Goal: Task Accomplishment & Management: Complete application form

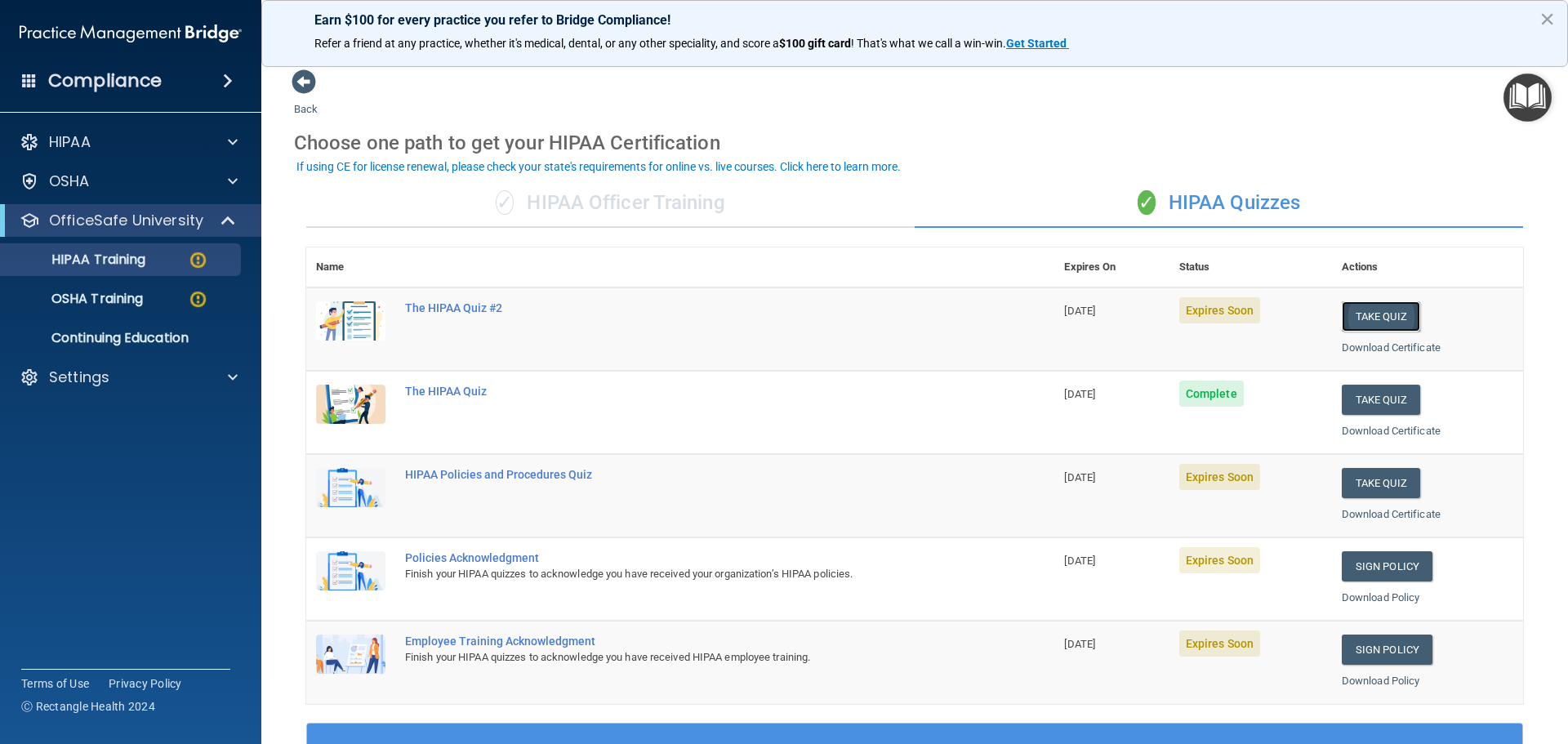
click at [1386, 311] on button "Take Quiz" at bounding box center [1382, 316] width 79 height 30
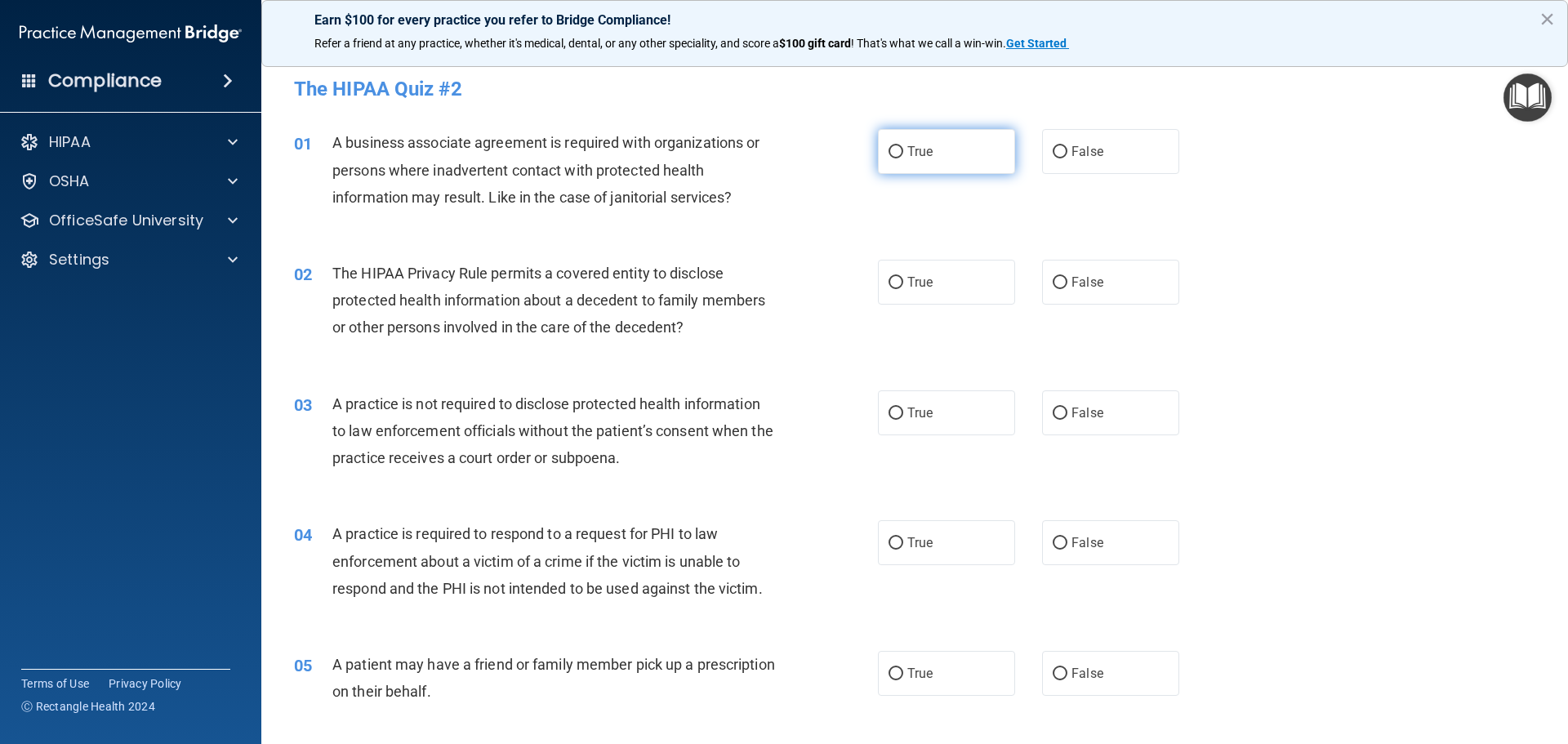
click at [892, 147] on input "True" at bounding box center [896, 153] width 14 height 13
radio input "true"
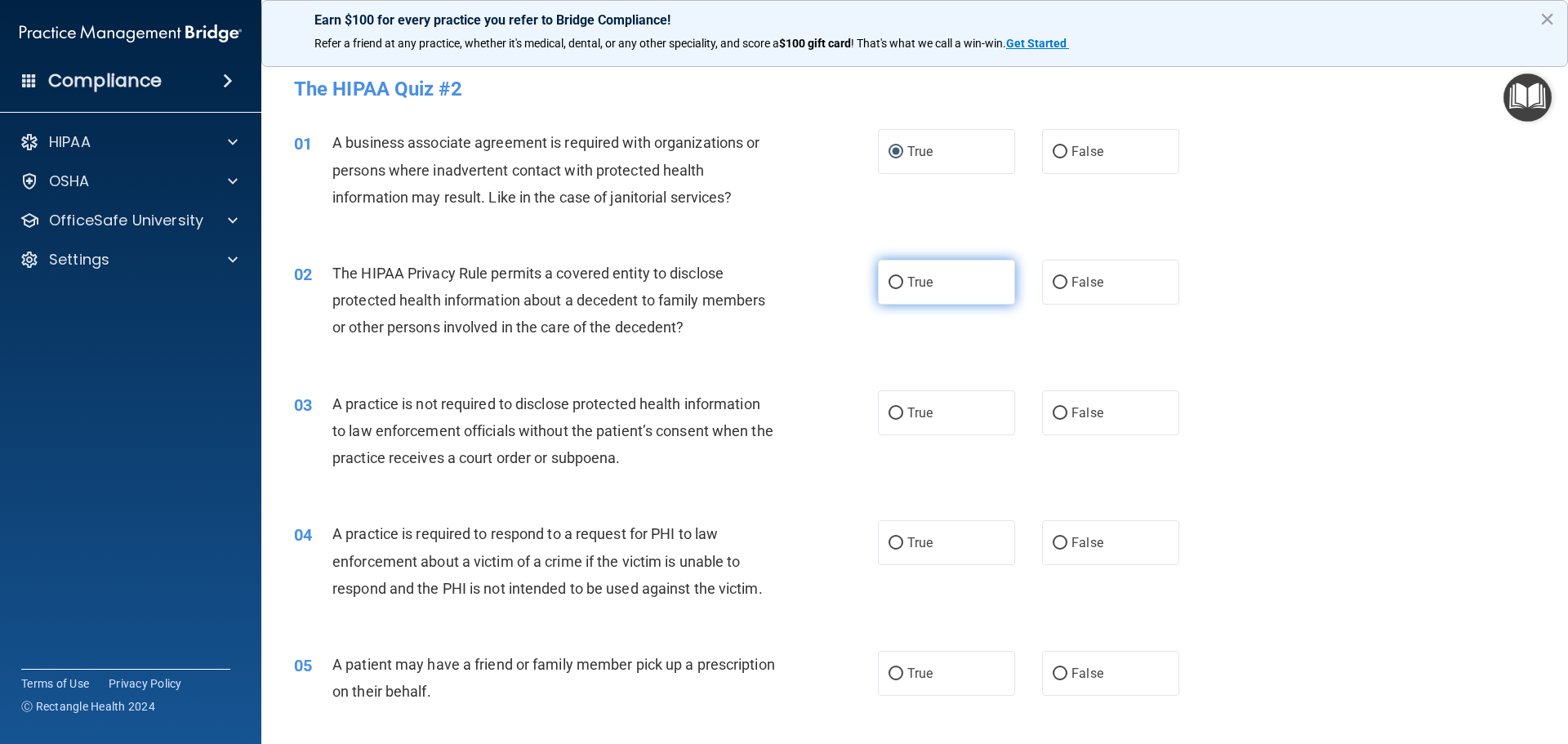
click at [891, 280] on input "True" at bounding box center [896, 283] width 14 height 13
radio input "true"
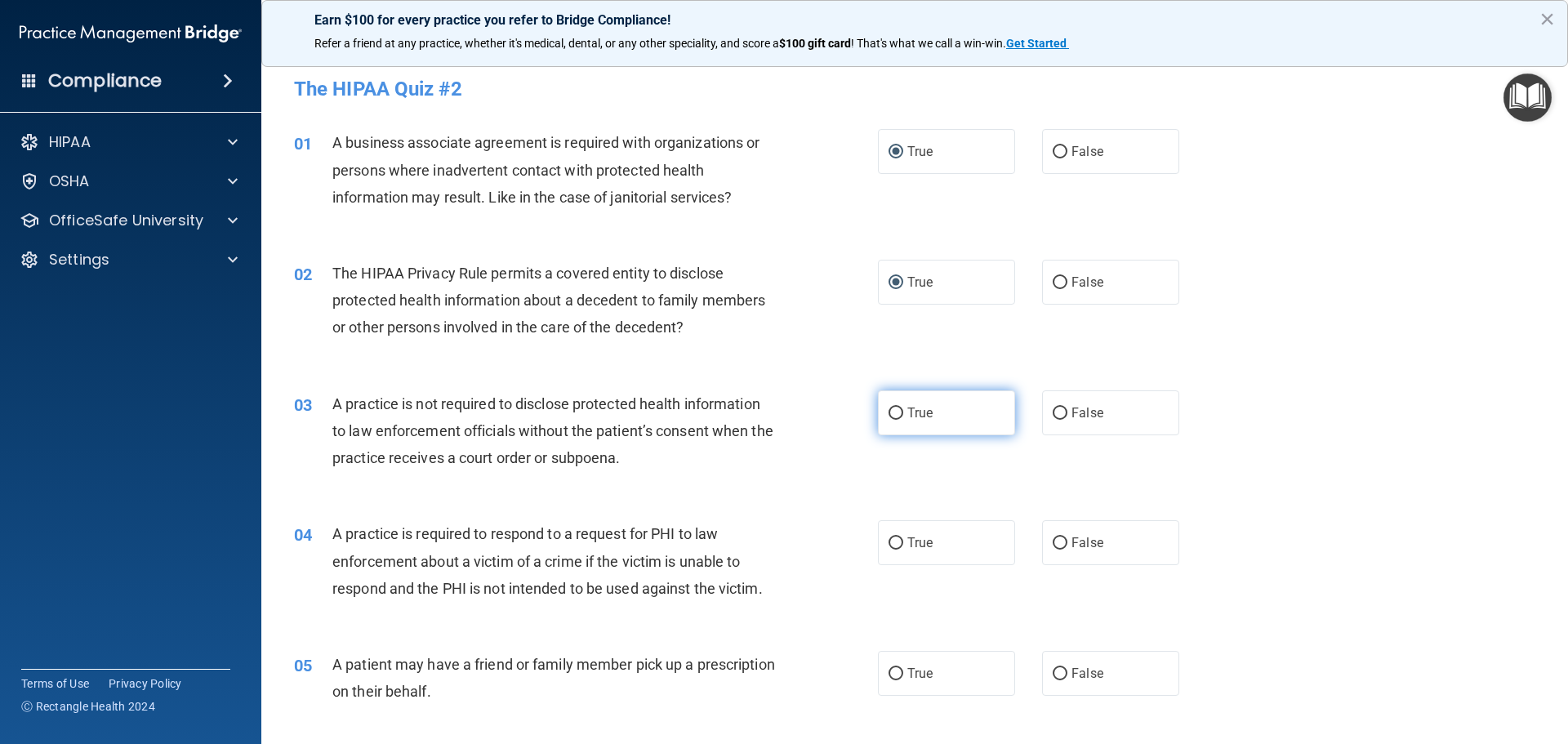
click at [890, 407] on input "True" at bounding box center [896, 414] width 14 height 13
radio input "true"
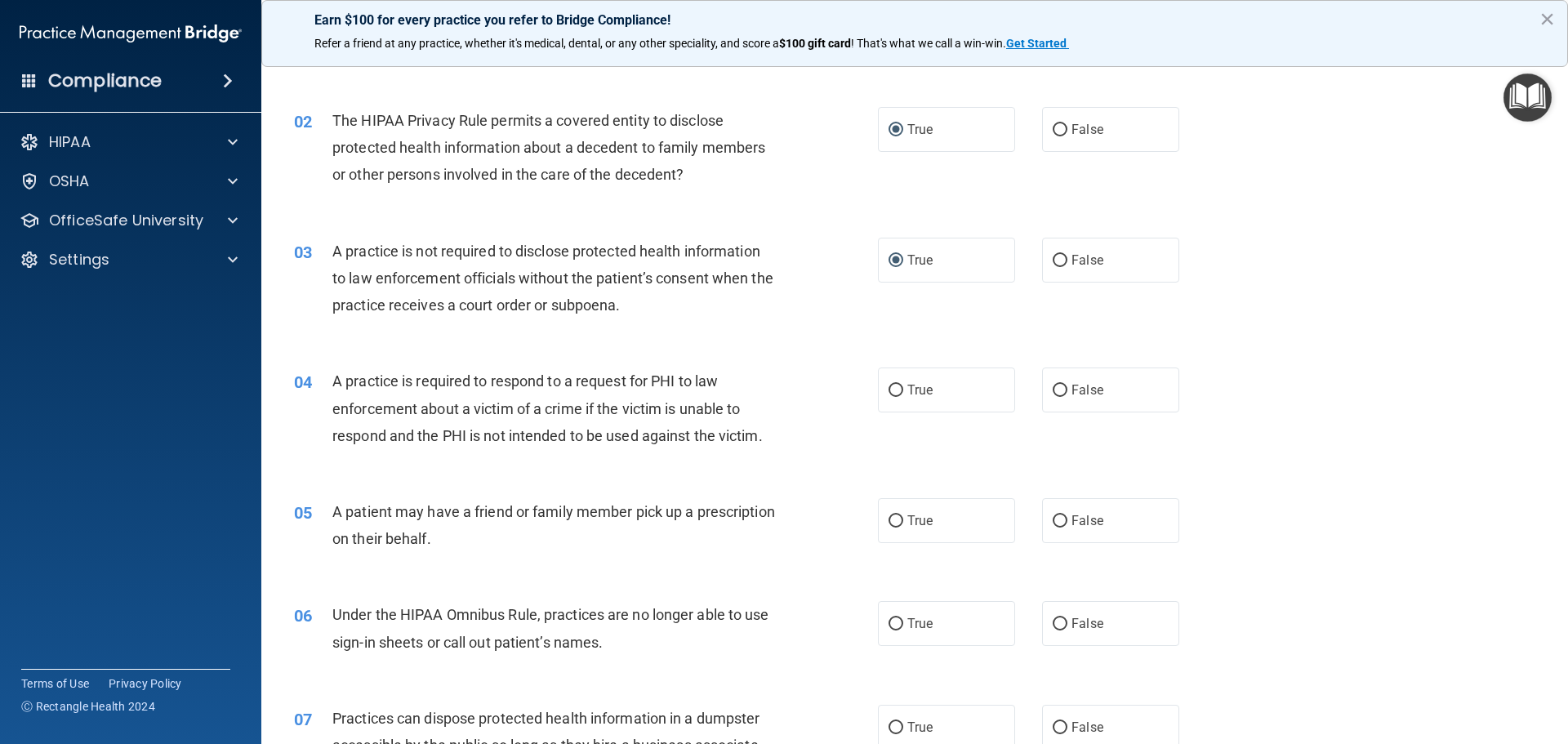
scroll to position [163, 0]
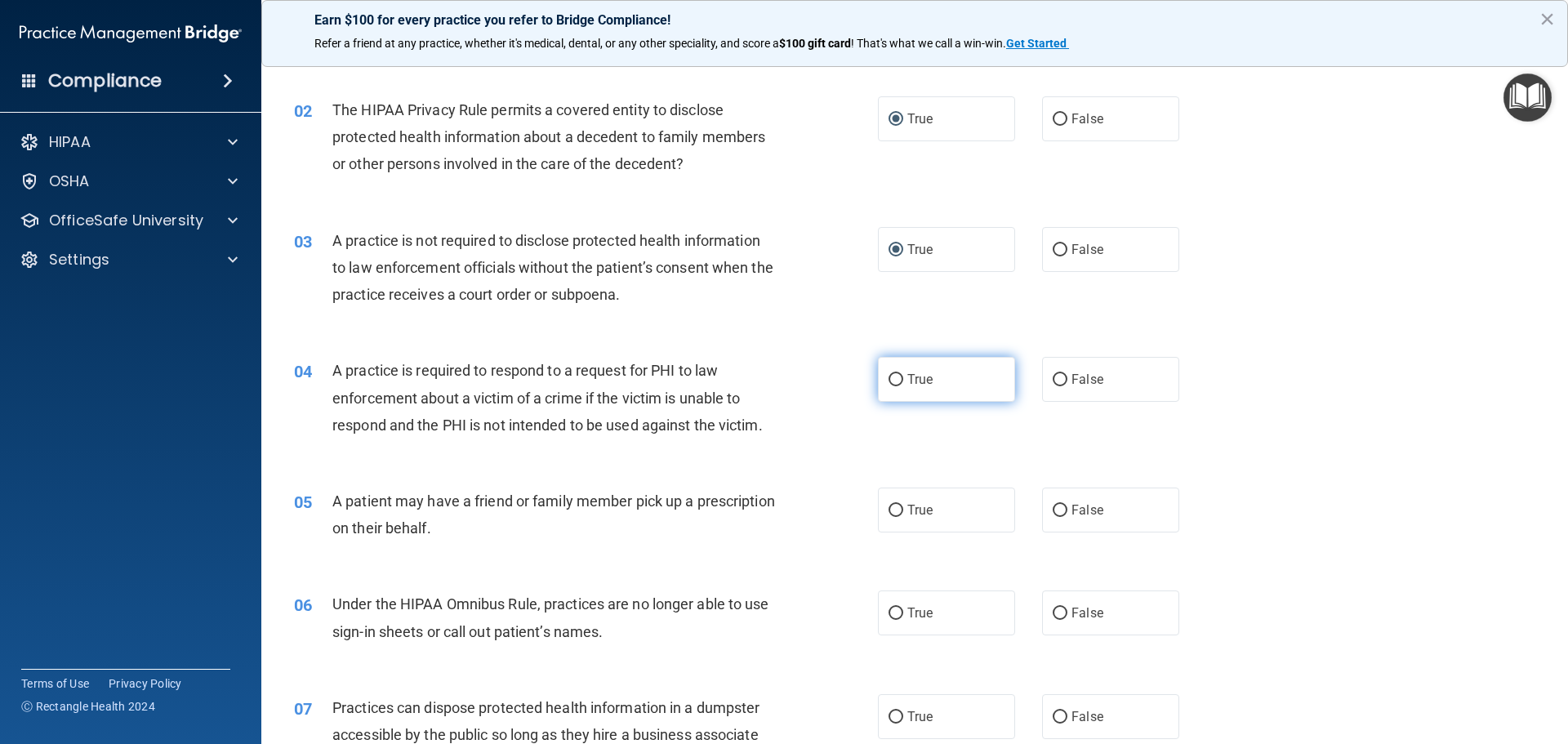
click at [896, 377] on input "True" at bounding box center [896, 380] width 14 height 13
radio input "true"
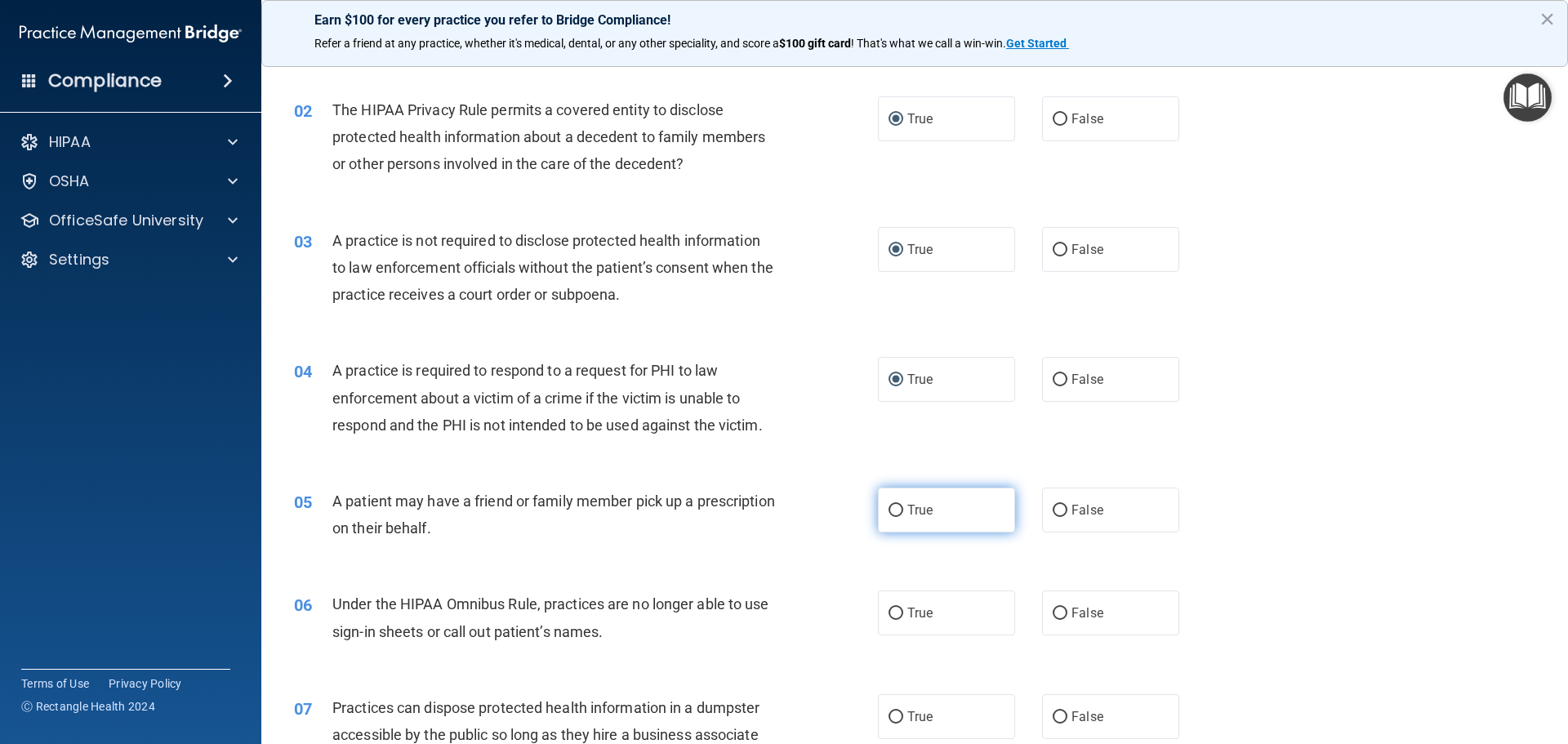
click at [894, 505] on input "True" at bounding box center [896, 511] width 14 height 13
radio input "true"
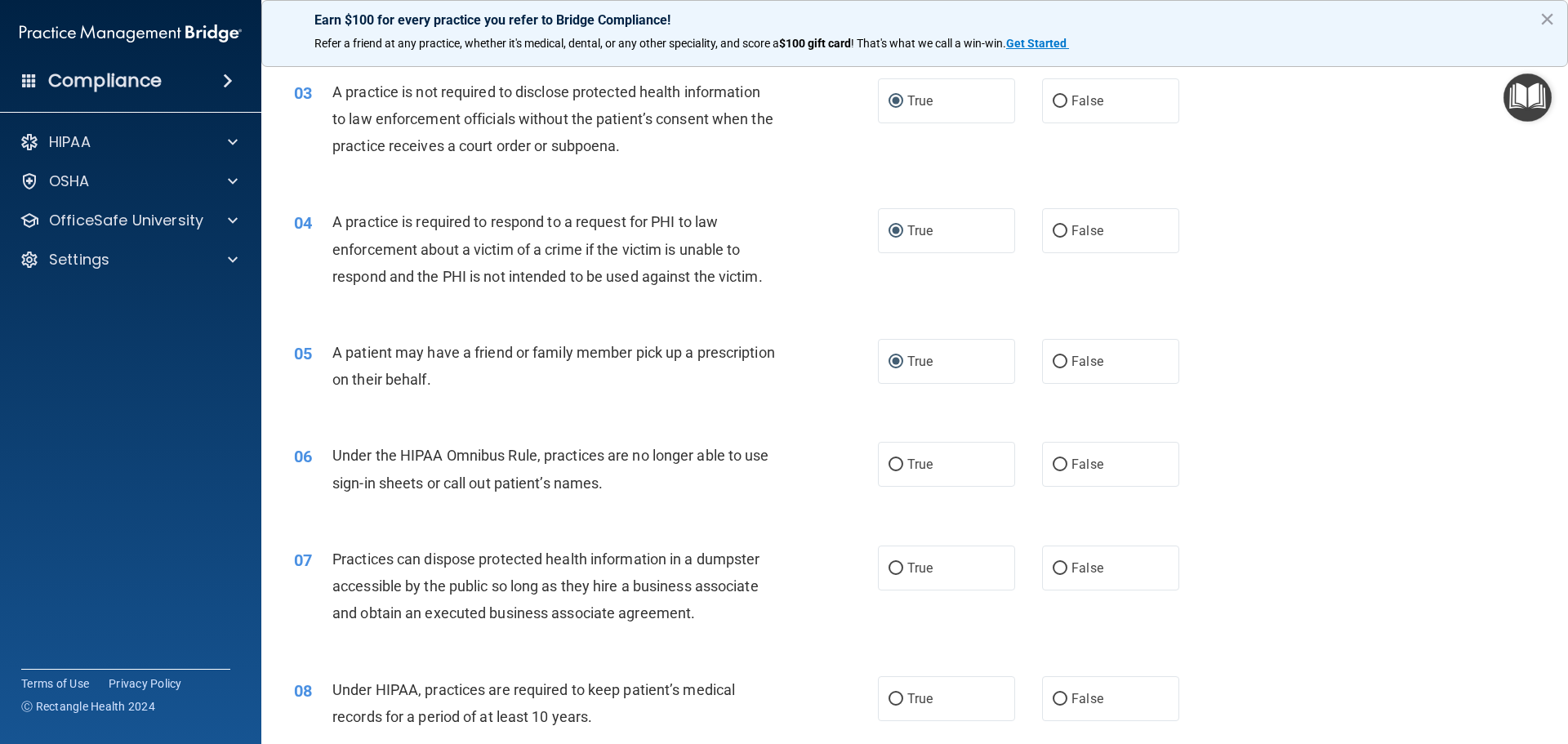
scroll to position [327, 0]
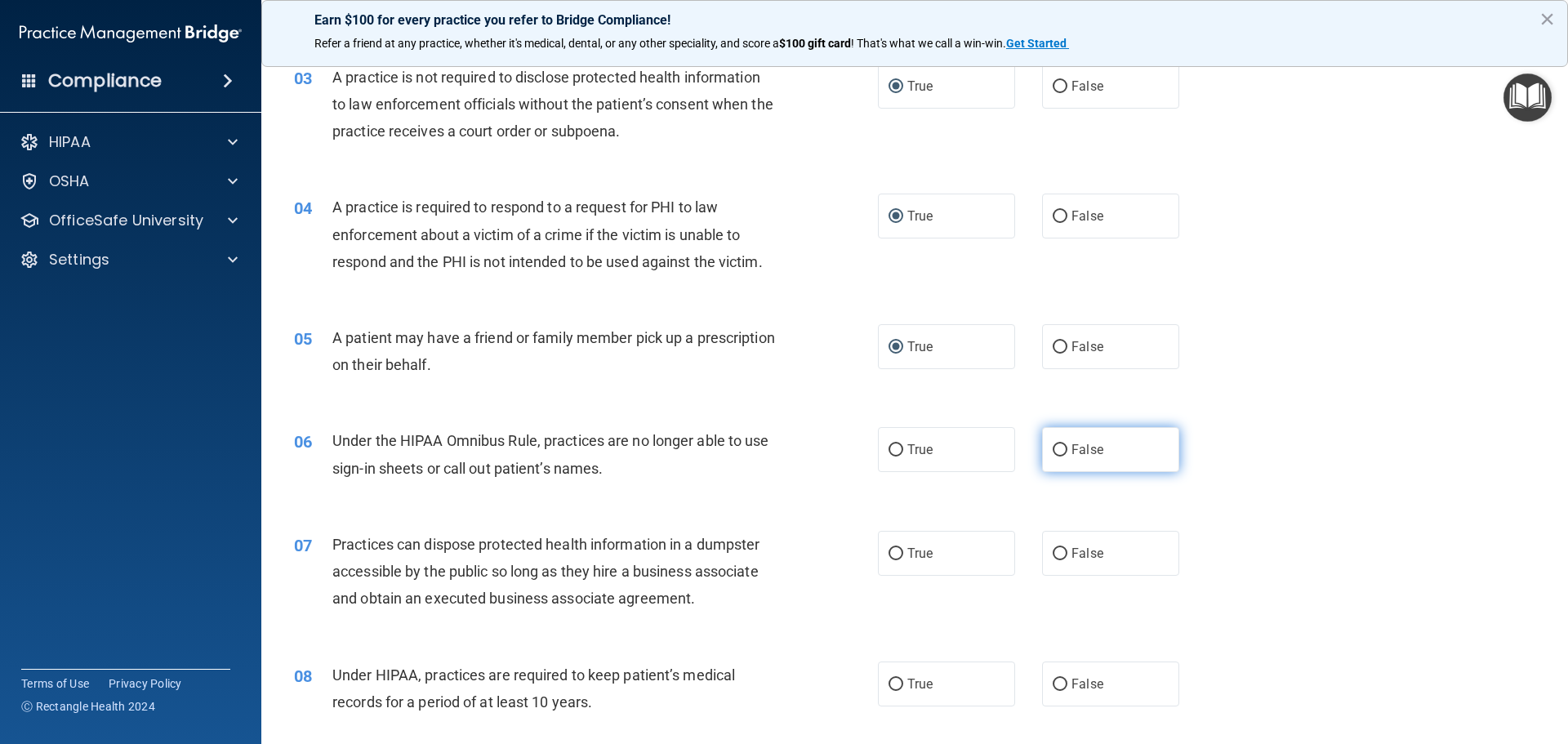
click at [1053, 444] on input "False" at bounding box center [1060, 451] width 14 height 13
radio input "true"
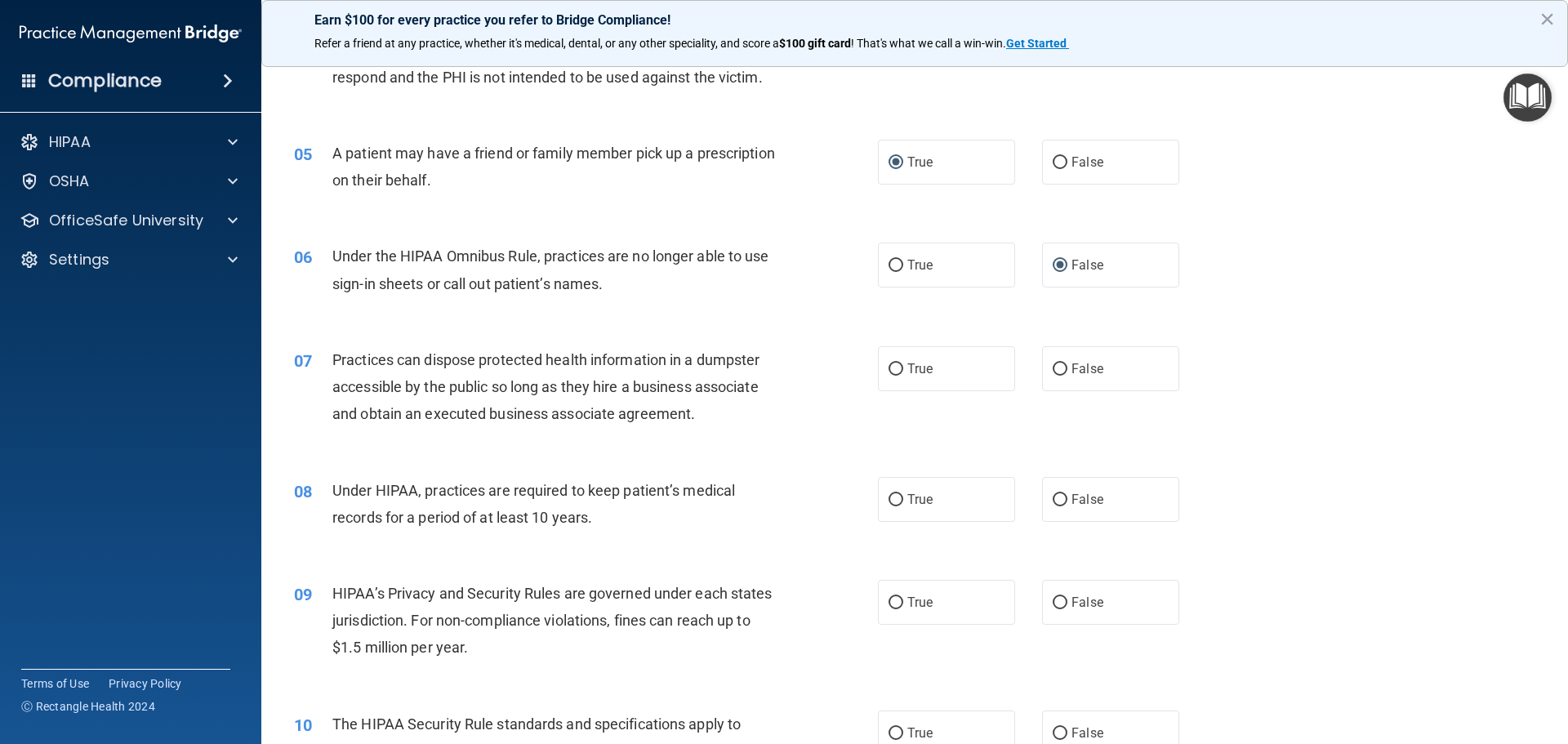
scroll to position [363, 0]
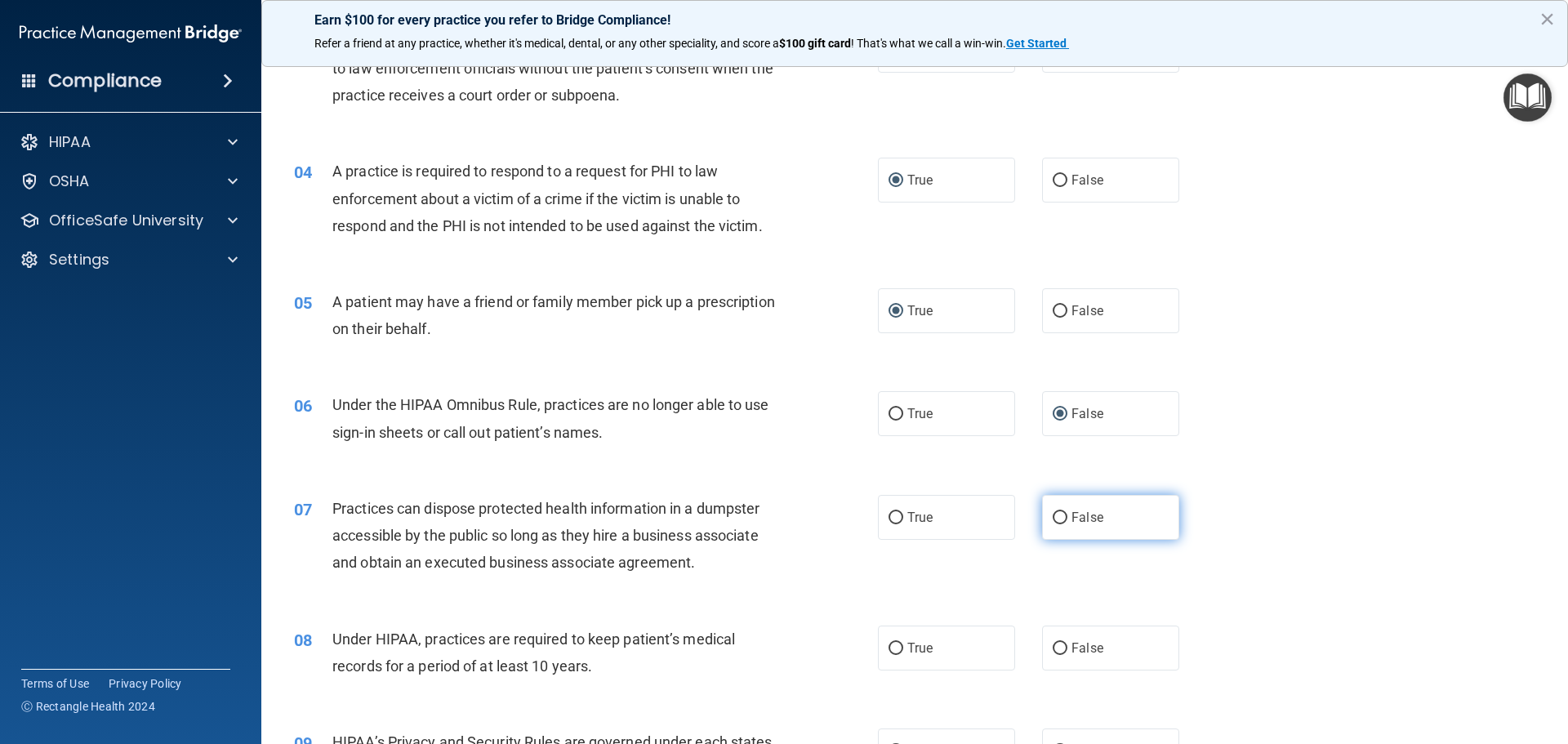
click at [1056, 519] on input "False" at bounding box center [1060, 519] width 14 height 13
radio input "true"
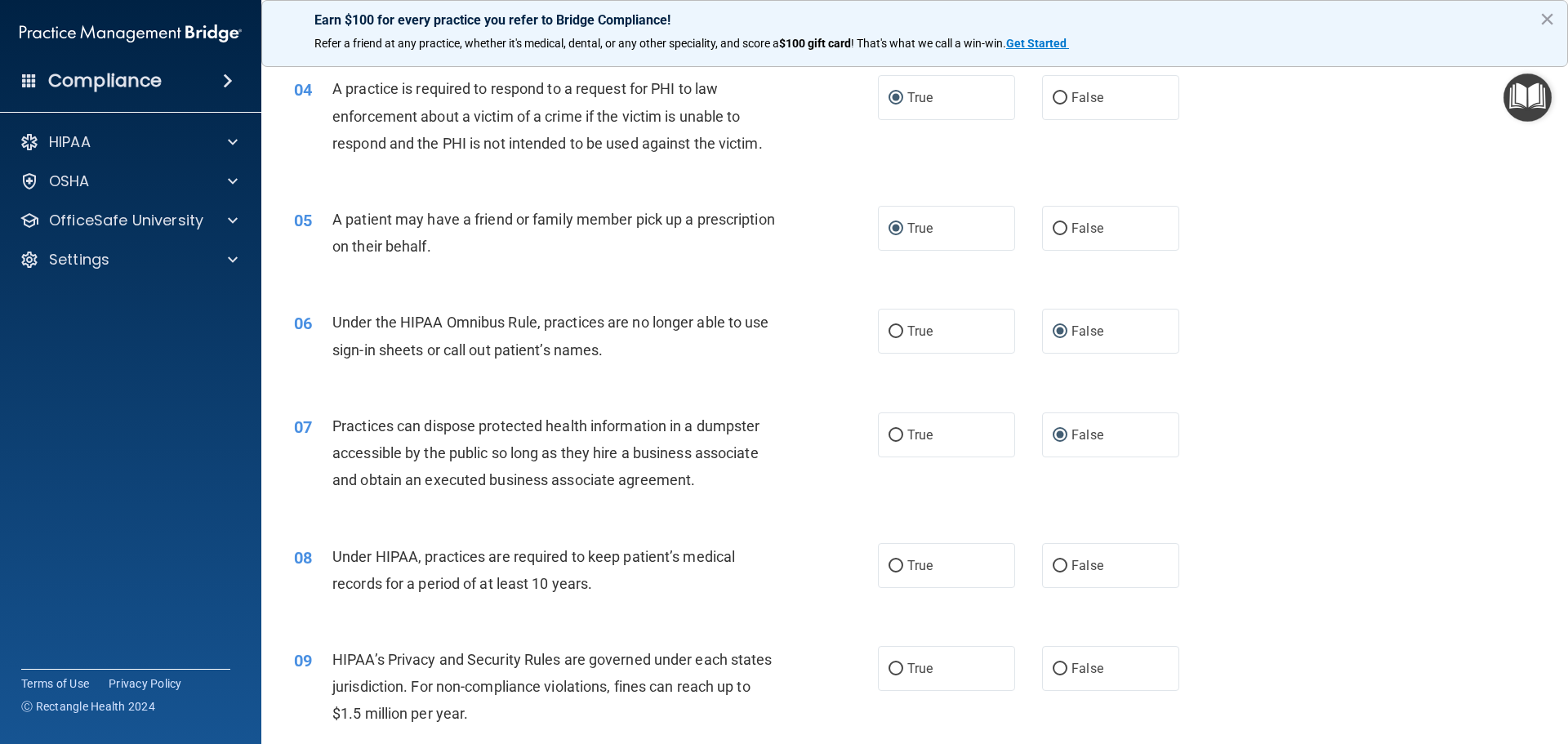
scroll to position [526, 0]
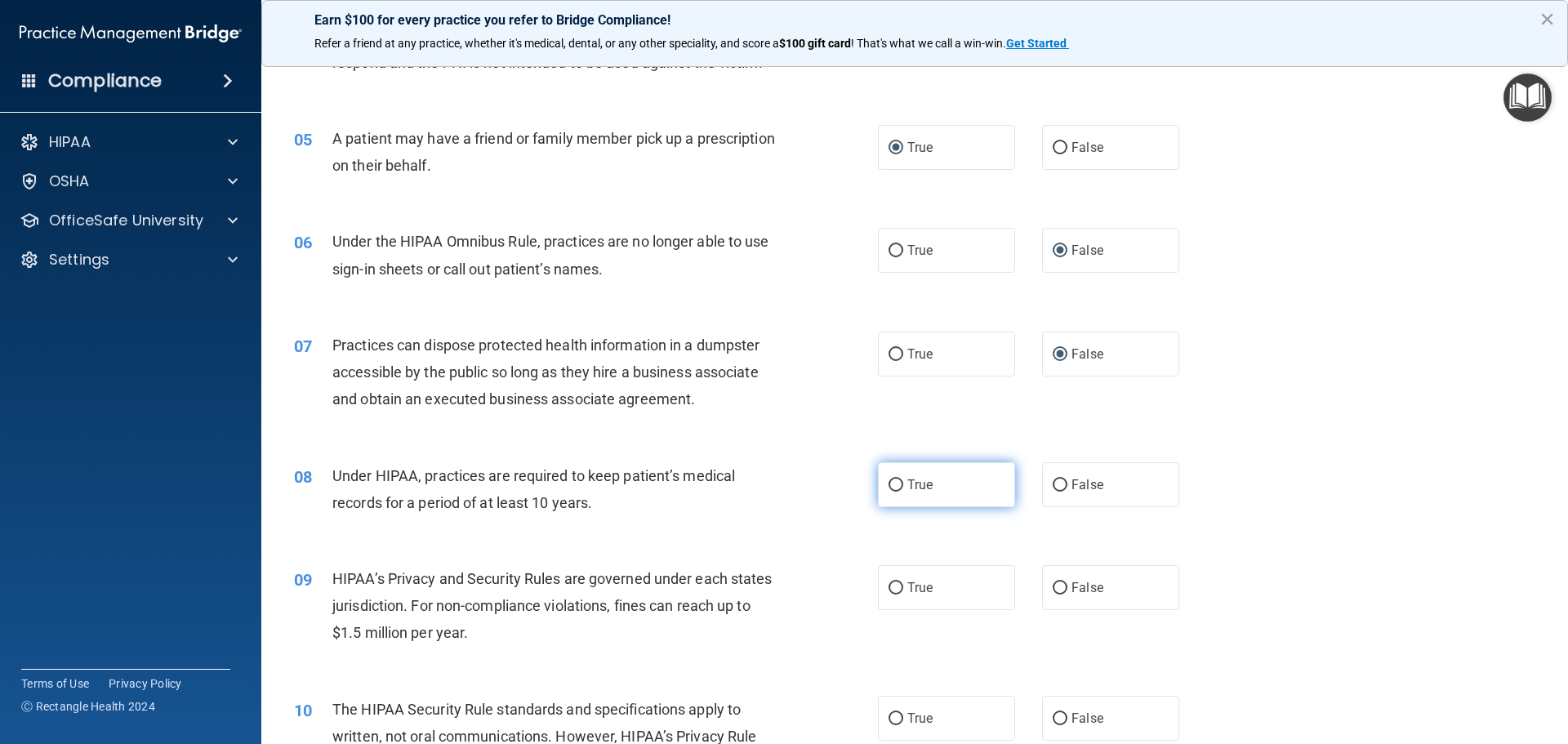
click at [896, 482] on input "True" at bounding box center [896, 486] width 14 height 13
radio input "true"
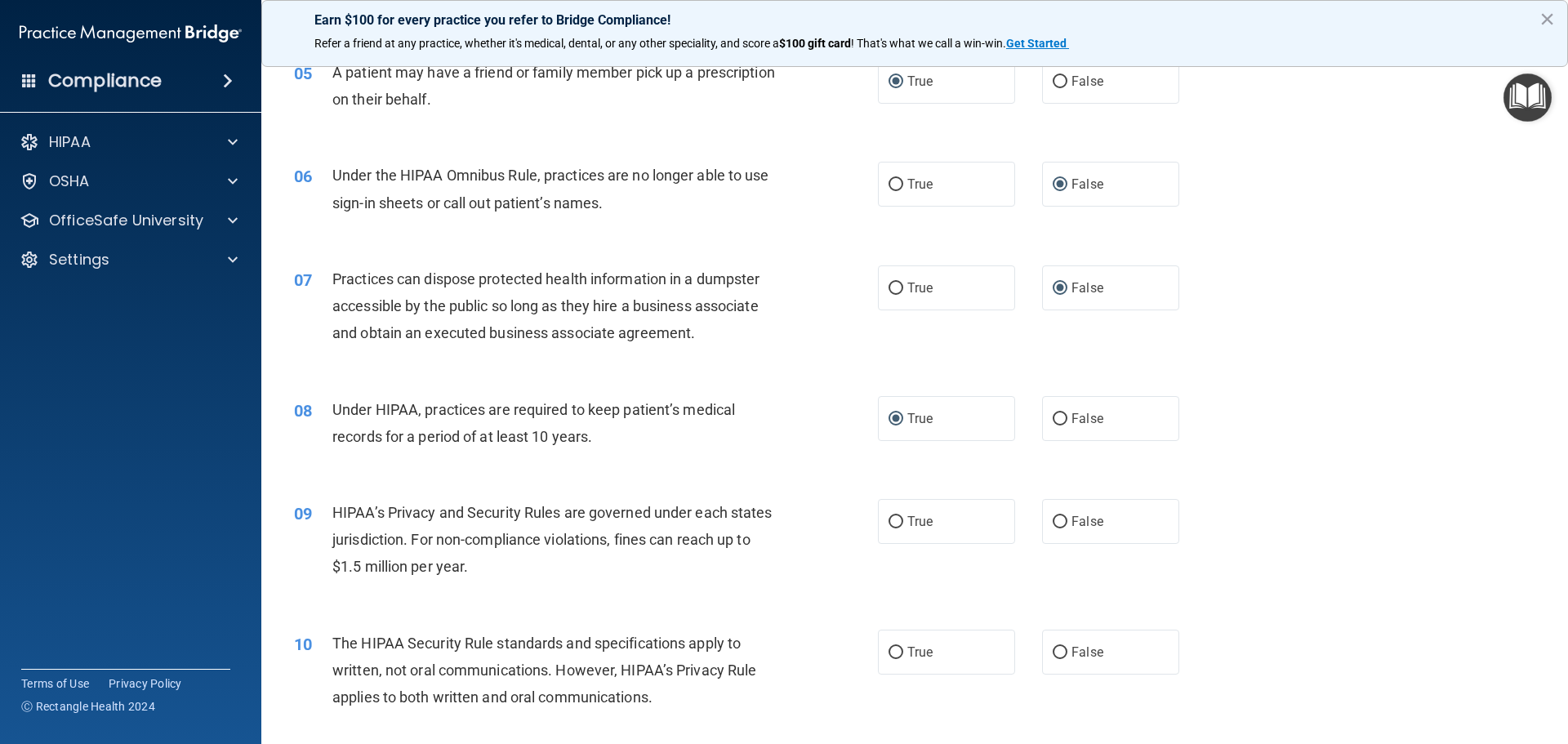
scroll to position [690, 0]
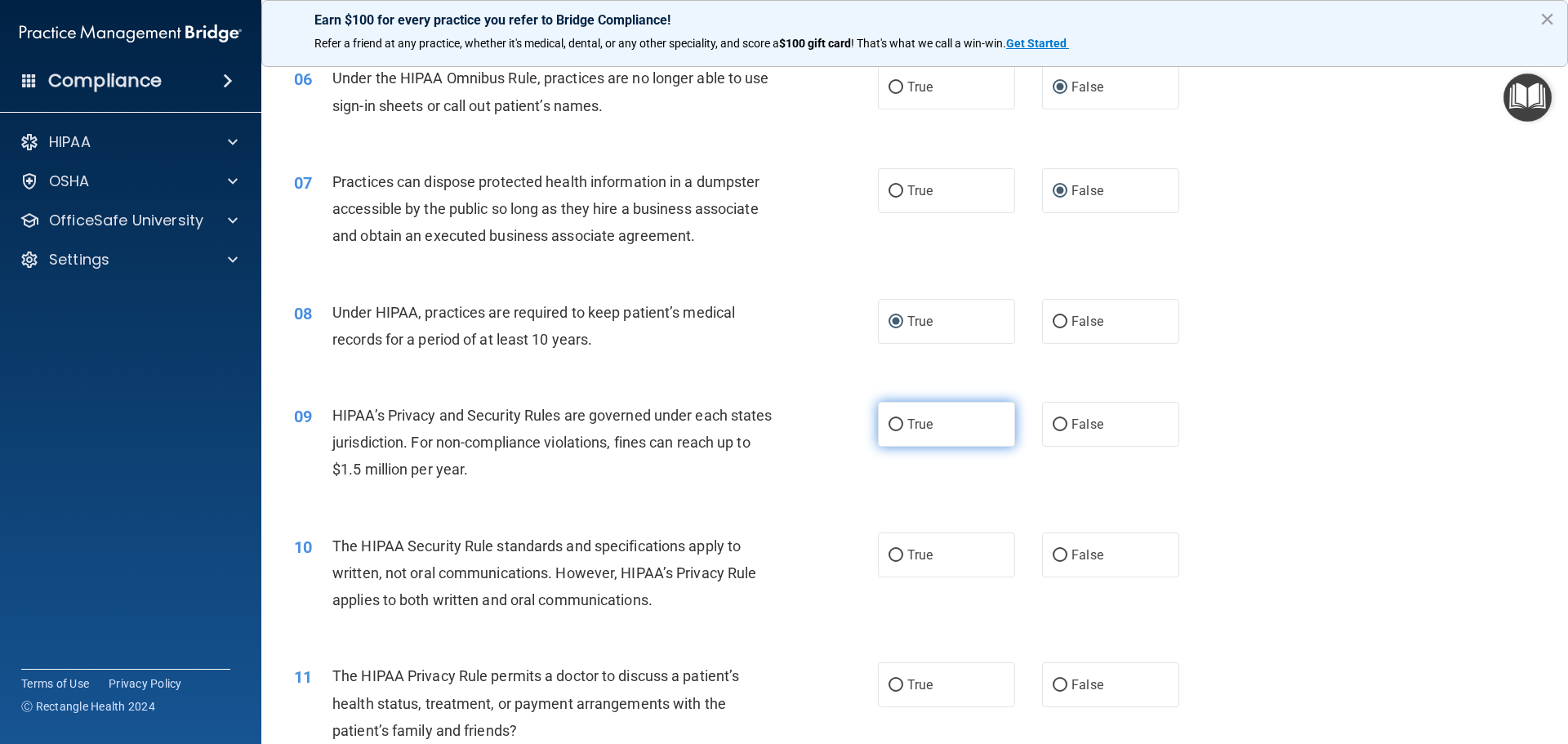
click at [891, 423] on input "True" at bounding box center [896, 425] width 14 height 13
radio input "true"
click at [895, 556] on input "True" at bounding box center [896, 556] width 14 height 13
radio input "true"
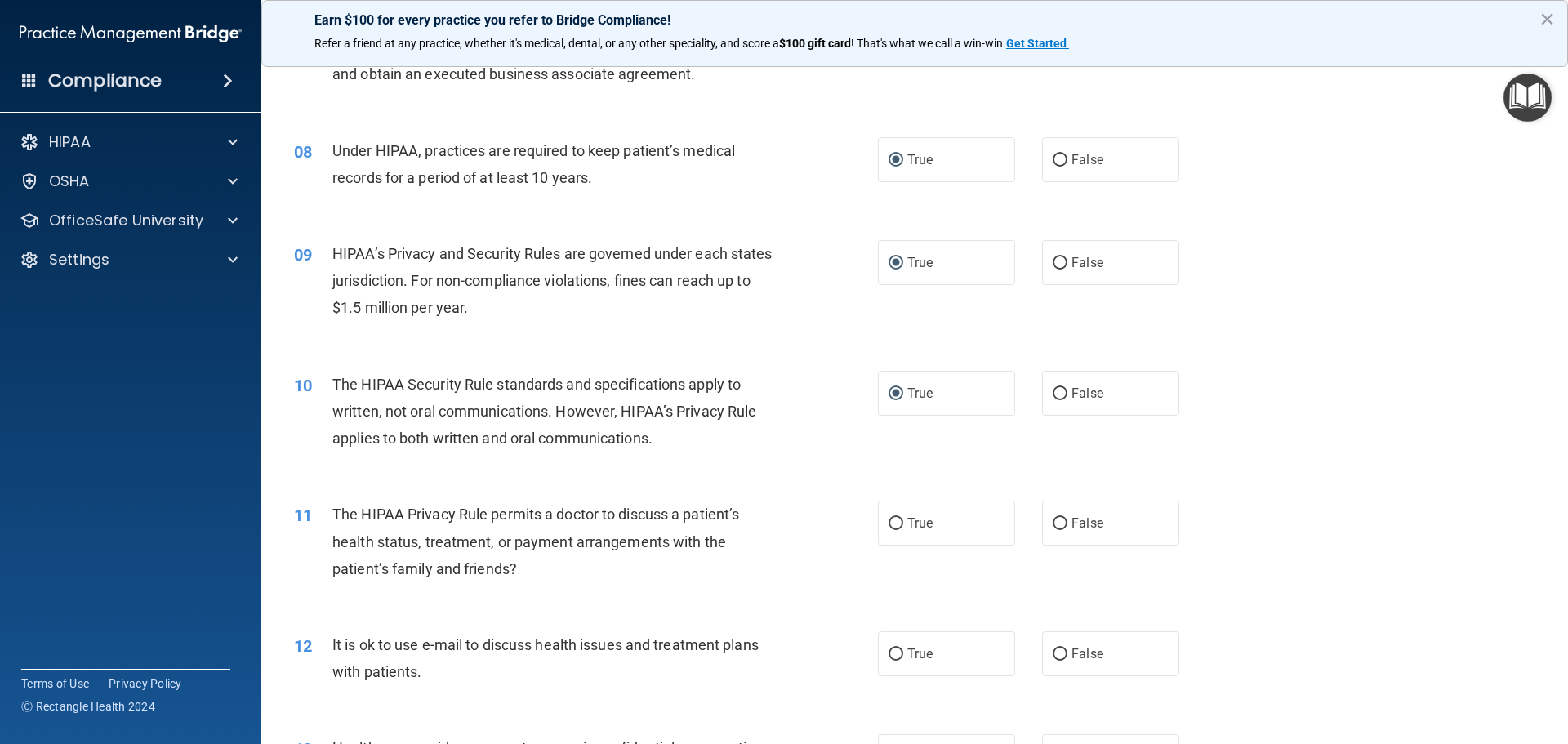
scroll to position [853, 0]
click at [1056, 518] on input "False" at bounding box center [1060, 522] width 14 height 13
radio input "true"
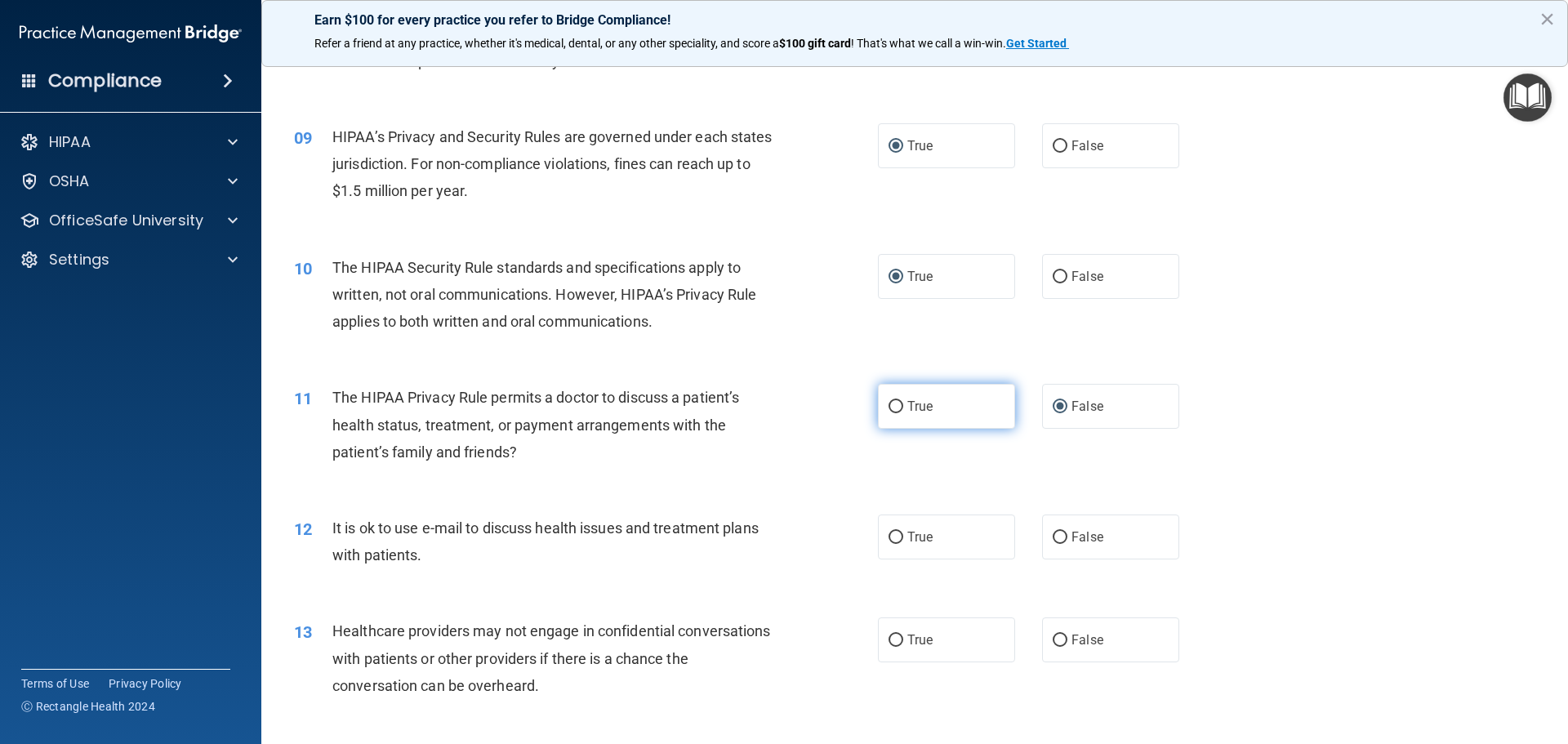
scroll to position [1016, 0]
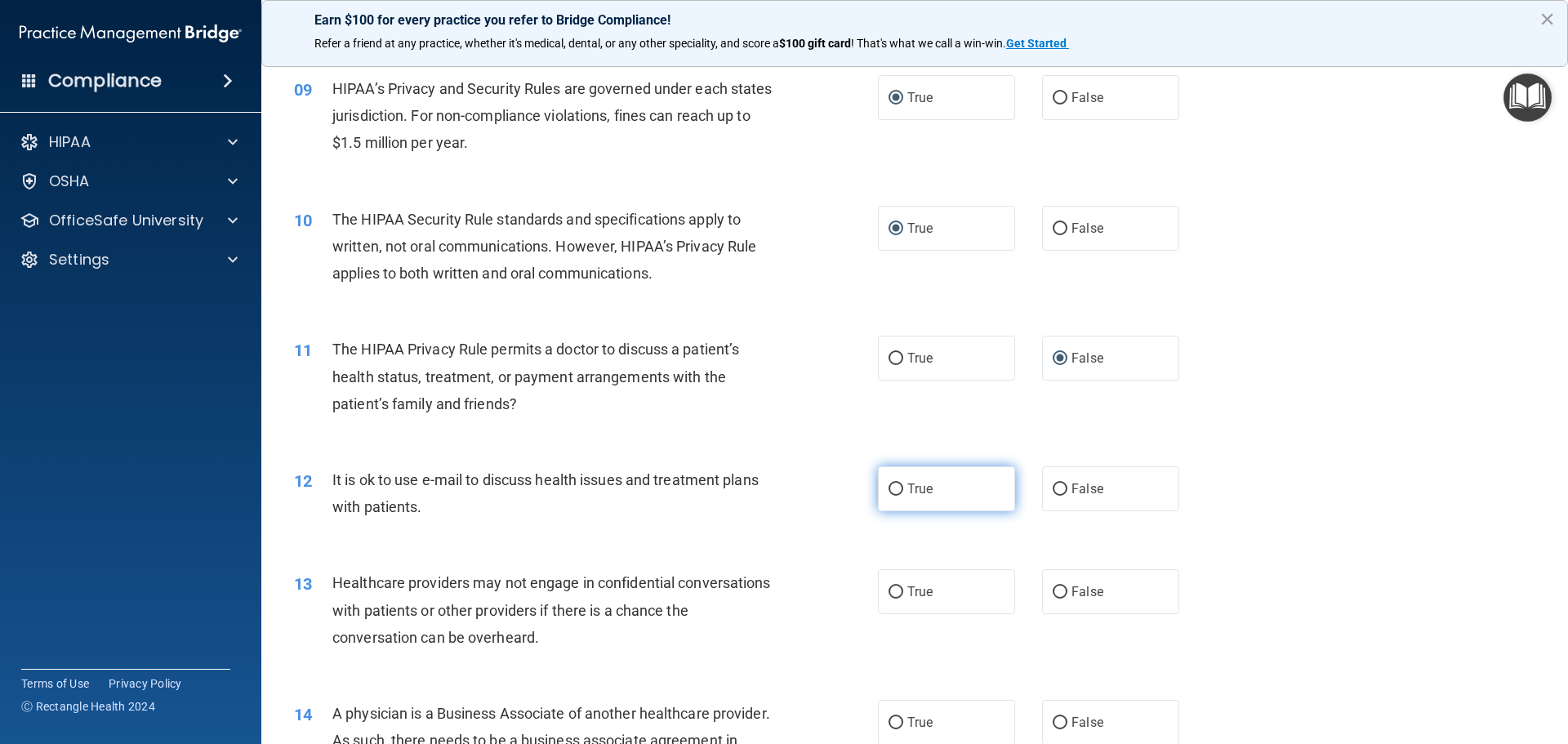
click at [899, 493] on label "True" at bounding box center [947, 489] width 138 height 45
click at [899, 493] on input "True" at bounding box center [896, 490] width 14 height 13
radio input "true"
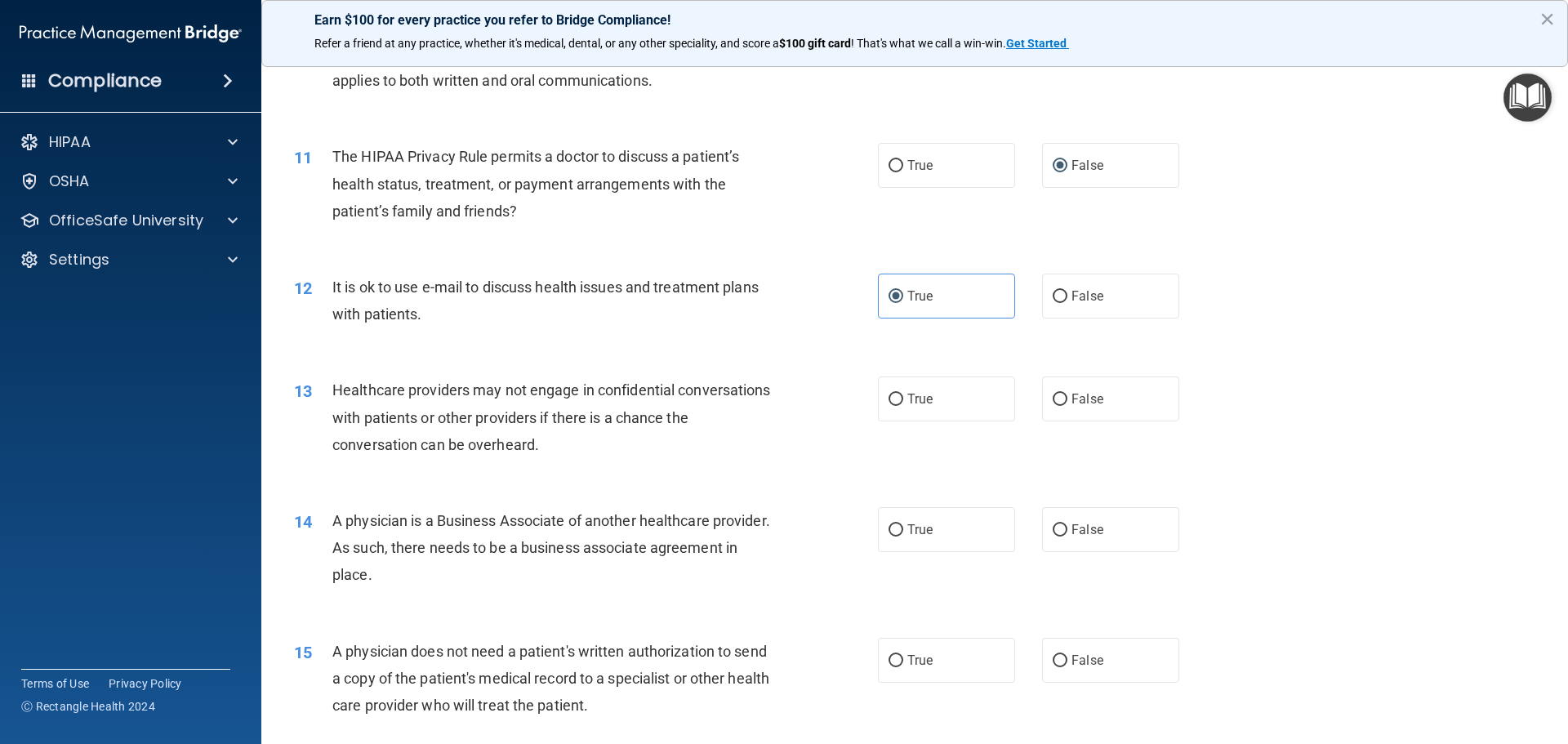
scroll to position [1261, 0]
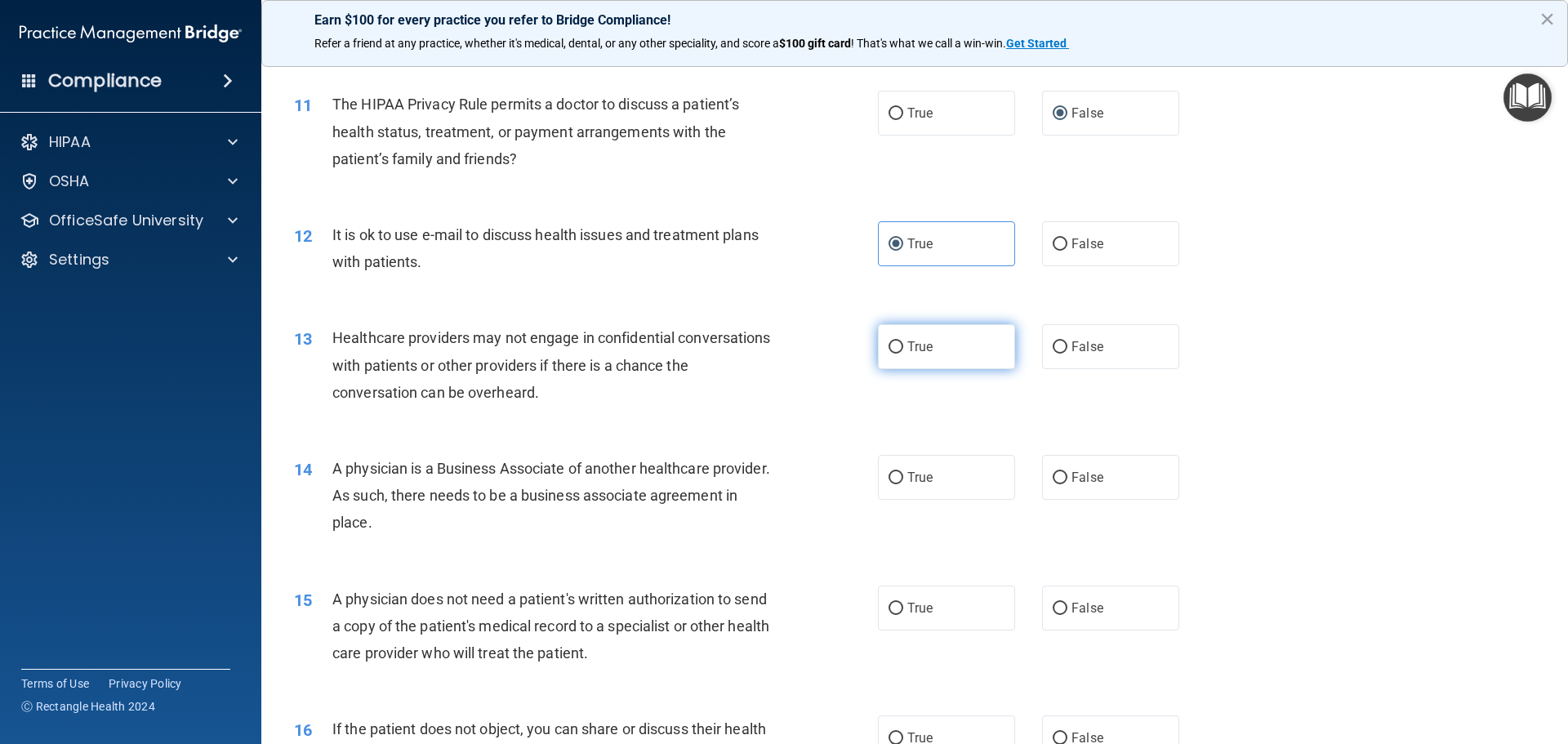
click at [892, 348] on input "True" at bounding box center [896, 348] width 14 height 13
radio input "true"
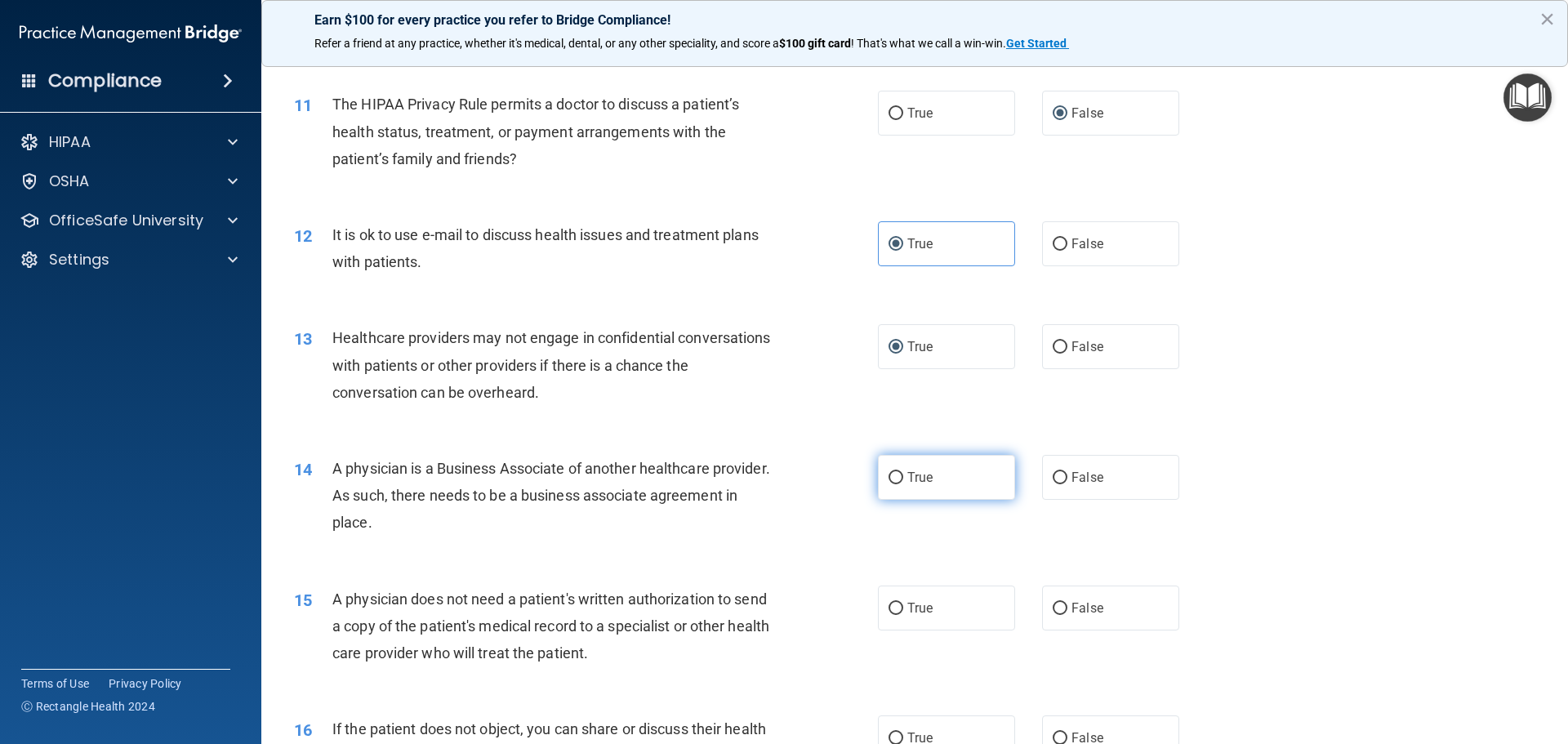
click at [898, 475] on label "True" at bounding box center [947, 478] width 138 height 45
click at [898, 475] on input "True" at bounding box center [896, 479] width 14 height 13
radio input "true"
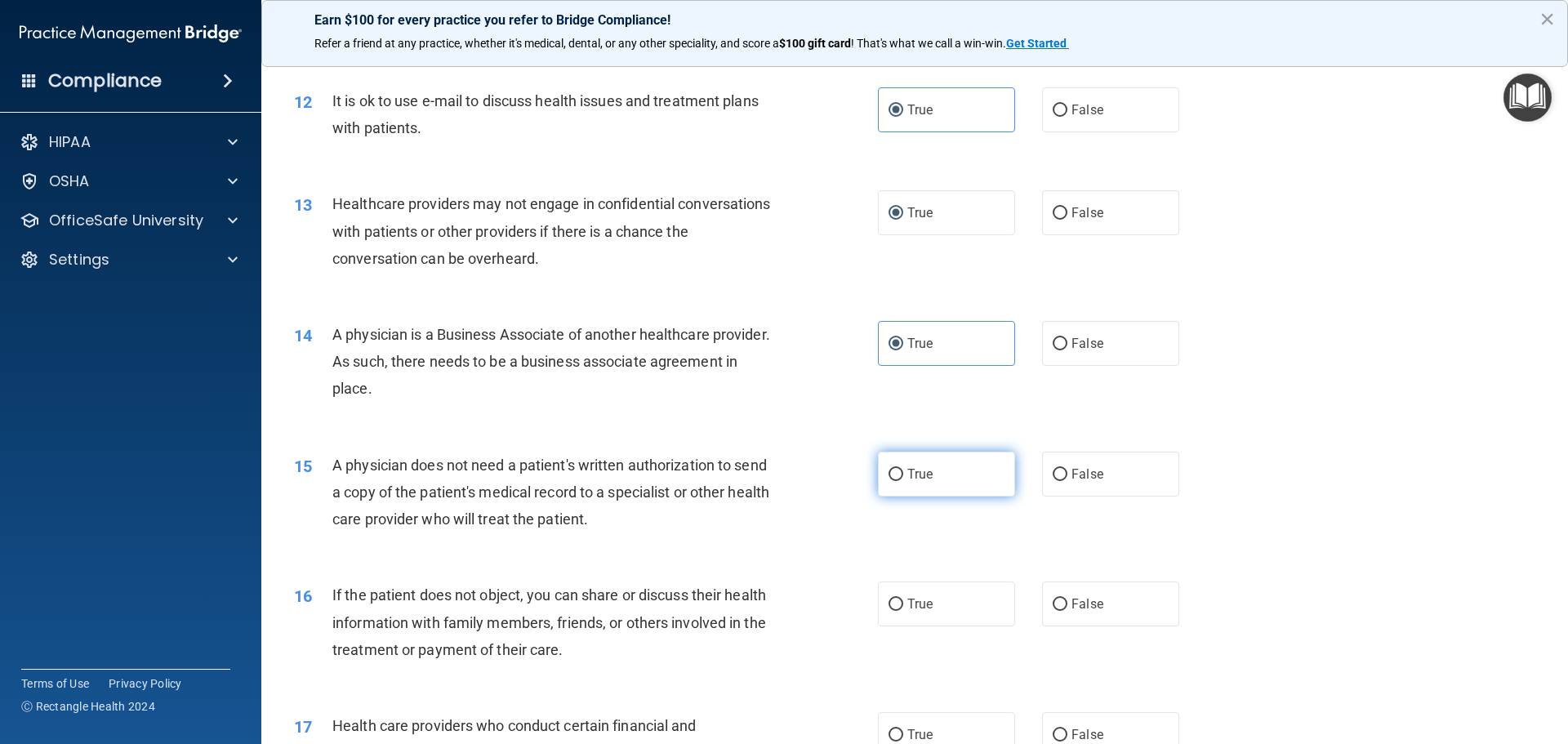
scroll to position [1425, 0]
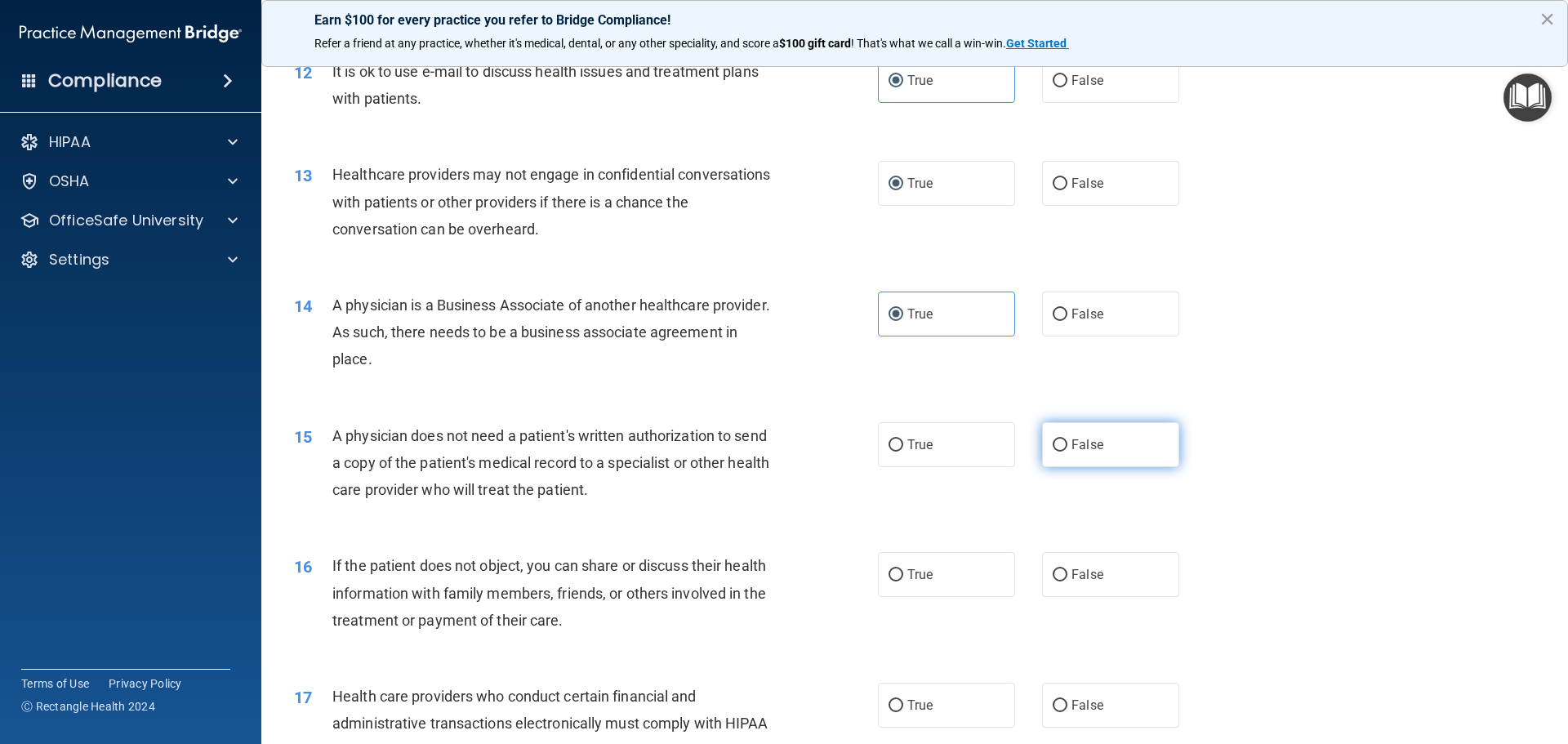
click at [1053, 441] on input "False" at bounding box center [1060, 445] width 14 height 13
radio input "true"
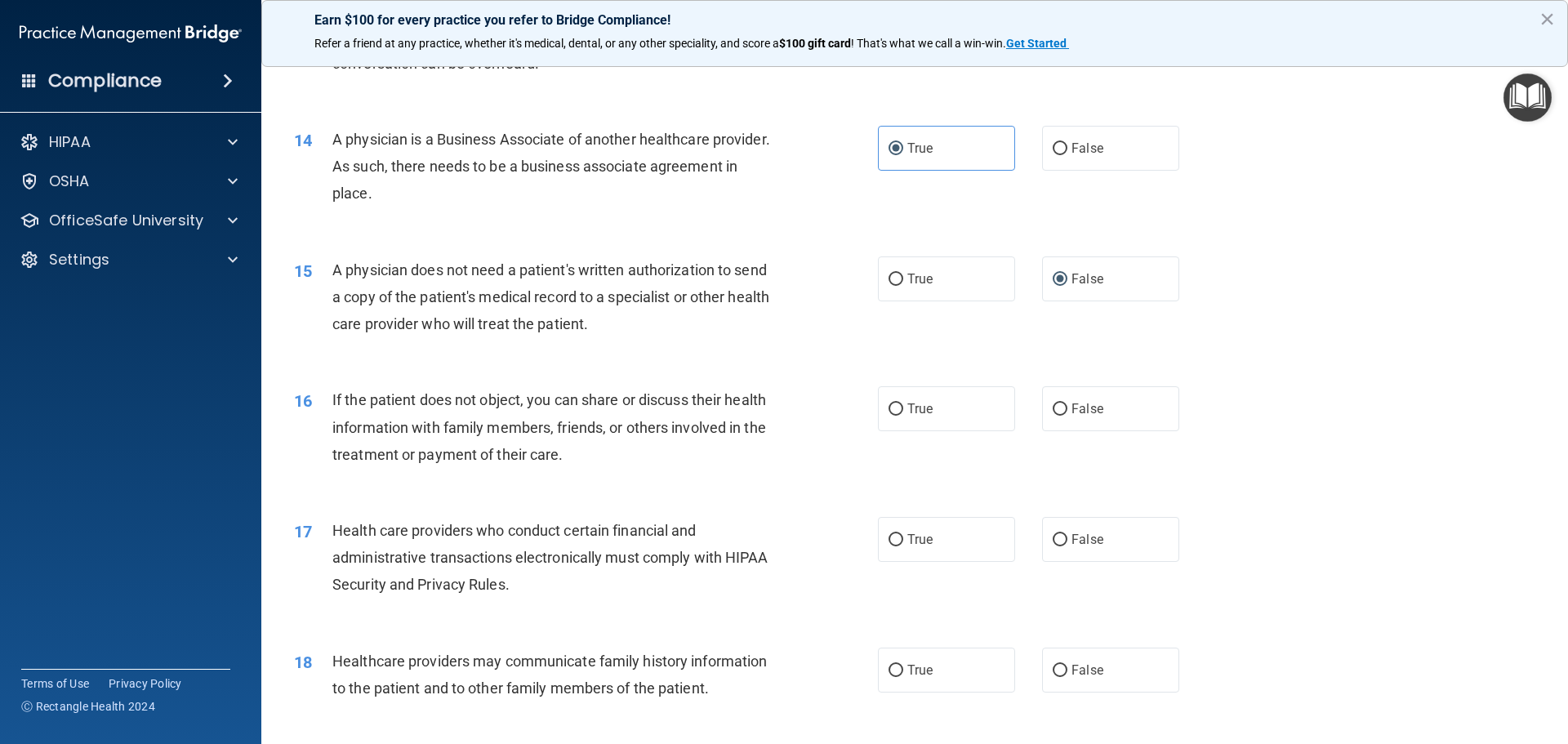
scroll to position [1669, 0]
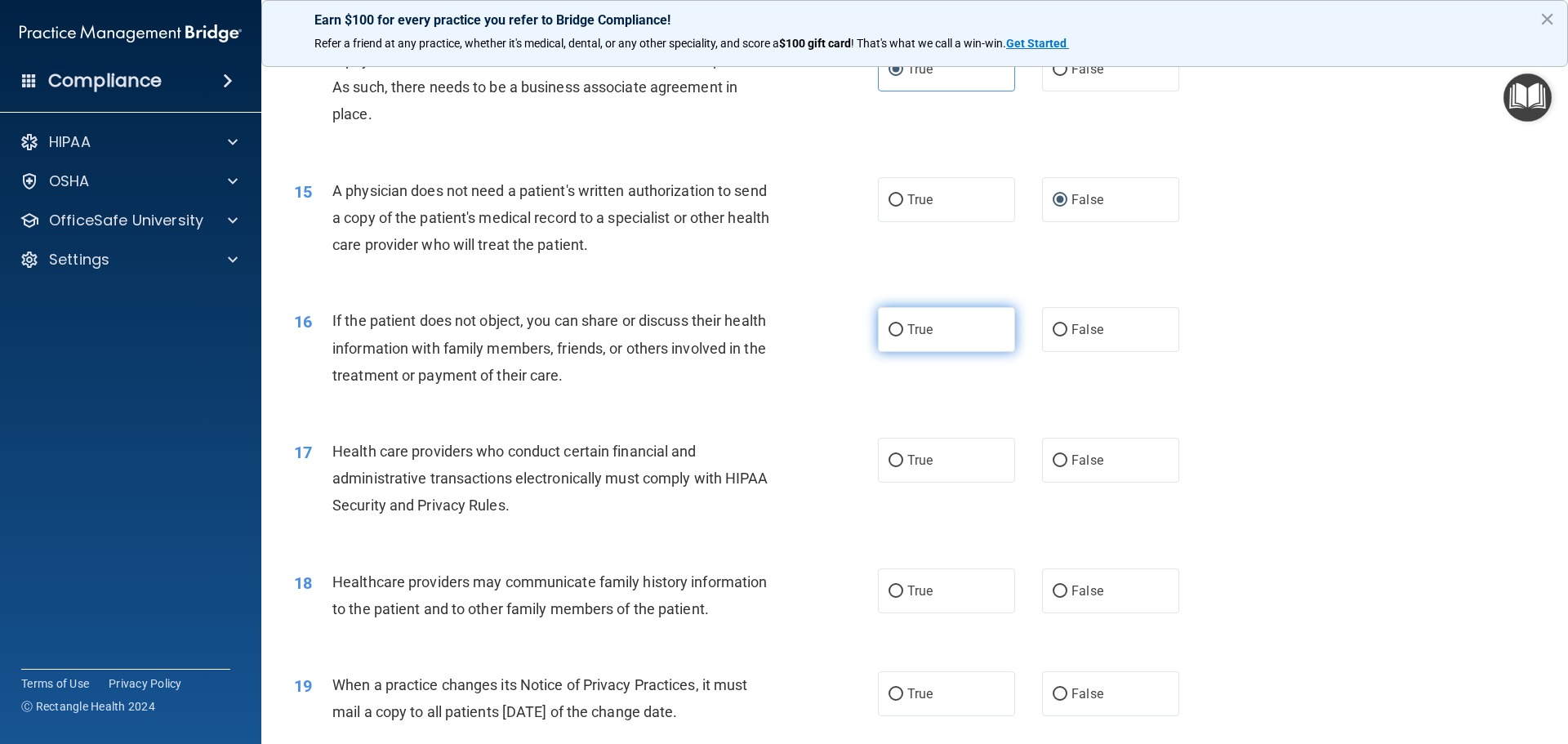
click at [895, 330] on input "True" at bounding box center [896, 330] width 14 height 13
radio input "true"
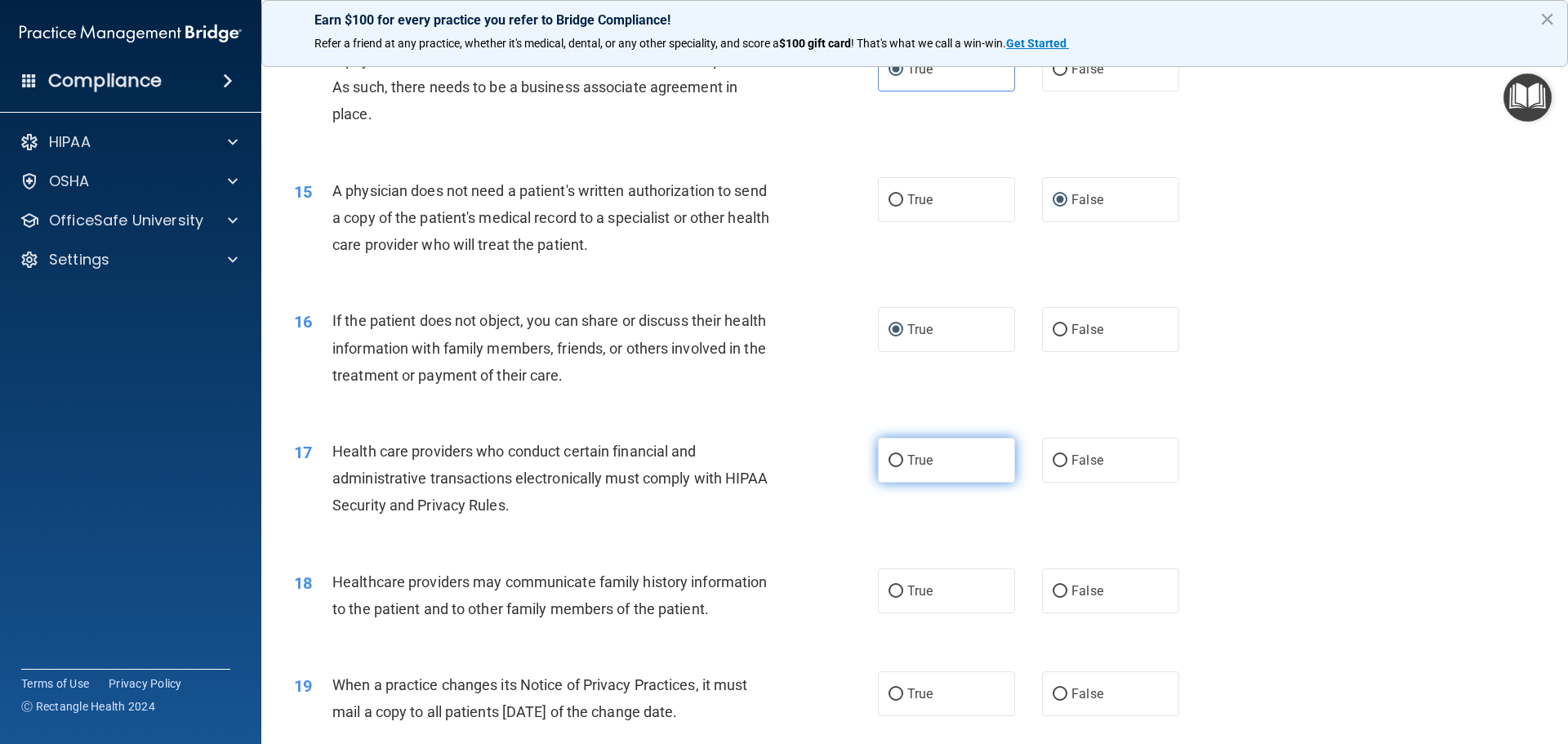
click at [889, 463] on input "True" at bounding box center [896, 462] width 14 height 13
radio input "true"
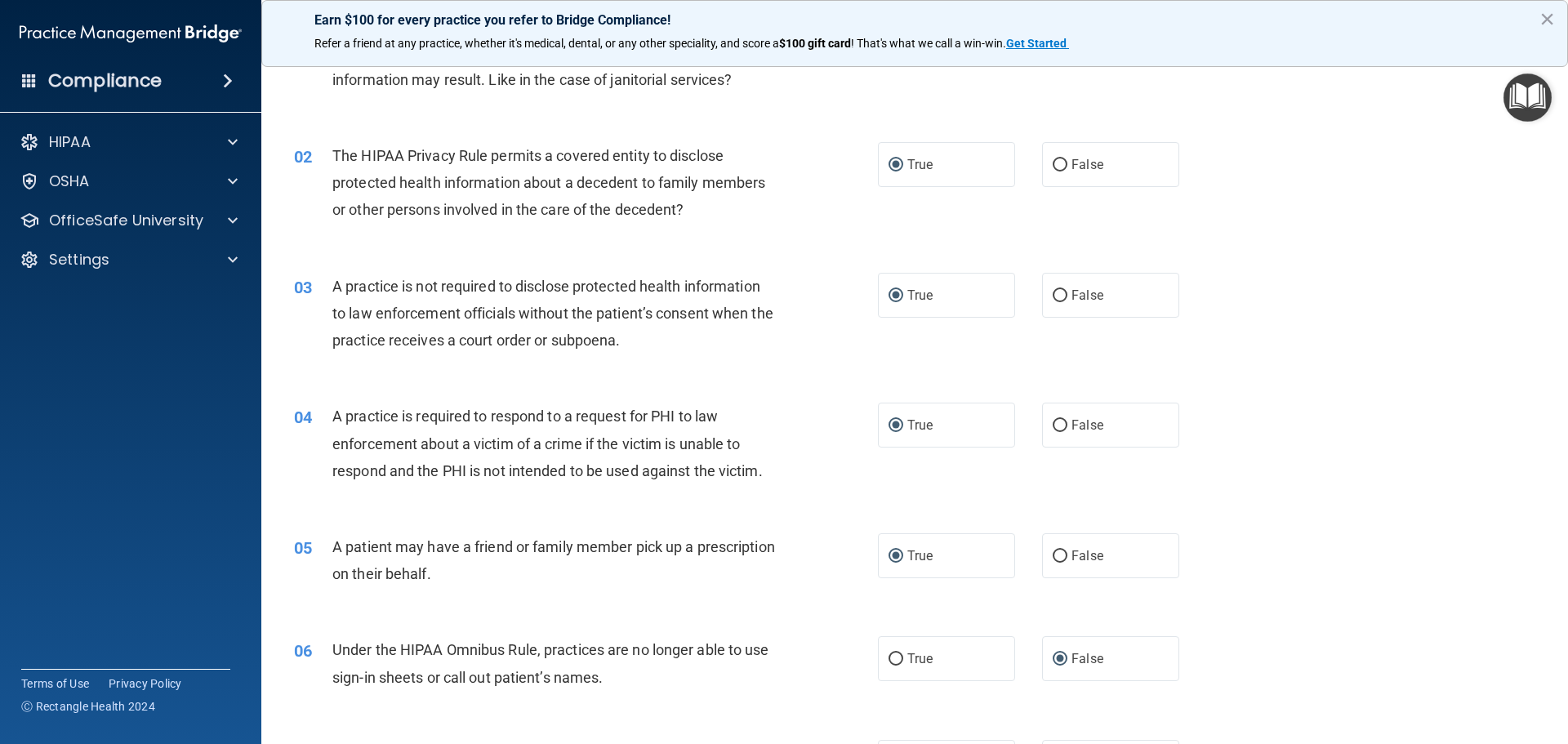
scroll to position [0, 0]
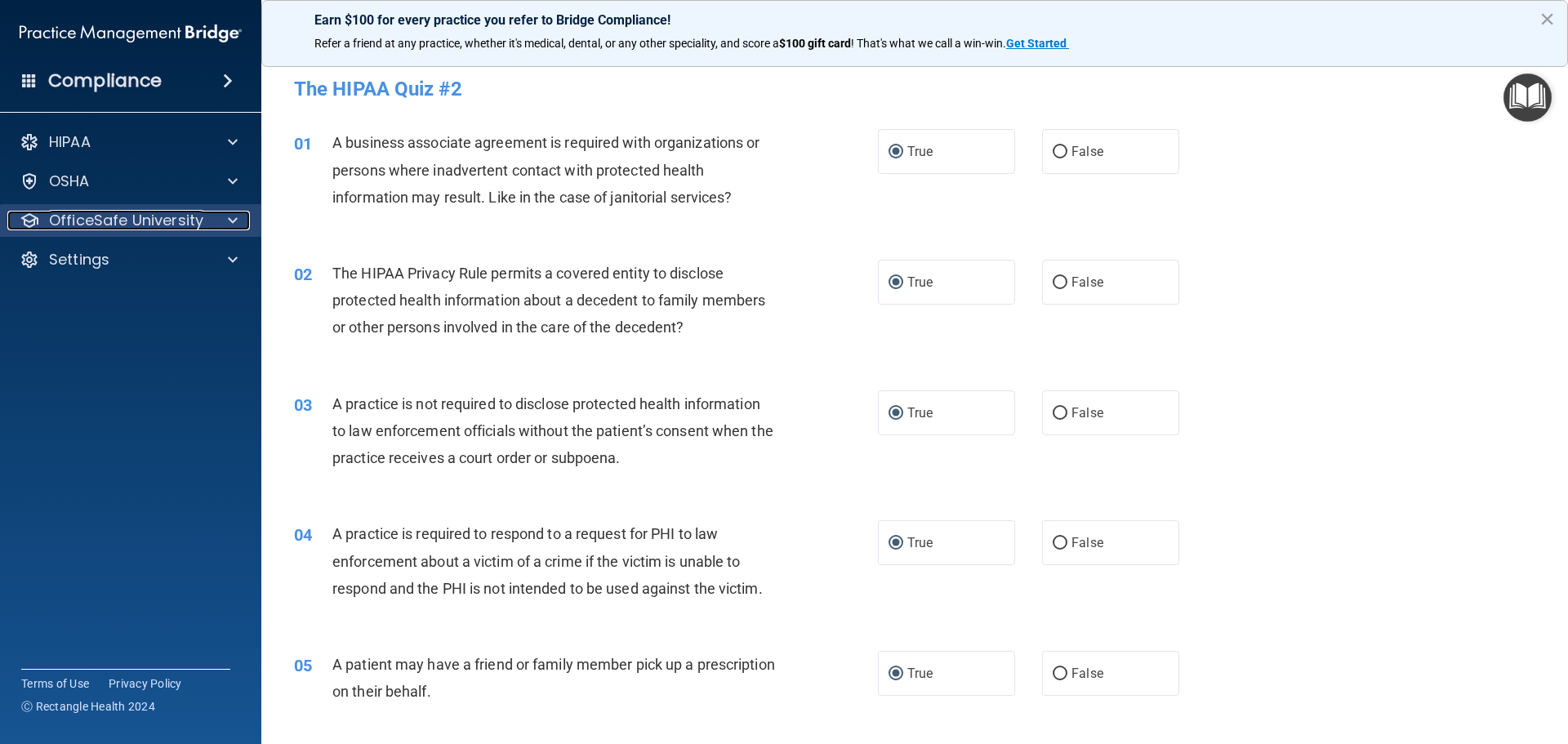
click at [228, 219] on span at bounding box center [233, 221] width 10 height 20
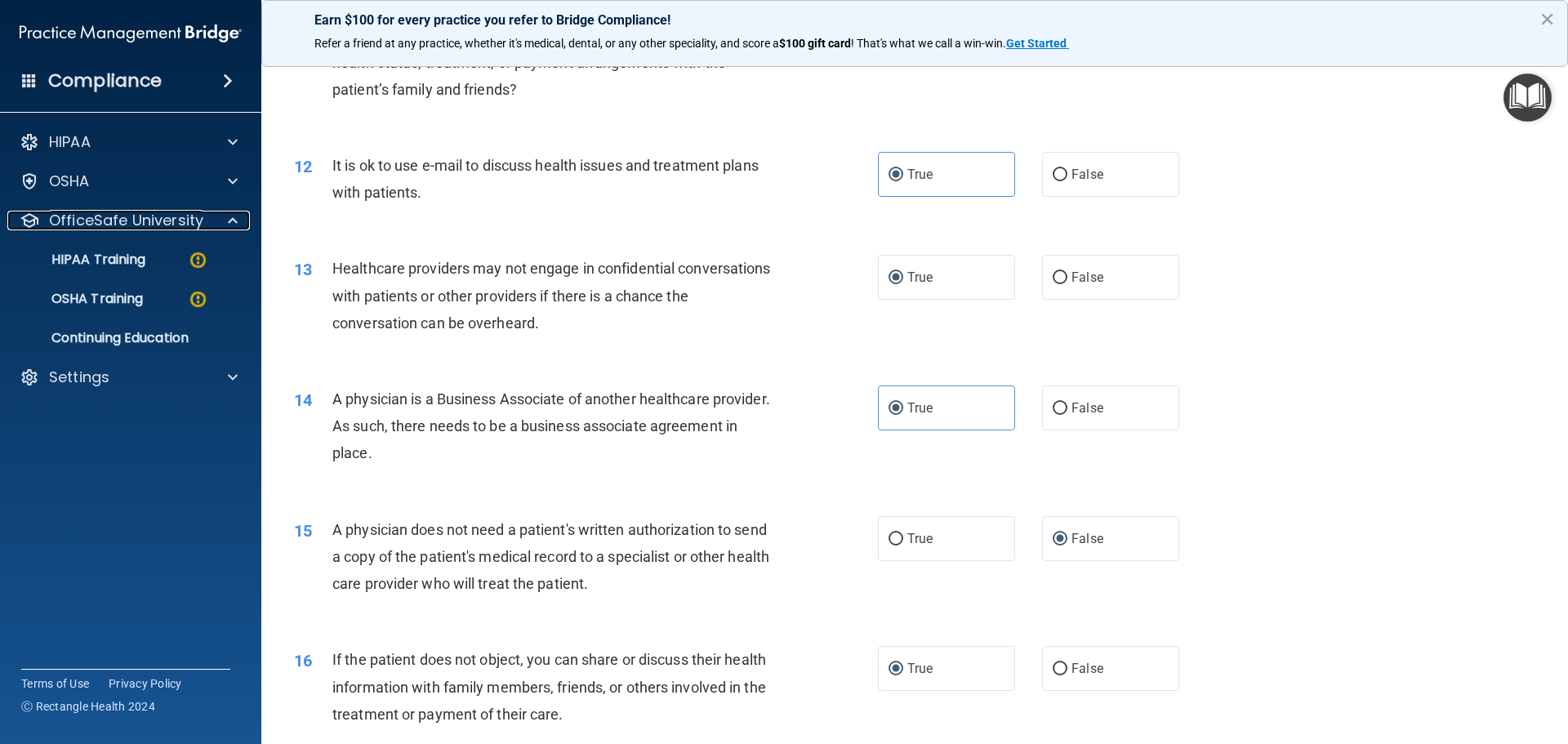
scroll to position [1016, 0]
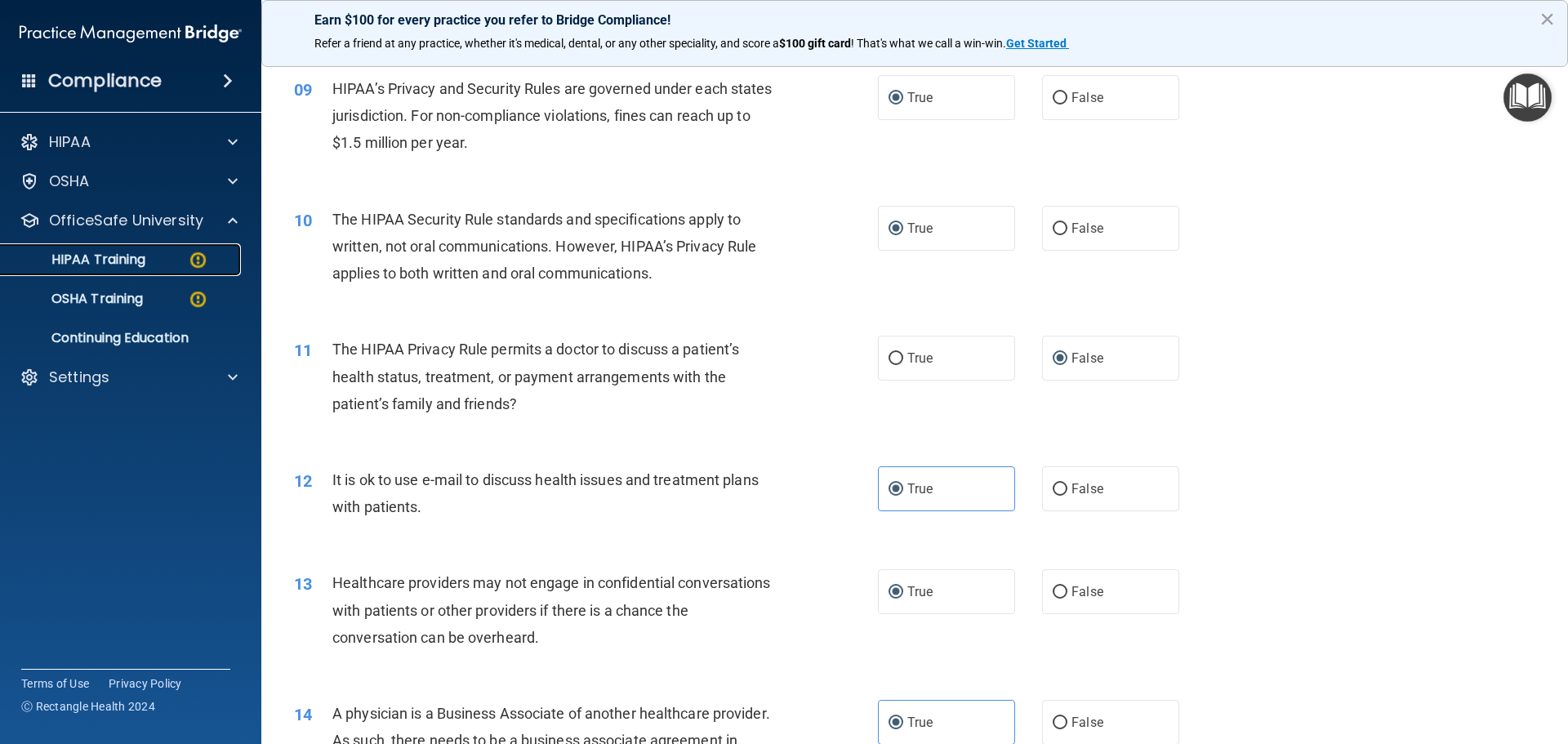
click at [87, 252] on p "HIPAA Training" at bounding box center [78, 260] width 135 height 16
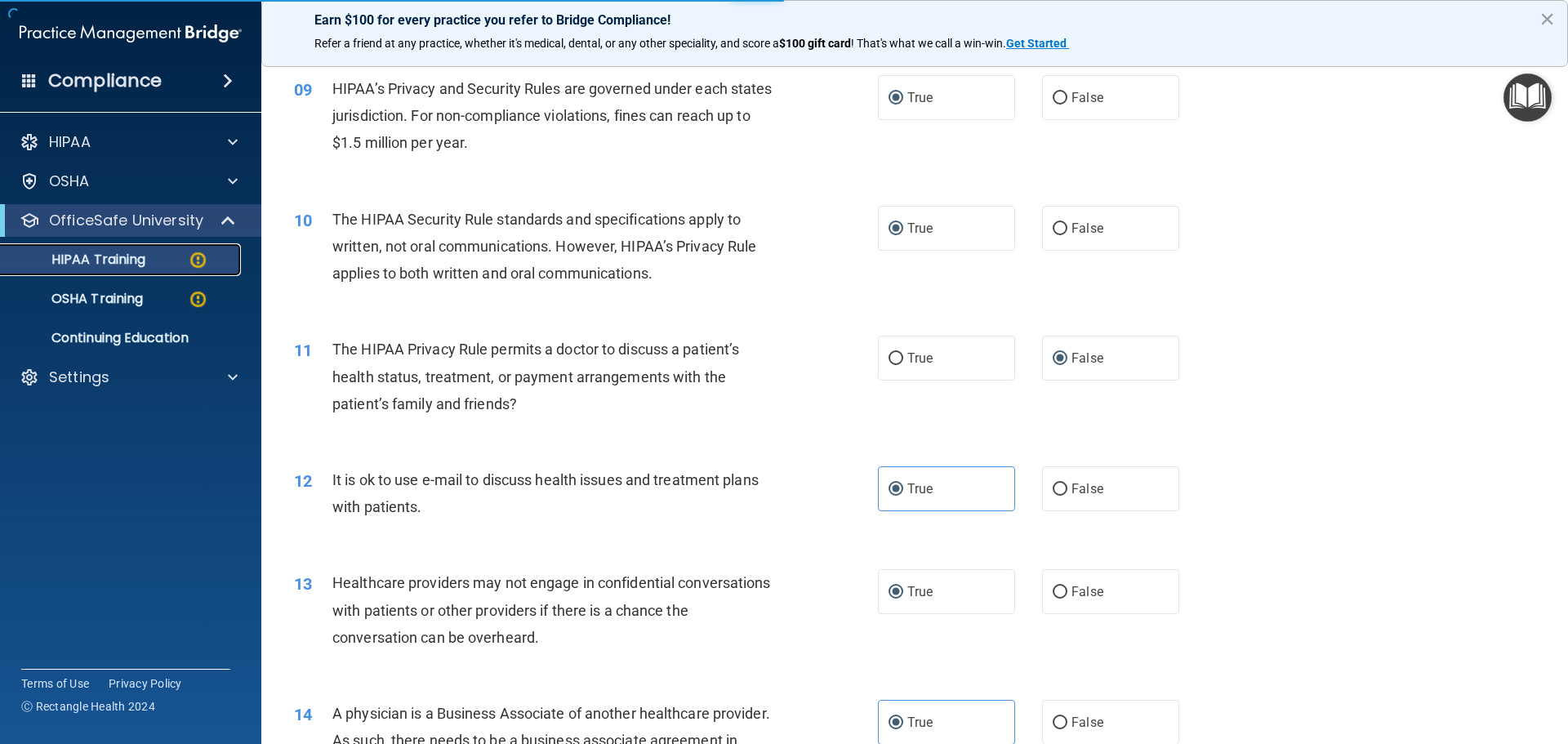
click at [196, 266] on img at bounding box center [198, 260] width 21 height 21
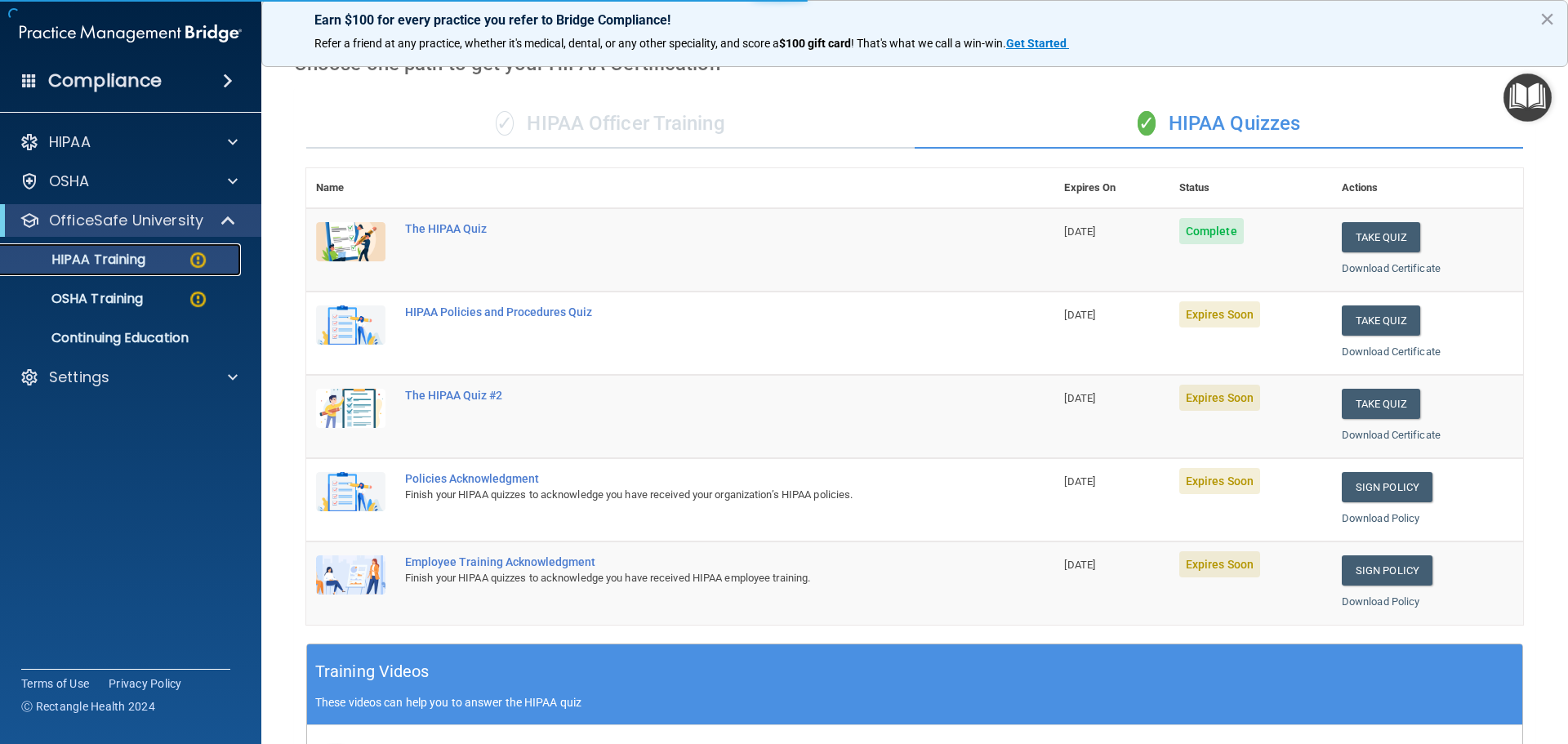
scroll to position [78, 0]
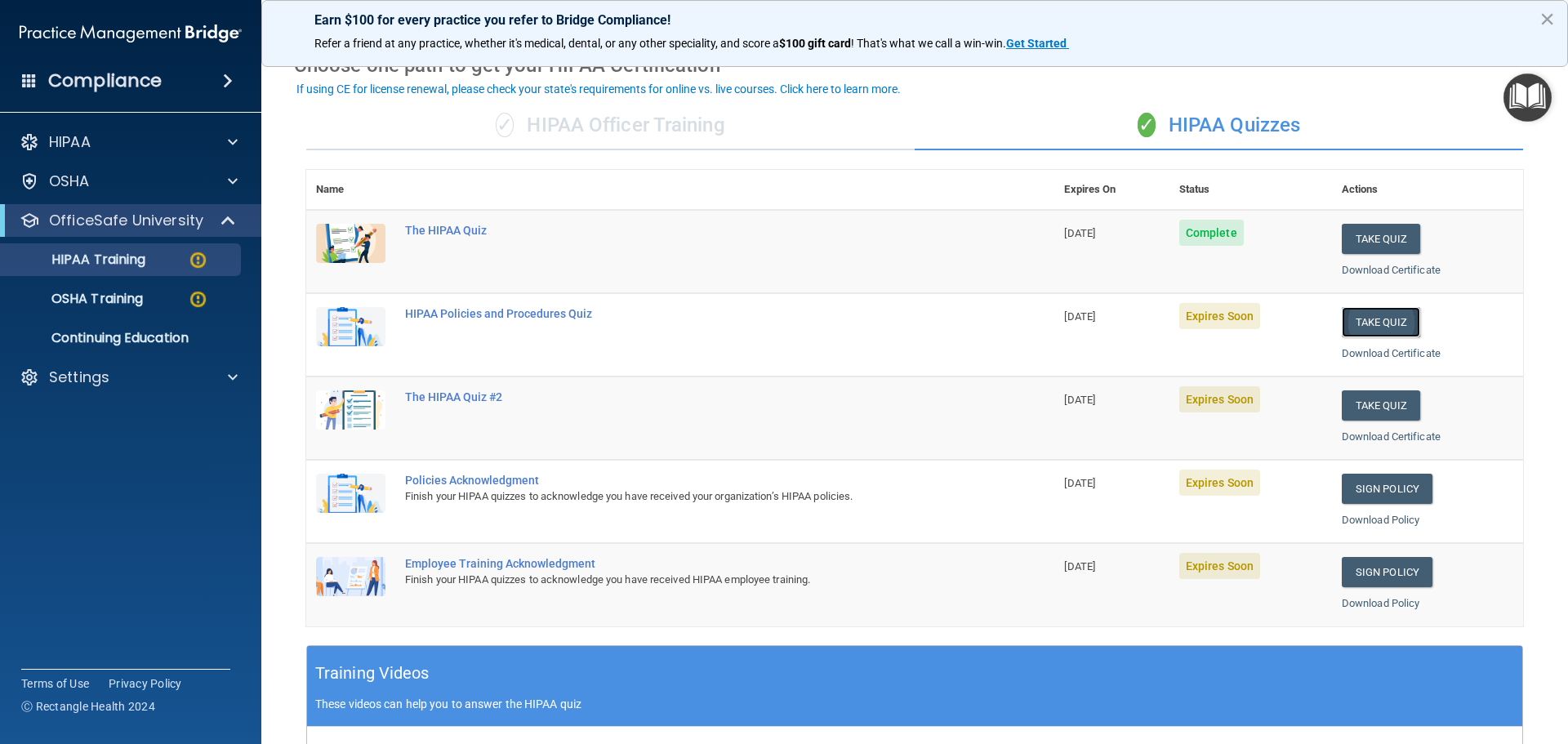
click at [1343, 321] on button "Take Quiz" at bounding box center [1382, 321] width 79 height 30
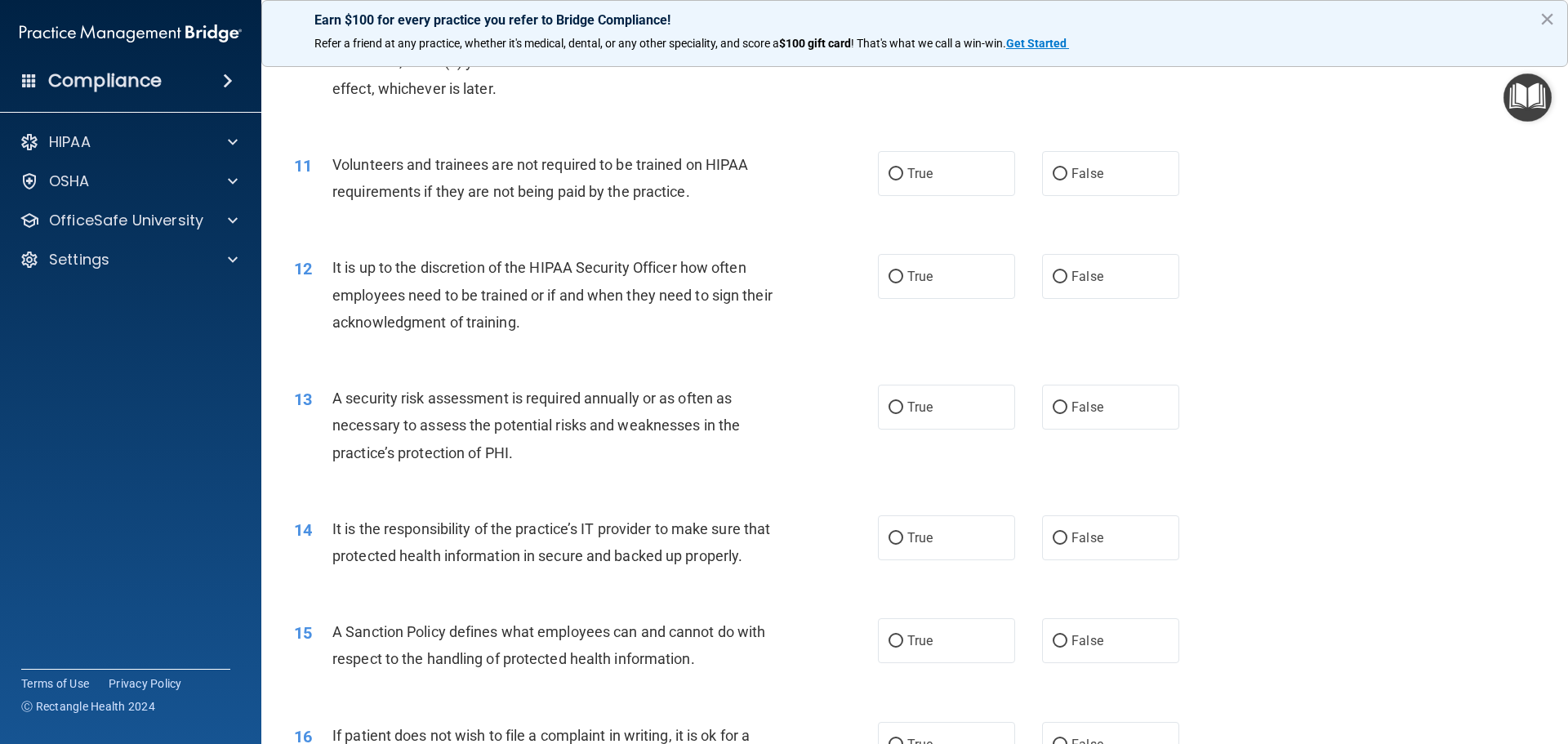
scroll to position [1470, 0]
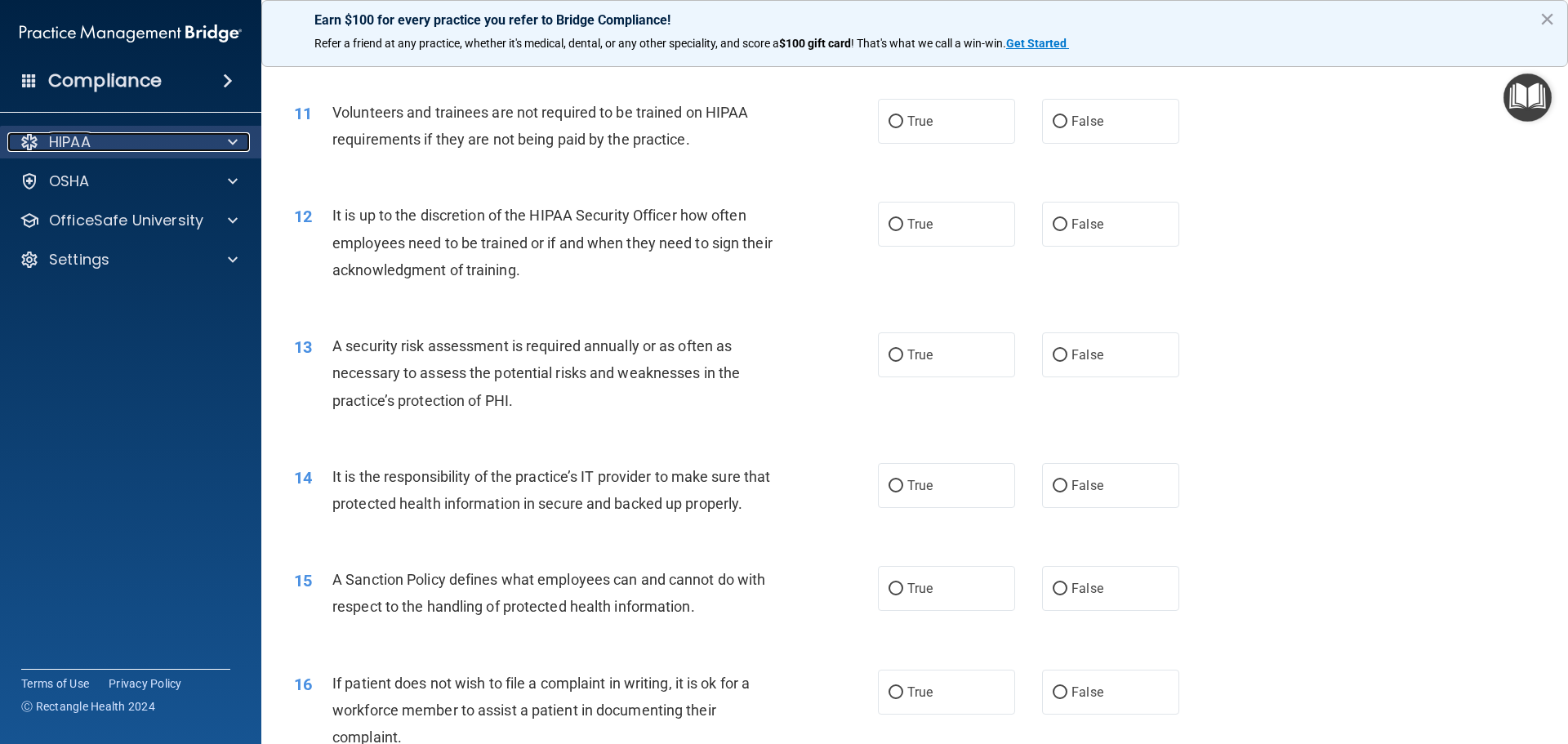
click at [230, 148] on span at bounding box center [233, 142] width 10 height 20
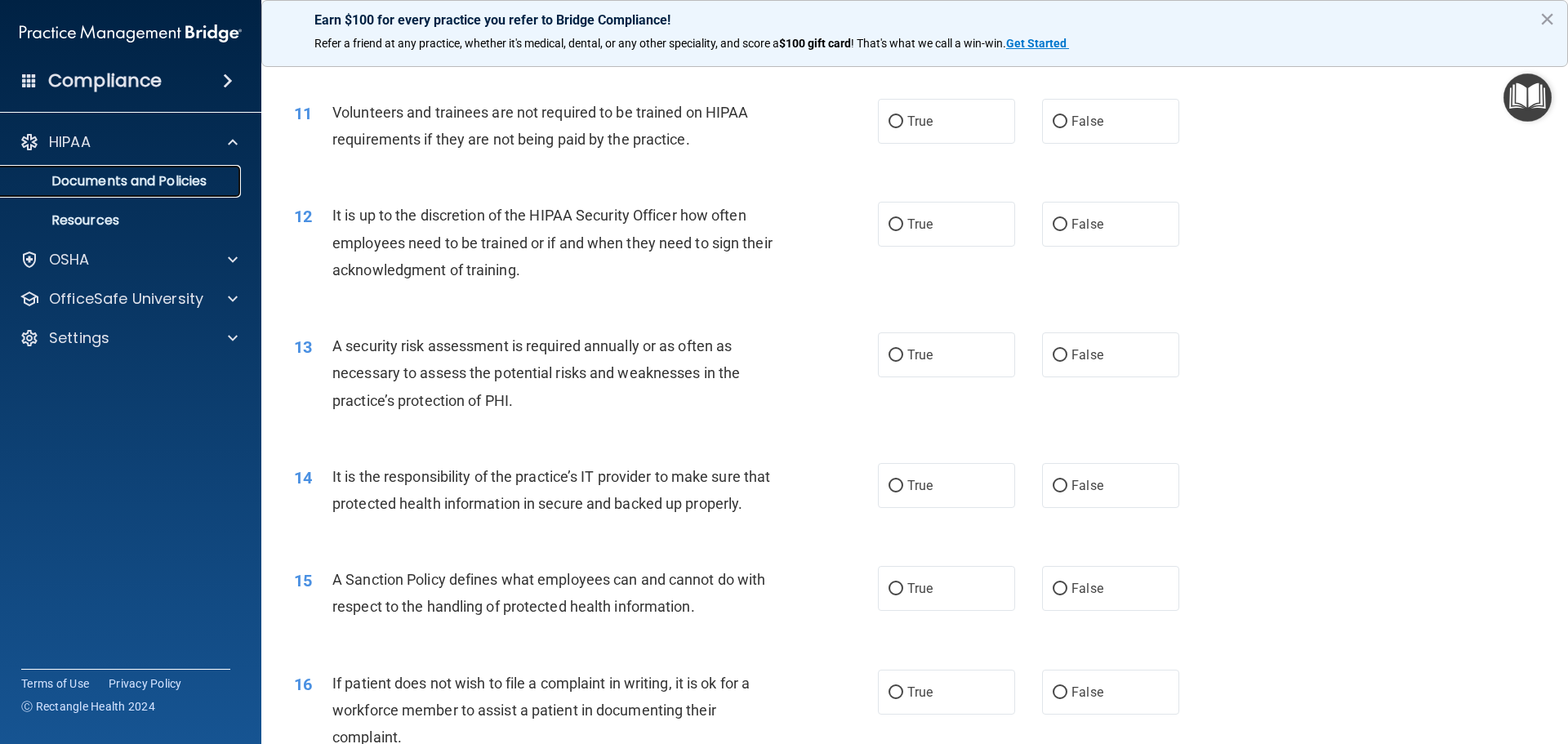
click at [157, 173] on p "Documents and Policies" at bounding box center [122, 181] width 223 height 16
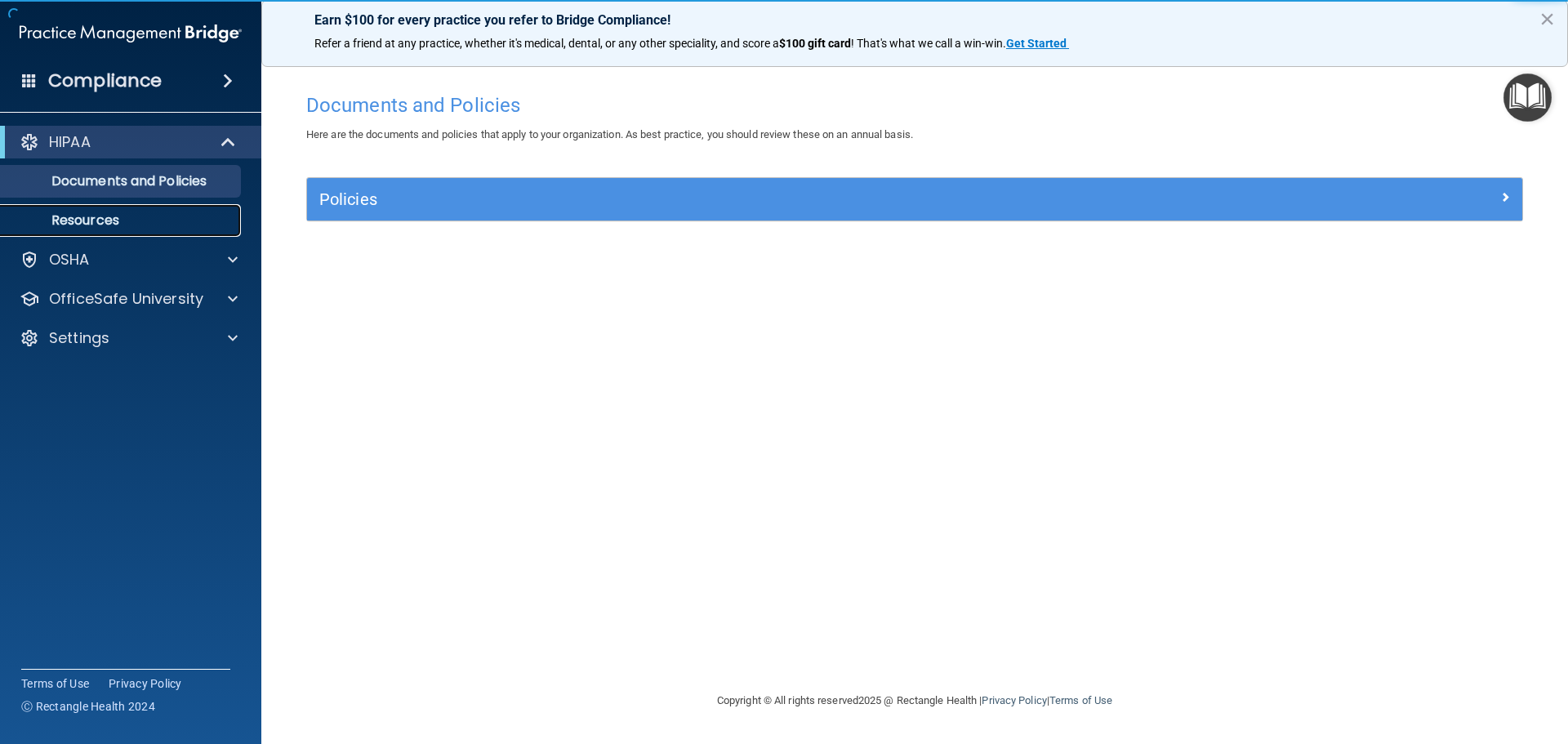
click at [127, 217] on p "Resources" at bounding box center [122, 221] width 223 height 16
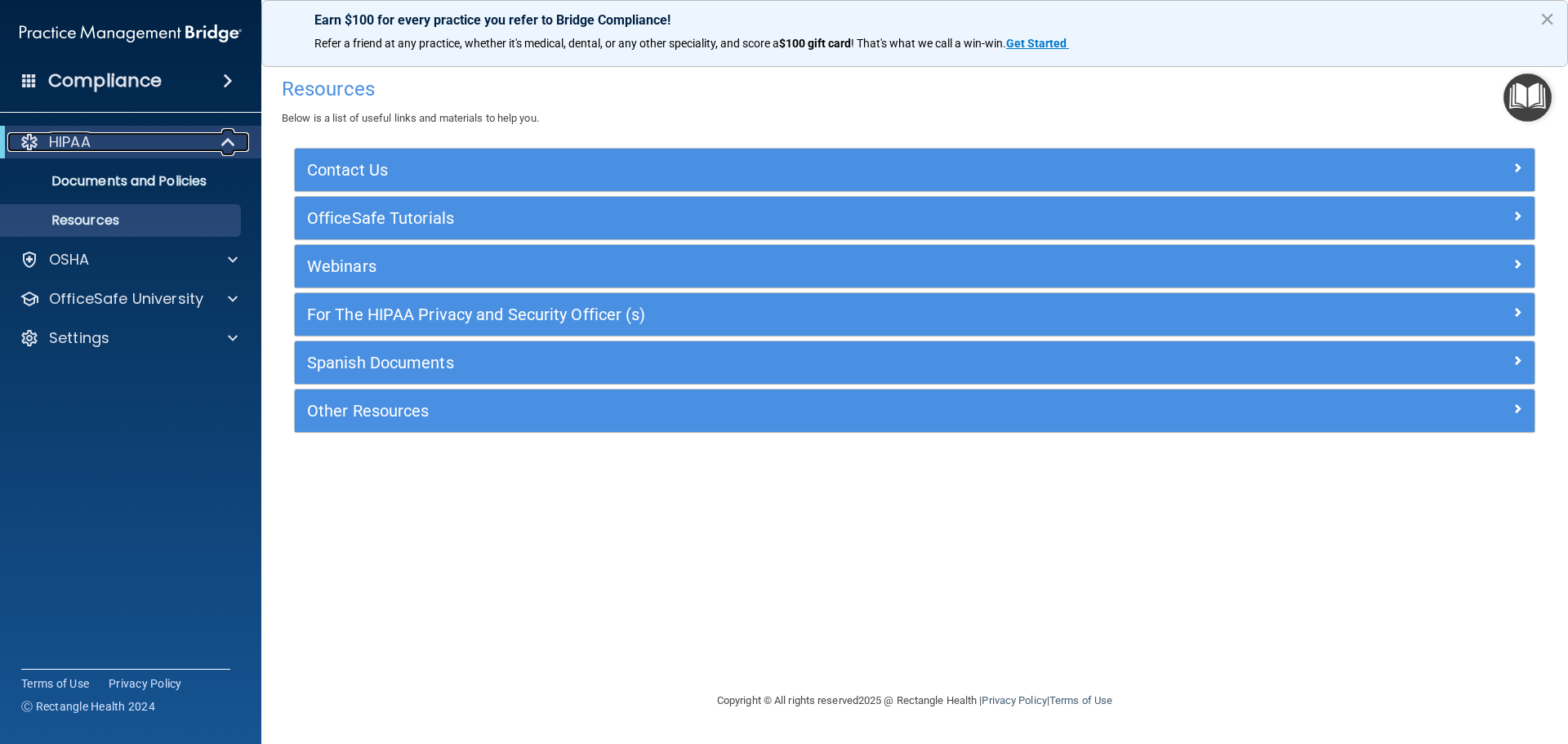
click at [230, 145] on span at bounding box center [229, 142] width 14 height 20
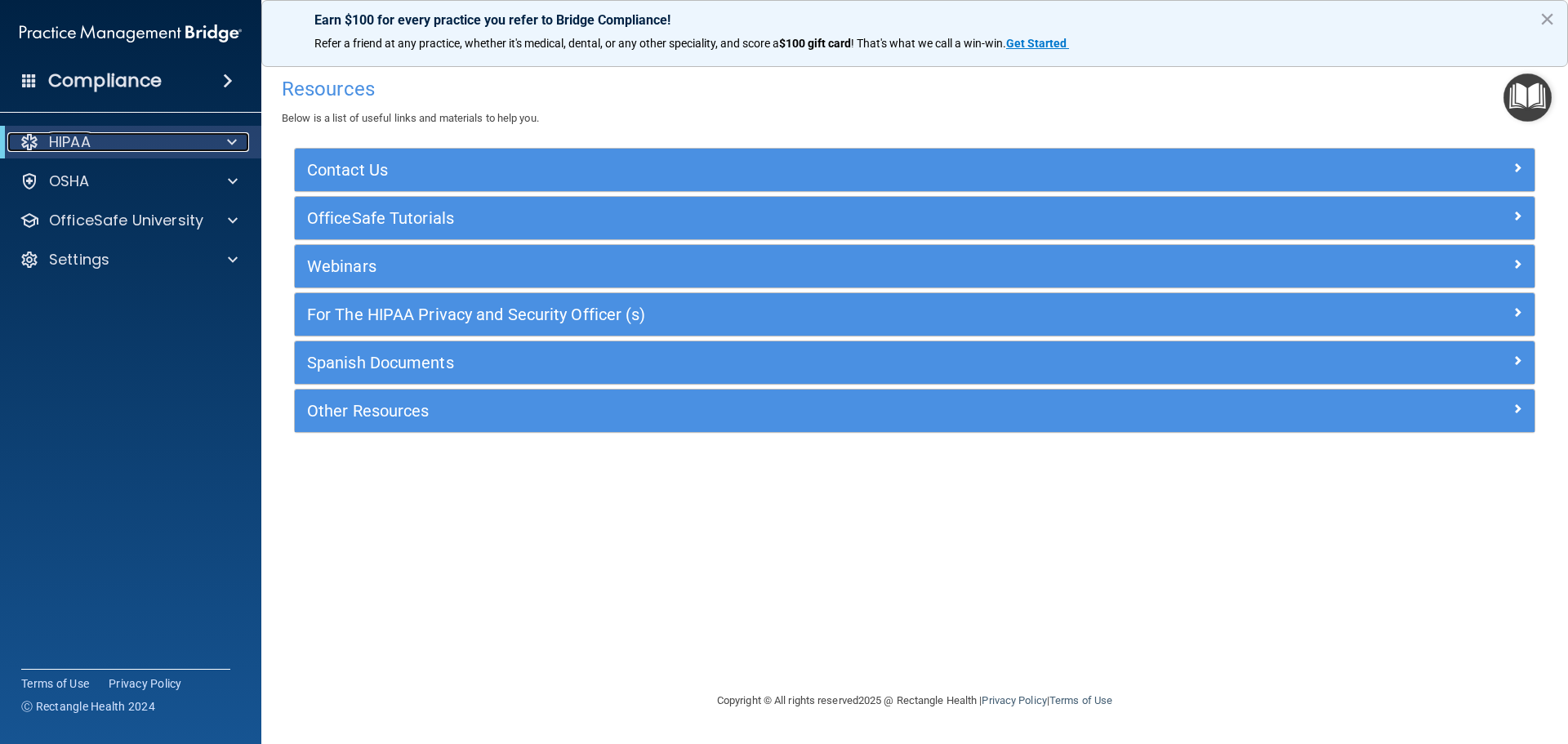
click at [77, 138] on p "HIPAA" at bounding box center [70, 142] width 42 height 20
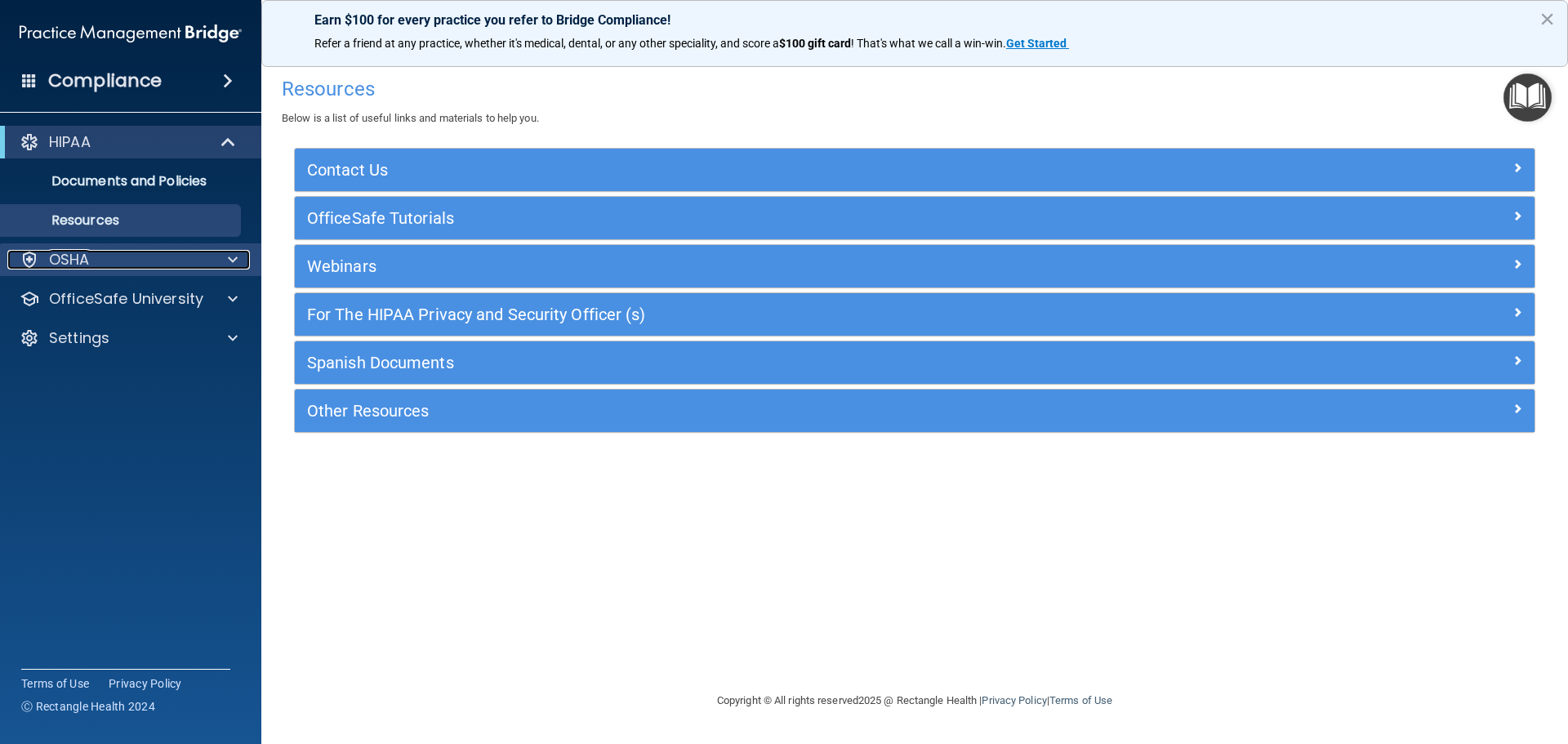
click at [225, 258] on div at bounding box center [230, 260] width 41 height 20
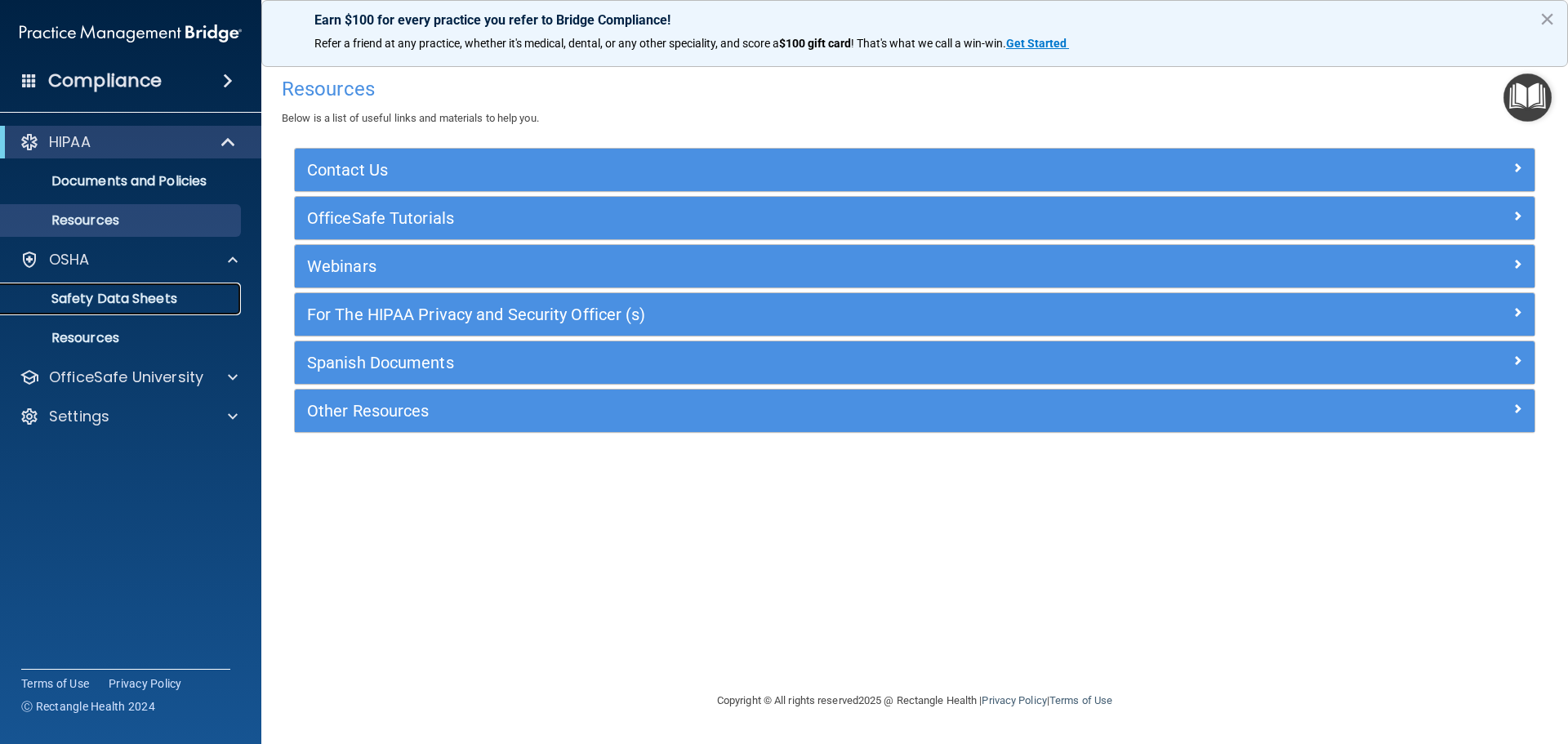
click at [172, 294] on p "Safety Data Sheets" at bounding box center [122, 299] width 223 height 16
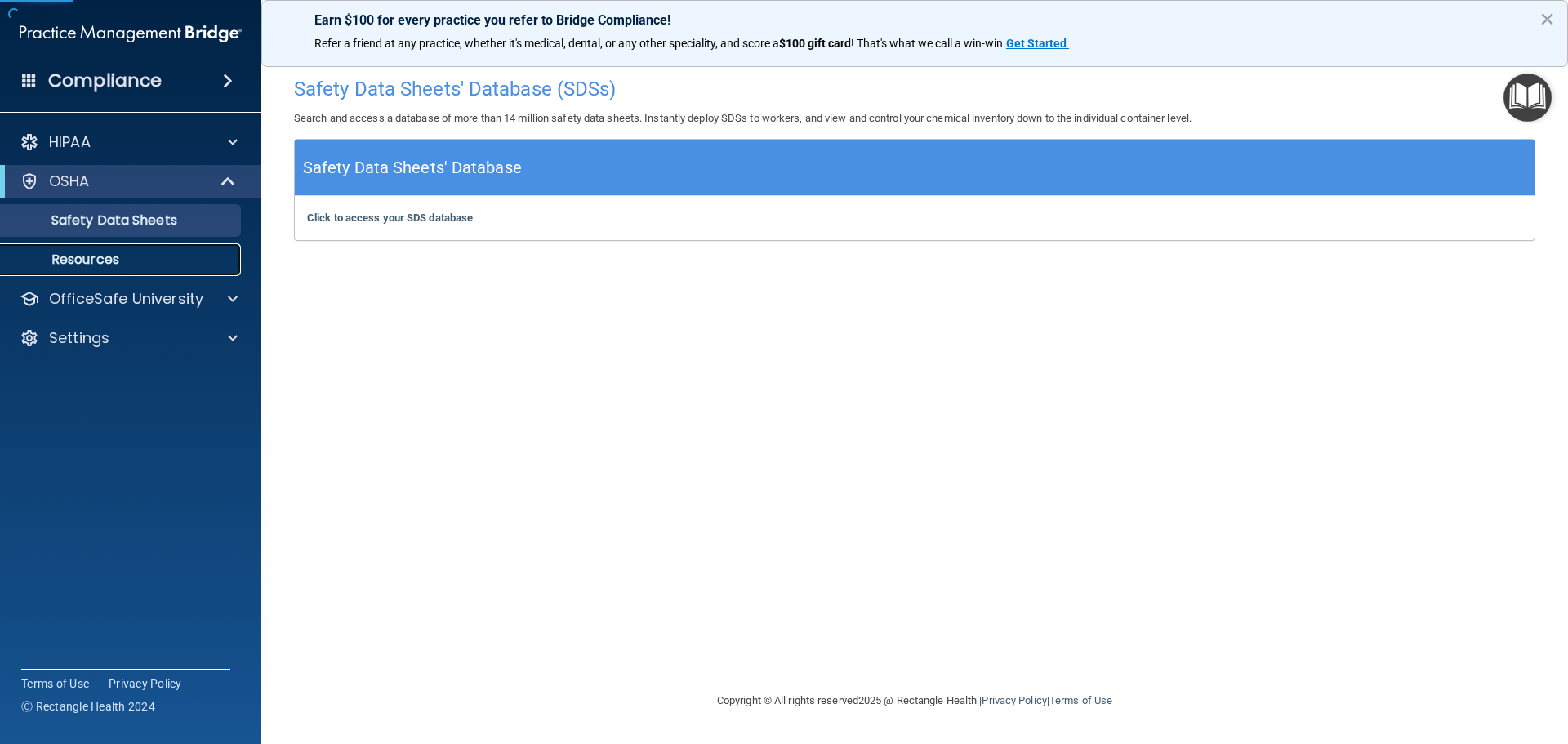
click at [104, 254] on p "Resources" at bounding box center [122, 260] width 223 height 16
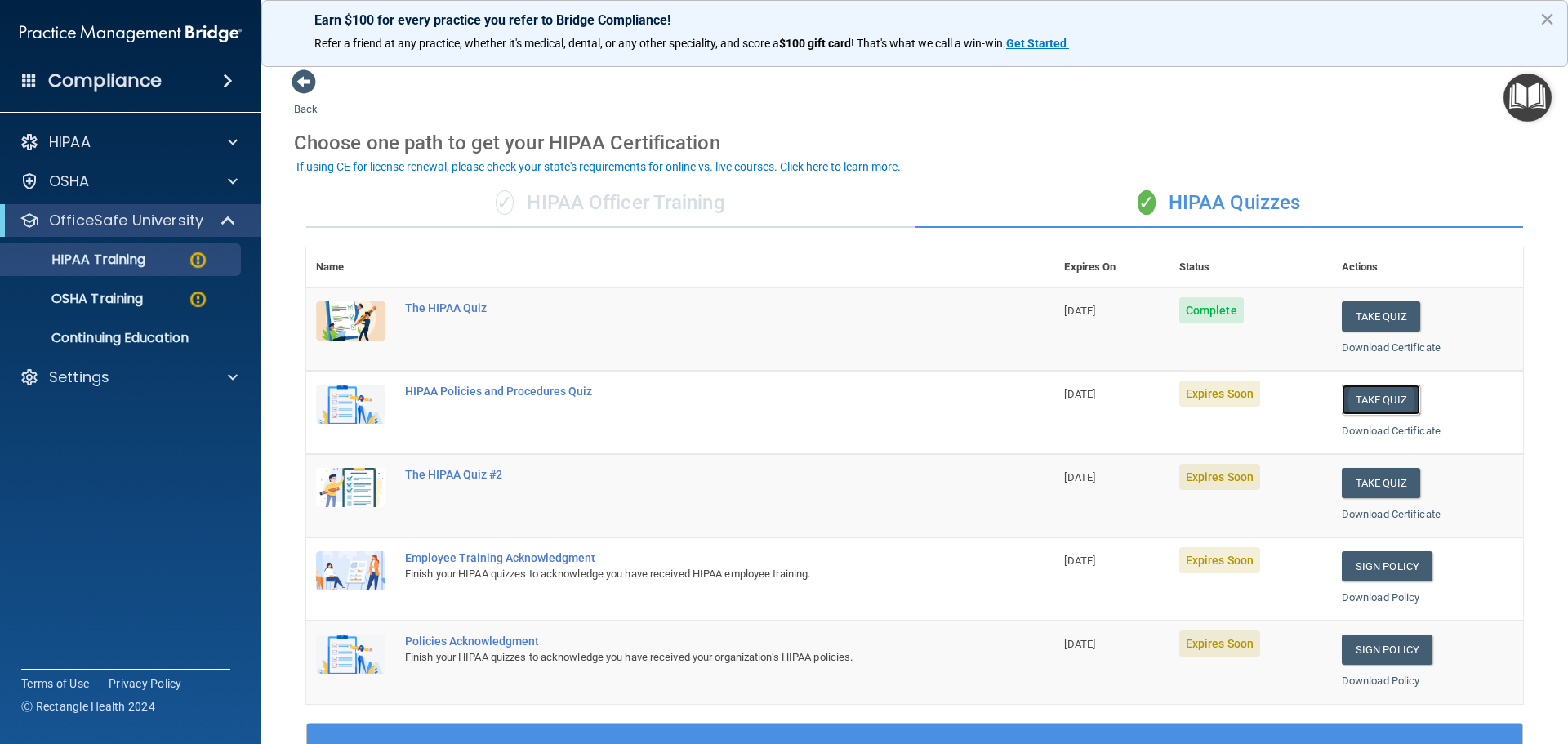
click at [1382, 405] on button "Take Quiz" at bounding box center [1382, 399] width 79 height 30
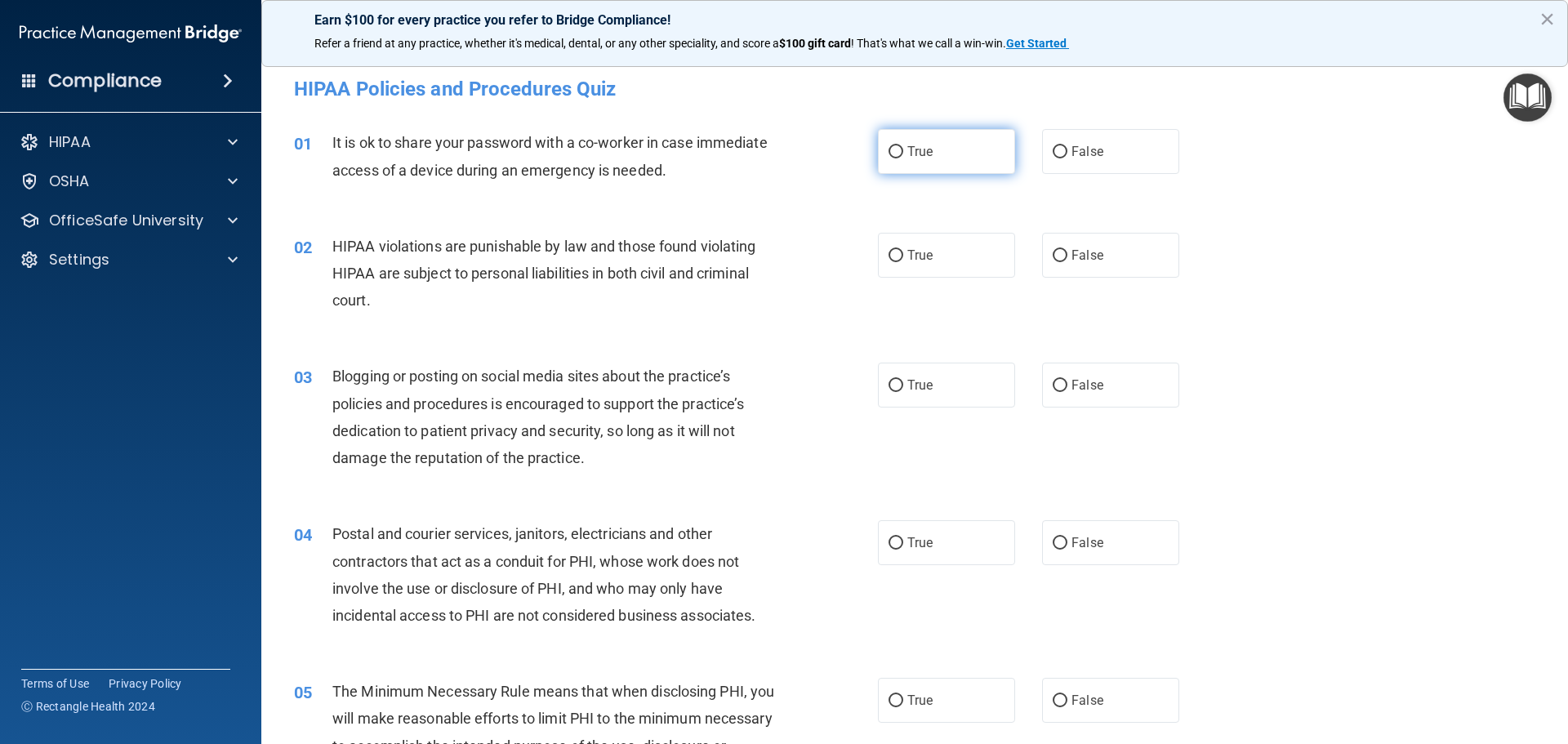
click at [891, 154] on input "True" at bounding box center [896, 153] width 14 height 13
radio input "true"
click at [895, 252] on input "True" at bounding box center [896, 256] width 14 height 13
radio input "true"
click at [889, 385] on input "True" at bounding box center [896, 386] width 14 height 13
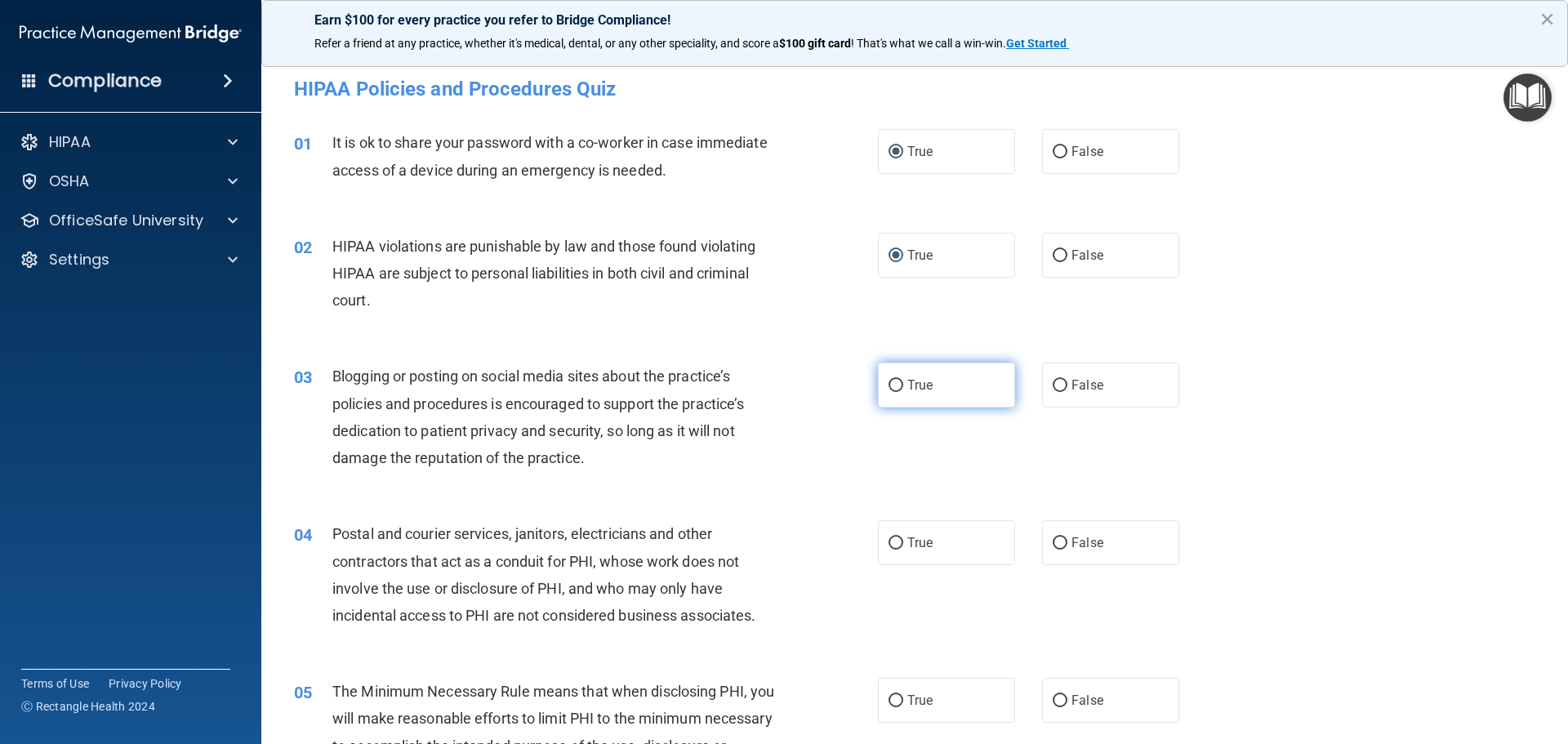
radio input "true"
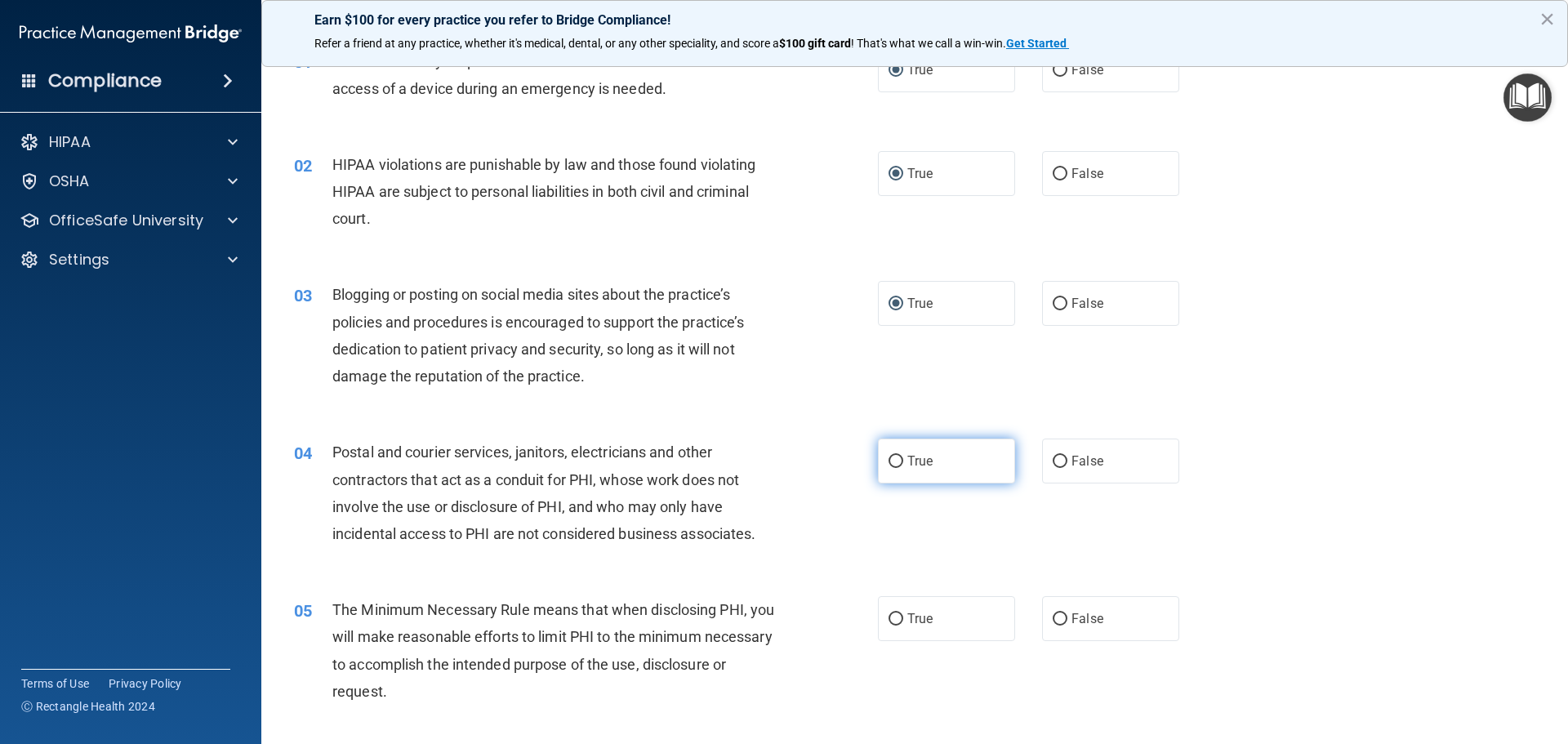
click at [899, 455] on label "True" at bounding box center [947, 462] width 138 height 45
click at [899, 455] on input "True" at bounding box center [896, 462] width 14 height 13
radio input "true"
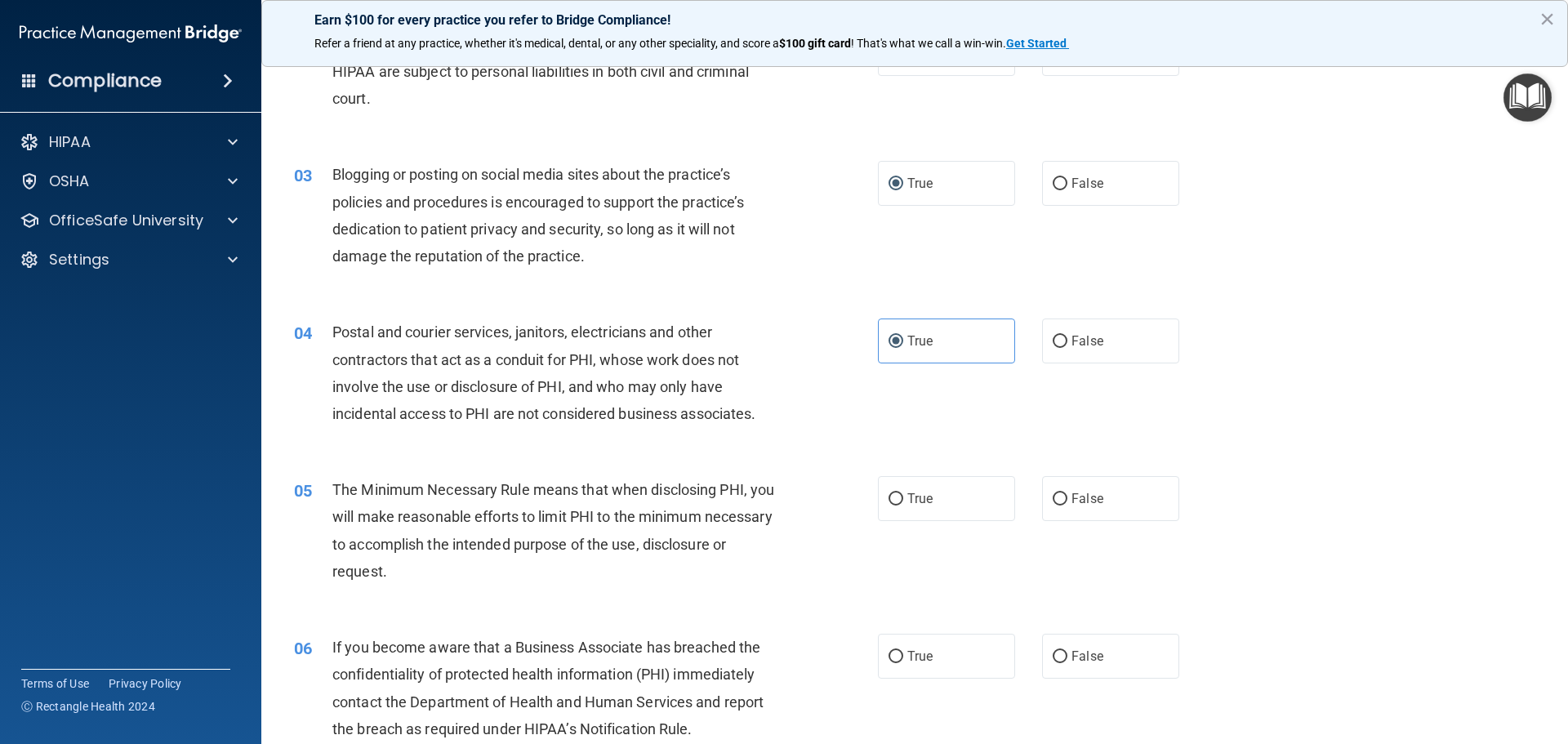
scroll to position [245, 0]
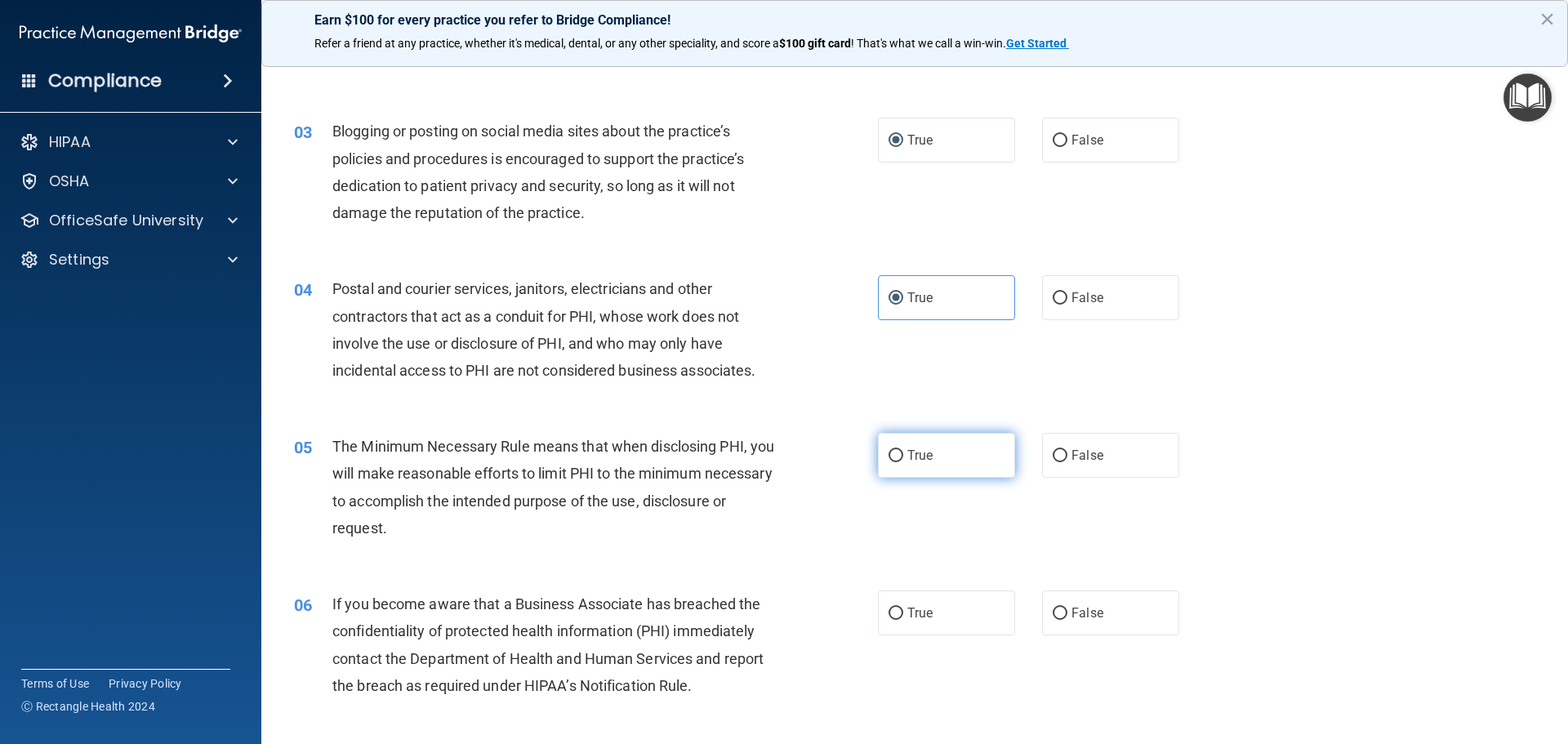
click at [890, 450] on input "True" at bounding box center [896, 456] width 14 height 13
radio input "true"
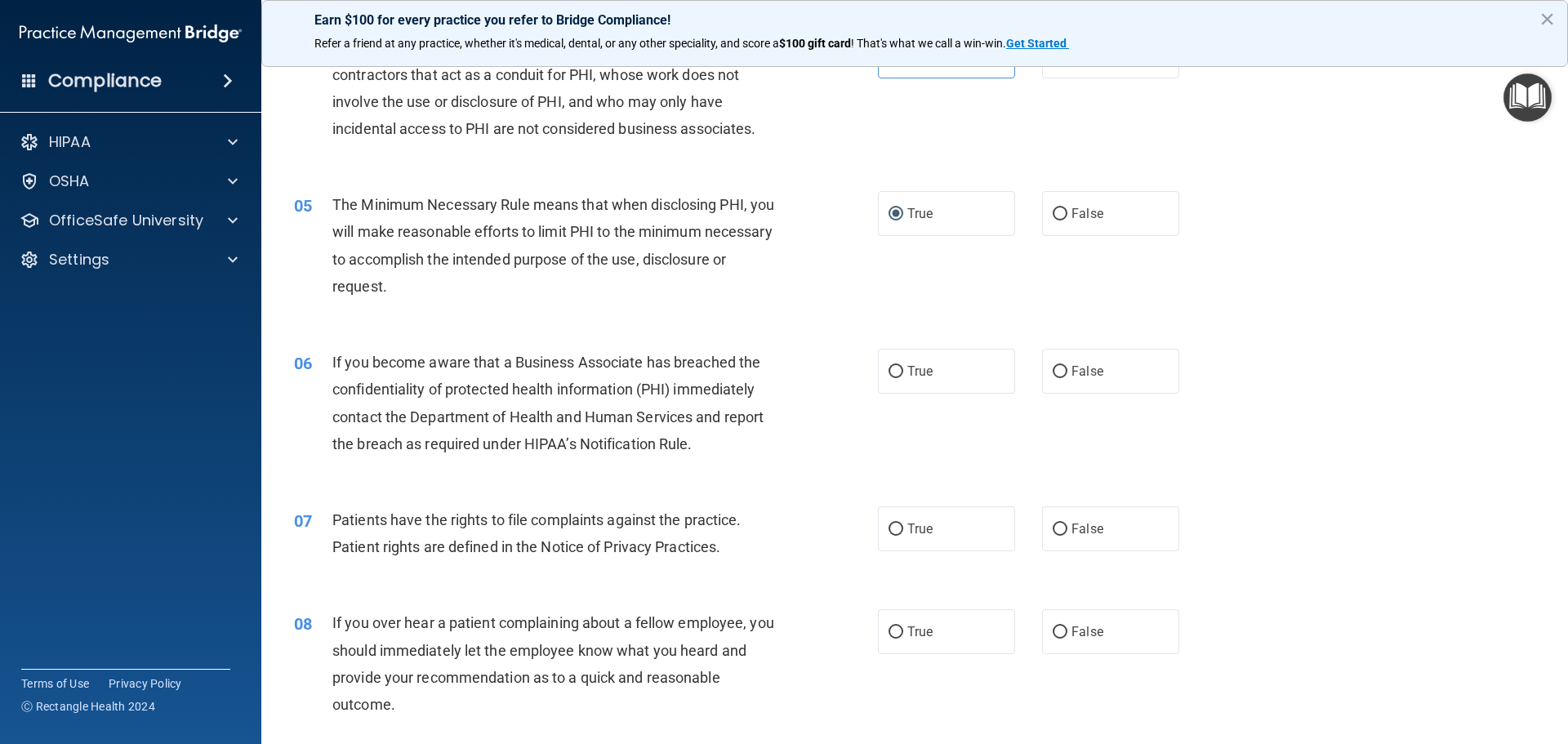
scroll to position [490, 0]
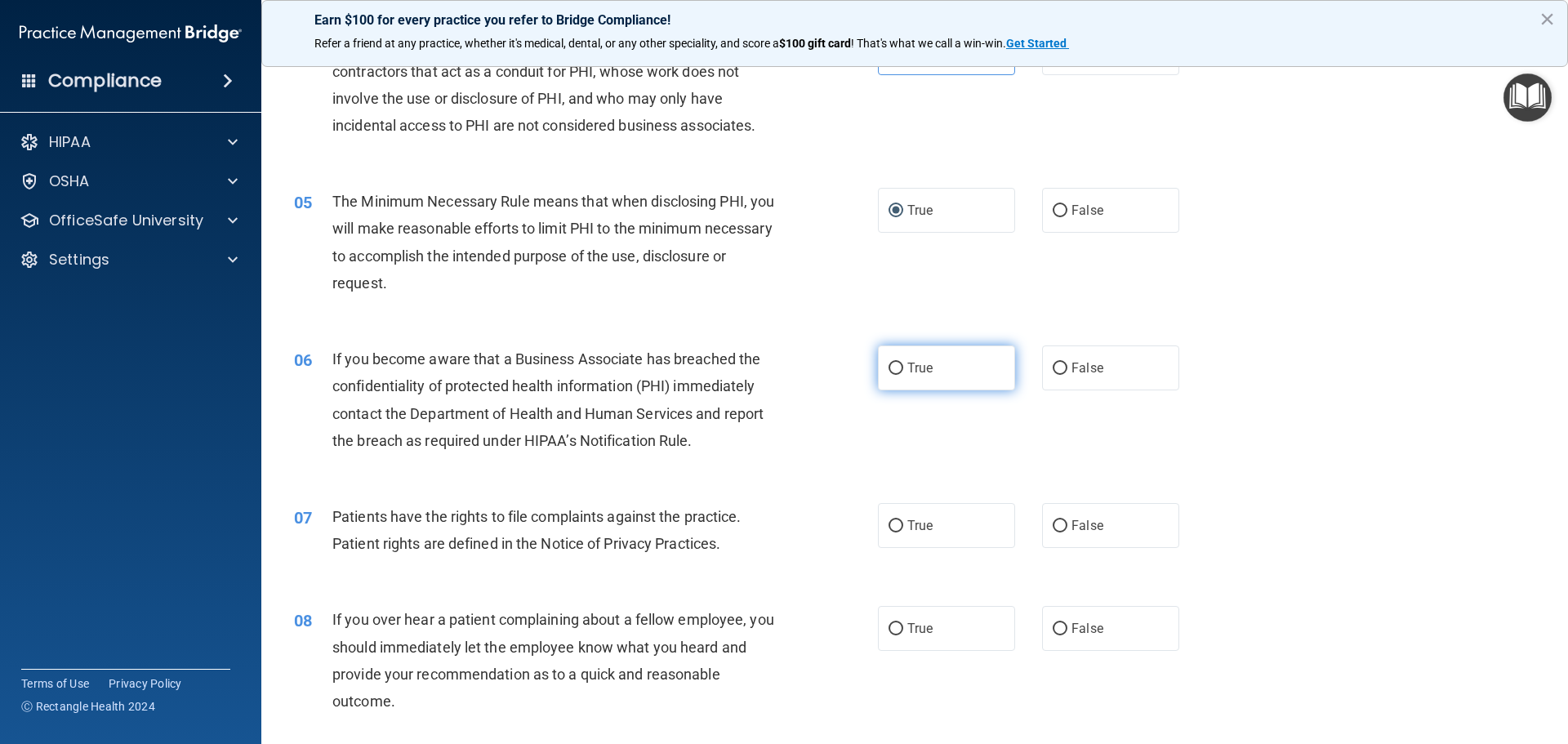
click at [892, 370] on input "True" at bounding box center [896, 369] width 14 height 13
radio input "true"
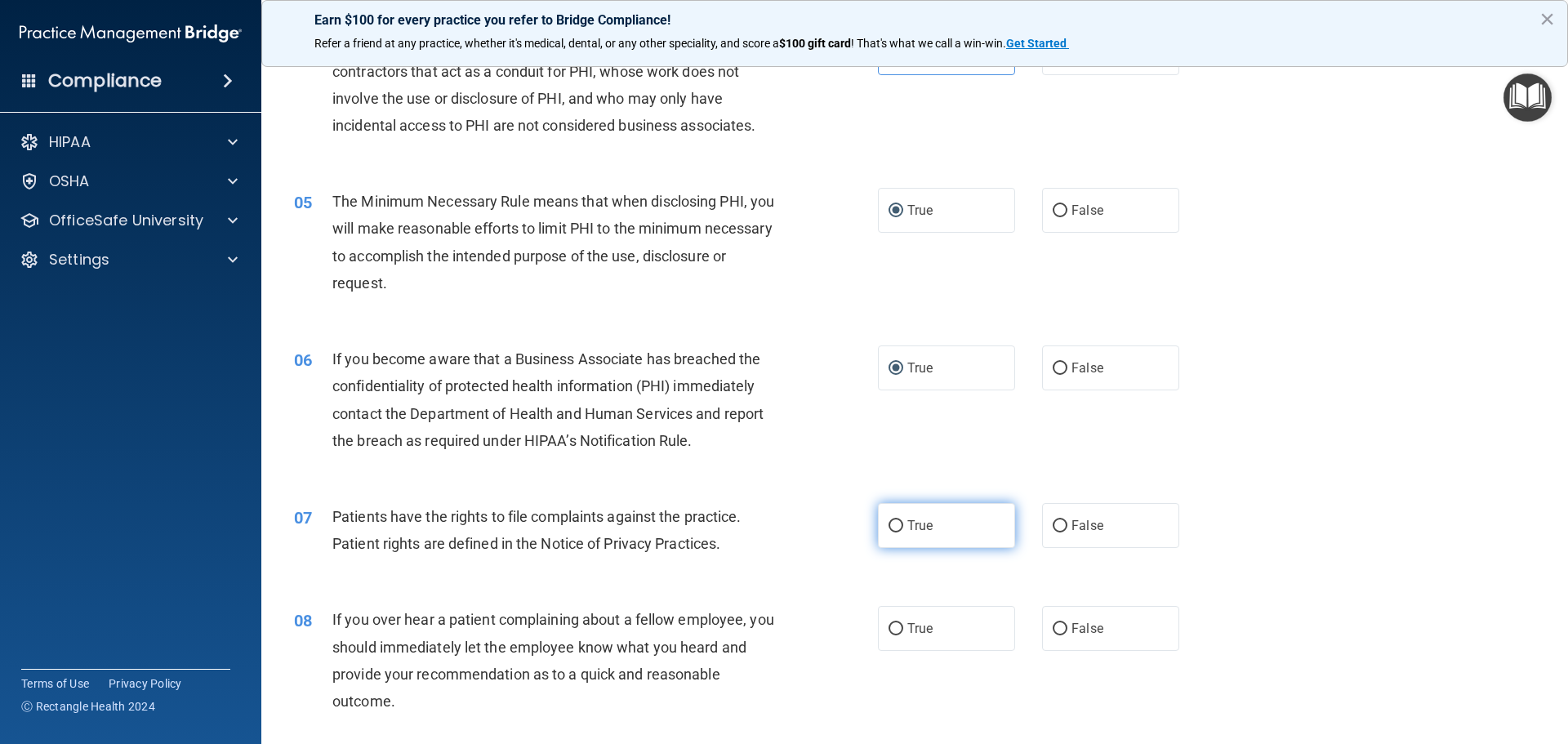
click at [894, 529] on input "True" at bounding box center [896, 527] width 14 height 13
radio input "true"
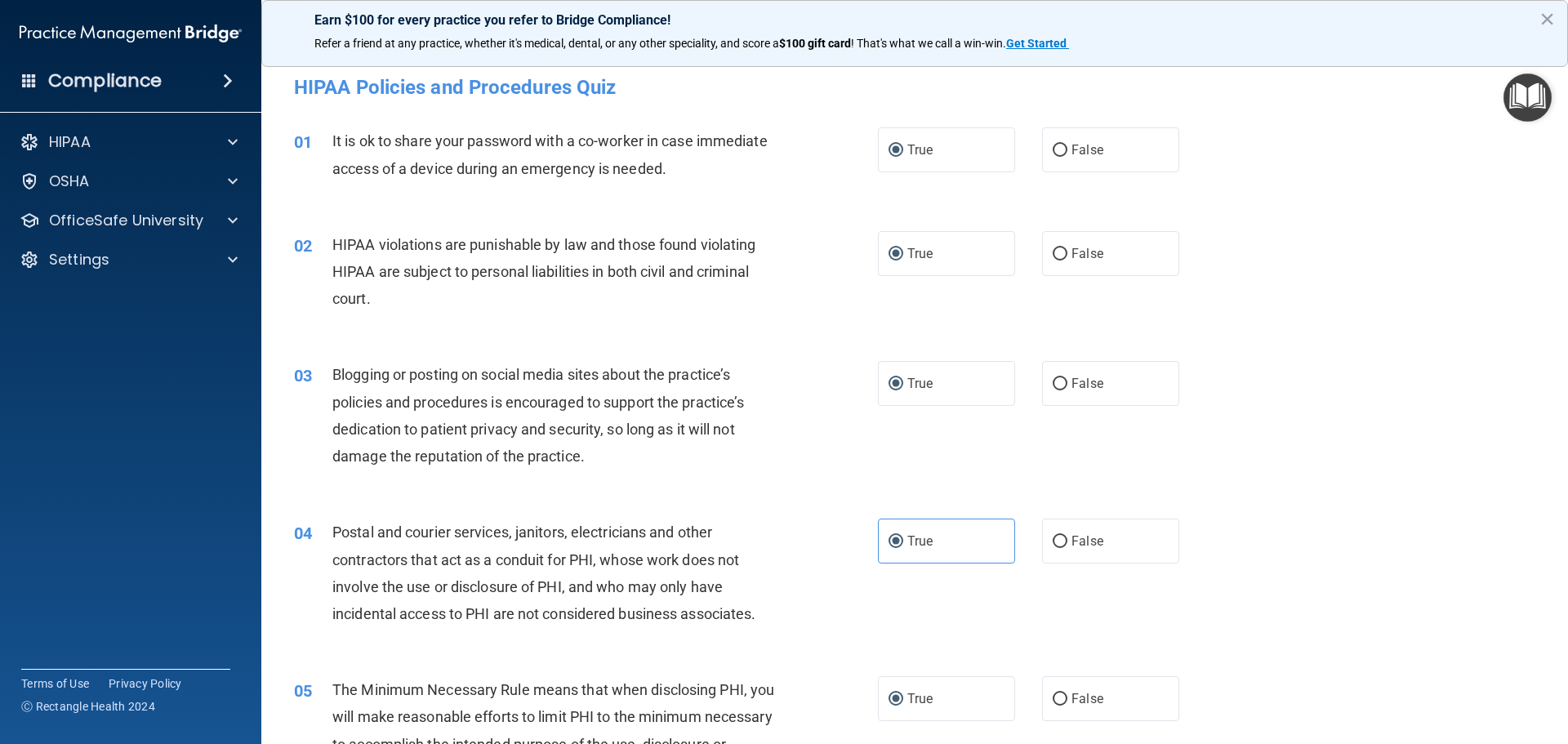
scroll to position [0, 0]
click at [1060, 533] on label "False" at bounding box center [1111, 543] width 138 height 45
click at [1060, 538] on input "False" at bounding box center [1060, 544] width 14 height 13
radio input "true"
radio input "false"
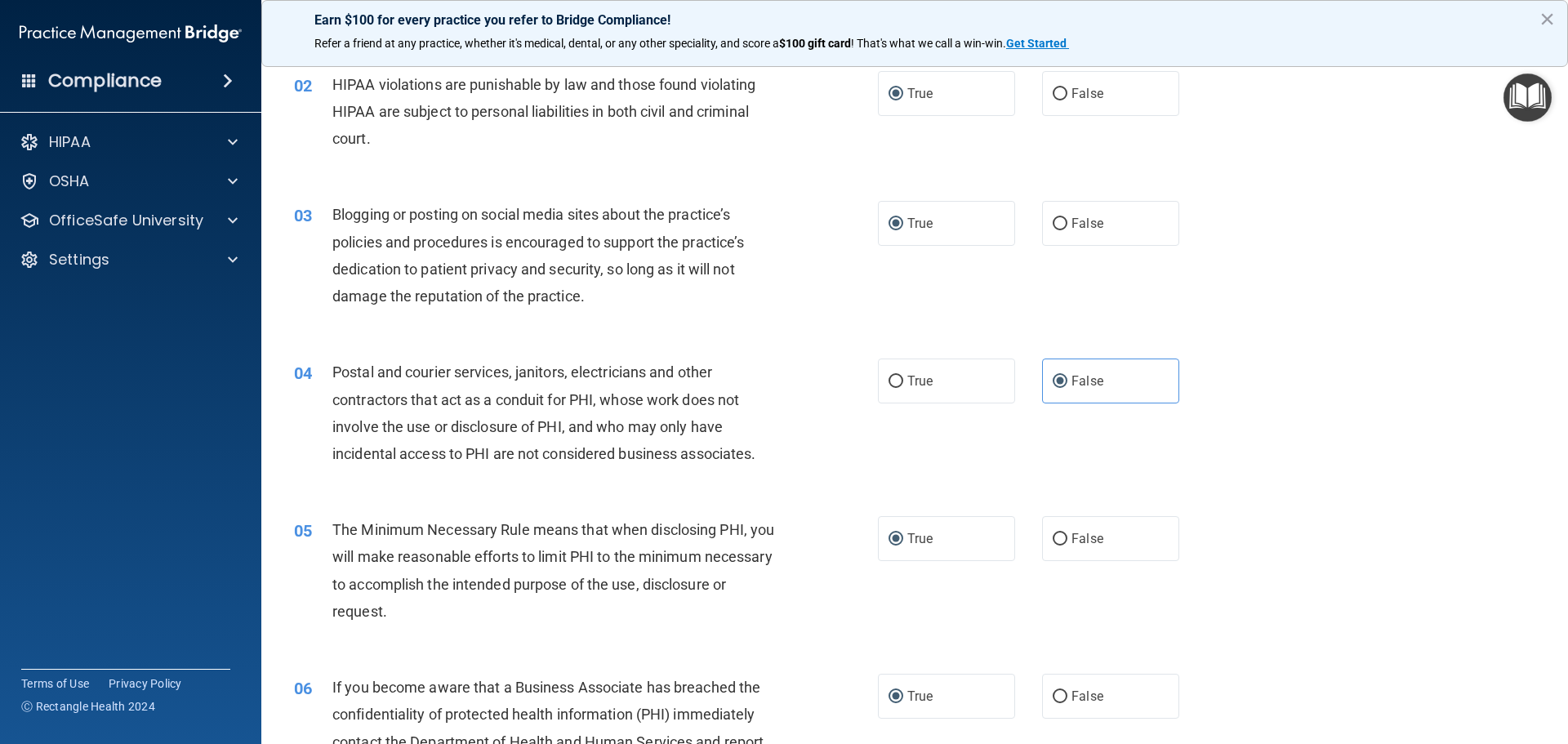
scroll to position [163, 0]
click at [1053, 531] on input "False" at bounding box center [1060, 538] width 14 height 13
radio input "true"
radio input "false"
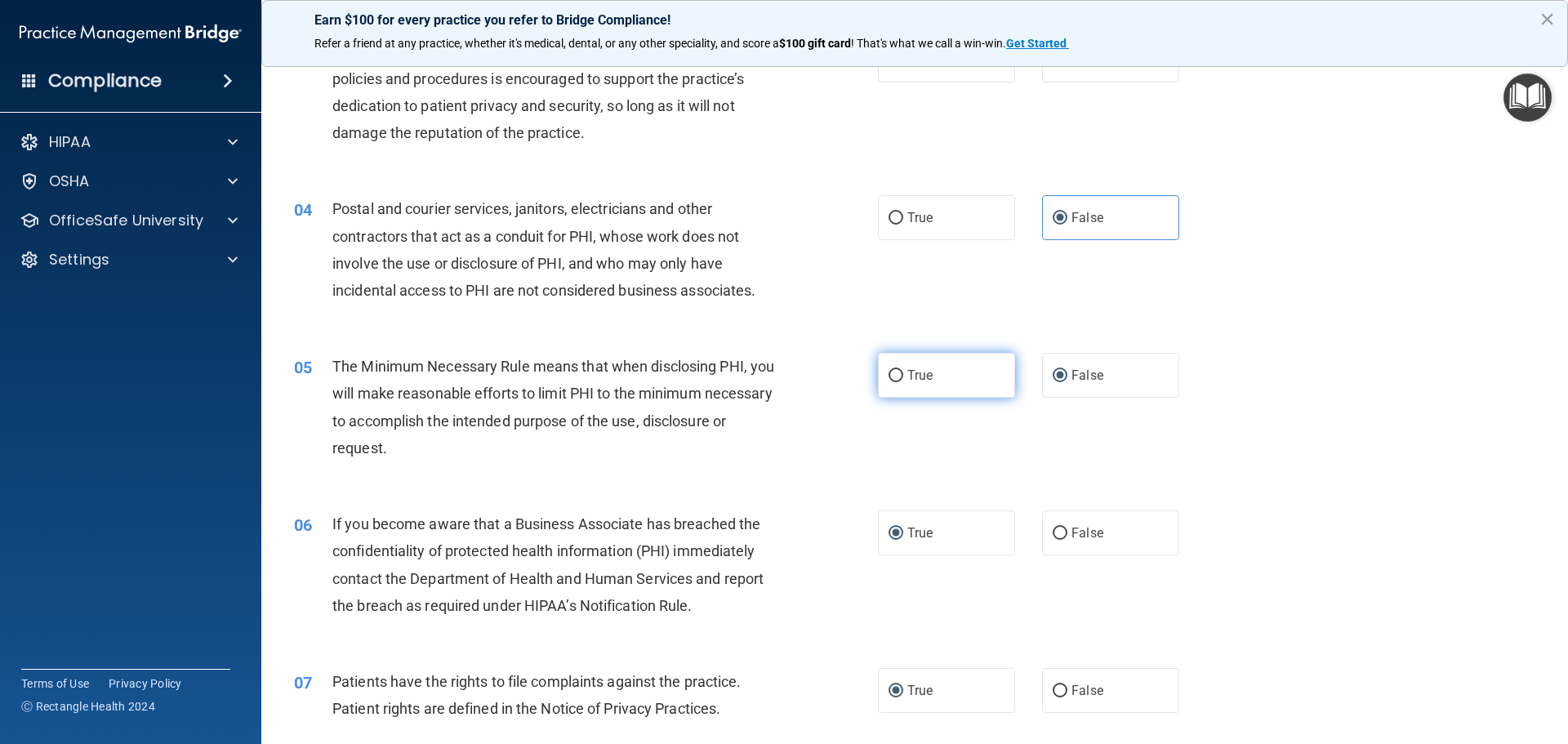
scroll to position [327, 0]
click at [1053, 527] on input "False" at bounding box center [1060, 532] width 14 height 13
radio input "true"
radio input "false"
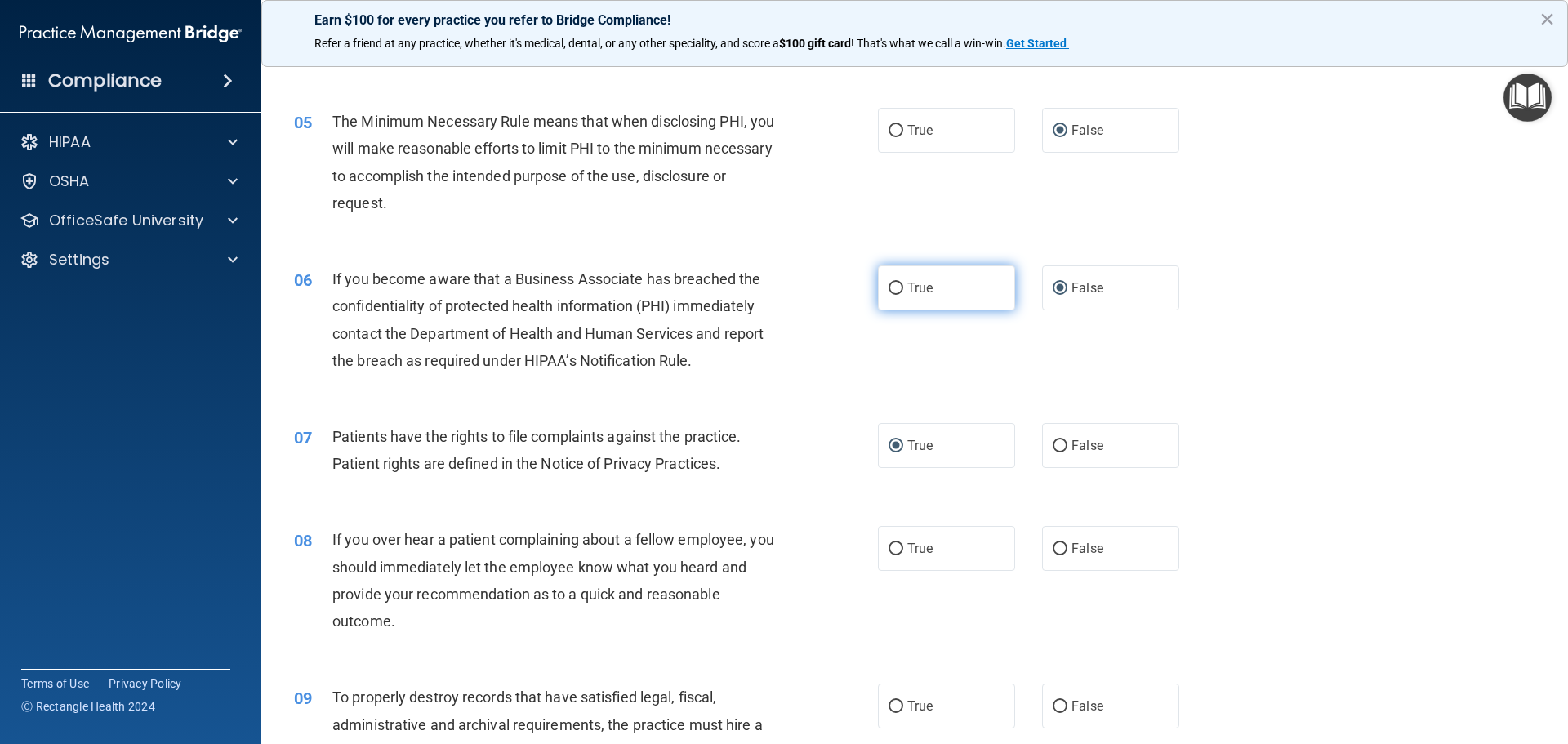
scroll to position [572, 0]
click at [893, 551] on input "True" at bounding box center [896, 548] width 14 height 13
radio input "true"
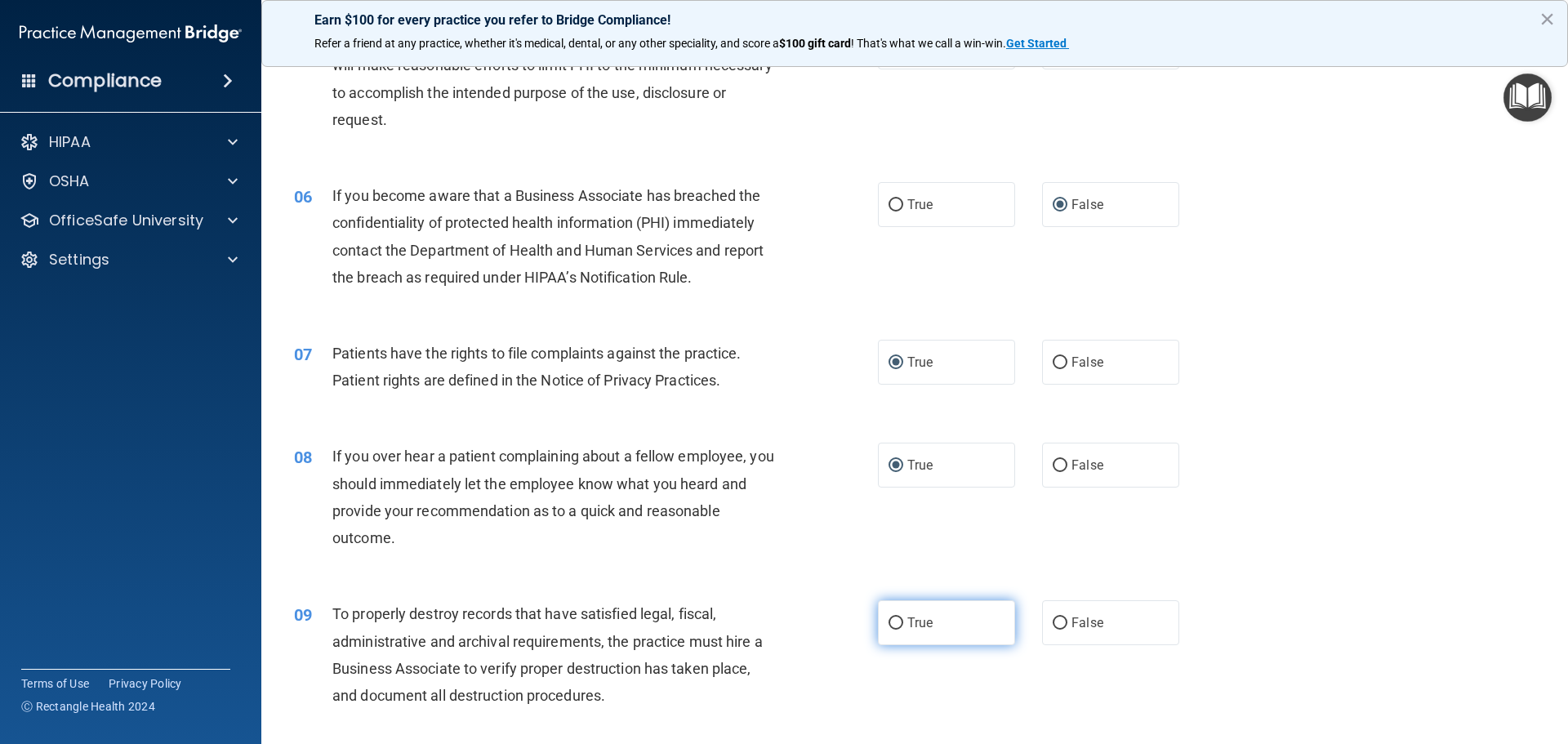
click at [892, 622] on input "True" at bounding box center [896, 624] width 14 height 13
radio input "true"
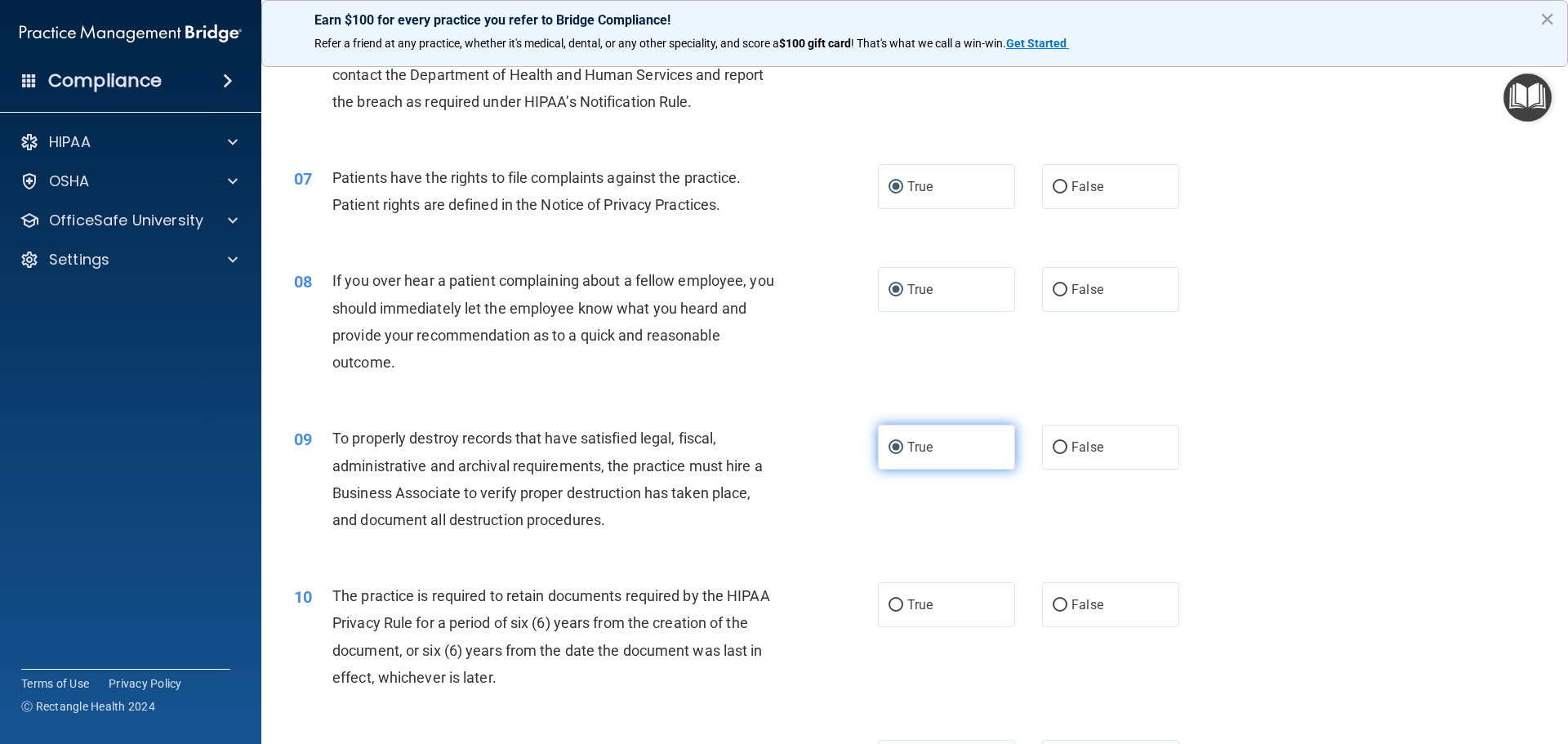
scroll to position [899, 0]
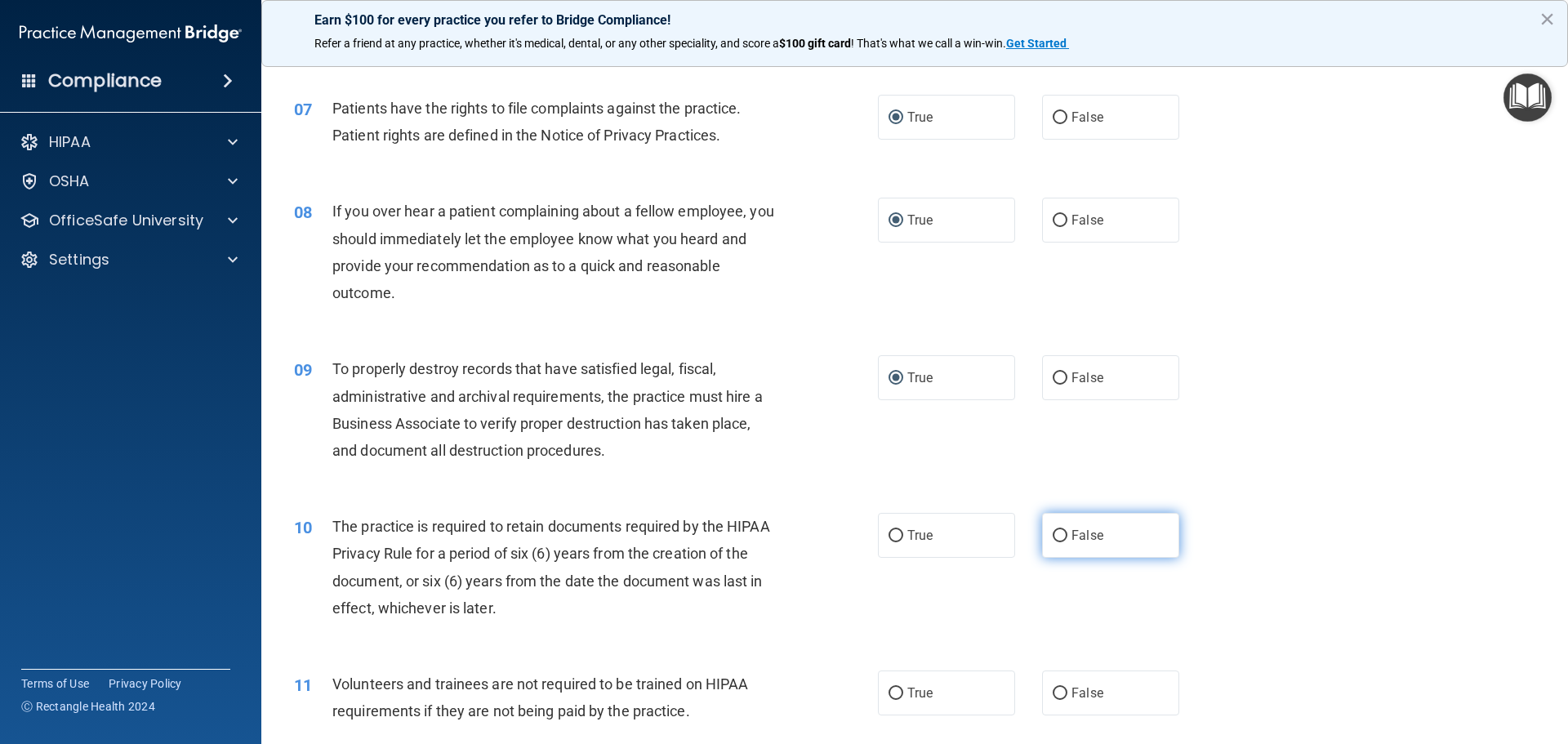
click at [1055, 537] on input "False" at bounding box center [1060, 537] width 14 height 13
radio input "true"
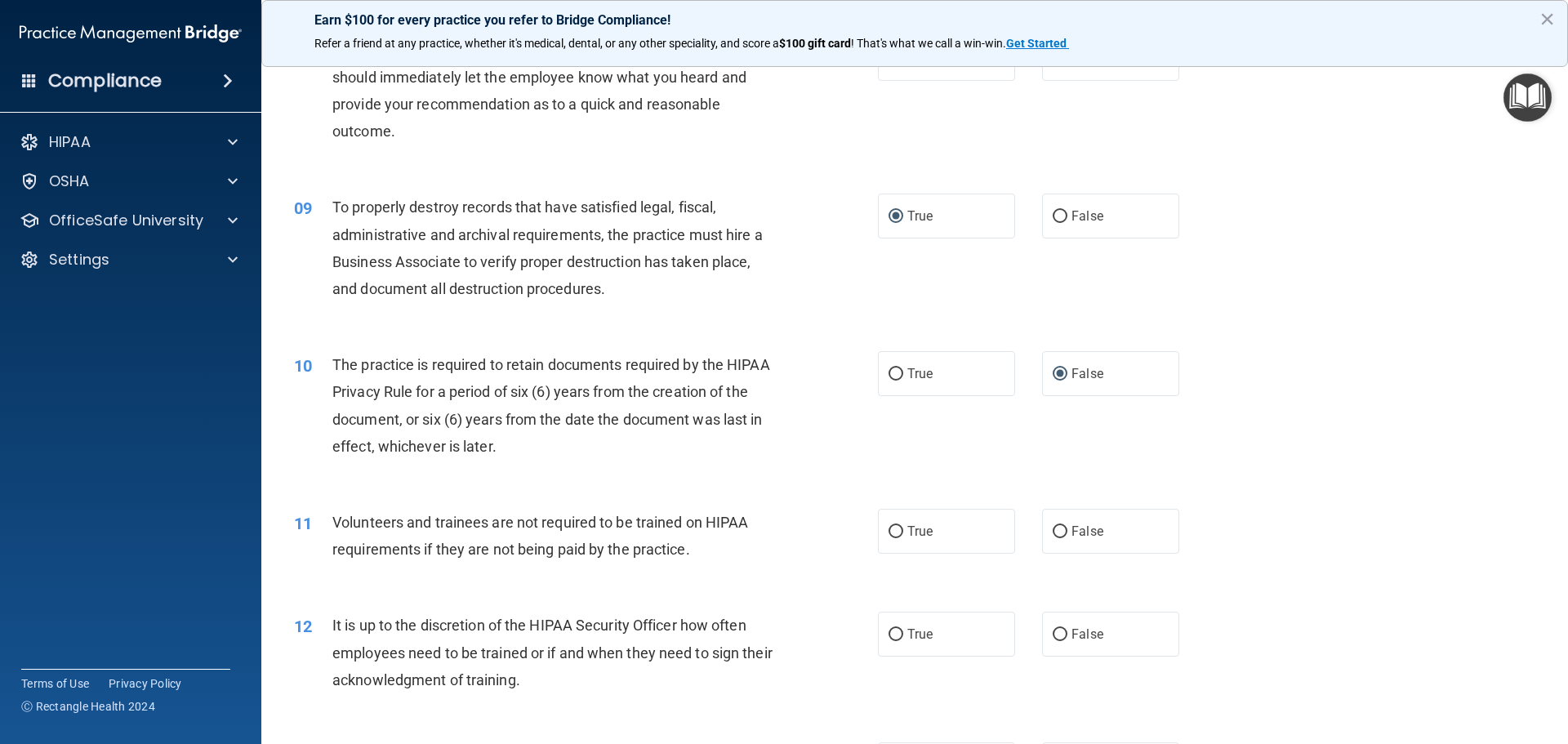
scroll to position [1062, 0]
click at [1053, 529] on input "False" at bounding box center [1060, 530] width 14 height 13
radio input "true"
click at [894, 529] on input "True" at bounding box center [896, 530] width 14 height 13
radio input "true"
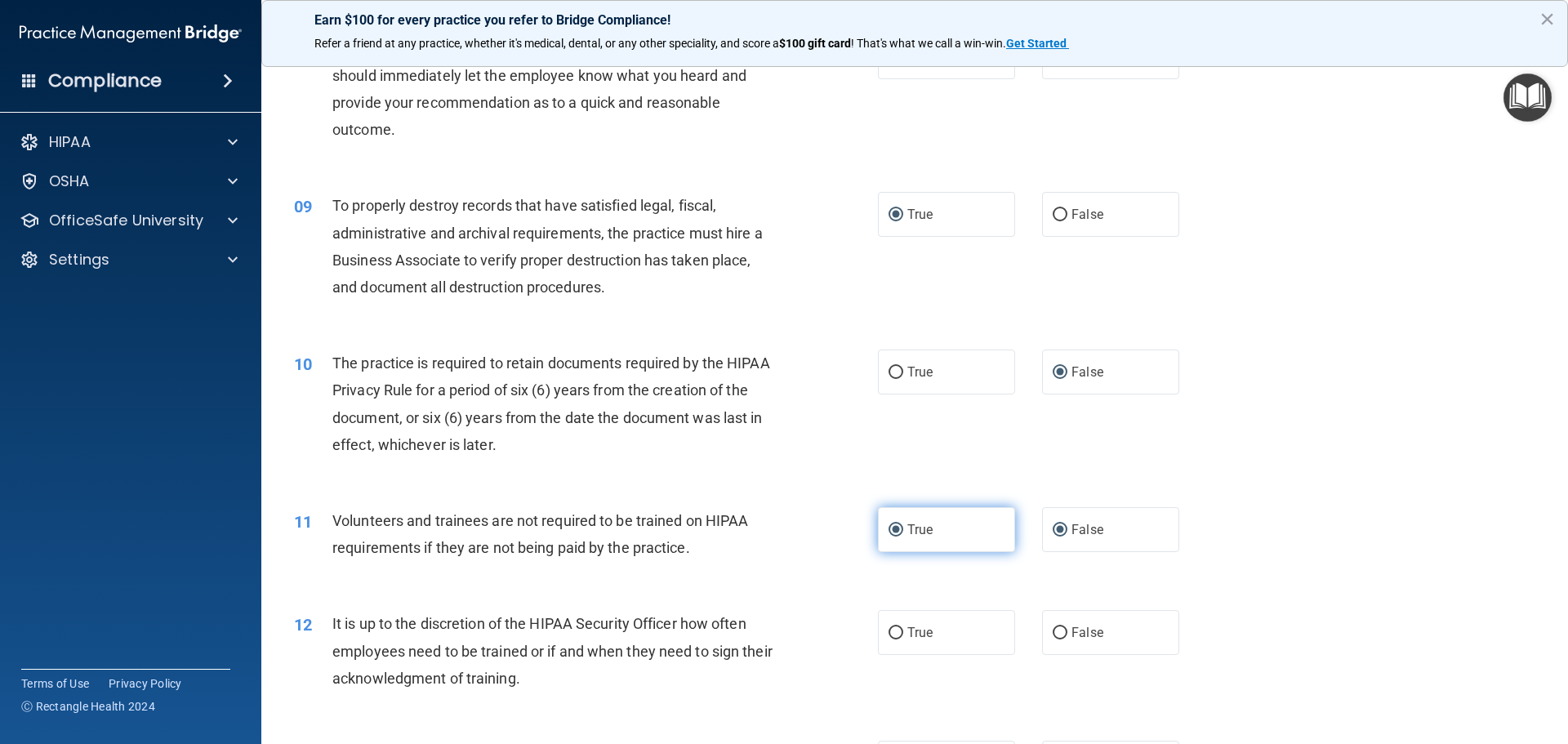
radio input "false"
click at [1056, 631] on input "False" at bounding box center [1060, 634] width 14 height 13
radio input "true"
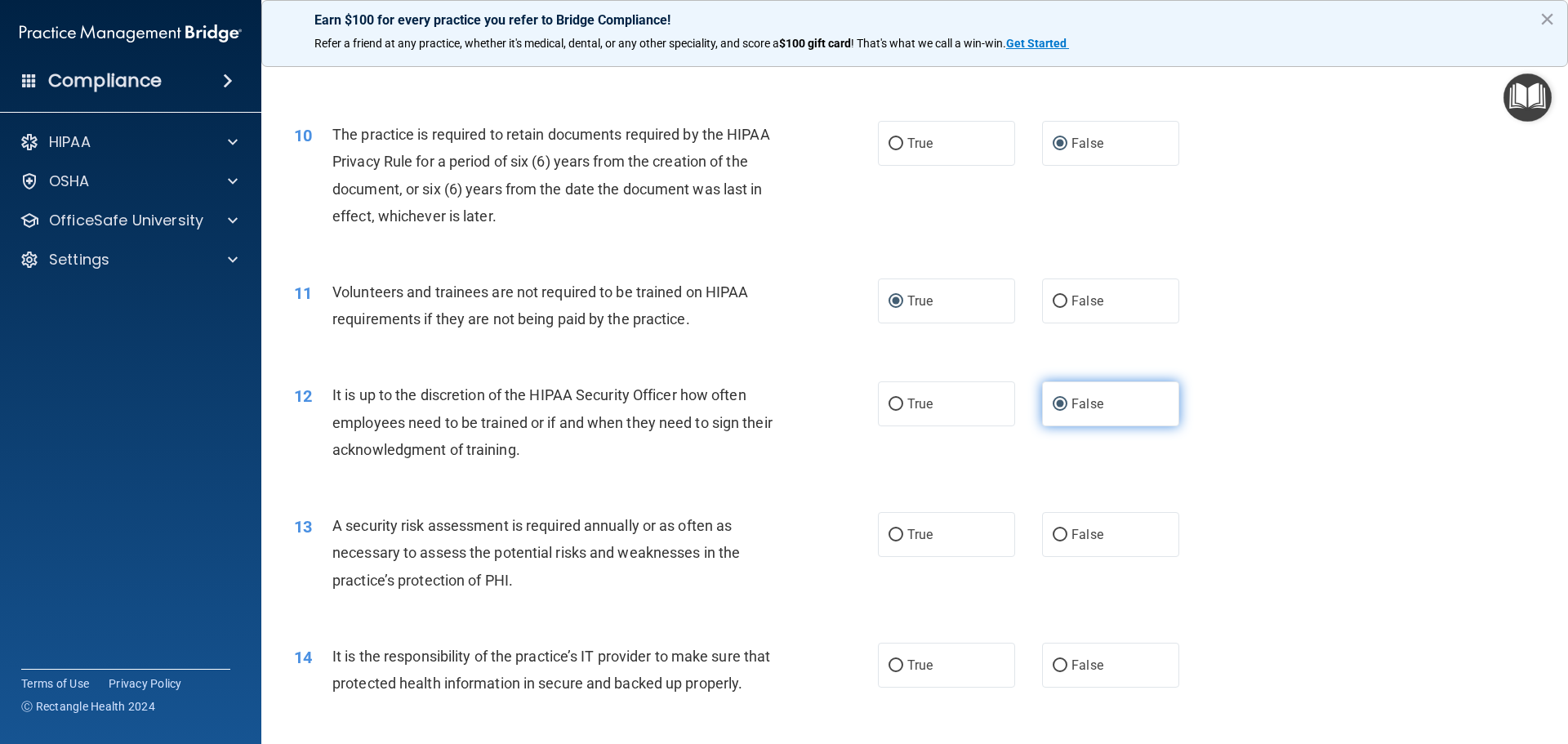
scroll to position [1307, 0]
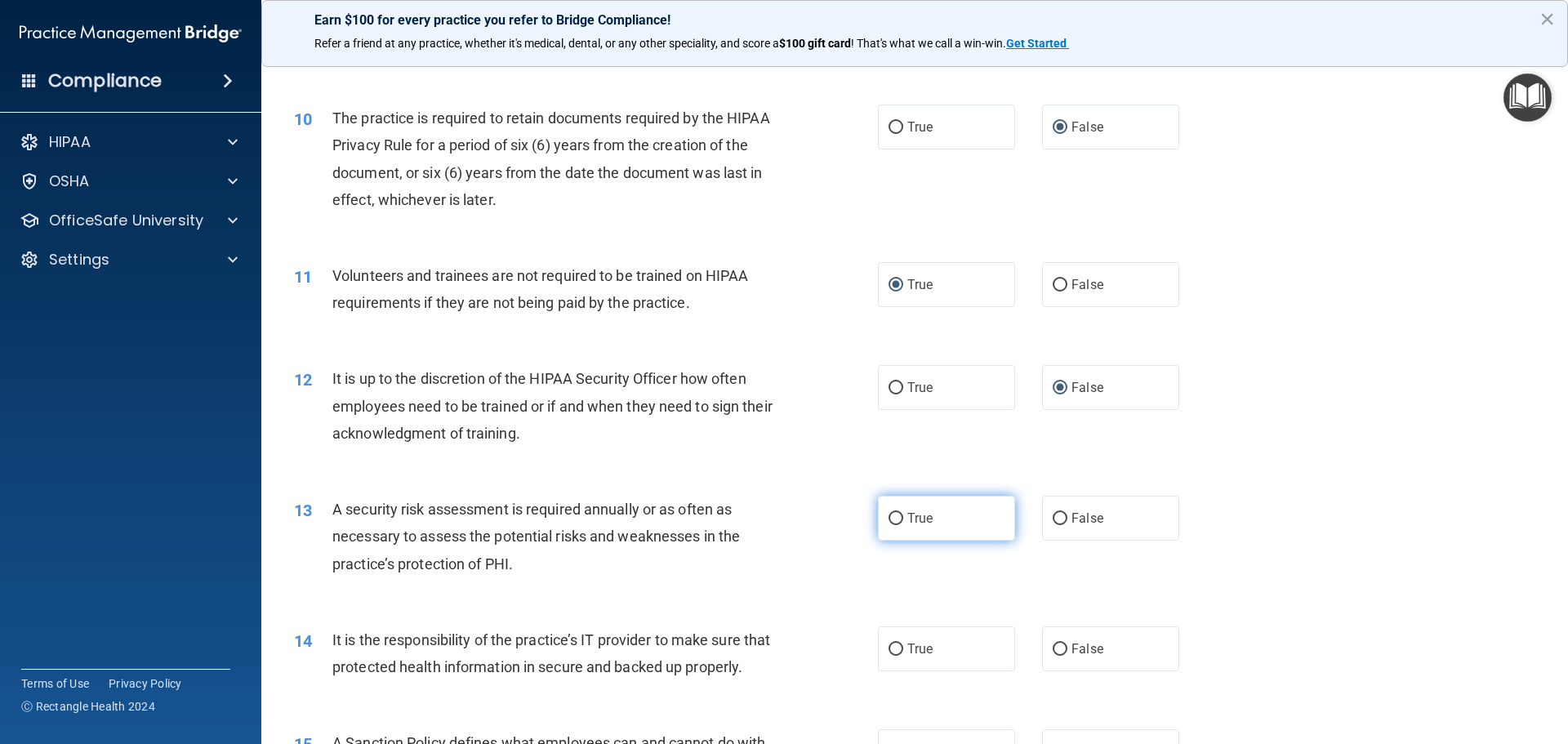
click at [899, 527] on label "True" at bounding box center [947, 519] width 138 height 45
click at [899, 525] on input "True" at bounding box center [896, 520] width 14 height 13
radio input "true"
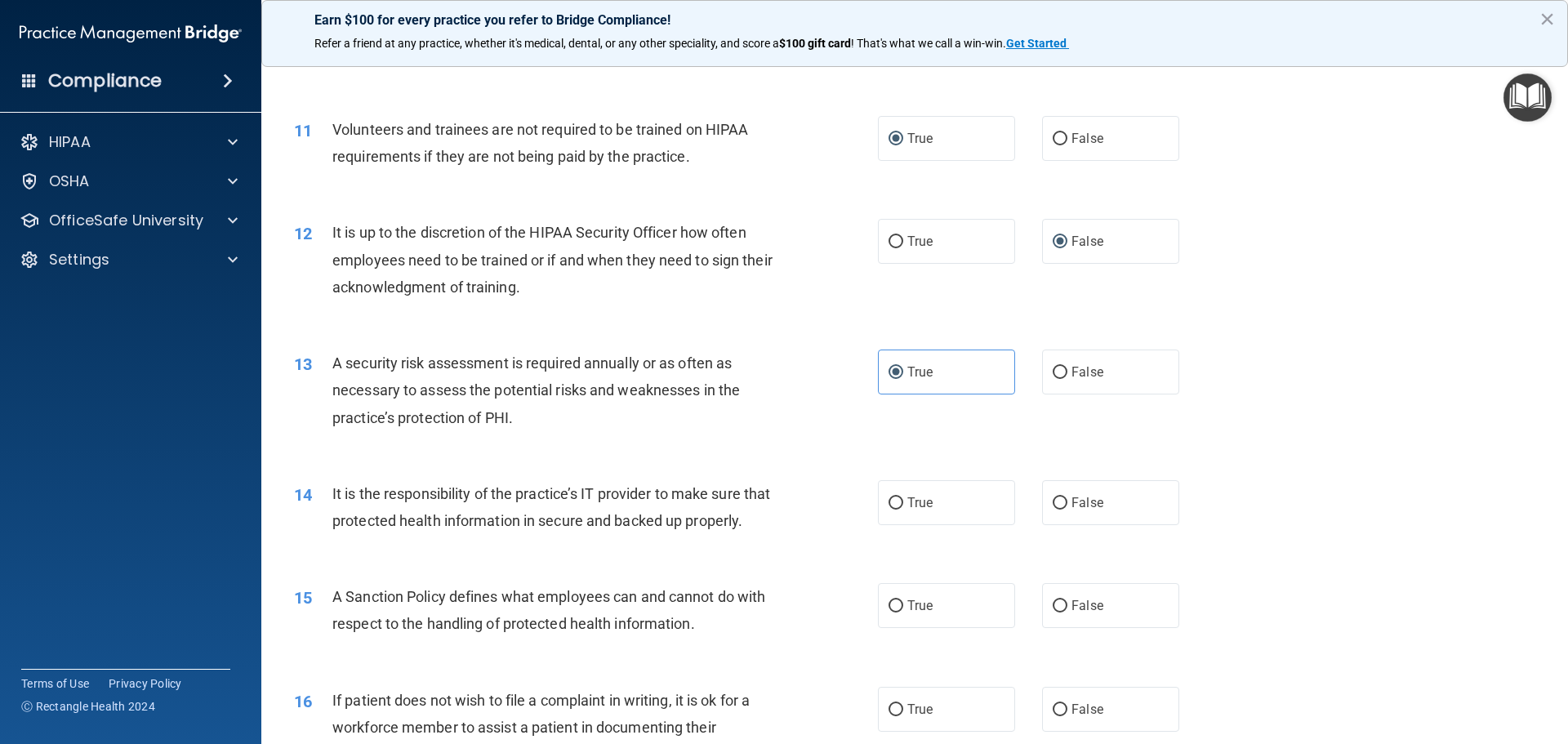
scroll to position [1470, 0]
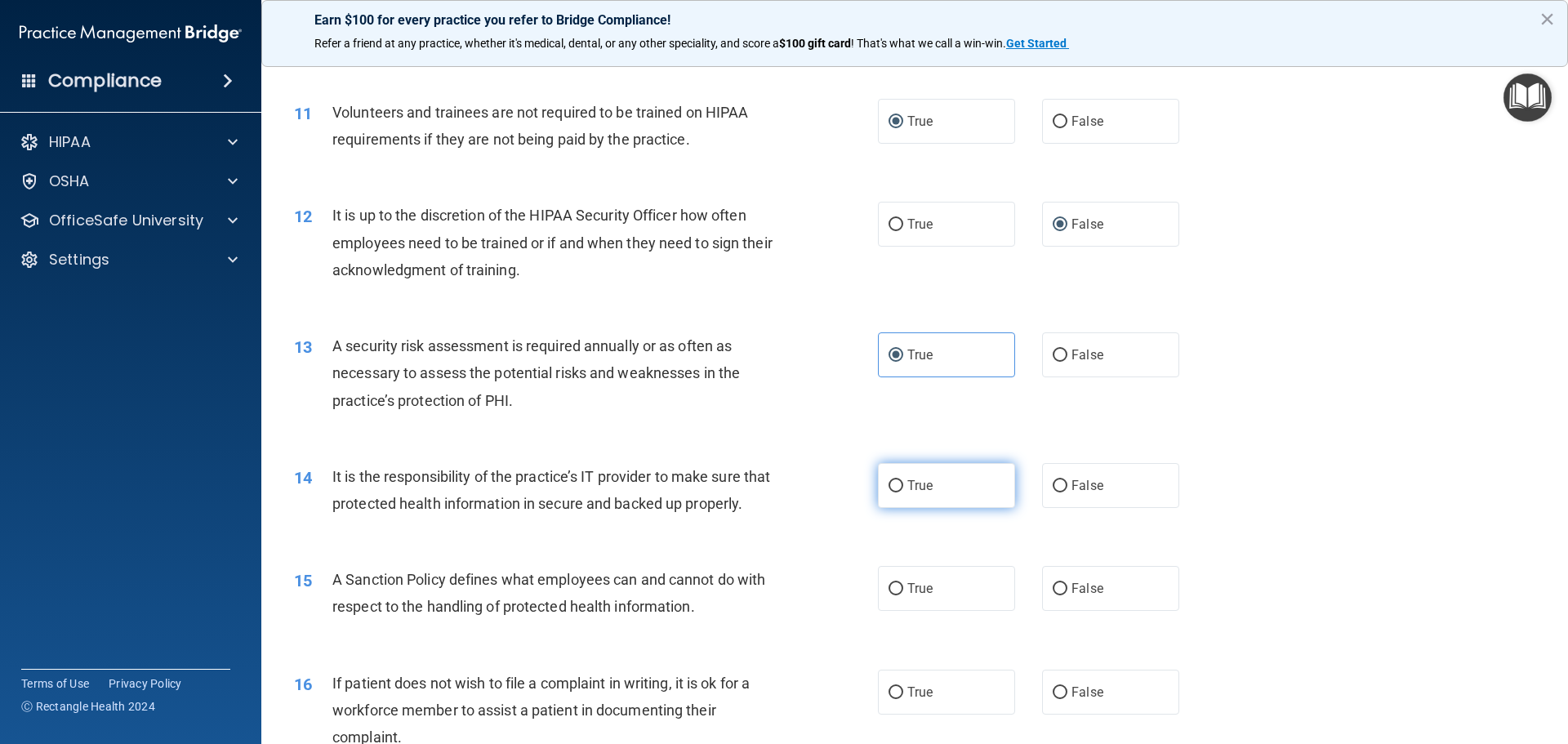
click at [895, 482] on input "True" at bounding box center [896, 487] width 14 height 13
radio input "true"
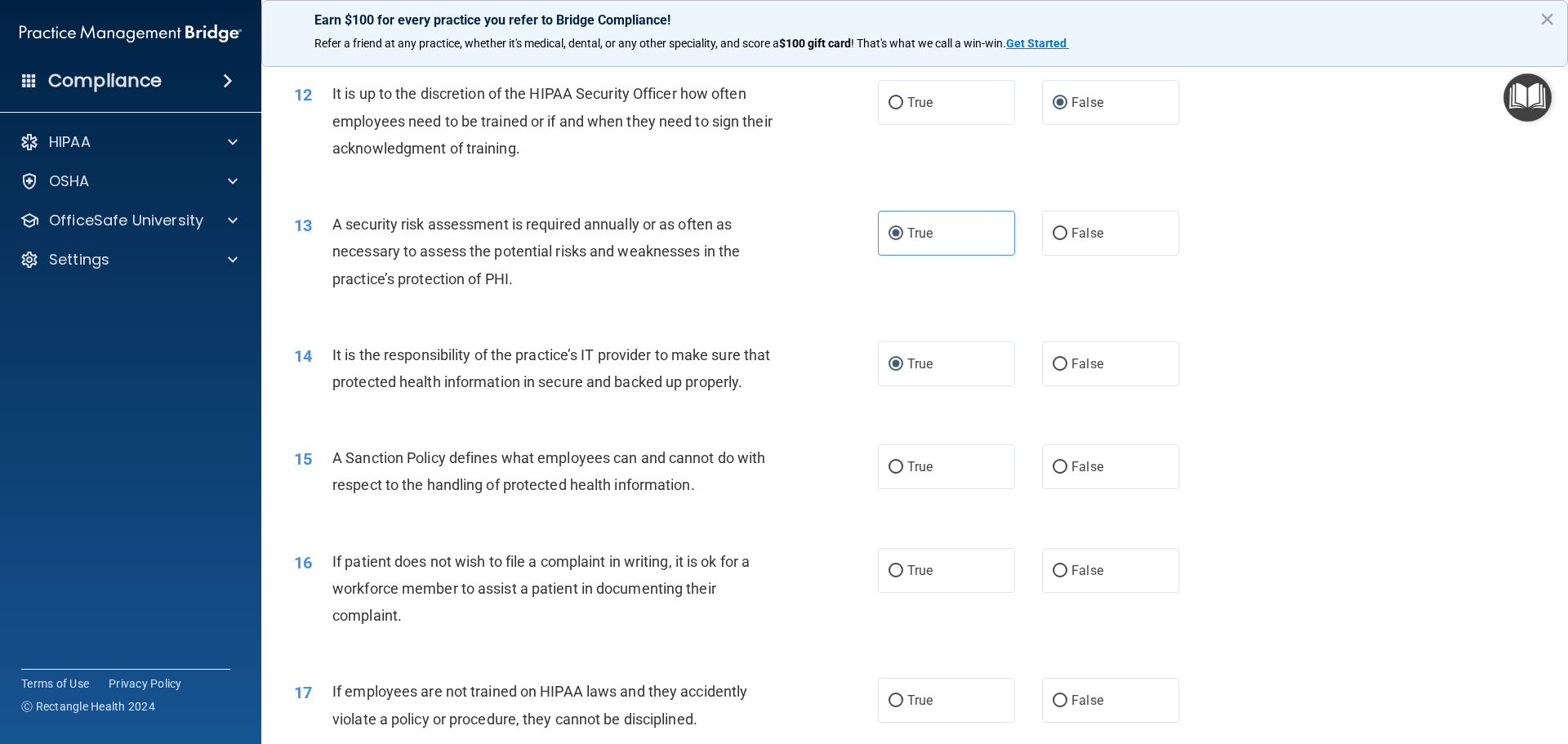
scroll to position [1634, 0]
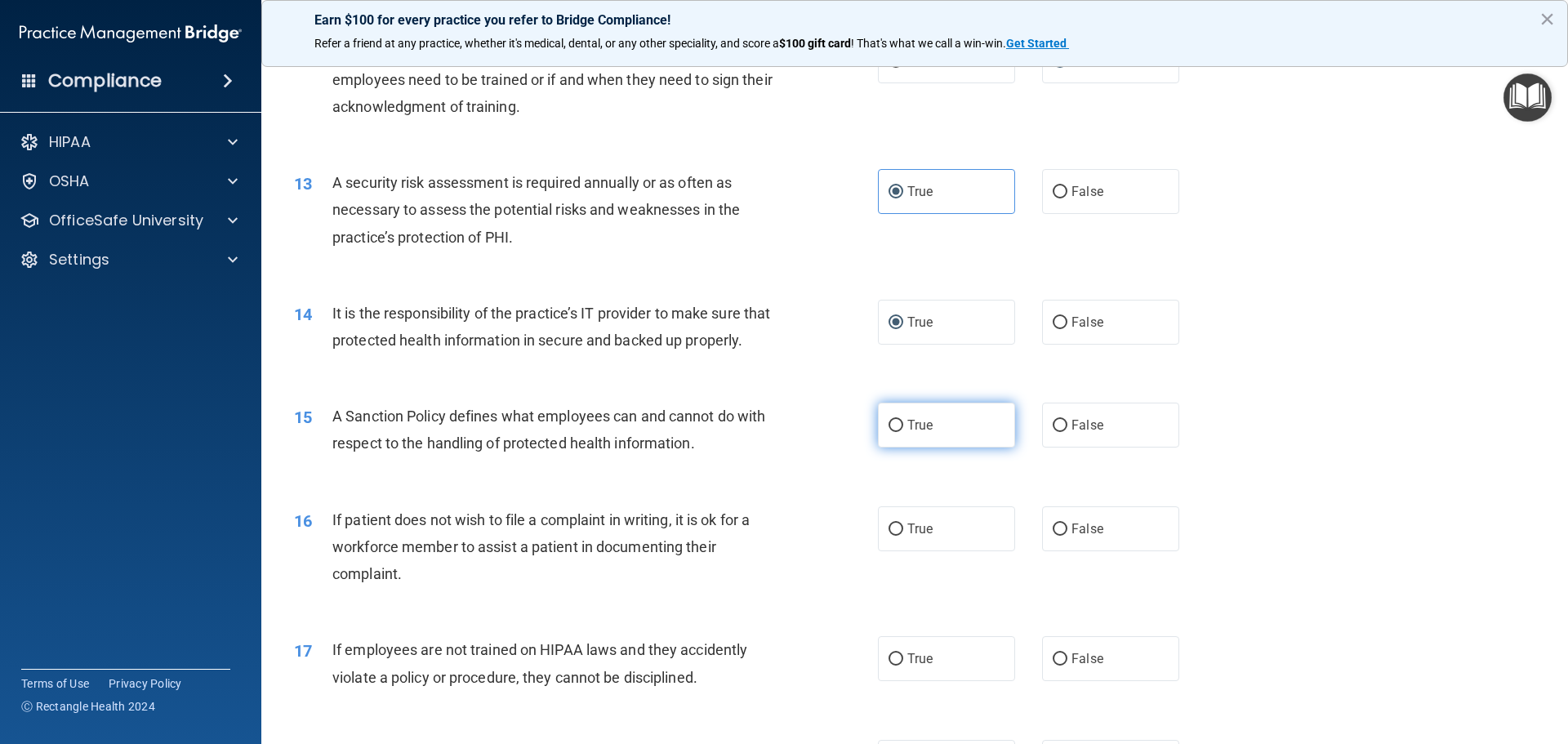
click at [889, 432] on input "True" at bounding box center [896, 426] width 14 height 13
radio input "true"
click at [1055, 536] on input "False" at bounding box center [1060, 529] width 14 height 13
radio input "true"
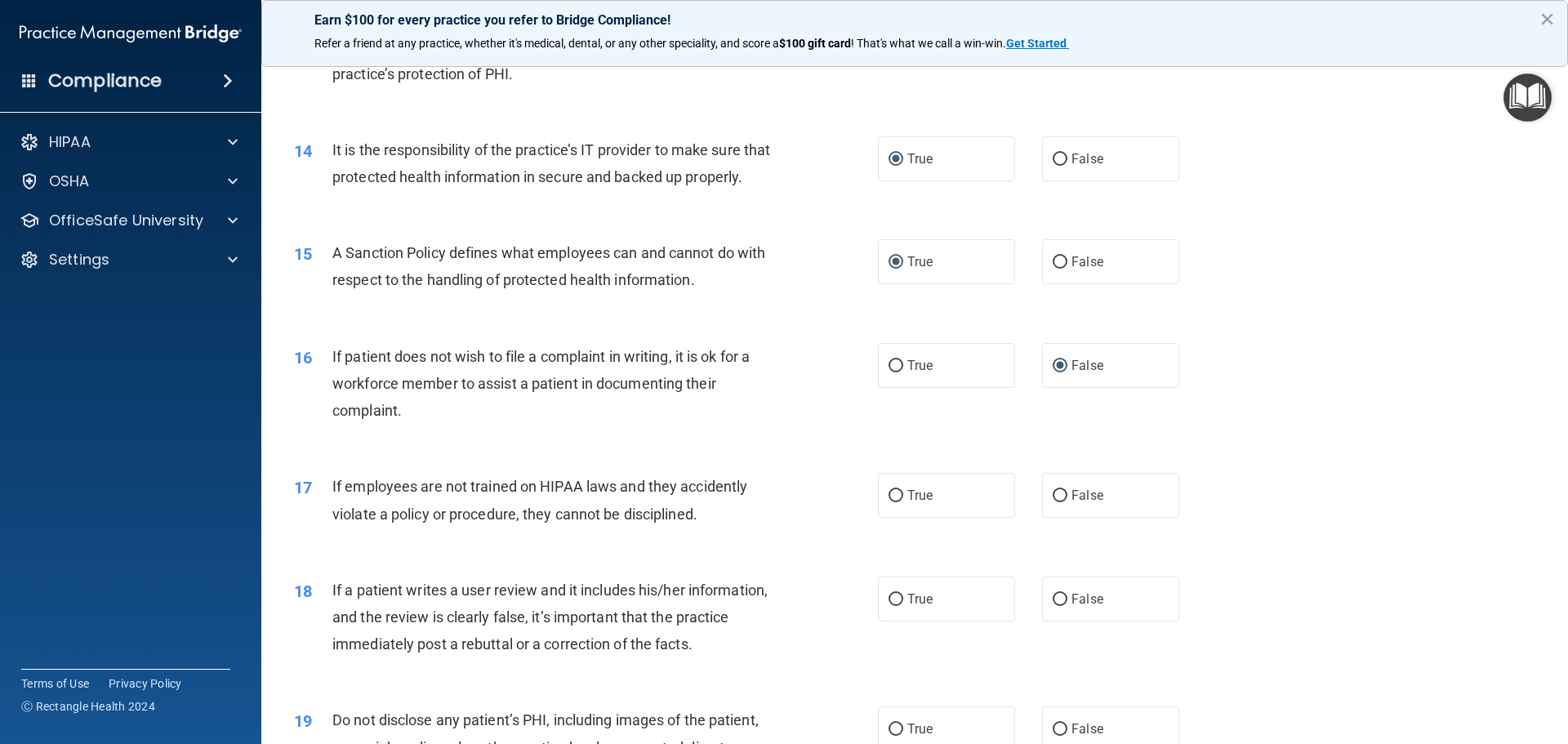
scroll to position [1878, 0]
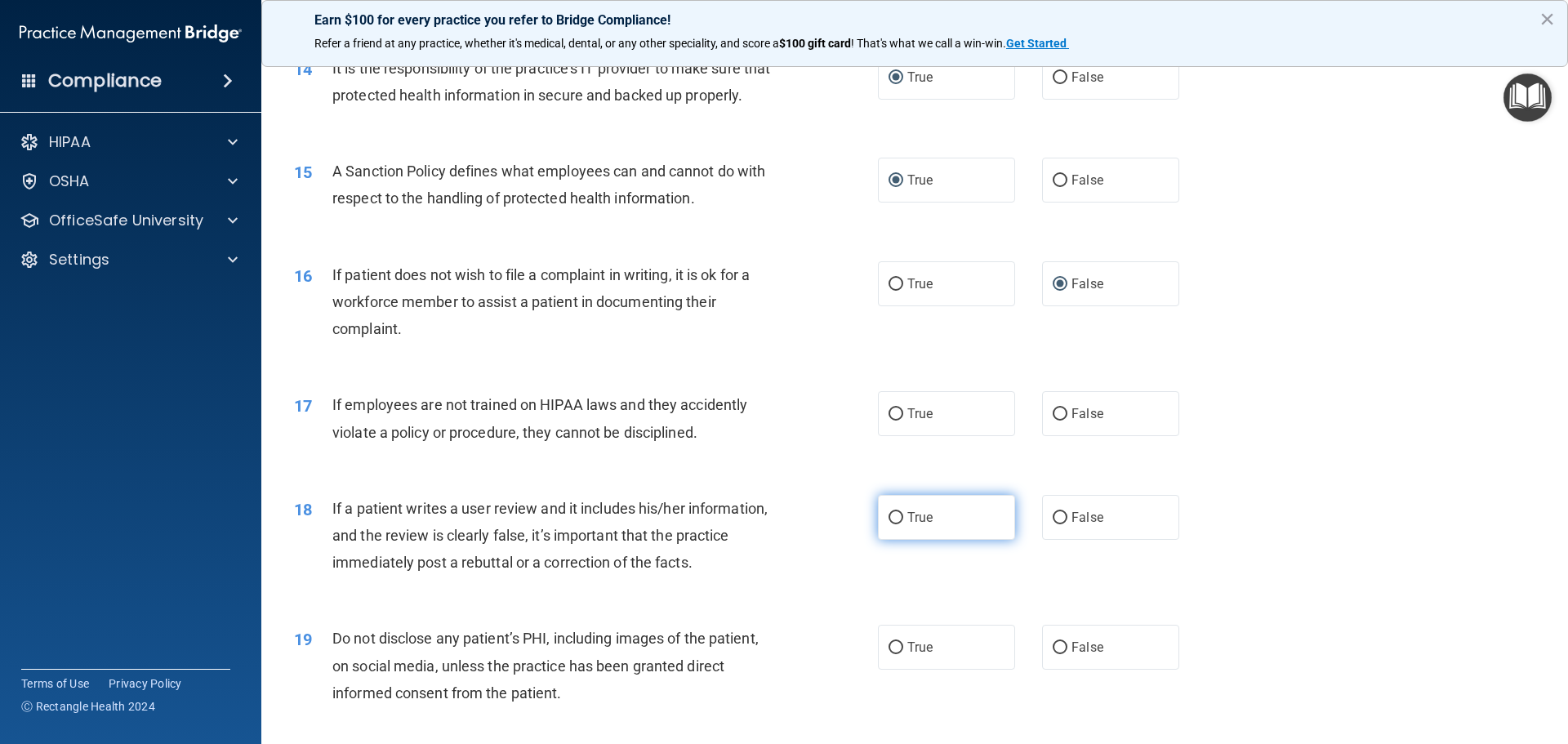
click at [889, 524] on input "True" at bounding box center [896, 519] width 14 height 13
radio input "true"
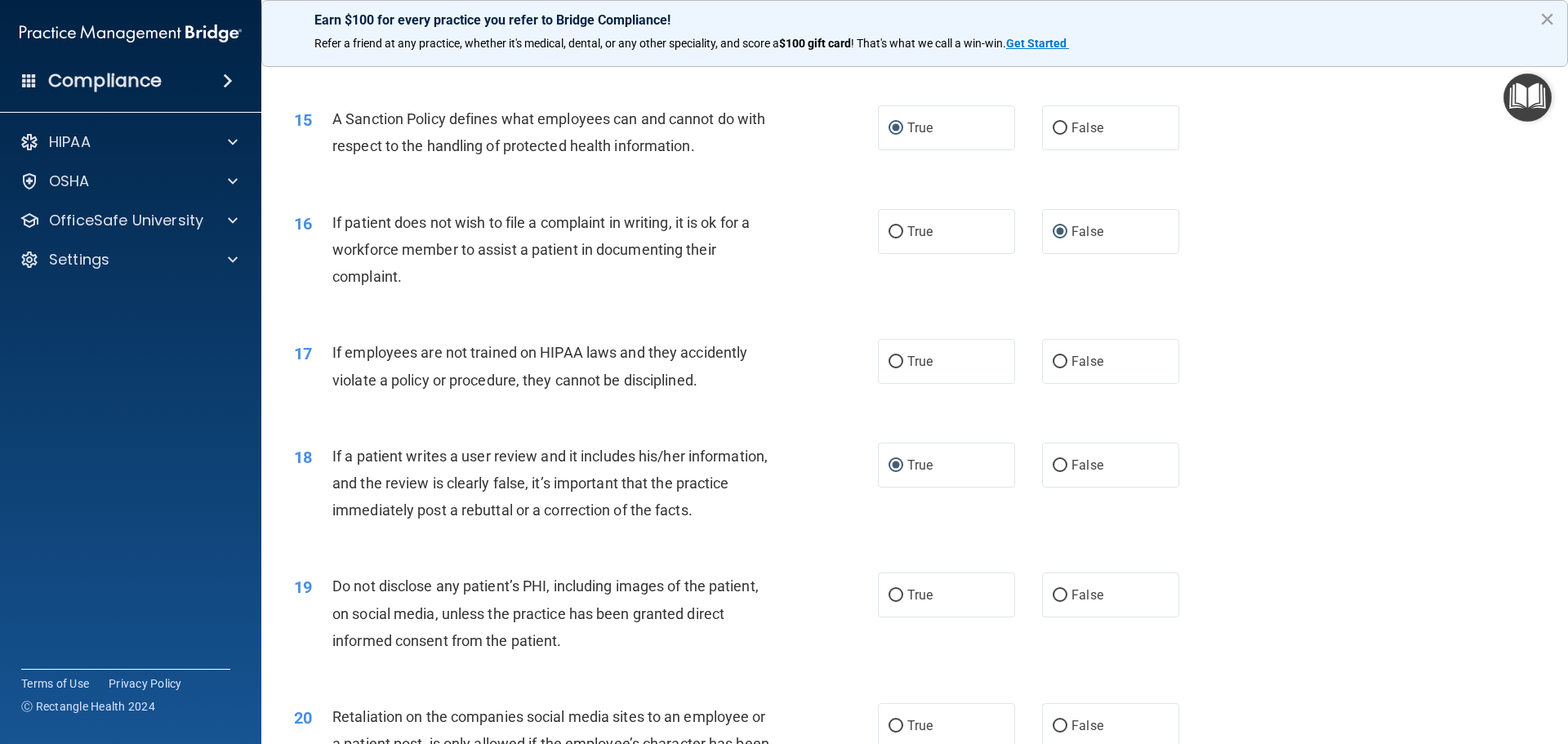
scroll to position [1960, 0]
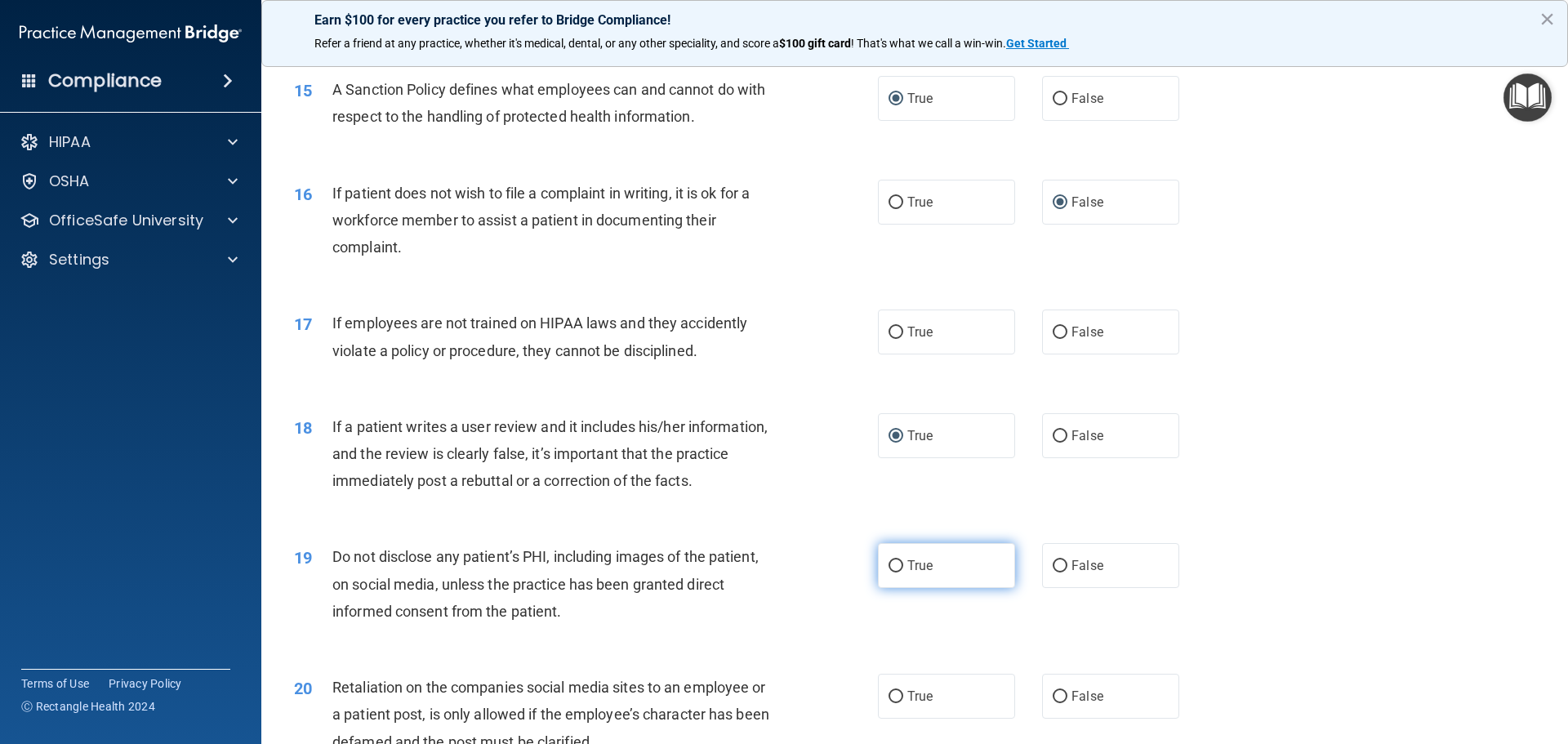
click at [889, 573] on input "True" at bounding box center [896, 567] width 14 height 13
radio input "true"
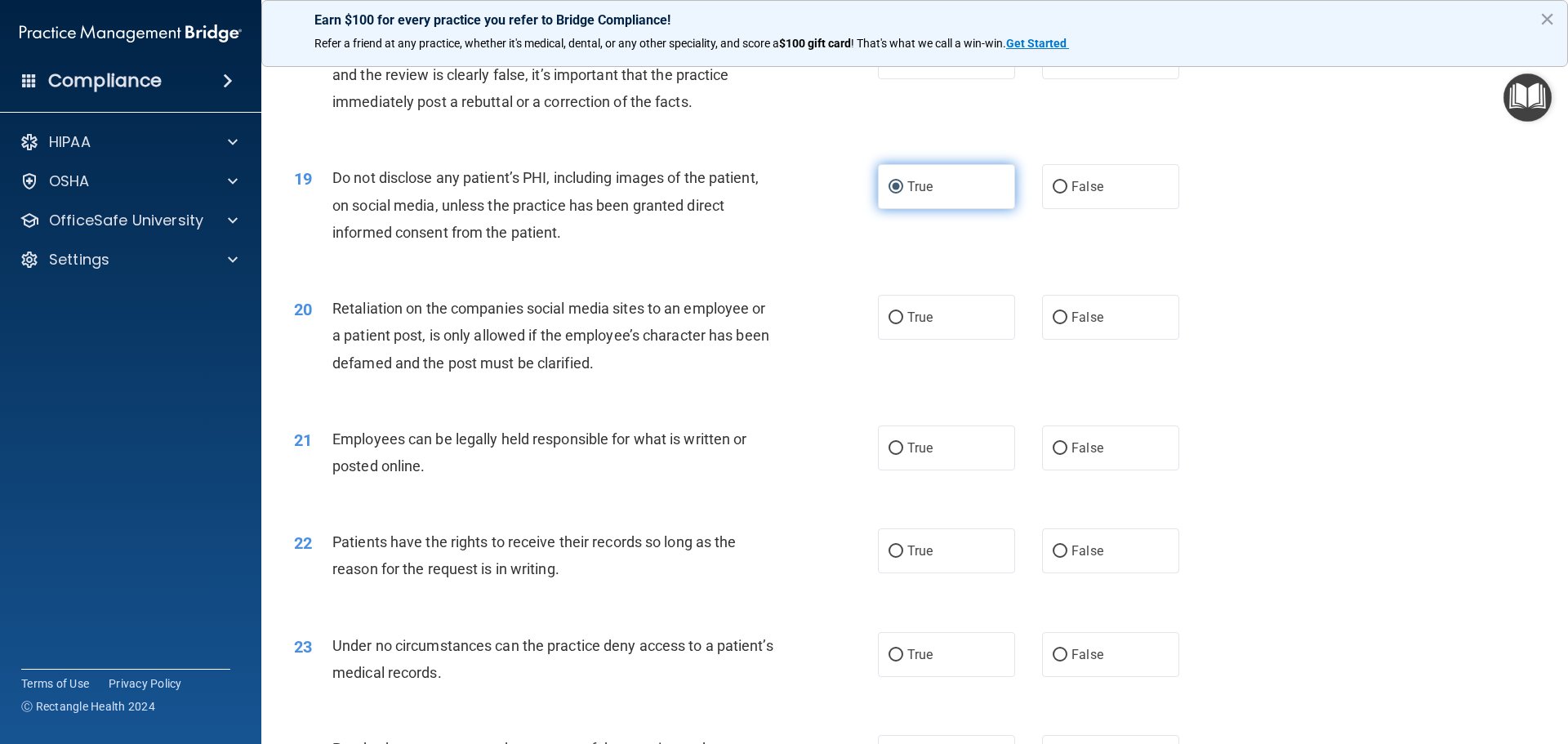
scroll to position [2369, 0]
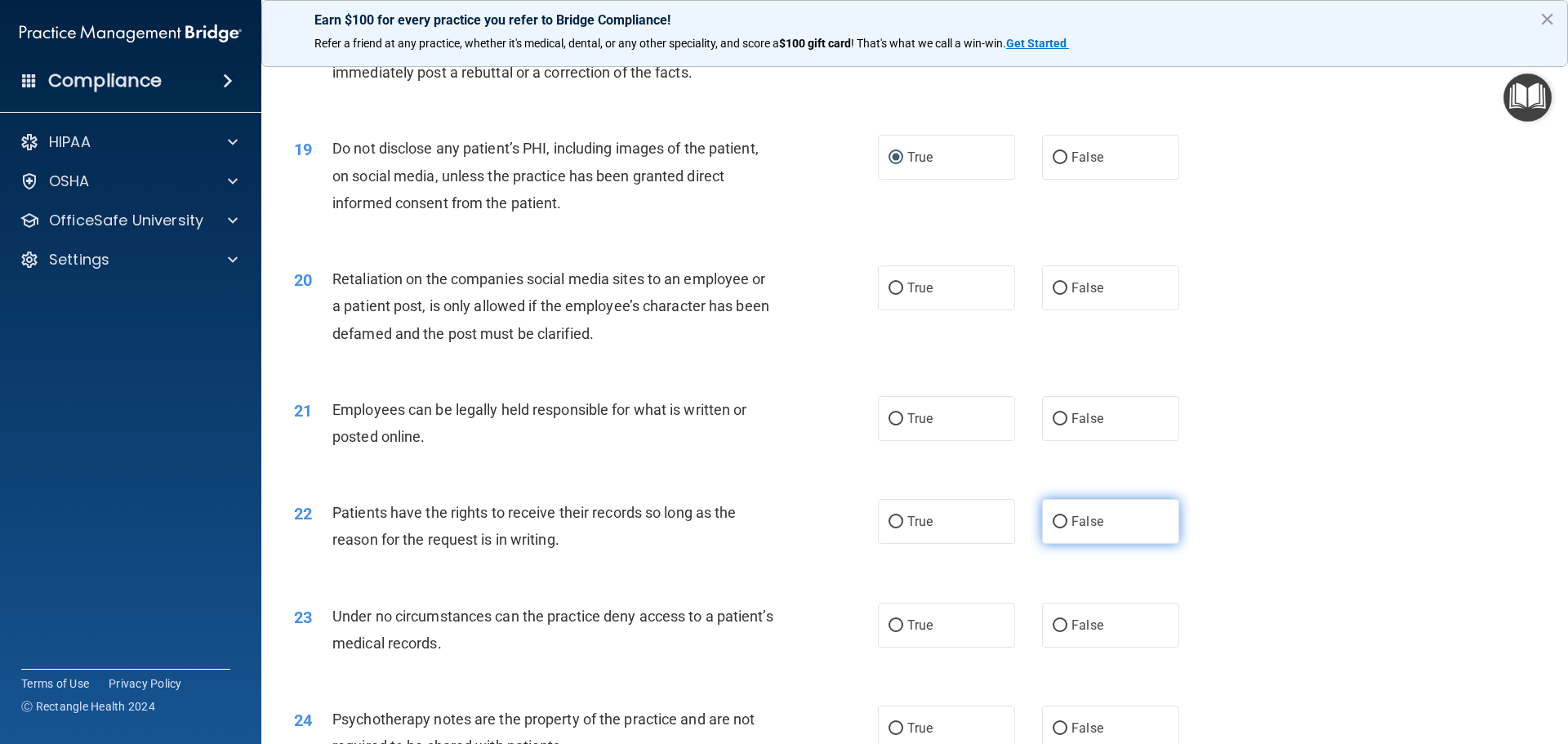
click at [1053, 529] on input "False" at bounding box center [1060, 522] width 14 height 13
radio input "true"
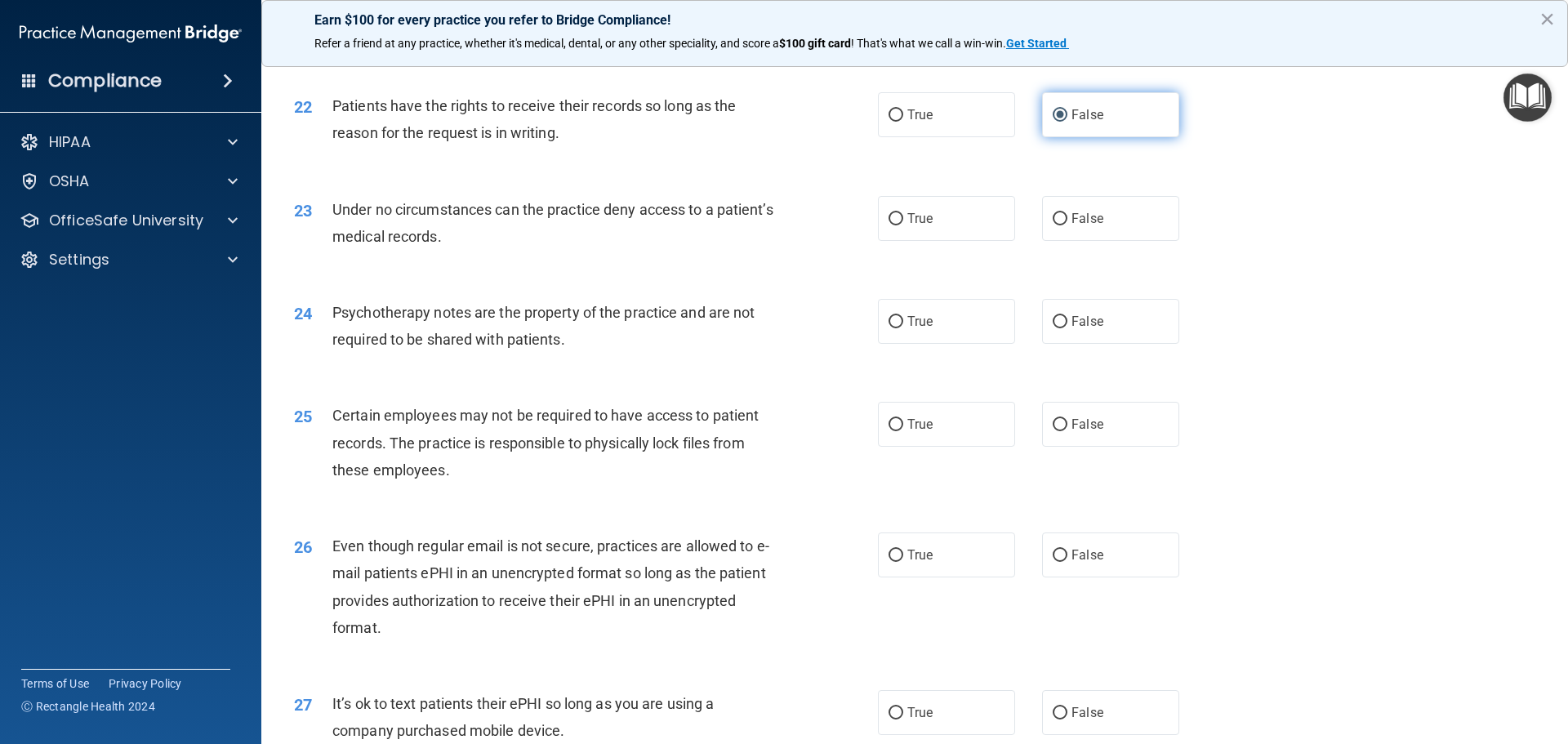
scroll to position [2777, 0]
click at [891, 560] on input "True" at bounding box center [896, 554] width 14 height 13
radio input "true"
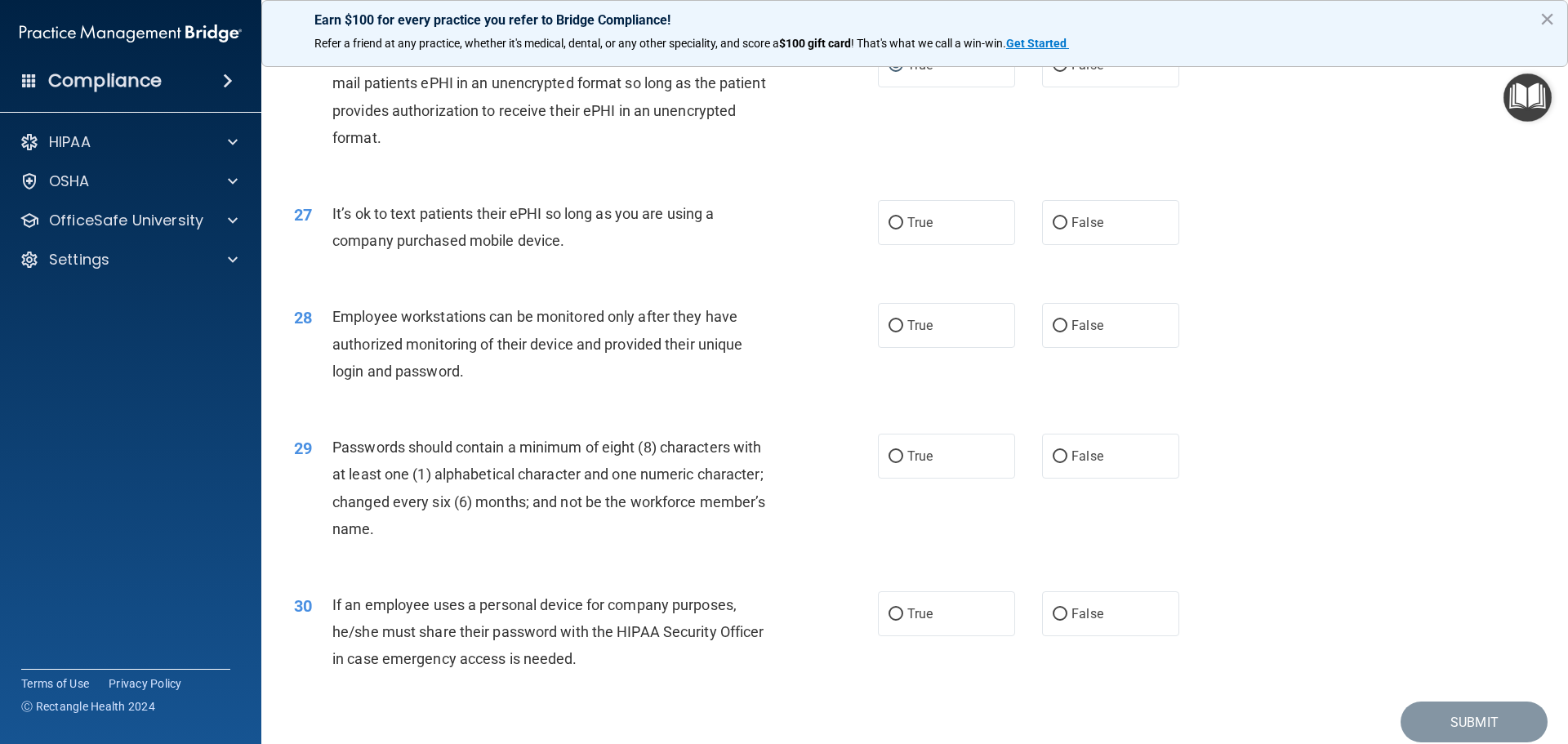
scroll to position [3267, 0]
click at [1055, 462] on input "False" at bounding box center [1060, 455] width 14 height 13
radio input "true"
click at [1053, 619] on input "False" at bounding box center [1060, 613] width 14 height 13
radio input "true"
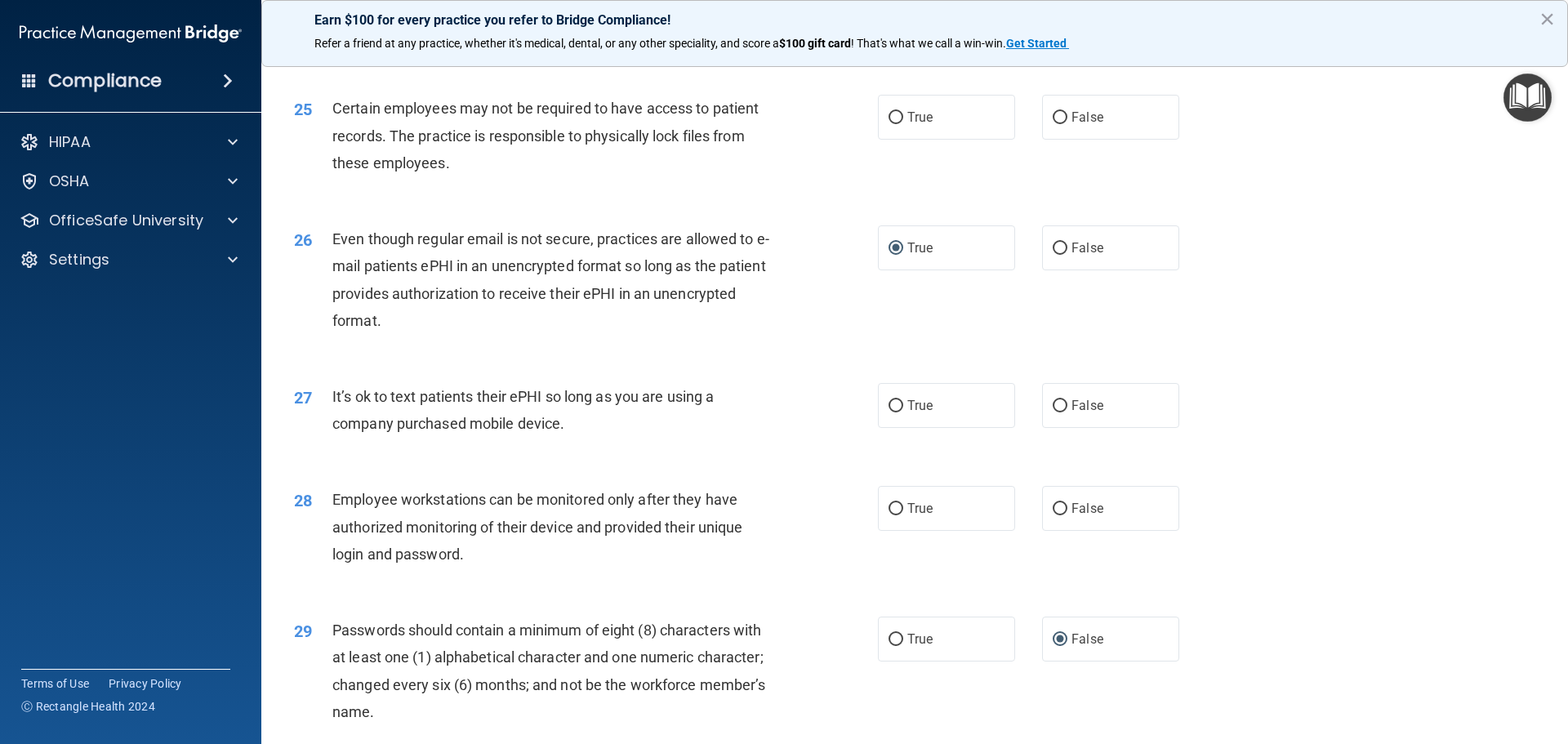
scroll to position [3022, 0]
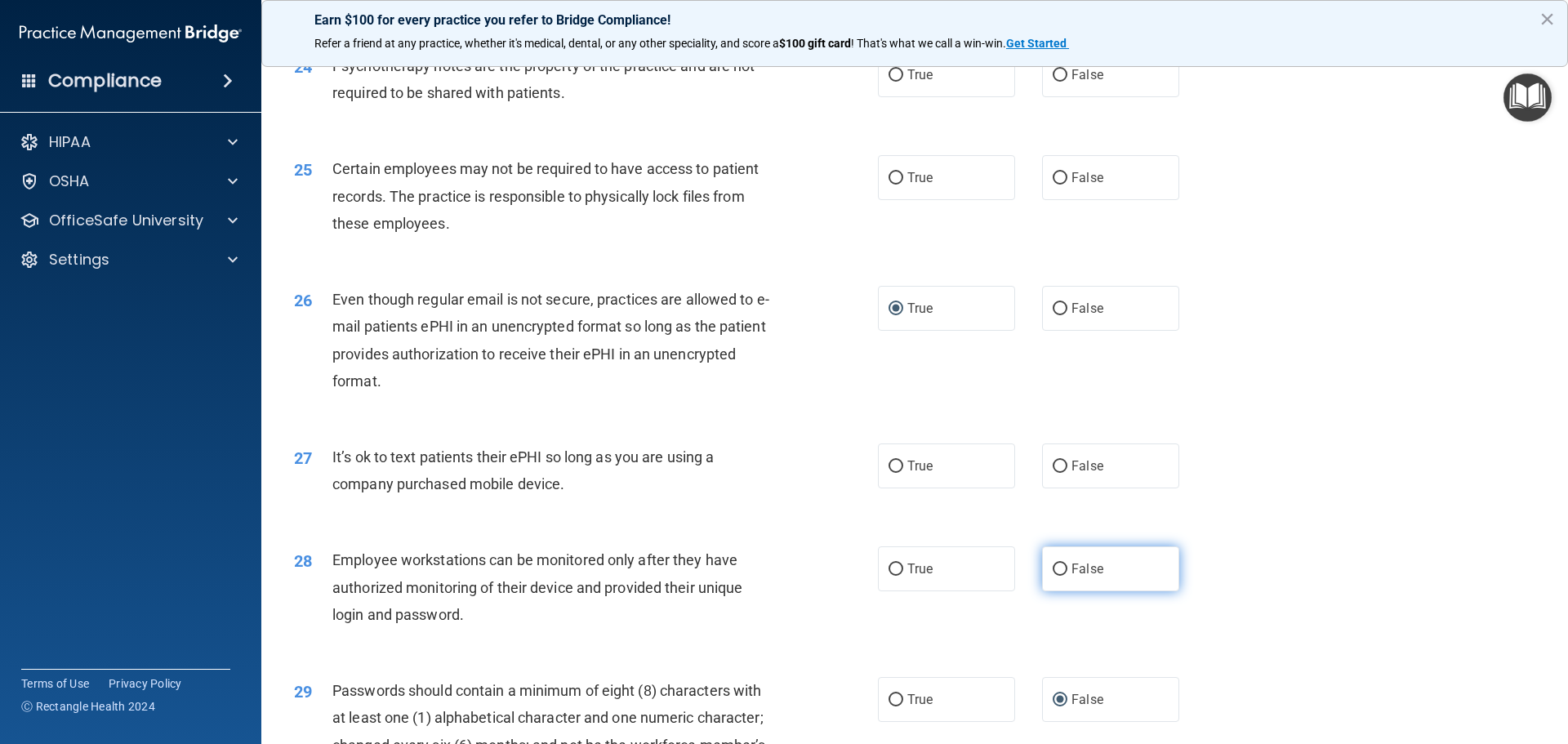
click at [1053, 576] on input "False" at bounding box center [1060, 570] width 14 height 13
radio input "true"
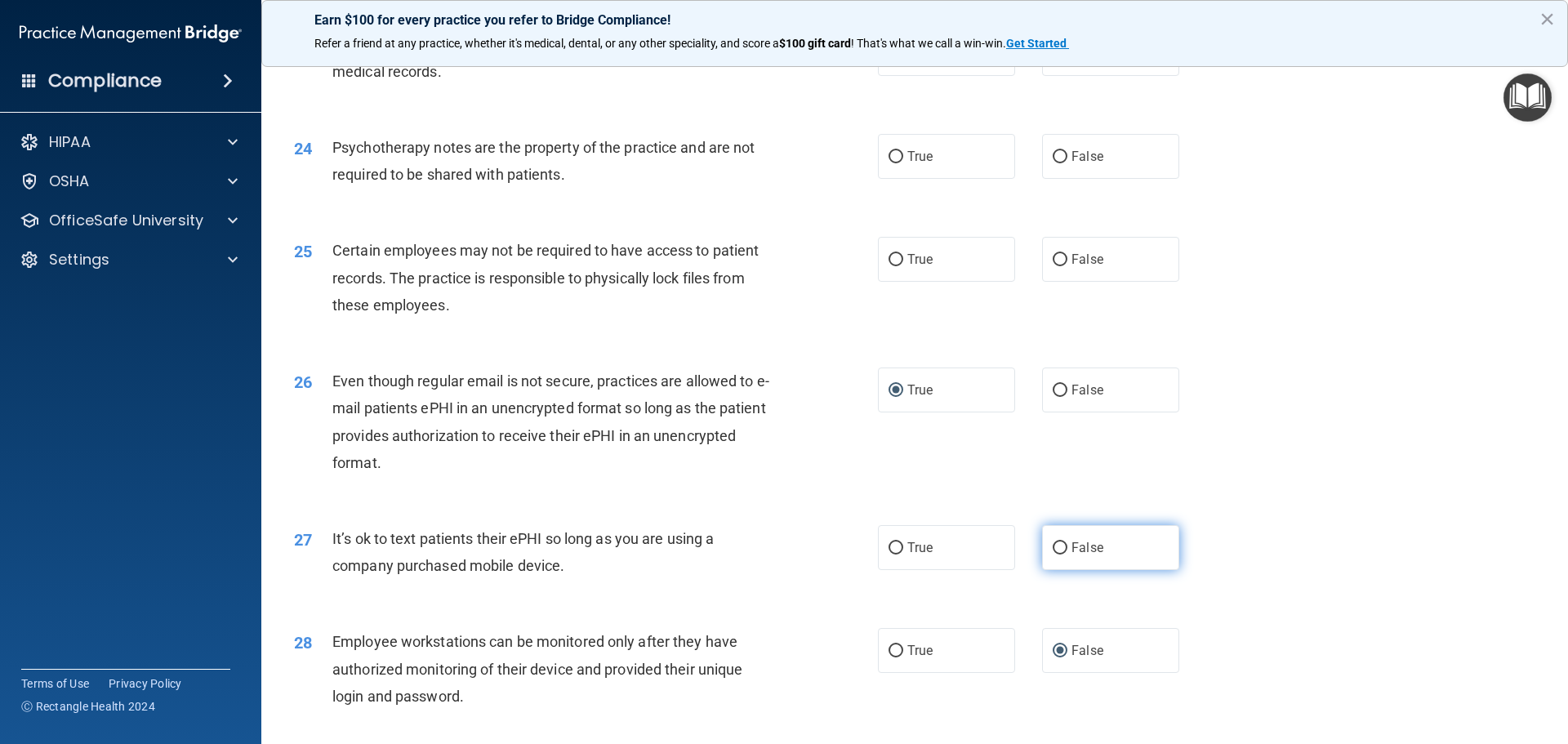
click at [1056, 555] on input "False" at bounding box center [1060, 548] width 14 height 13
radio input "true"
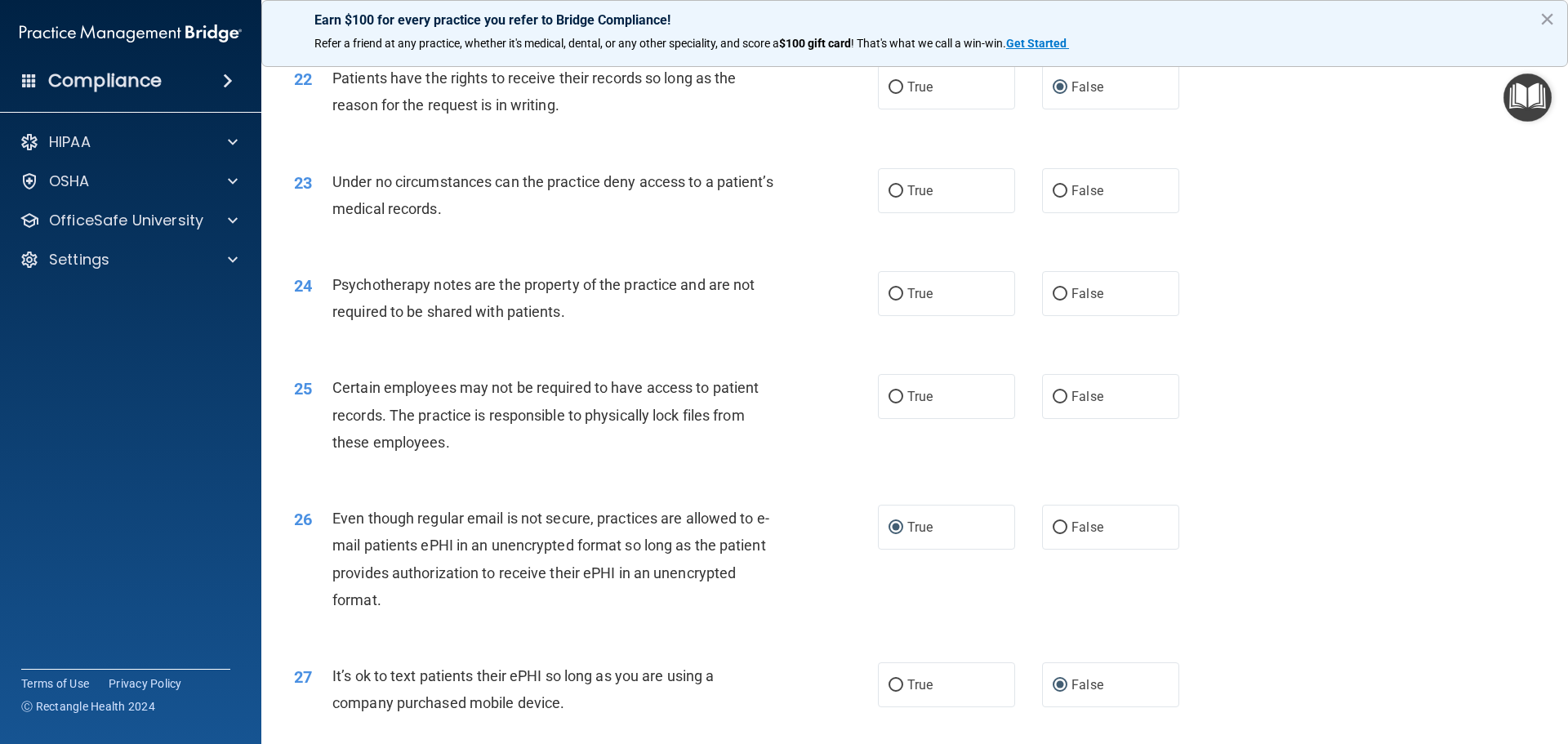
scroll to position [2777, 0]
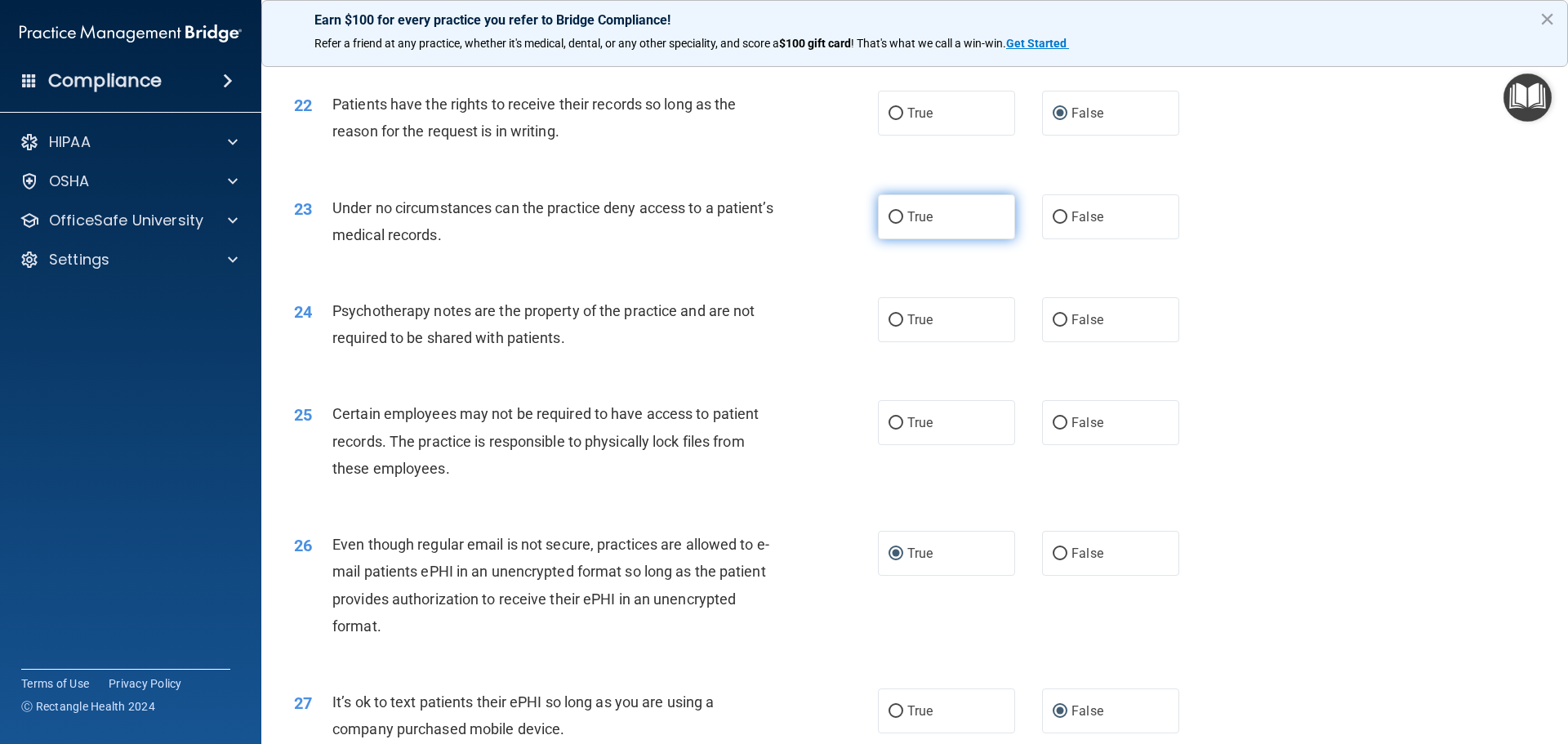
click at [889, 224] on input "True" at bounding box center [896, 218] width 14 height 13
radio input "true"
click at [1055, 327] on input "False" at bounding box center [1060, 320] width 14 height 13
radio input "true"
click at [1053, 430] on input "False" at bounding box center [1060, 424] width 14 height 13
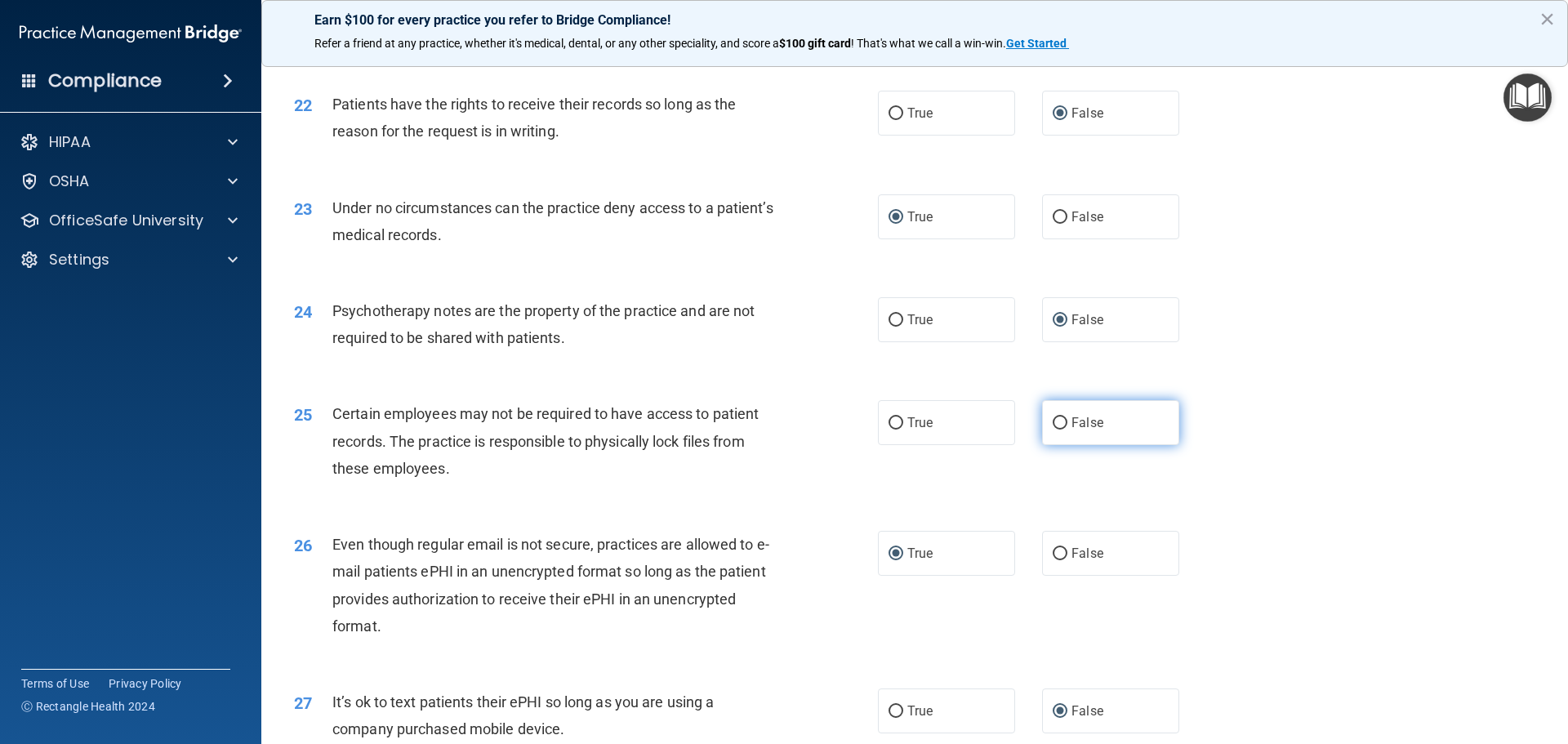
radio input "true"
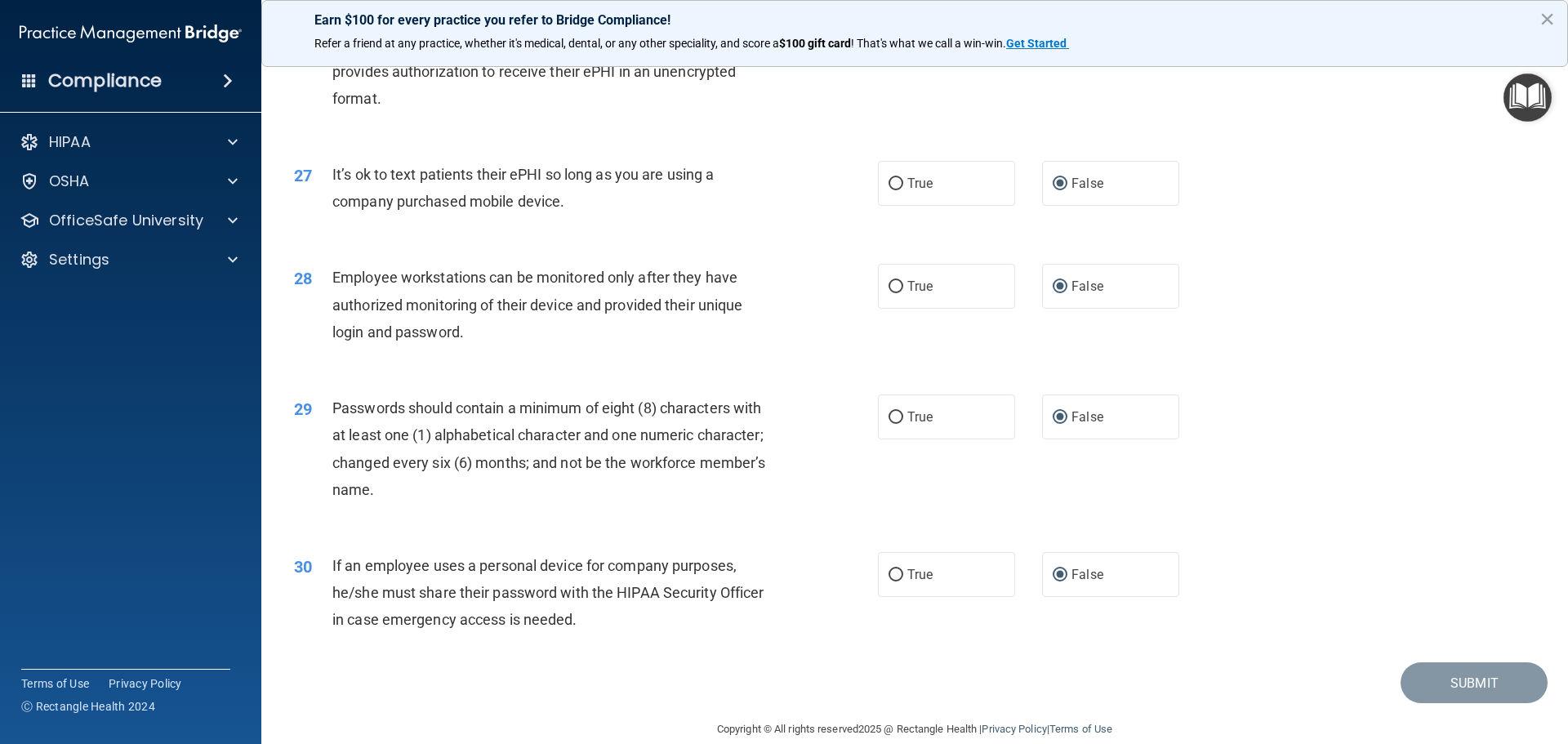
scroll to position [3356, 0]
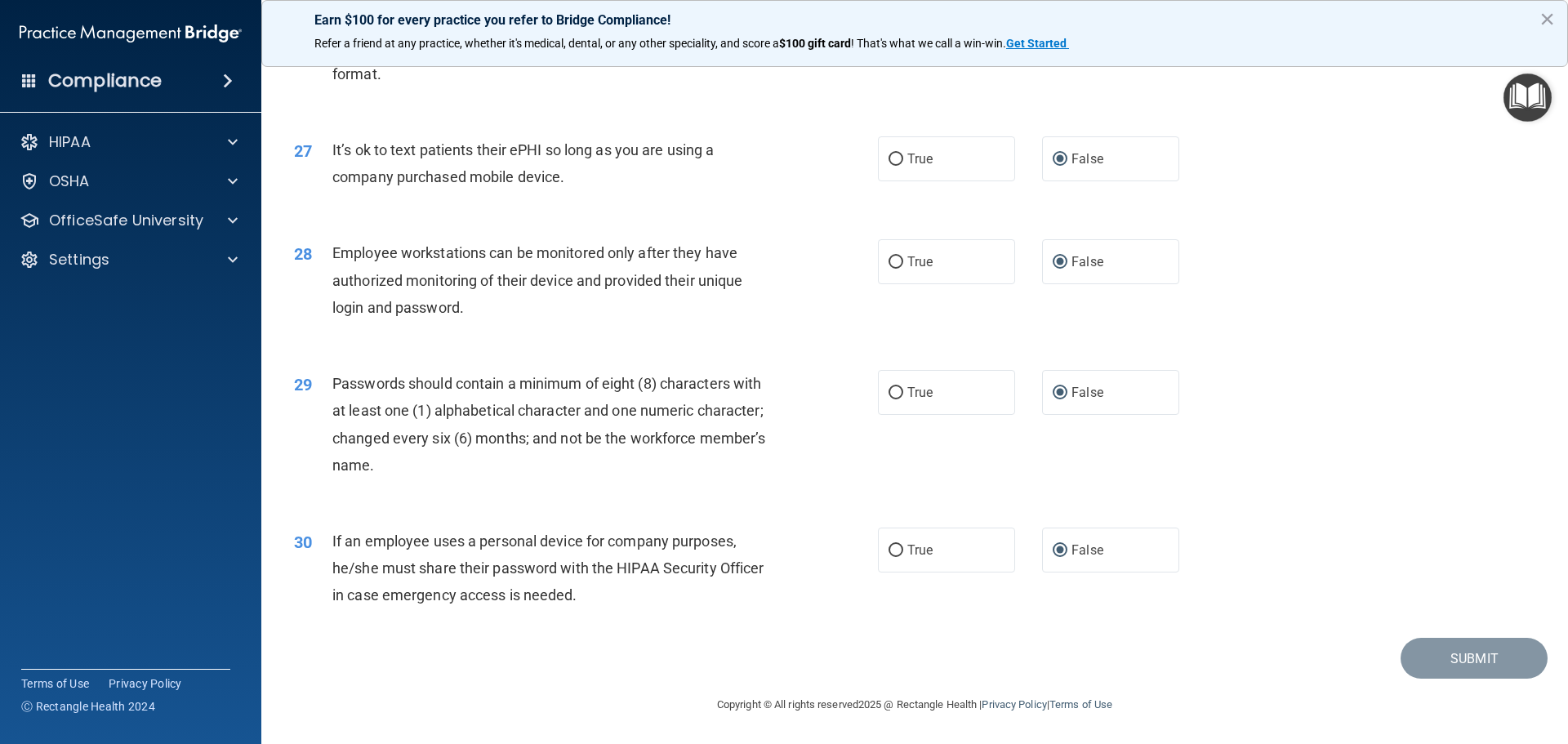
click at [1487, 507] on div "30 If an employee uses a personal device for company purposes, he/she must shar…" at bounding box center [914, 572] width 1267 height 130
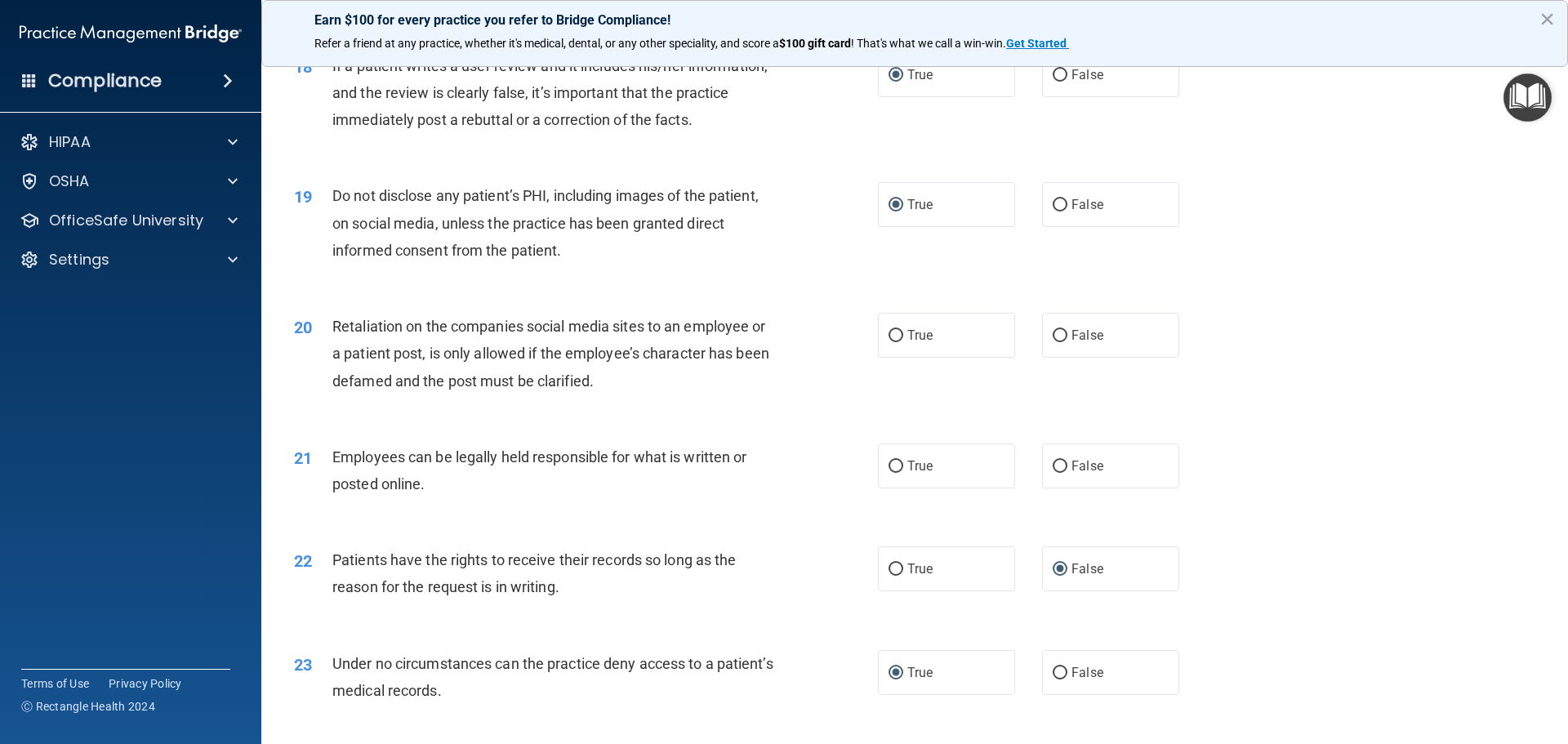
scroll to position [2294, 0]
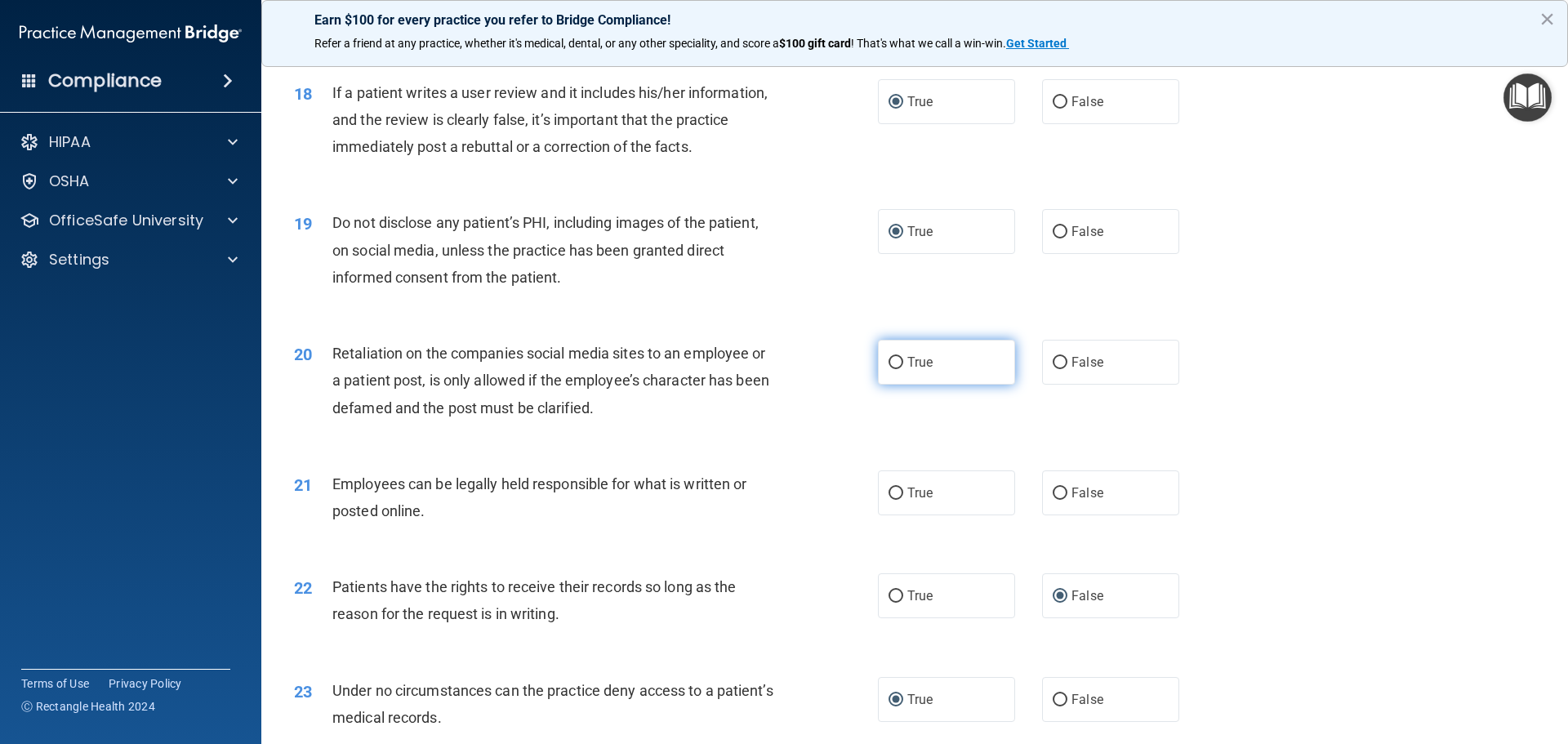
click at [889, 369] on input "True" at bounding box center [896, 363] width 14 height 13
radio input "true"
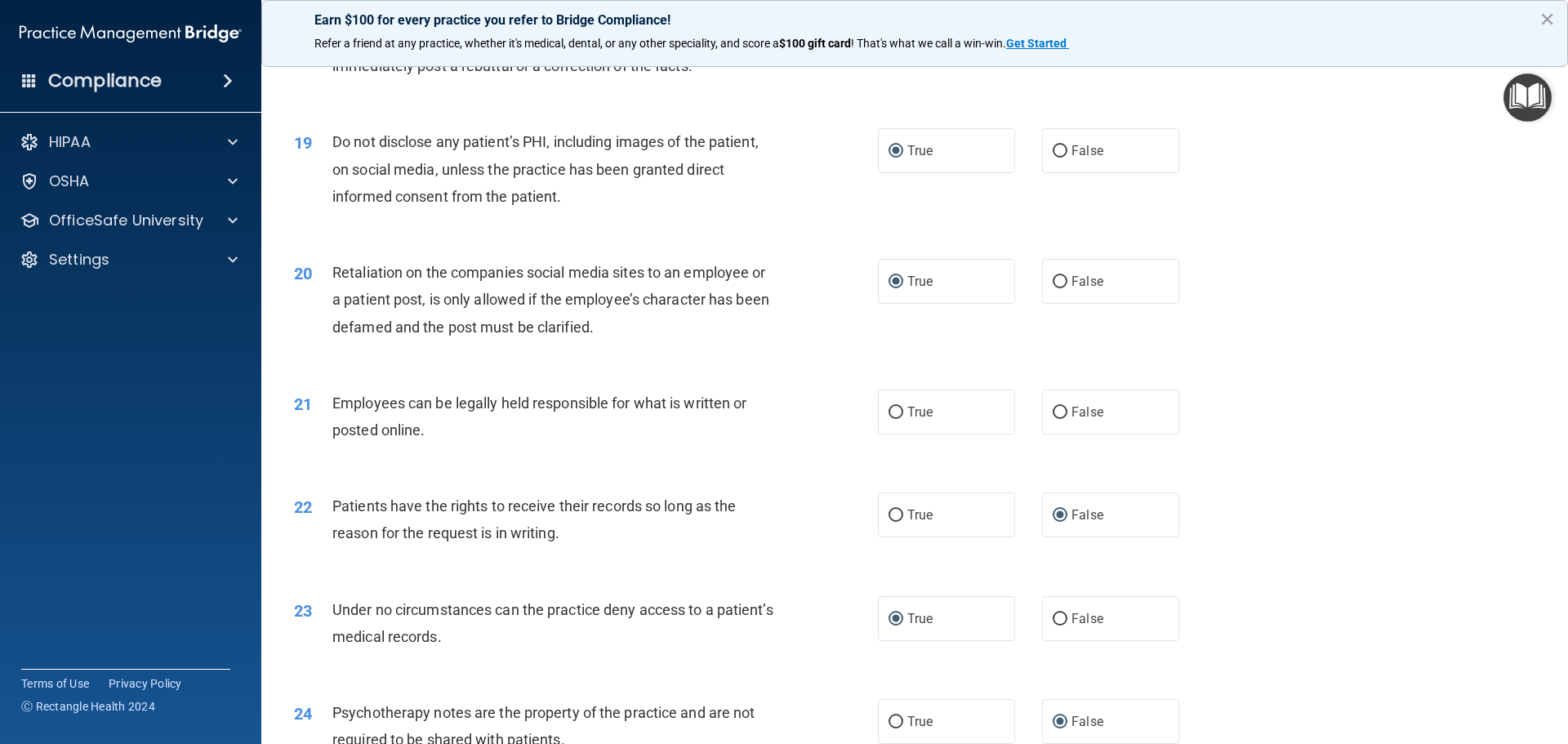
scroll to position [2376, 0]
click at [894, 418] on input "True" at bounding box center [896, 412] width 14 height 13
radio input "true"
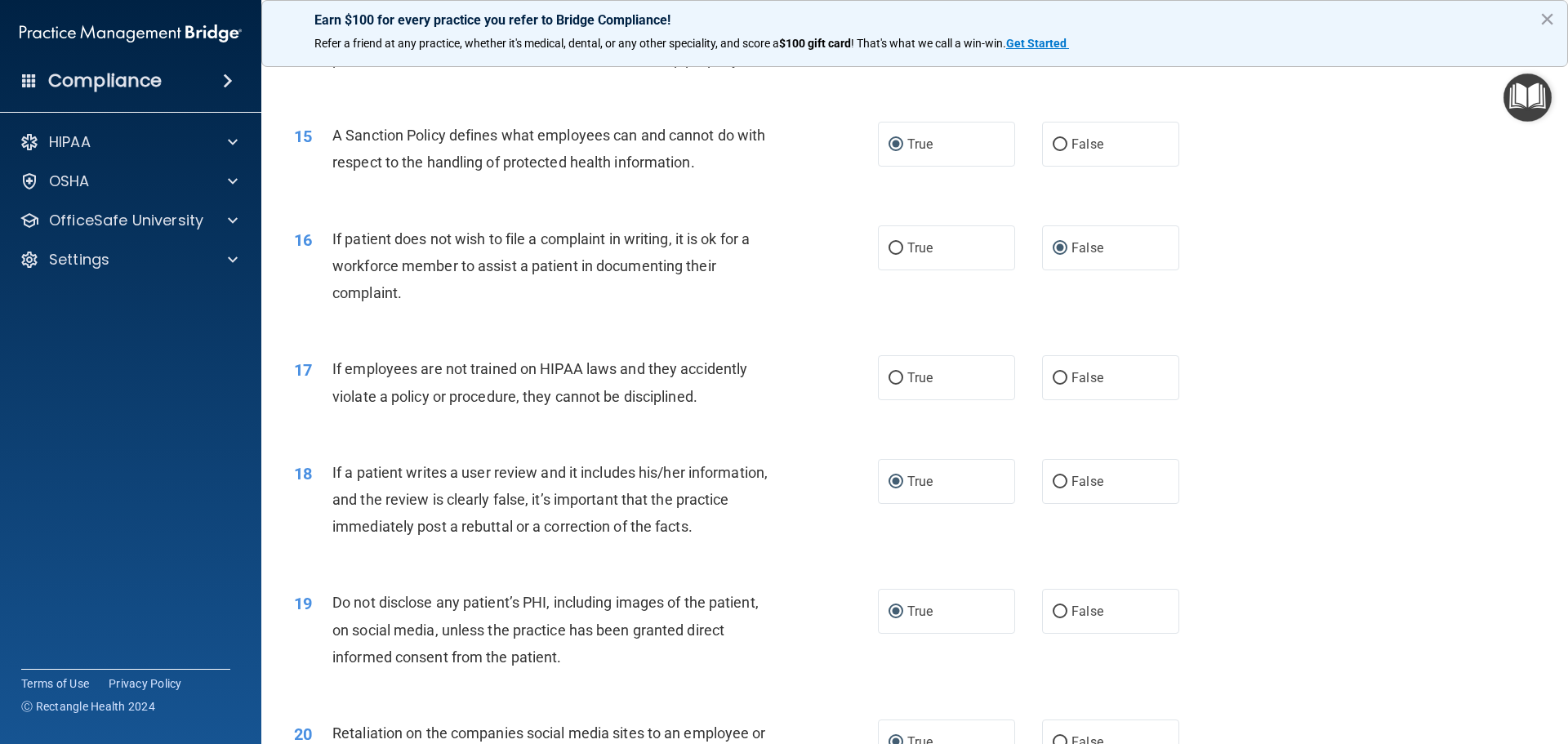
scroll to position [1885, 0]
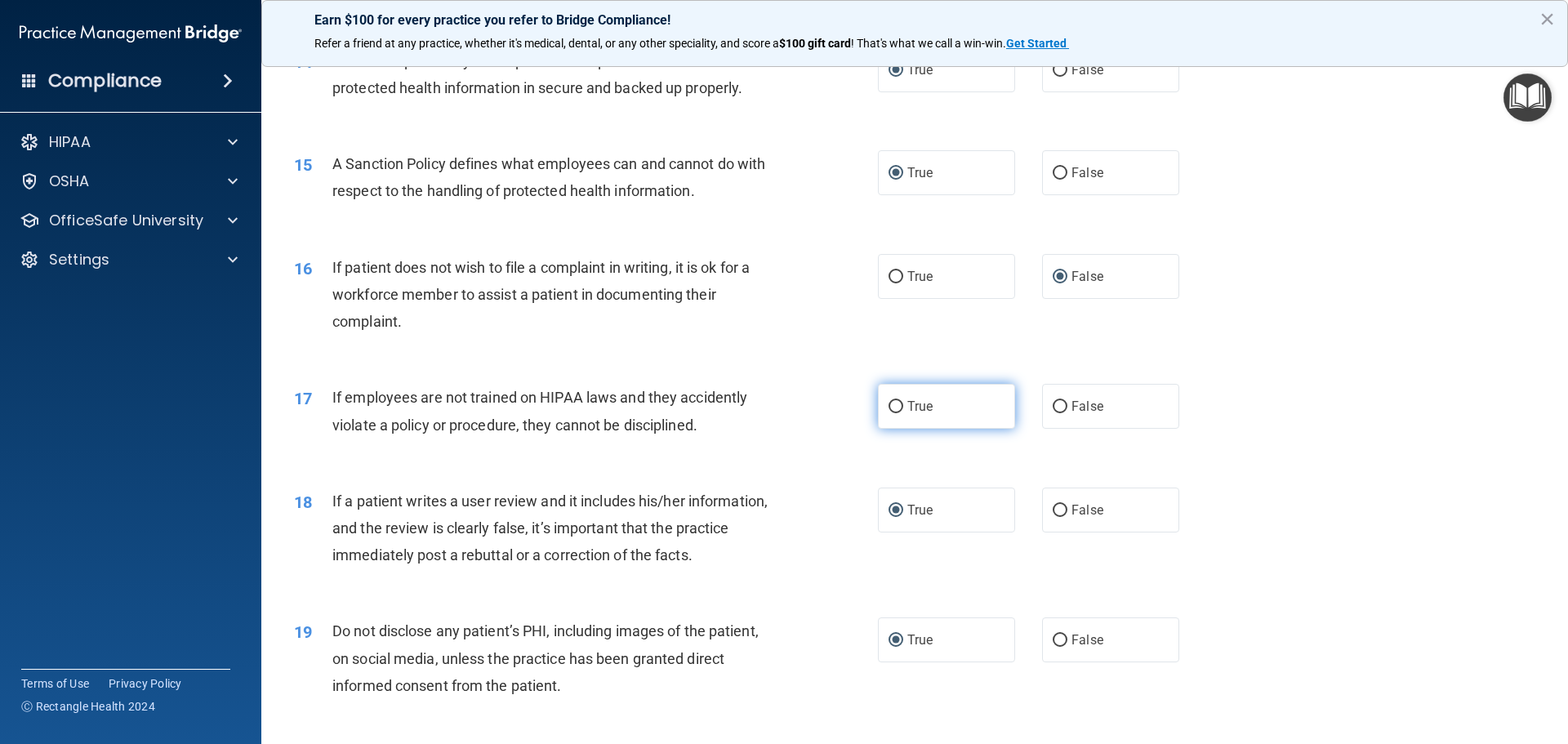
click at [891, 414] on input "True" at bounding box center [896, 407] width 14 height 13
radio input "true"
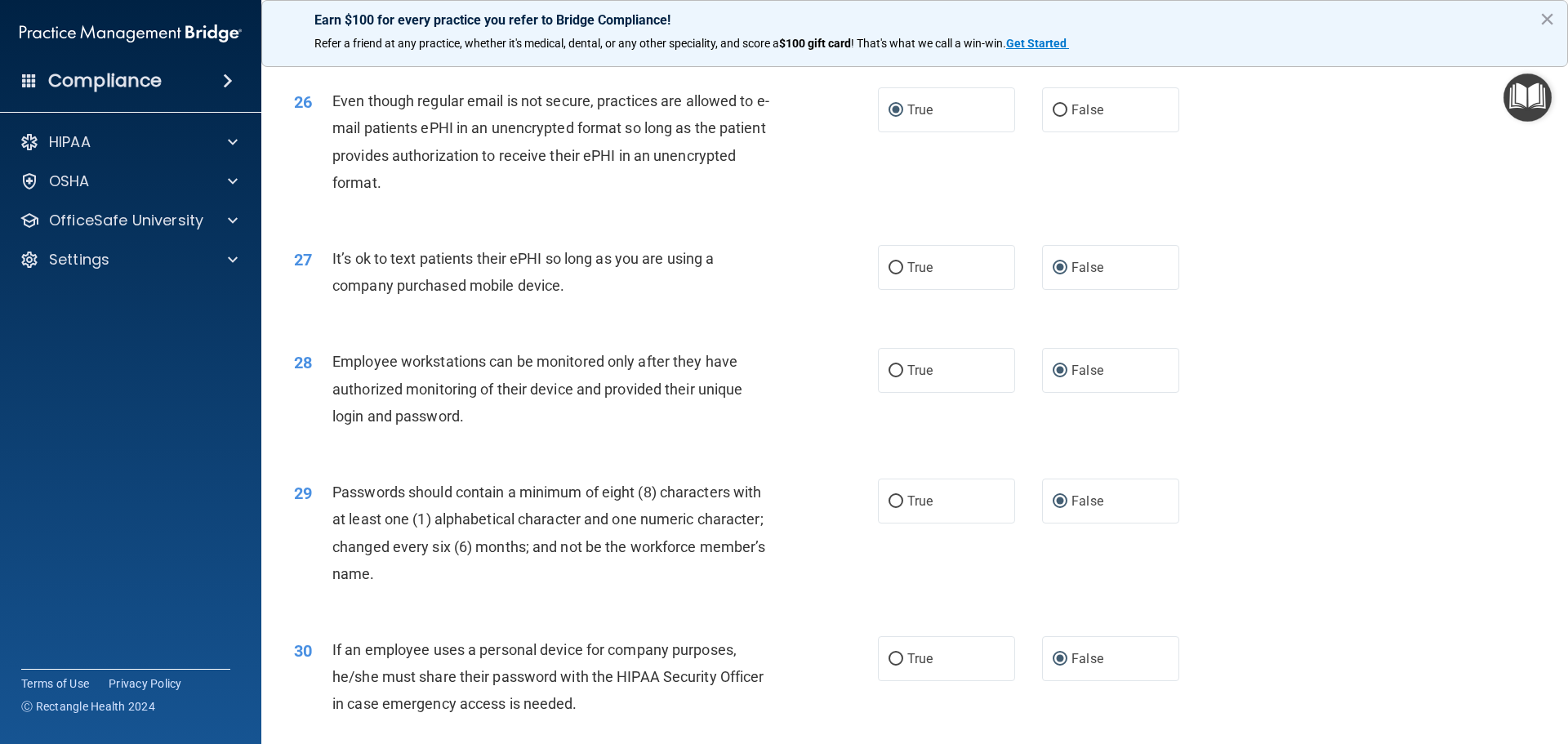
scroll to position [3356, 0]
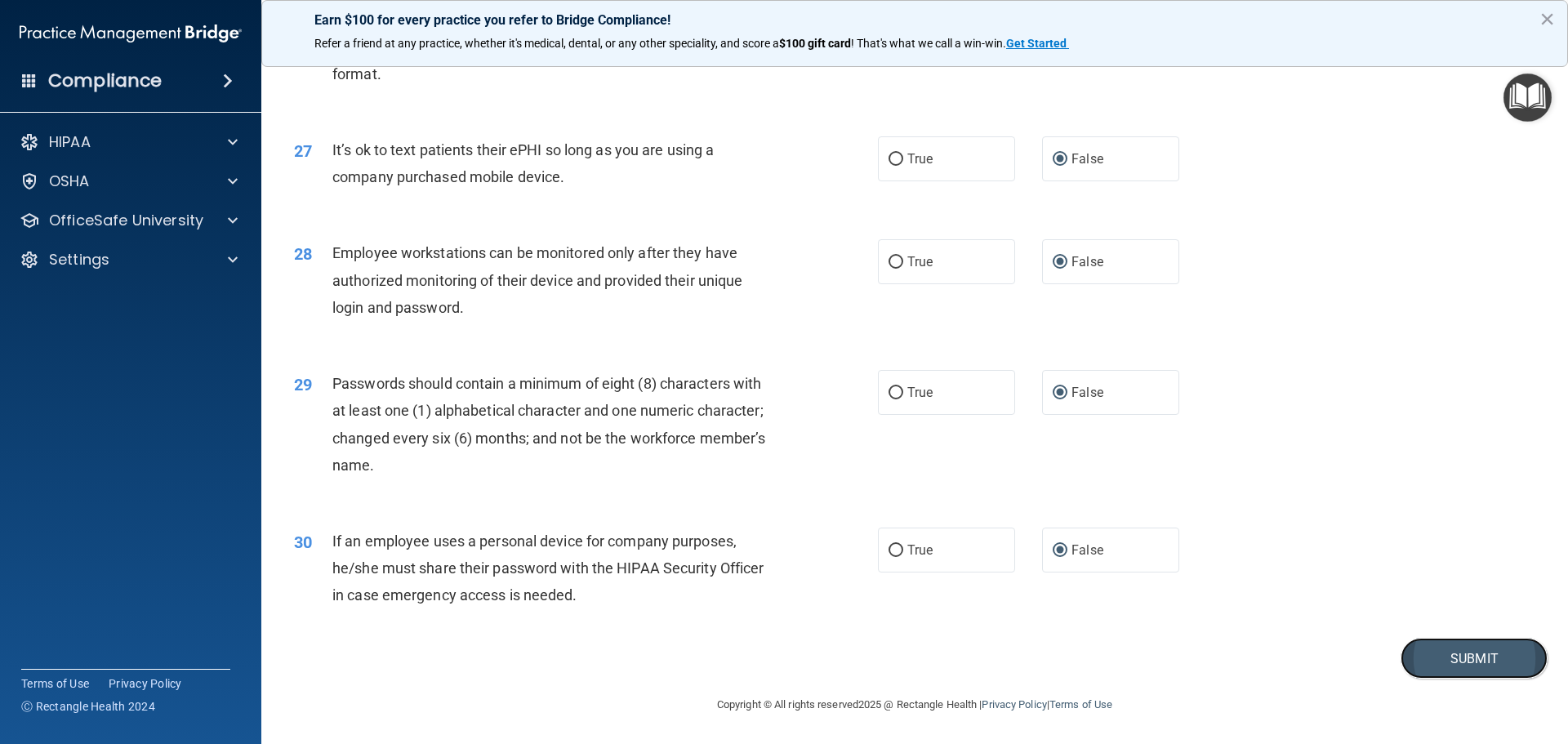
click at [1454, 652] on button "Submit" at bounding box center [1474, 659] width 147 height 42
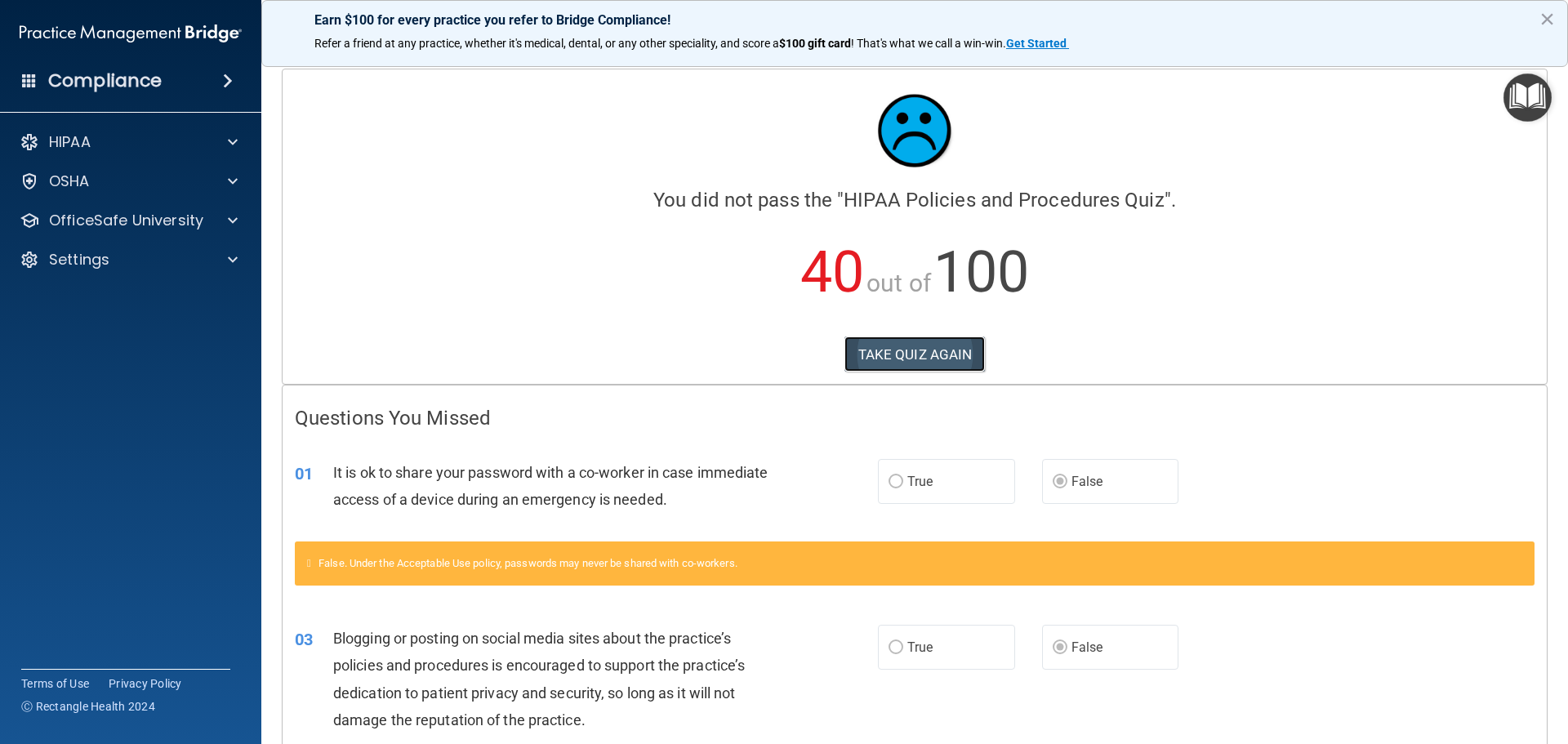
click at [942, 353] on button "TAKE QUIZ AGAIN" at bounding box center [915, 355] width 141 height 36
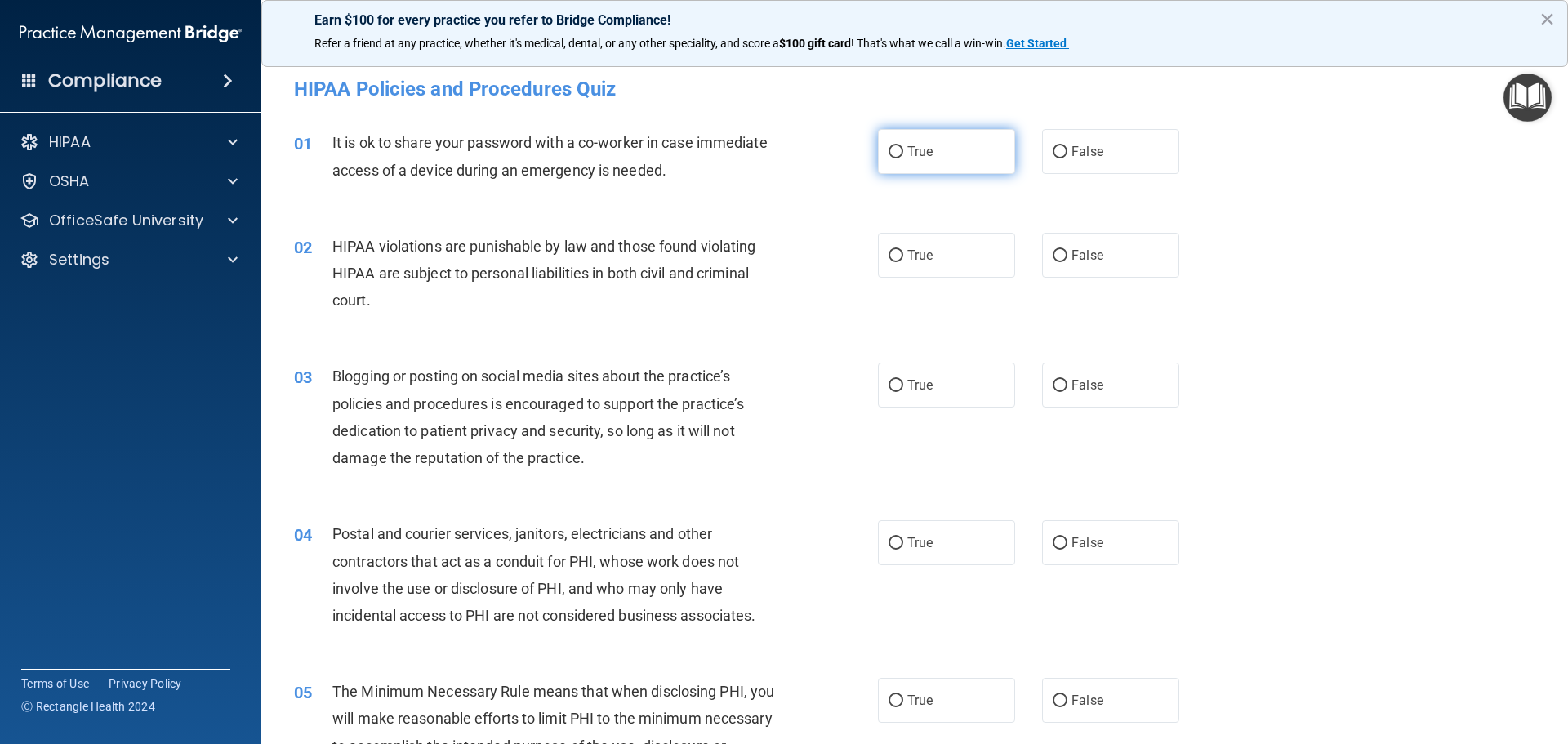
click at [889, 151] on input "True" at bounding box center [896, 153] width 14 height 13
radio input "true"
click at [1058, 247] on label "False" at bounding box center [1111, 255] width 138 height 45
click at [1058, 250] on input "False" at bounding box center [1060, 256] width 14 height 13
radio input "true"
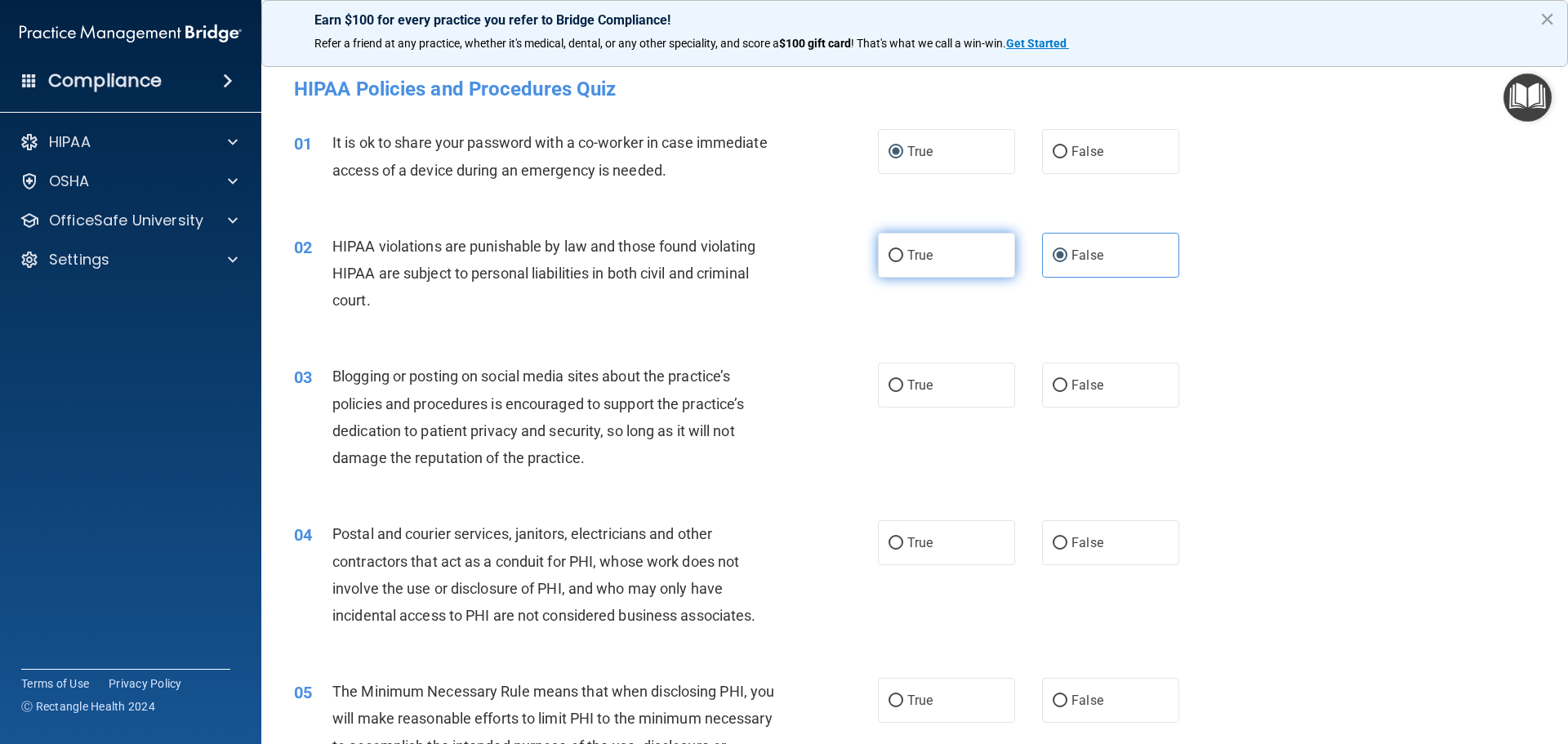
click at [893, 252] on input "True" at bounding box center [896, 256] width 14 height 13
radio input "true"
radio input "false"
click at [1055, 382] on input "False" at bounding box center [1060, 386] width 14 height 13
radio input "true"
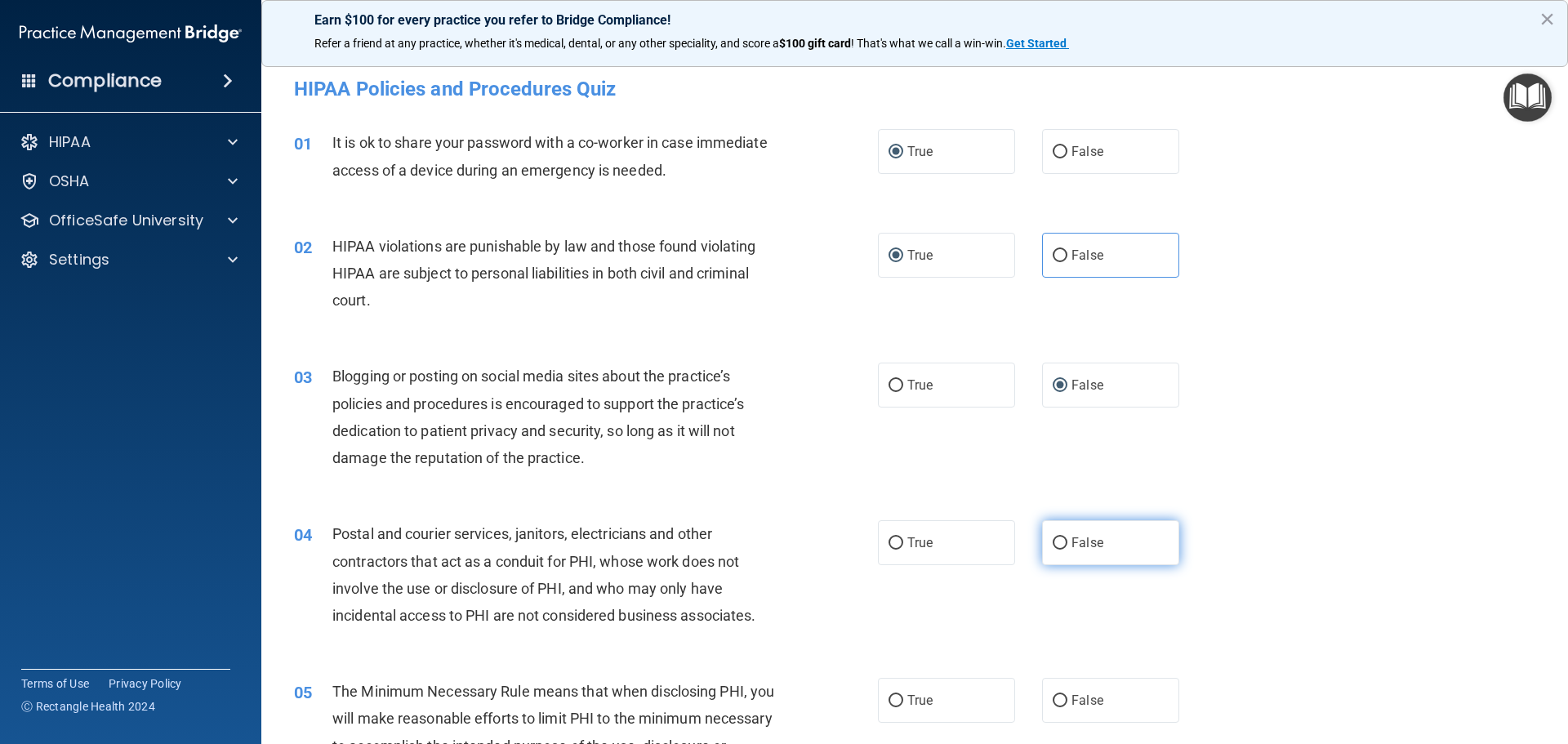
click at [1056, 538] on input "False" at bounding box center [1060, 544] width 14 height 13
radio input "true"
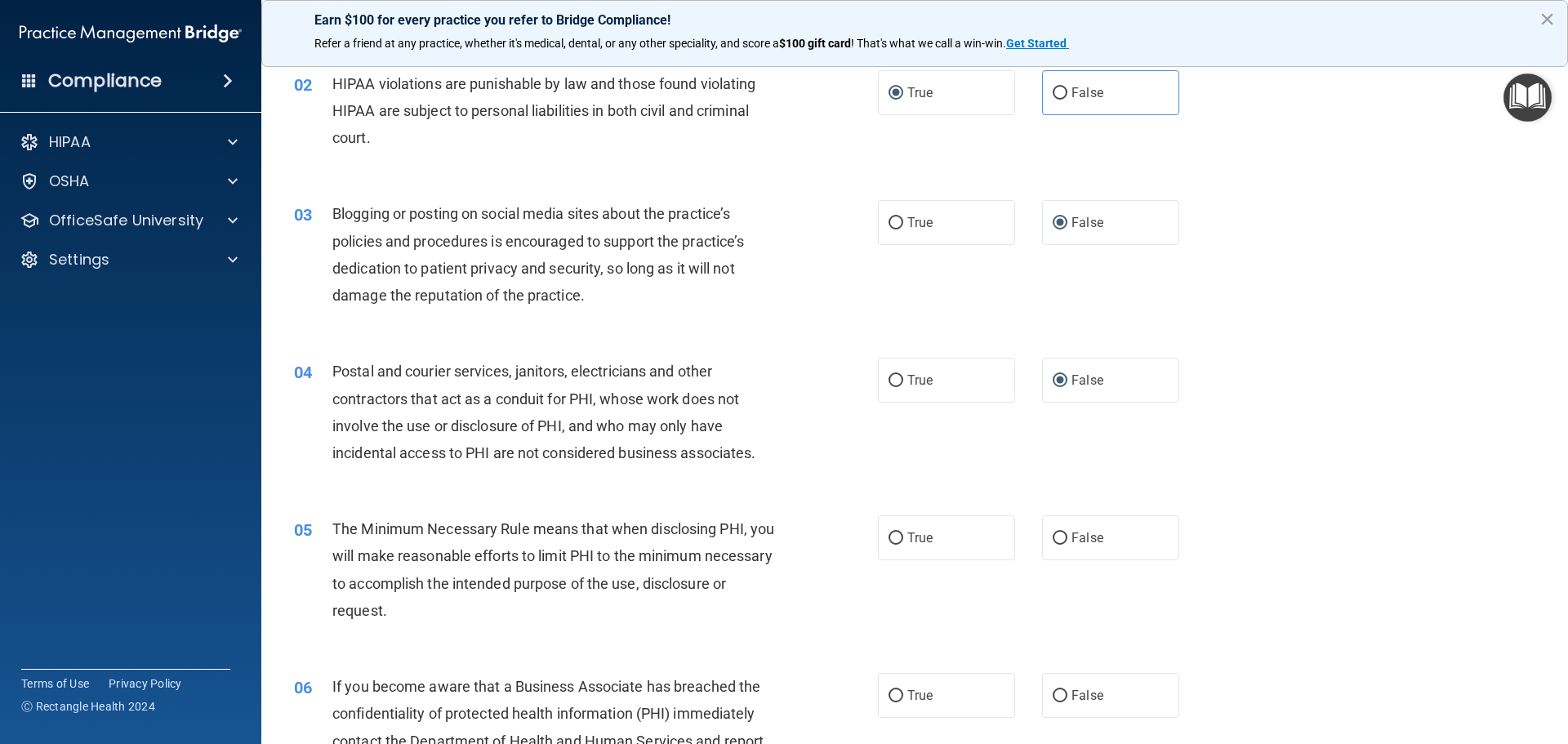
scroll to position [163, 0]
click at [1058, 533] on input "False" at bounding box center [1060, 538] width 14 height 13
radio input "true"
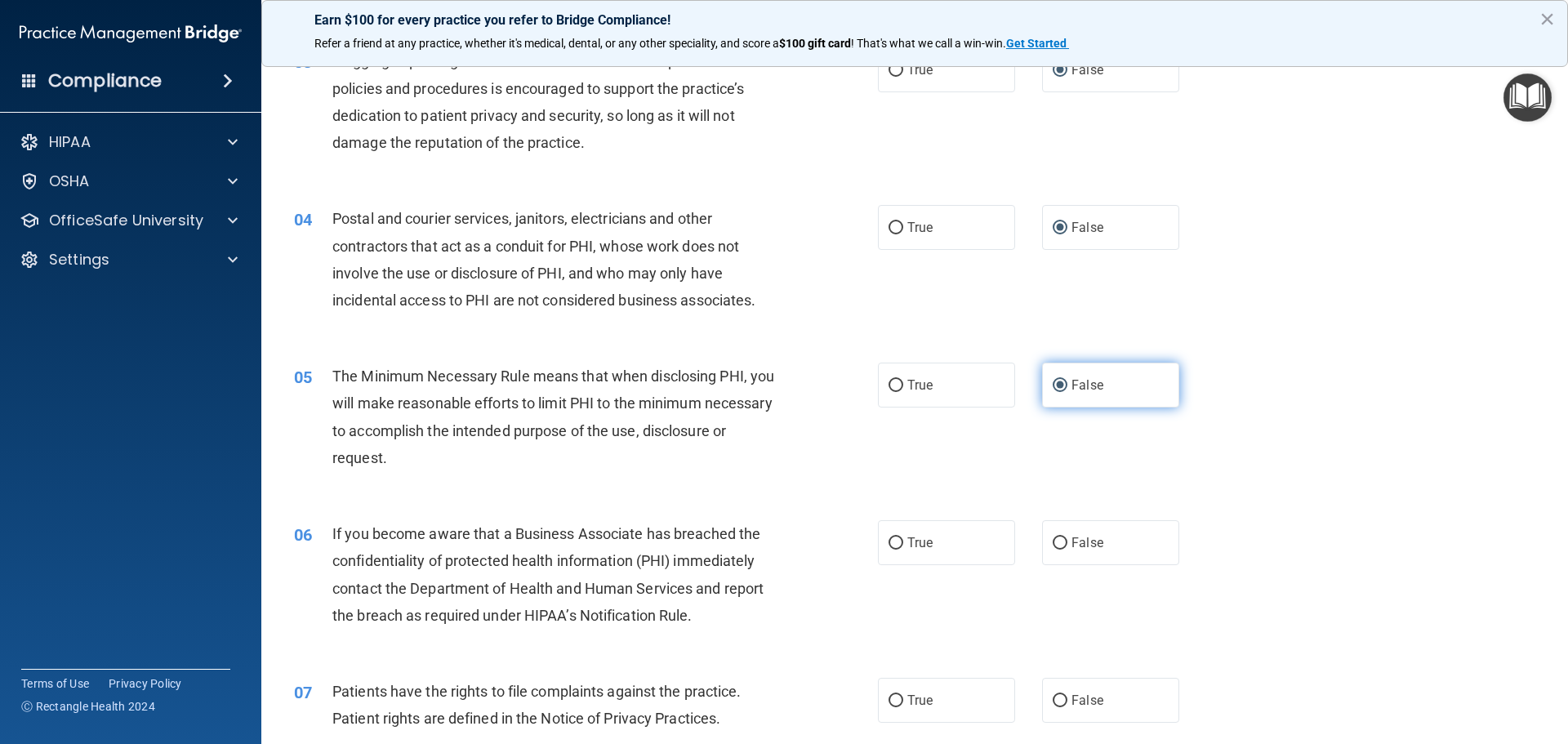
scroll to position [327, 0]
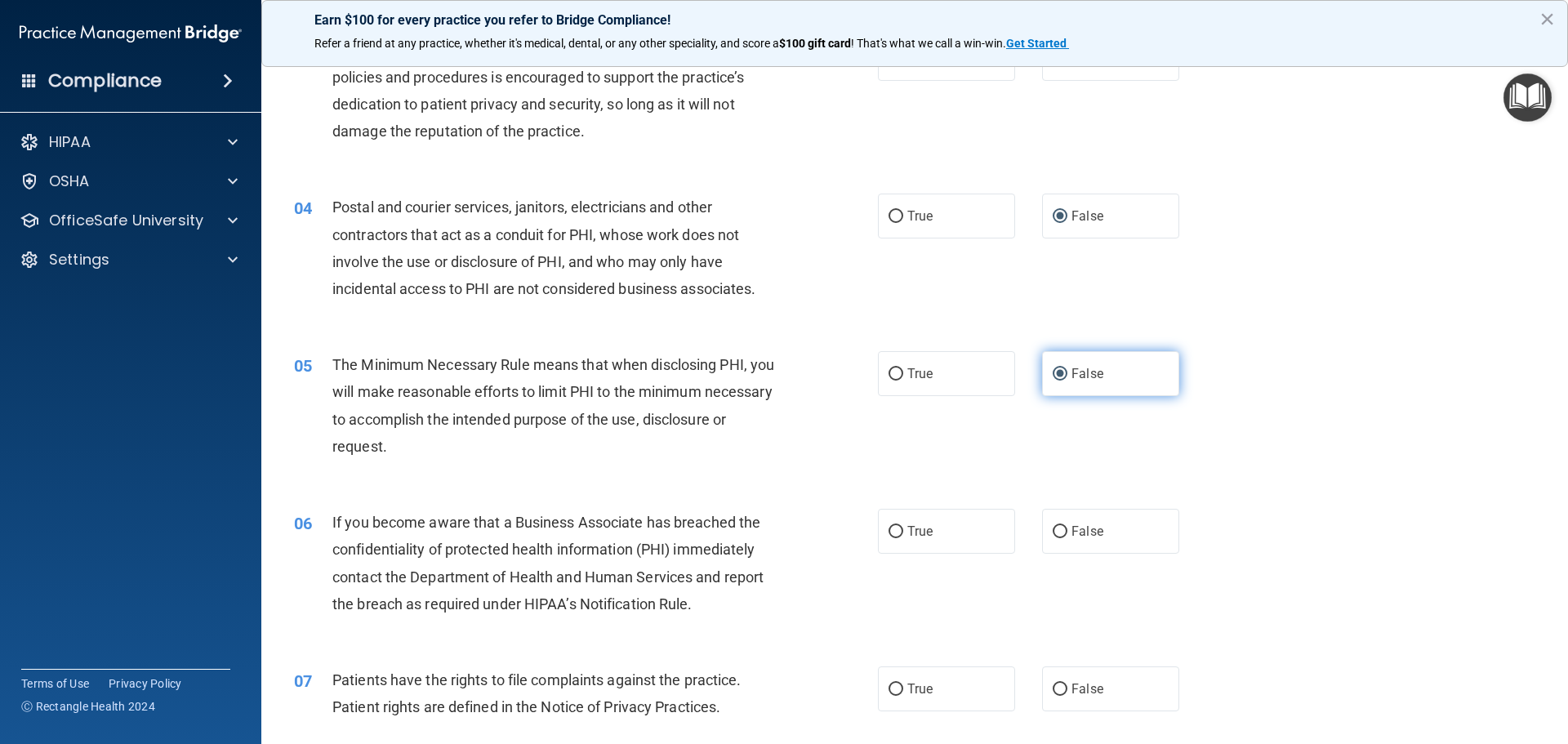
click at [1058, 533] on input "False" at bounding box center [1060, 532] width 14 height 13
radio input "true"
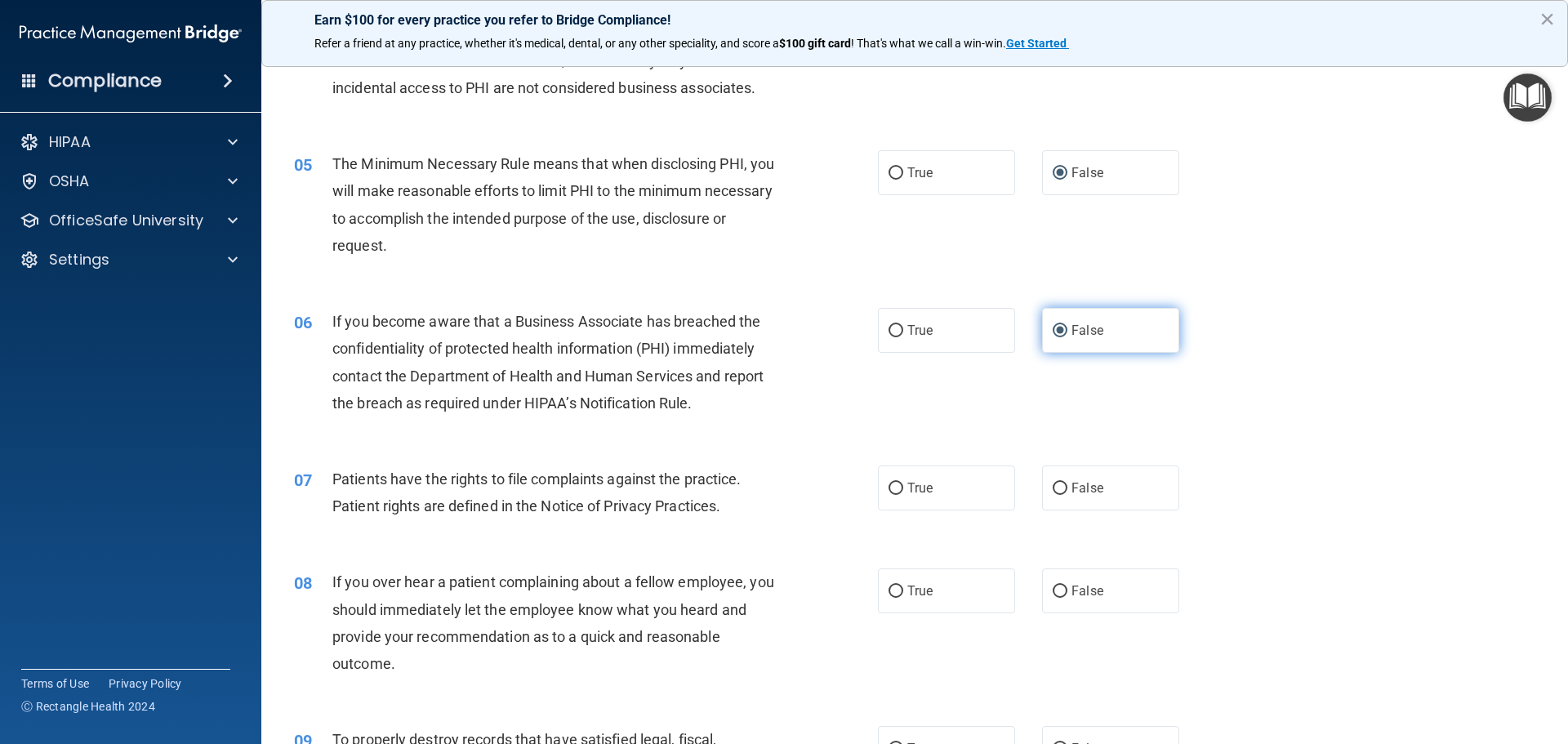
scroll to position [572, 0]
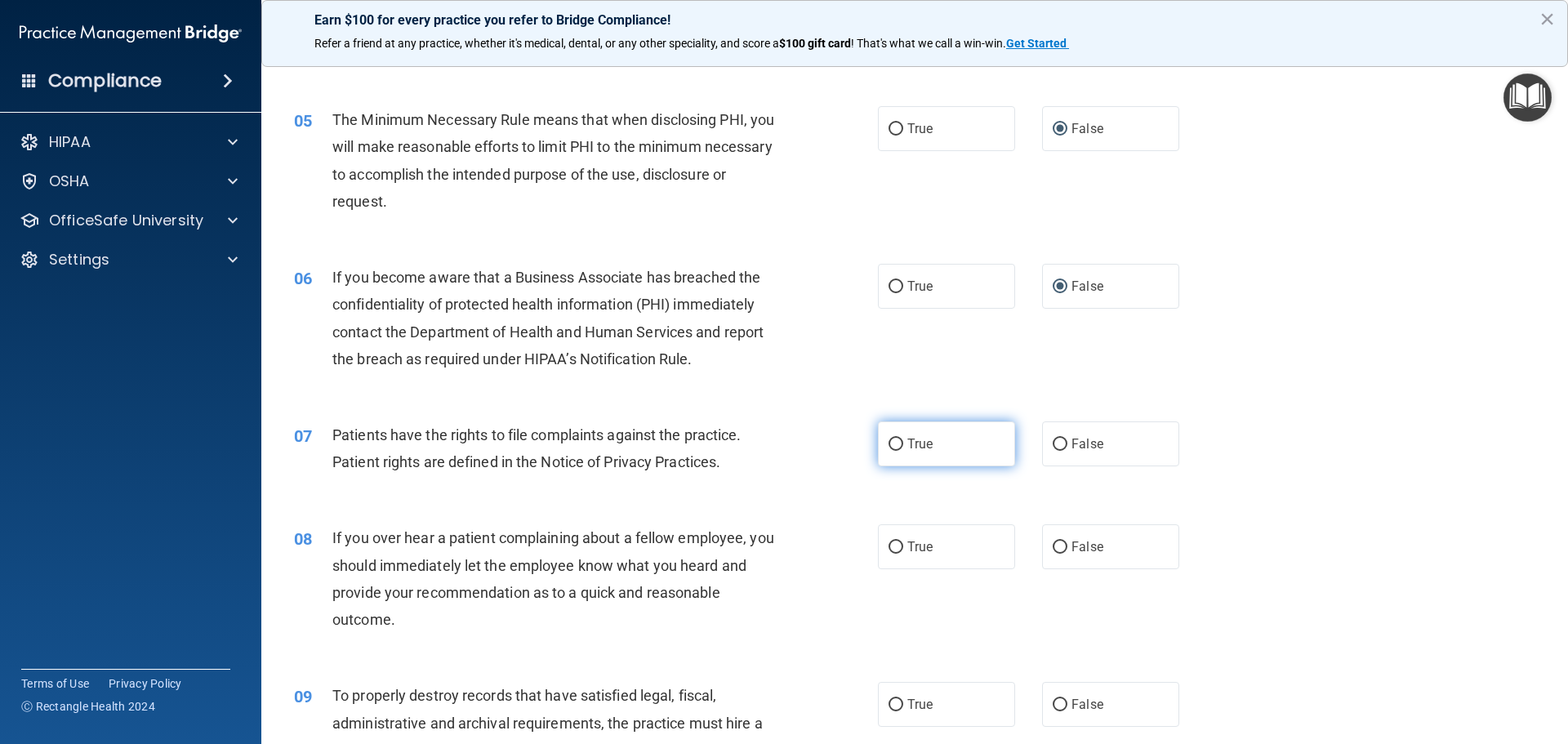
click at [891, 448] on input "True" at bounding box center [896, 445] width 14 height 13
radio input "true"
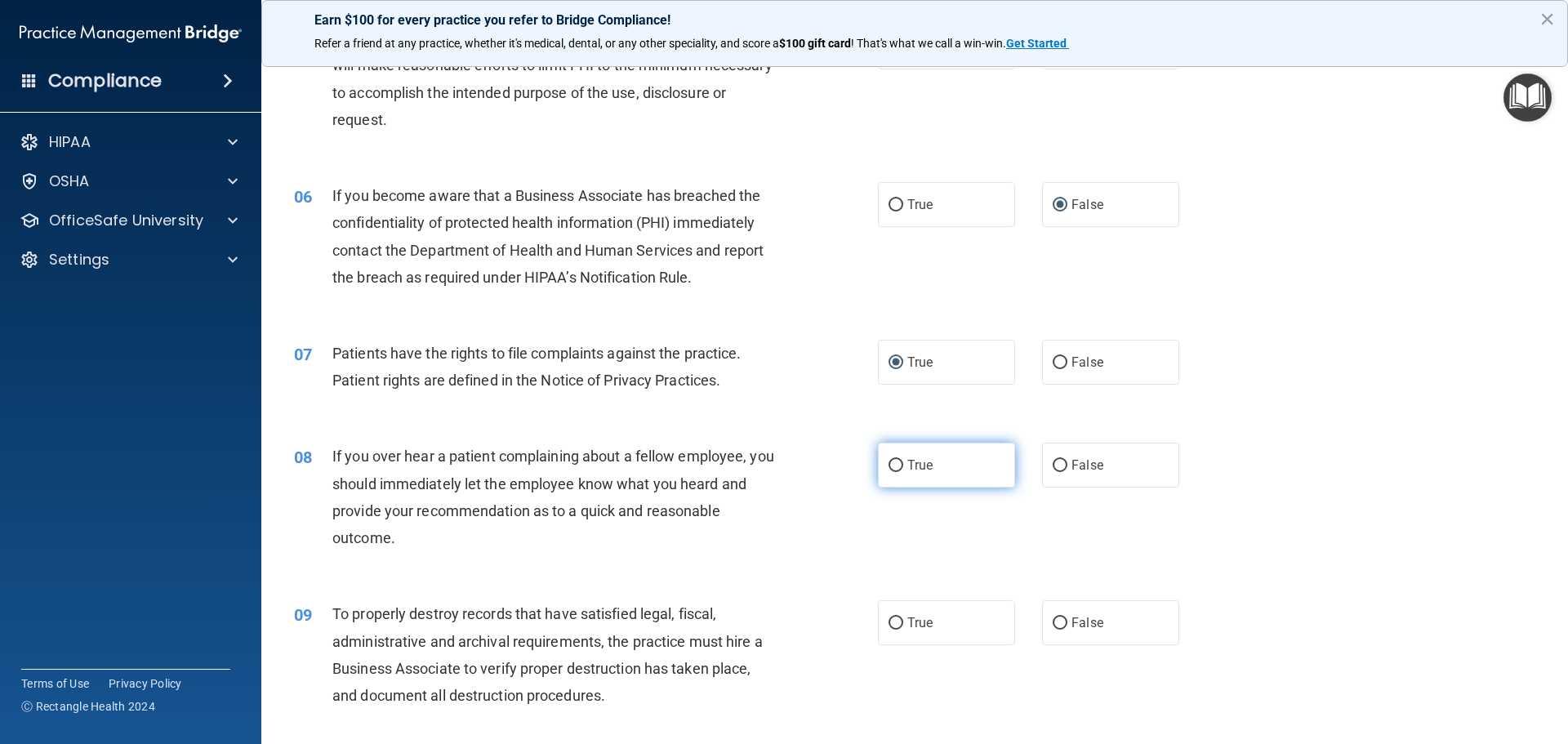
click at [894, 467] on input "True" at bounding box center [896, 466] width 14 height 13
radio input "true"
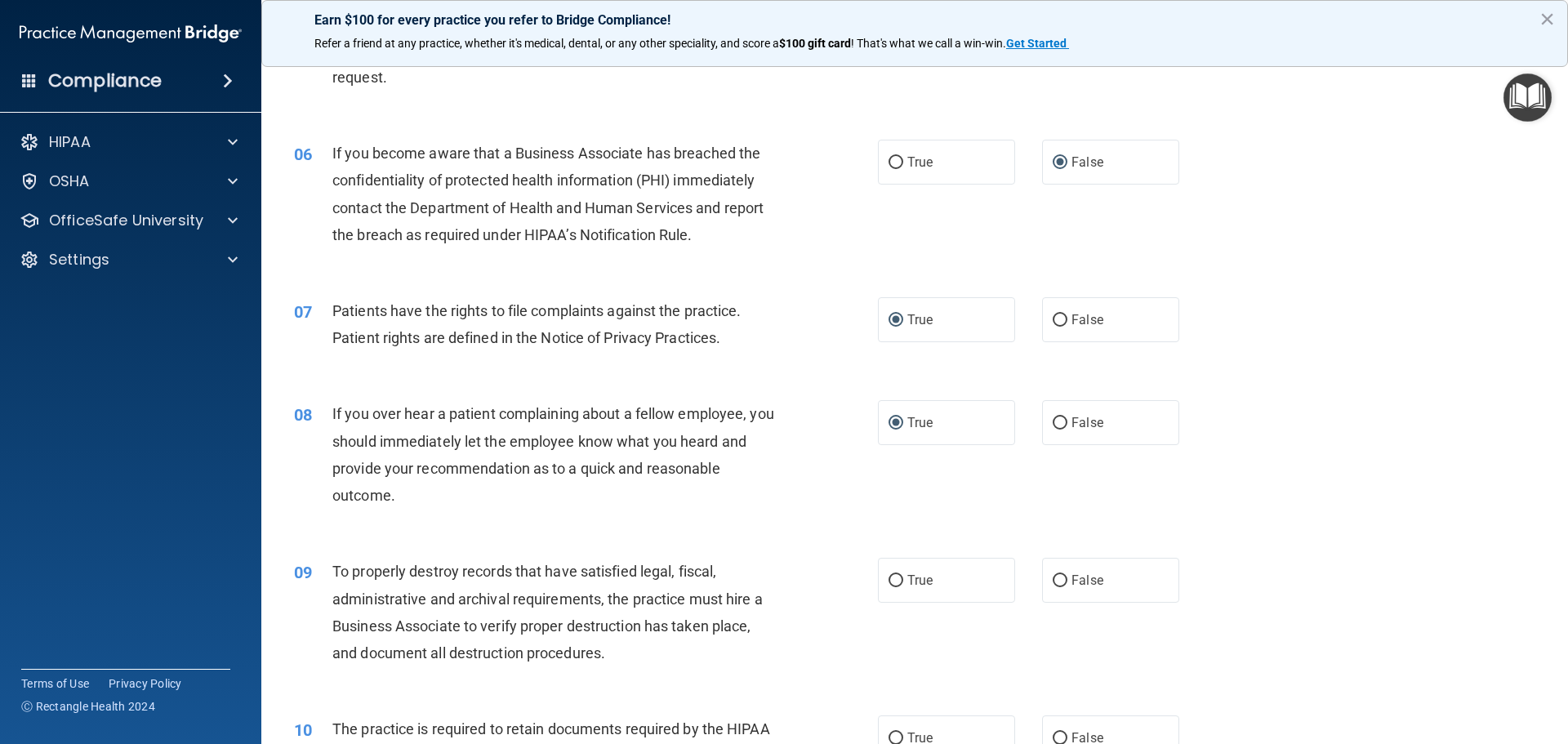
scroll to position [735, 0]
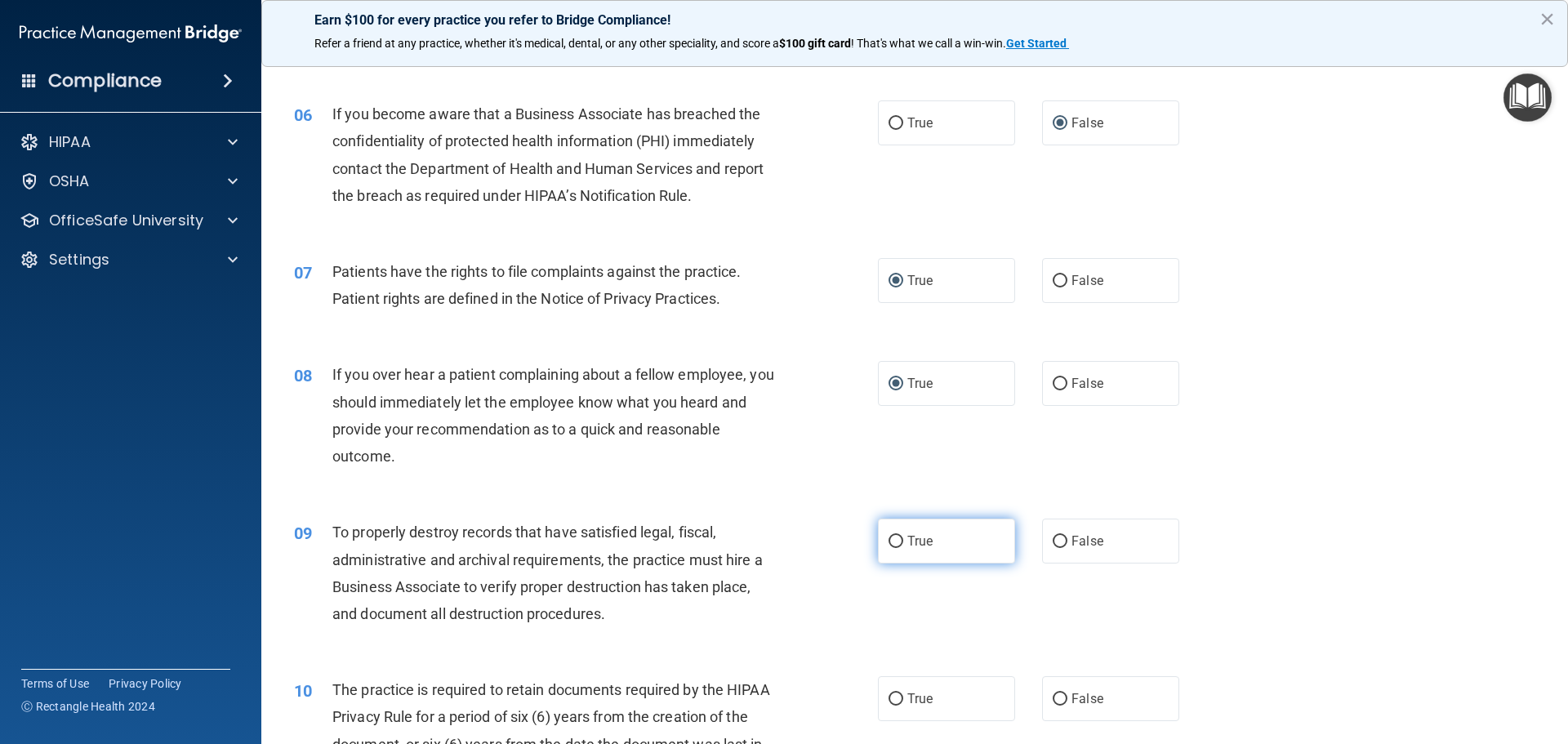
click at [890, 532] on label "True" at bounding box center [947, 541] width 138 height 45
click at [890, 536] on input "True" at bounding box center [896, 542] width 14 height 13
radio input "true"
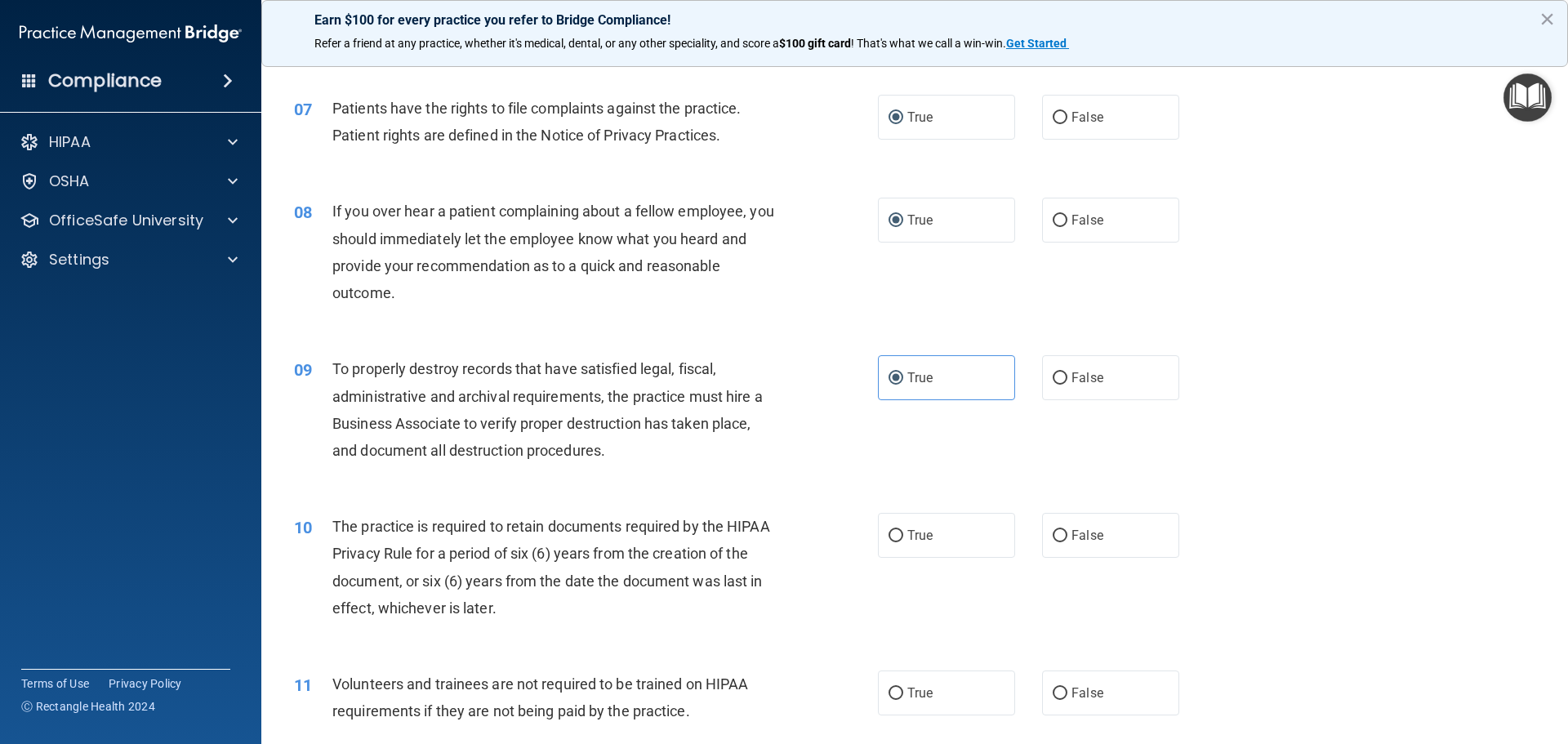
scroll to position [980, 0]
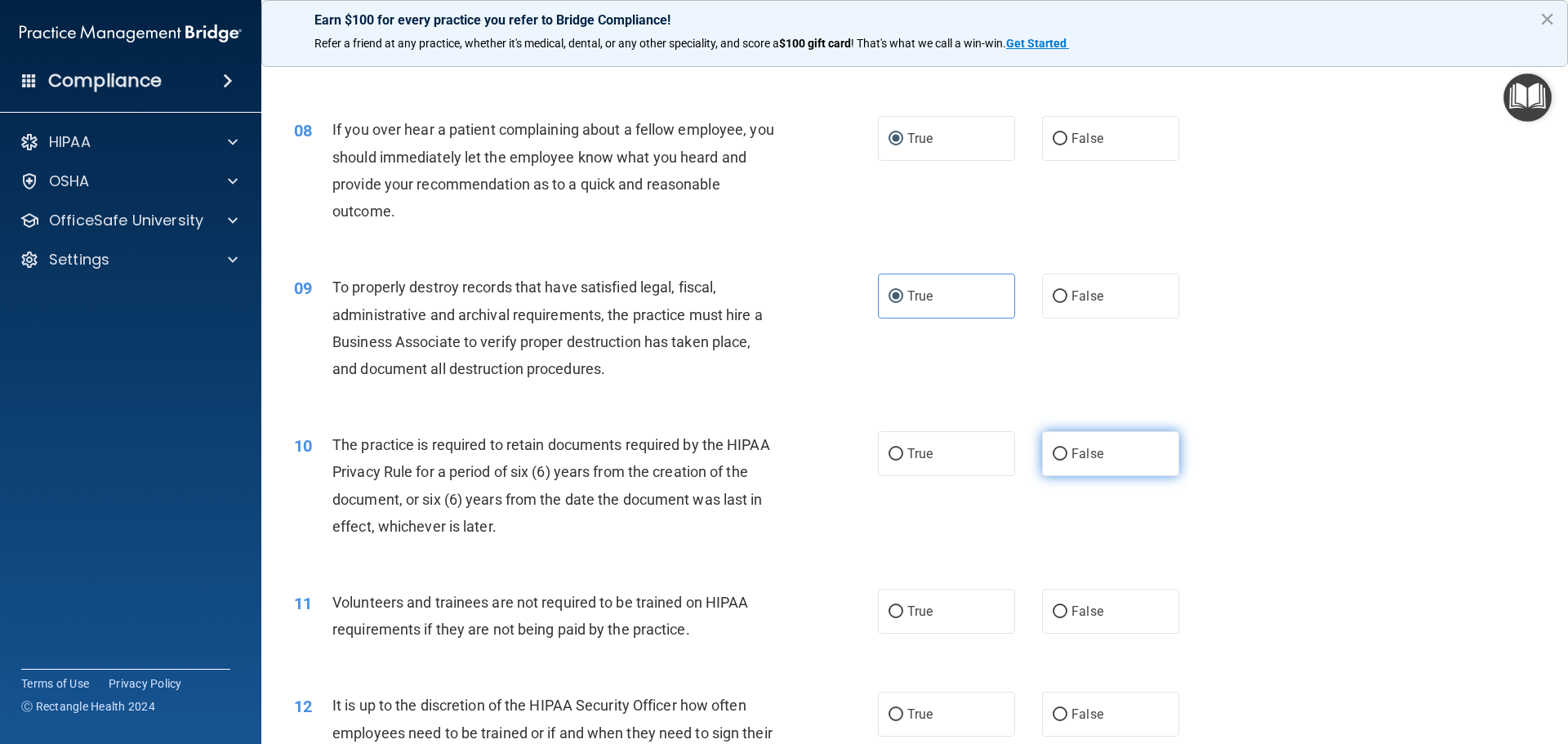
click at [1053, 460] on input "False" at bounding box center [1060, 454] width 14 height 13
radio input "true"
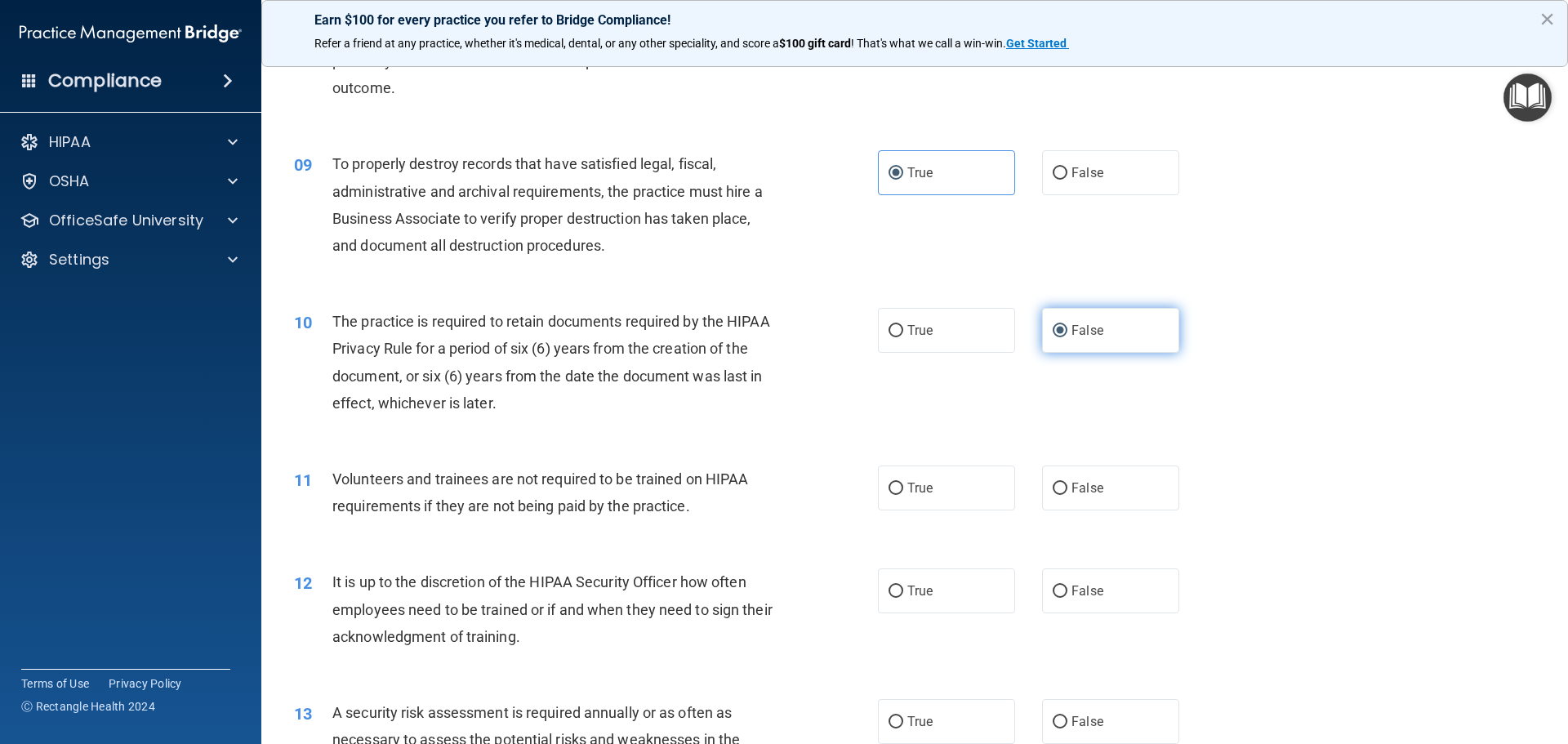
scroll to position [1143, 0]
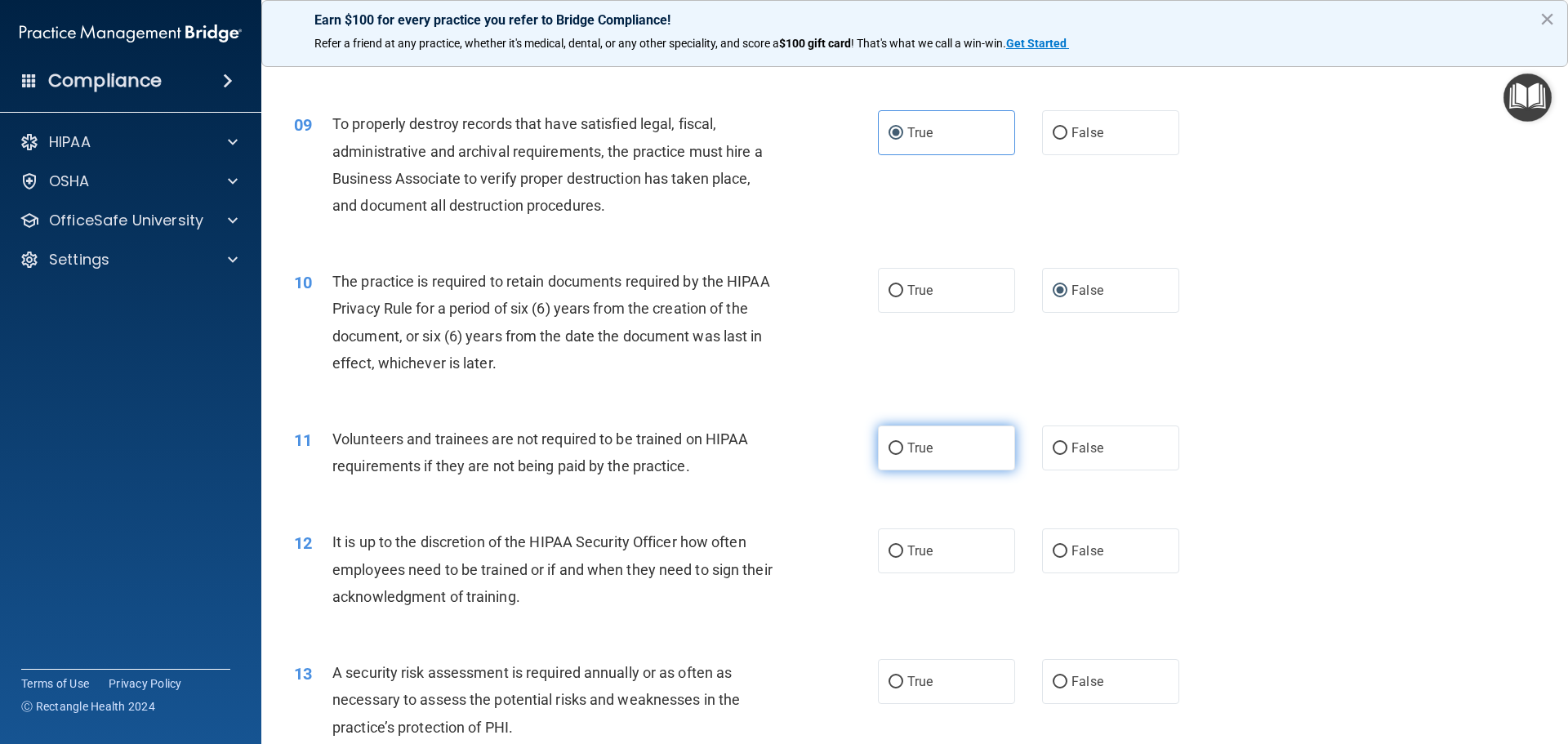
click at [889, 447] on input "True" at bounding box center [896, 449] width 14 height 13
radio input "true"
click at [1053, 549] on input "False" at bounding box center [1060, 552] width 14 height 13
radio input "true"
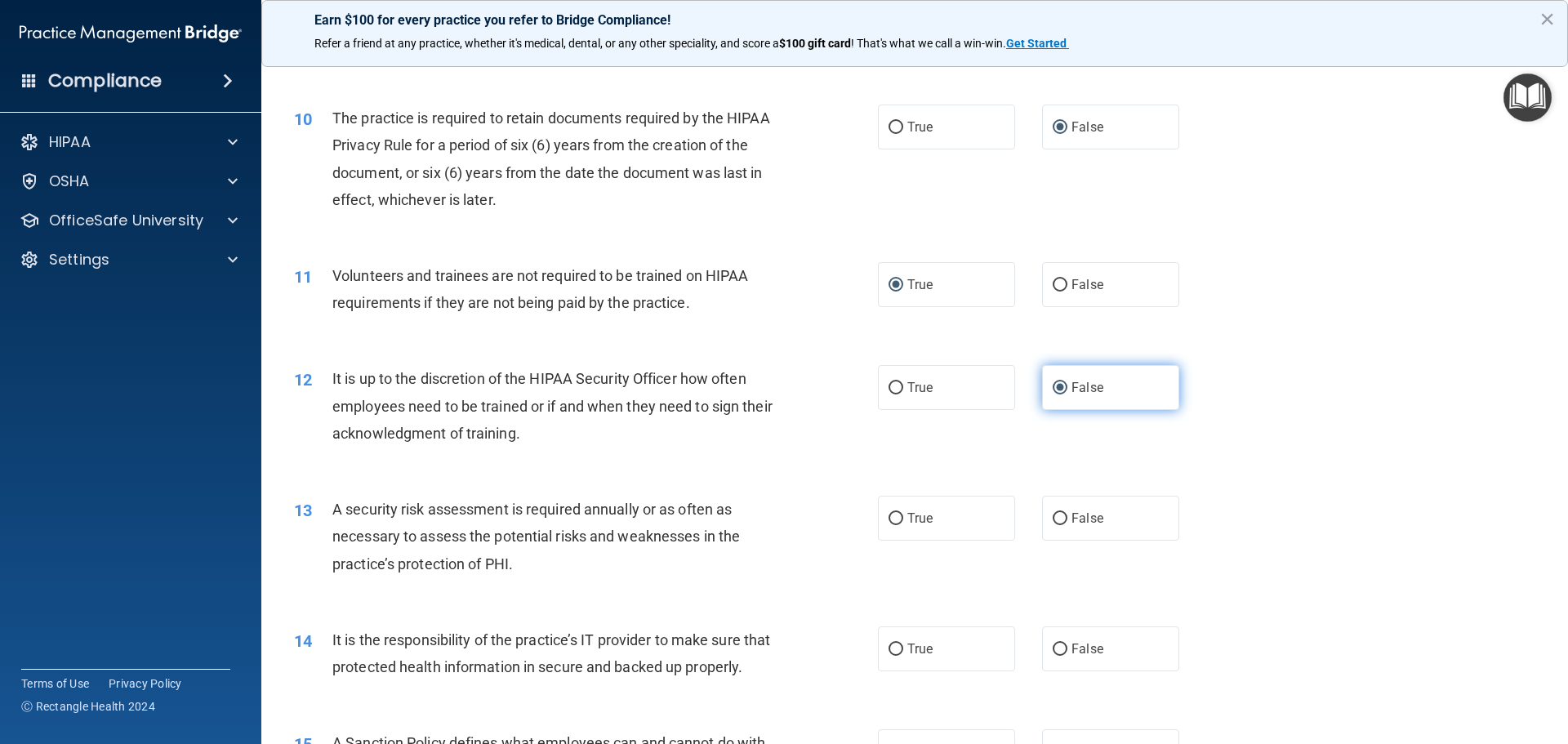
scroll to position [1388, 0]
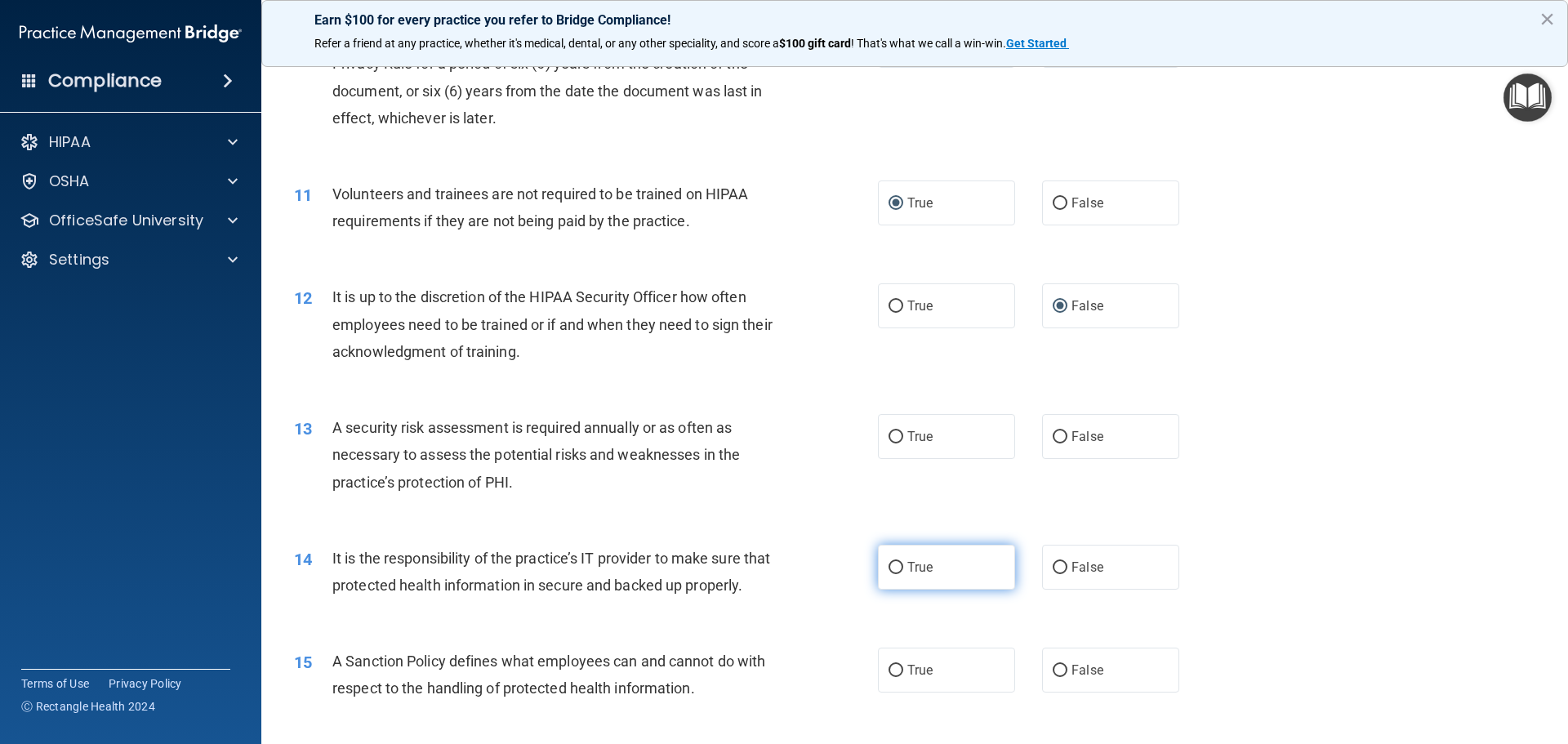
click at [895, 564] on input "True" at bounding box center [896, 568] width 14 height 13
radio input "true"
click at [891, 439] on input "True" at bounding box center [896, 437] width 14 height 13
radio input "true"
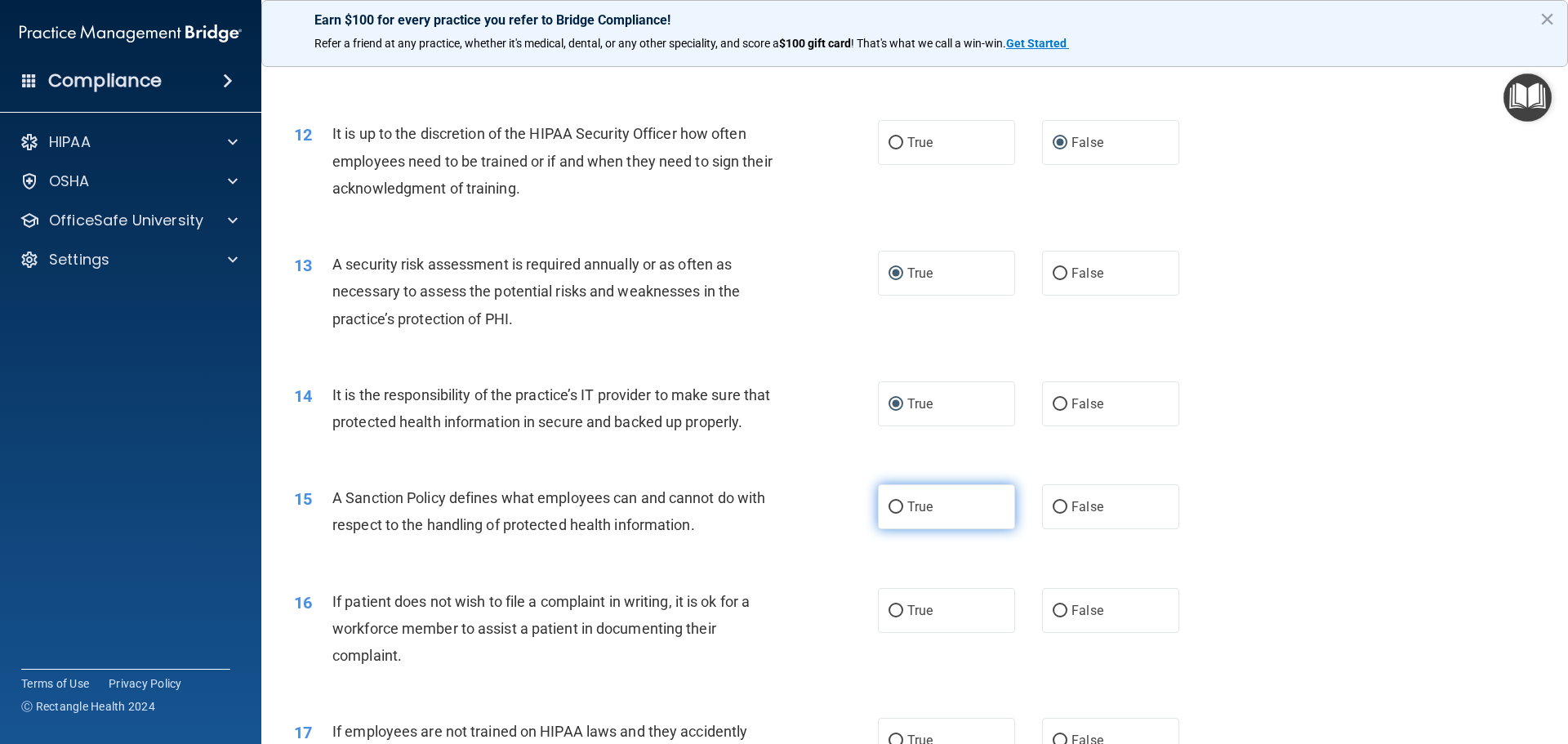
click at [890, 514] on input "True" at bounding box center [896, 508] width 14 height 13
radio input "true"
click at [1058, 617] on input "False" at bounding box center [1060, 612] width 14 height 13
radio input "true"
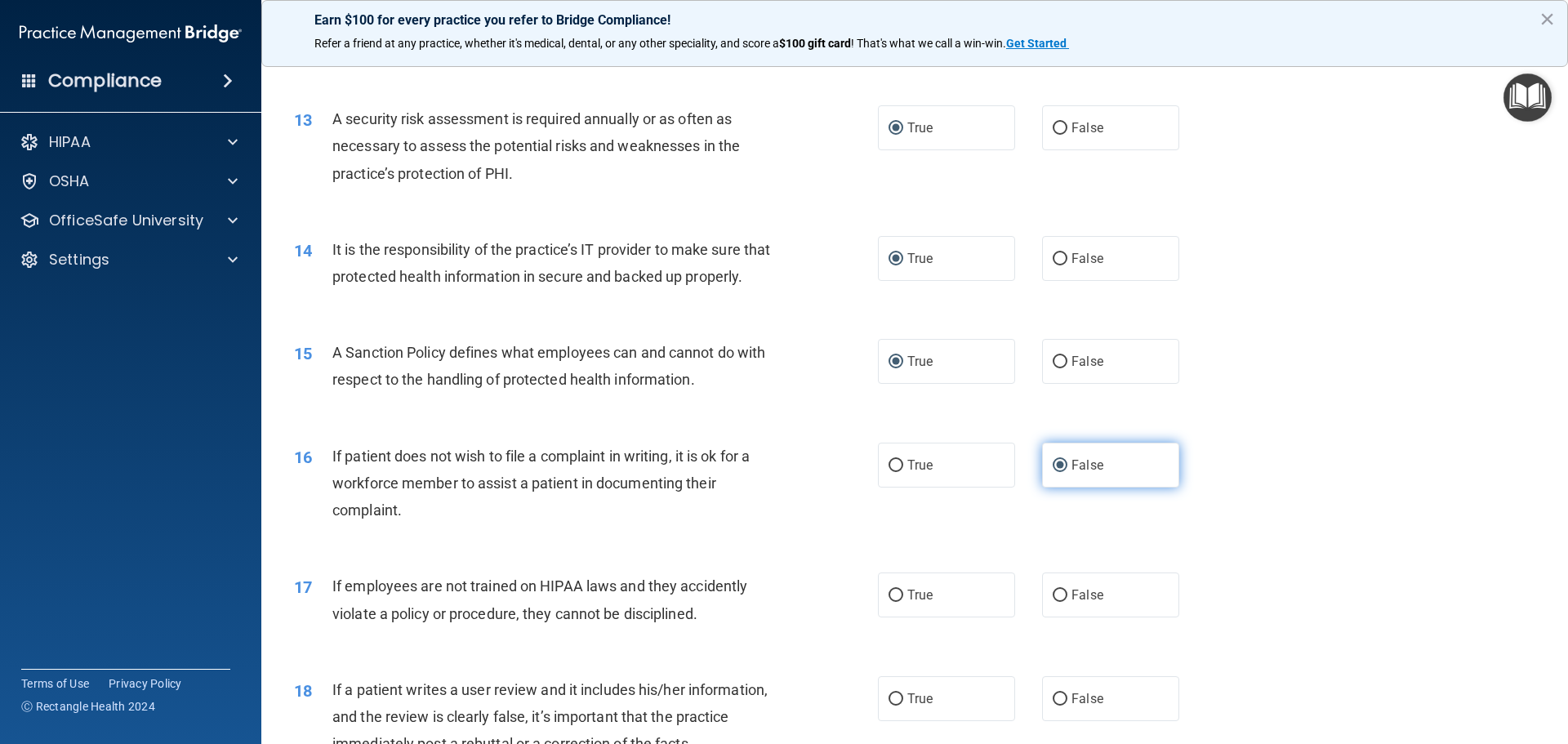
scroll to position [1715, 0]
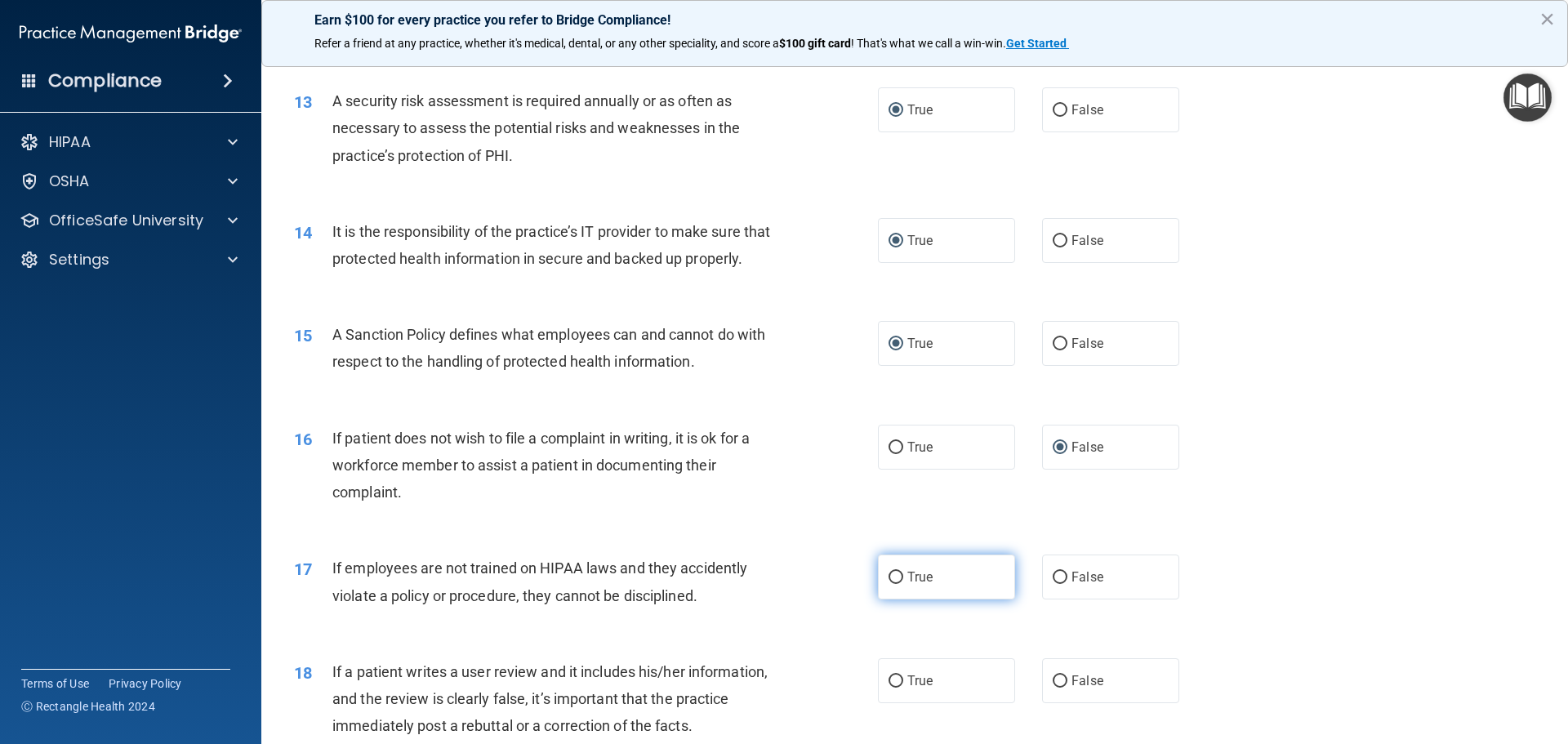
click at [895, 584] on input "True" at bounding box center [896, 578] width 14 height 13
radio input "true"
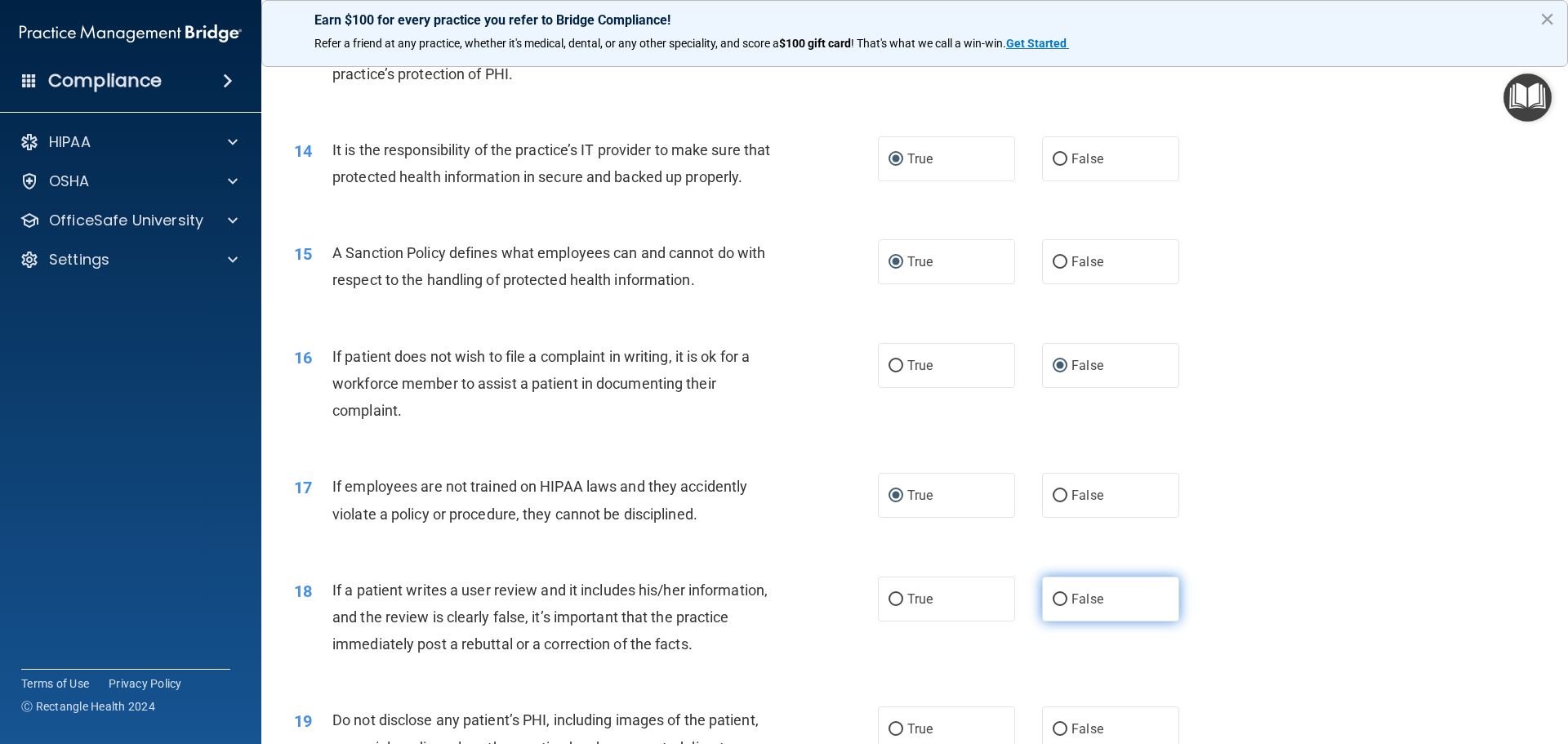
click at [1059, 606] on input "False" at bounding box center [1060, 600] width 14 height 13
radio input "true"
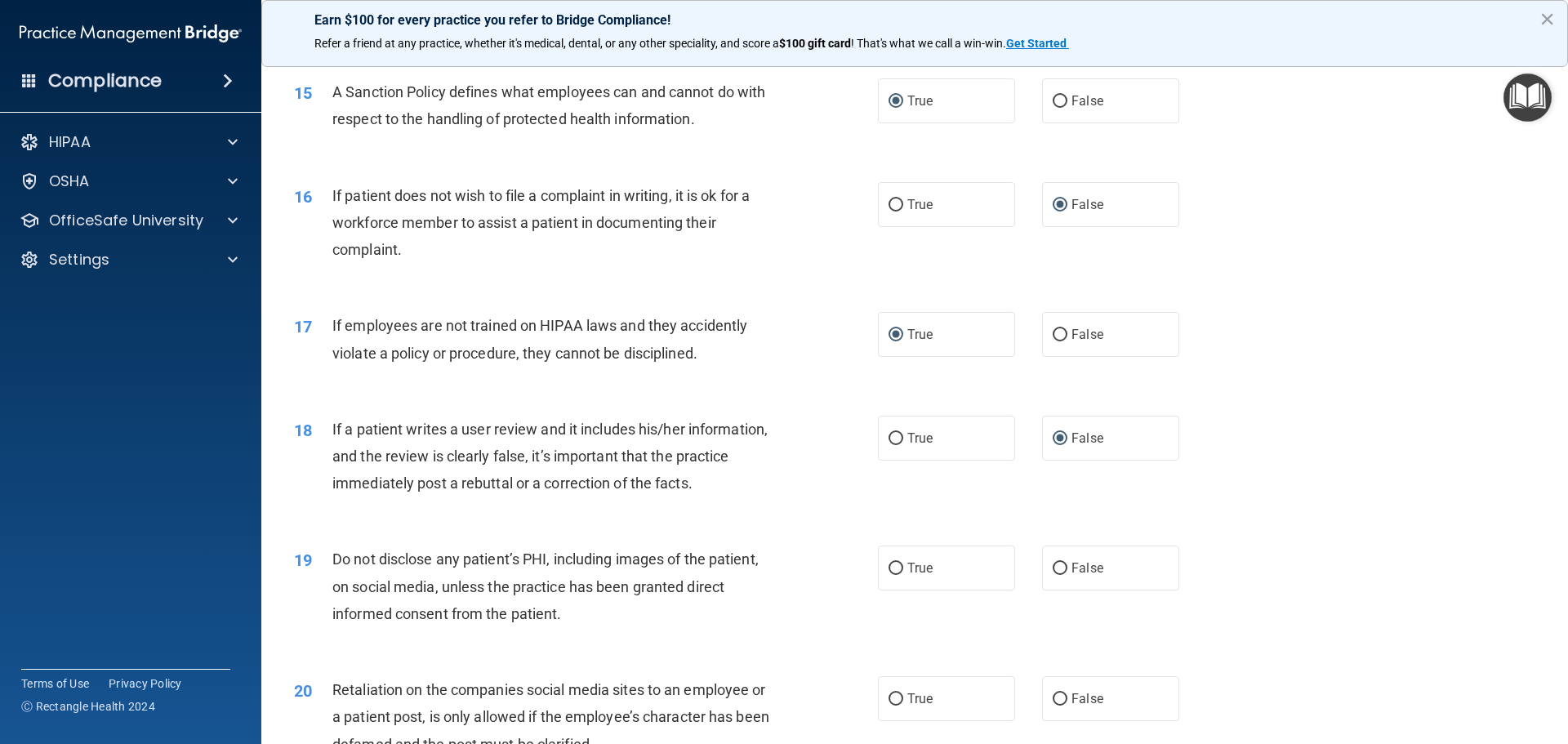
scroll to position [1960, 0]
click at [897, 573] on input "True" at bounding box center [896, 567] width 14 height 13
radio input "true"
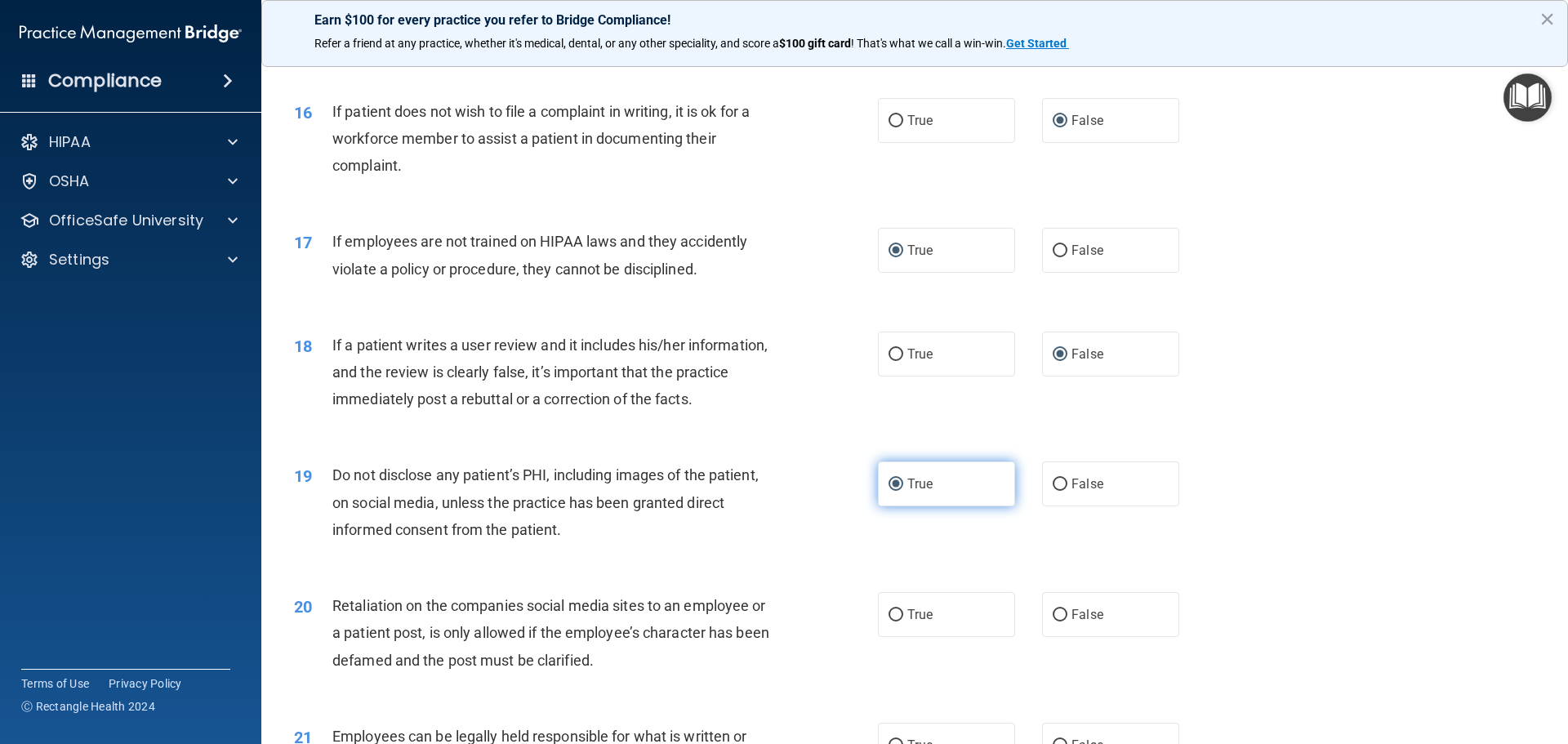
scroll to position [2123, 0]
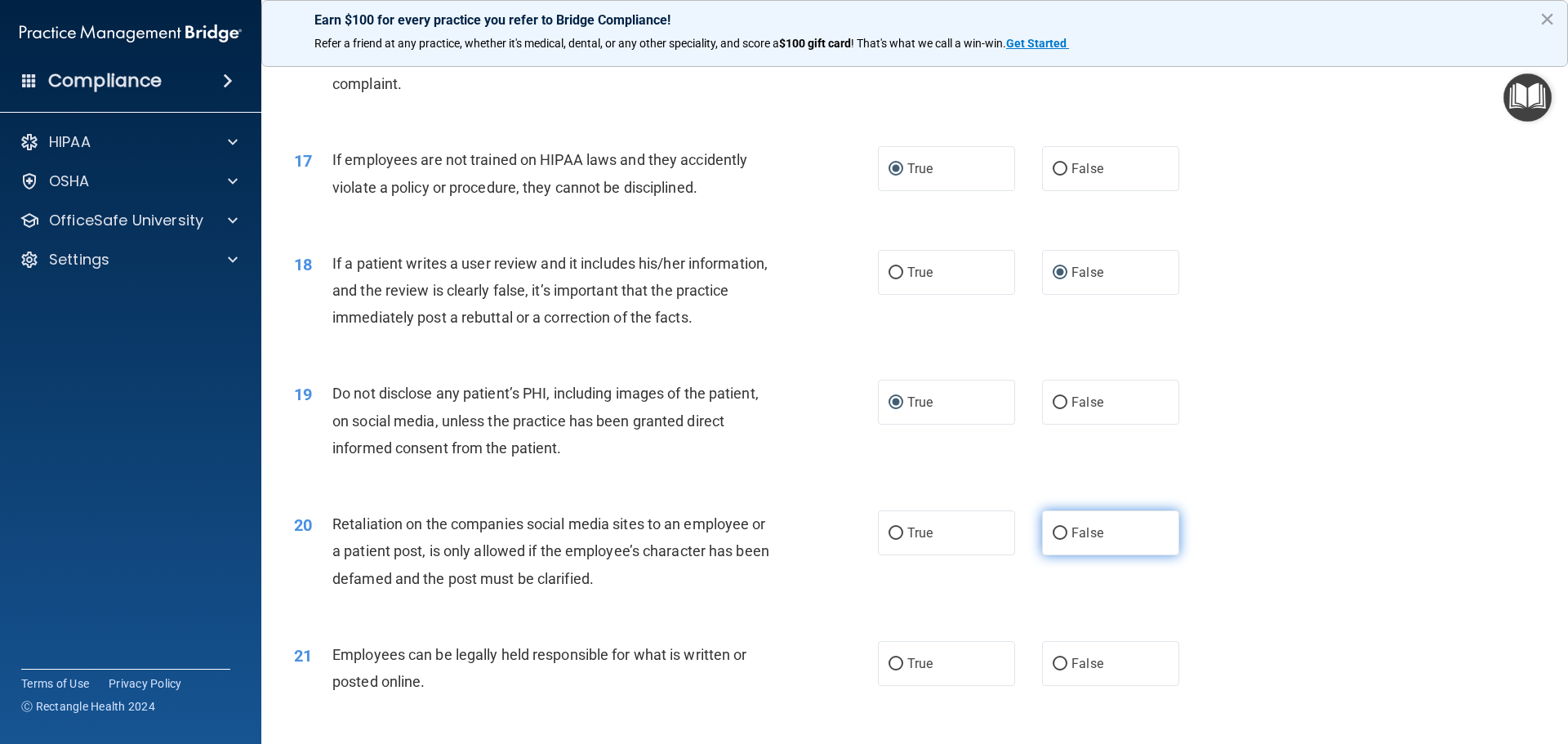
click at [1053, 539] on input "False" at bounding box center [1060, 534] width 14 height 13
radio input "true"
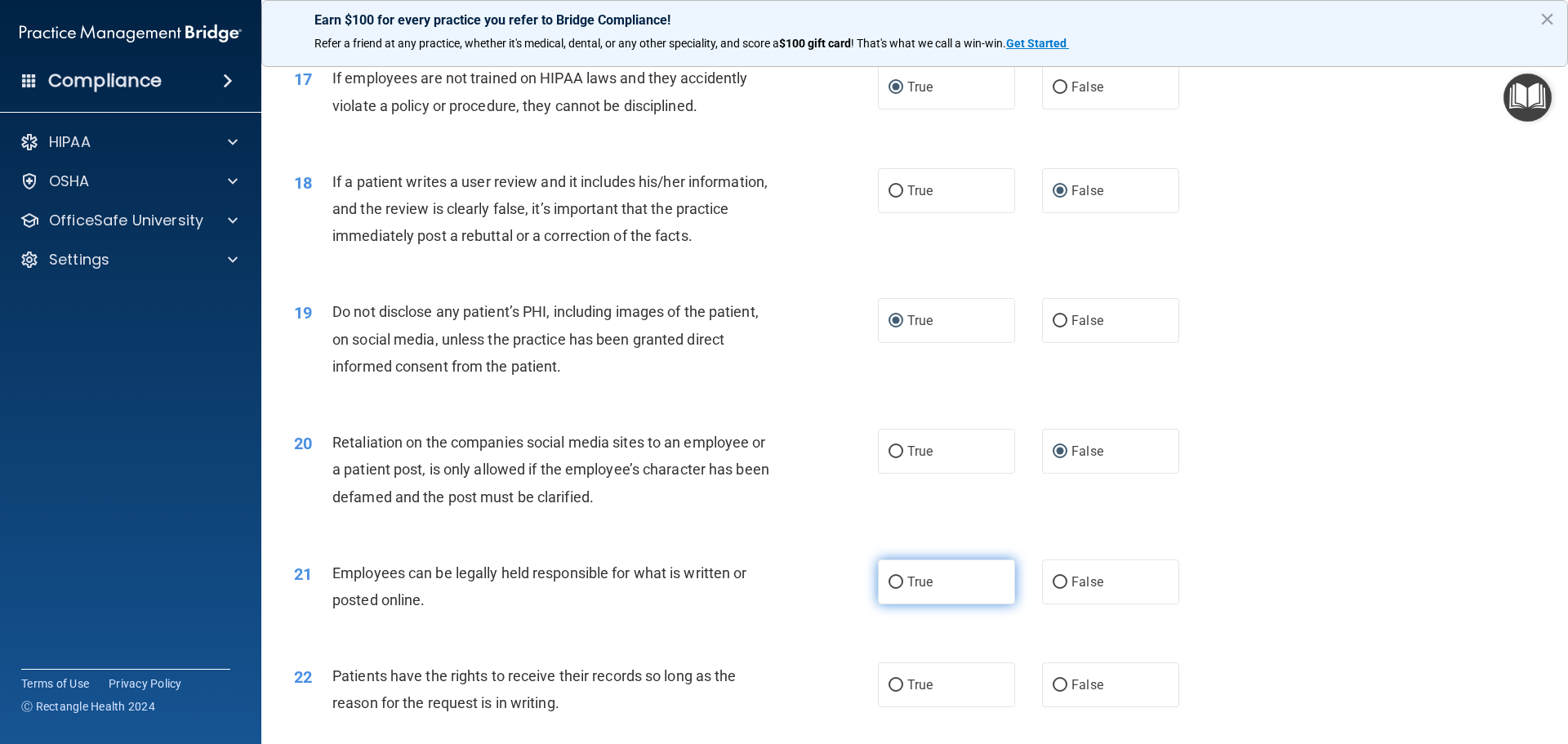
click at [893, 589] on input "True" at bounding box center [896, 583] width 14 height 13
radio input "true"
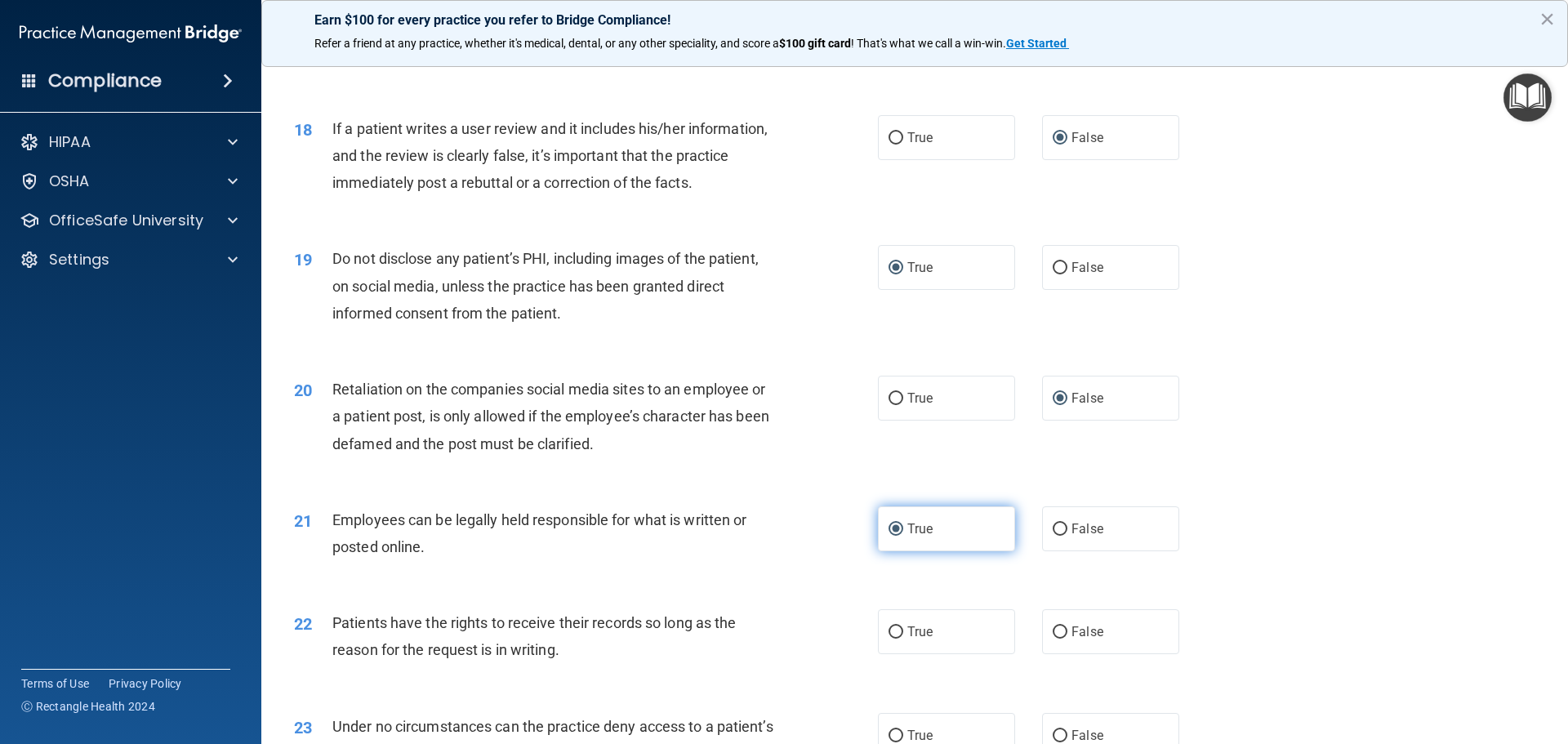
scroll to position [2287, 0]
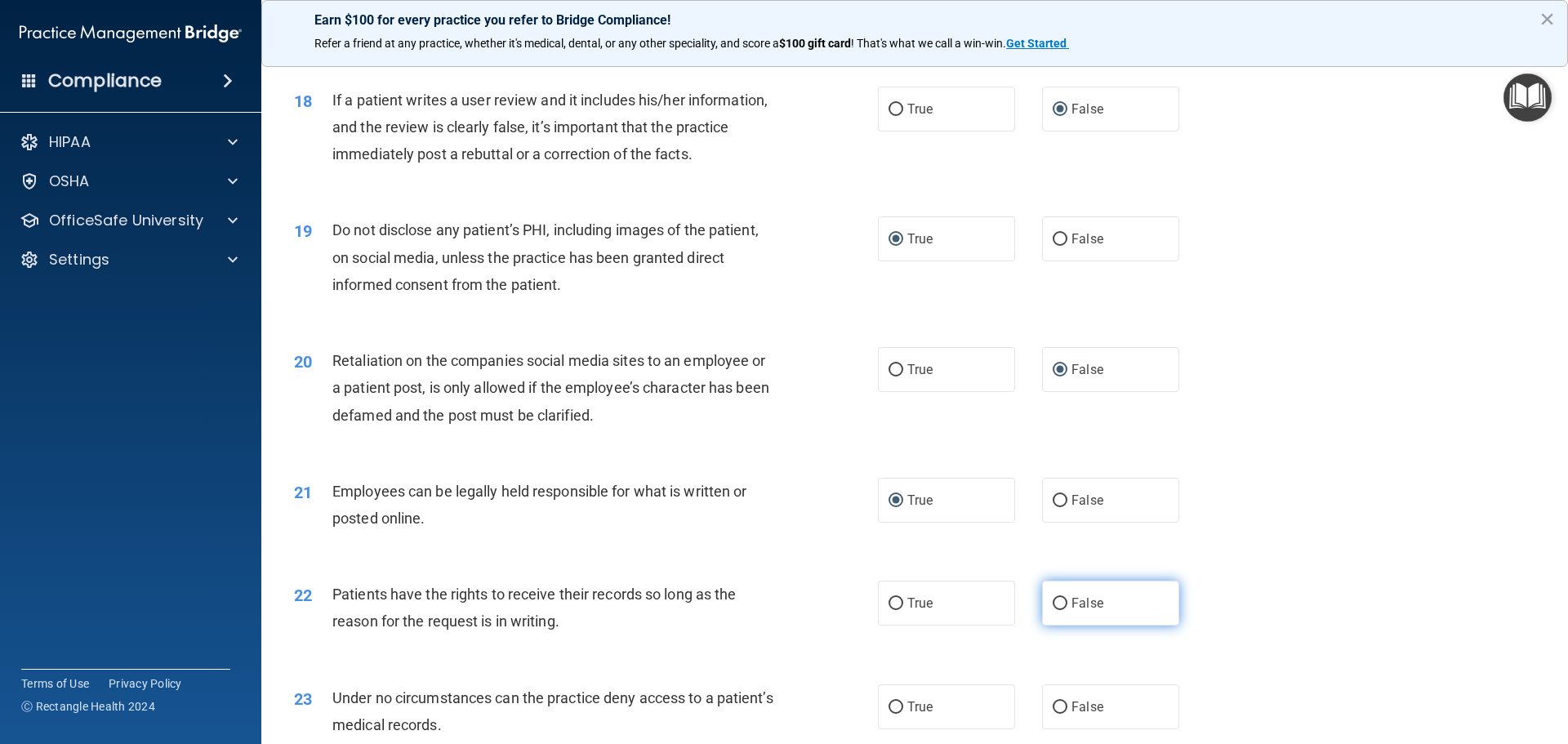
click at [1053, 610] on input "False" at bounding box center [1060, 605] width 14 height 13
radio input "true"
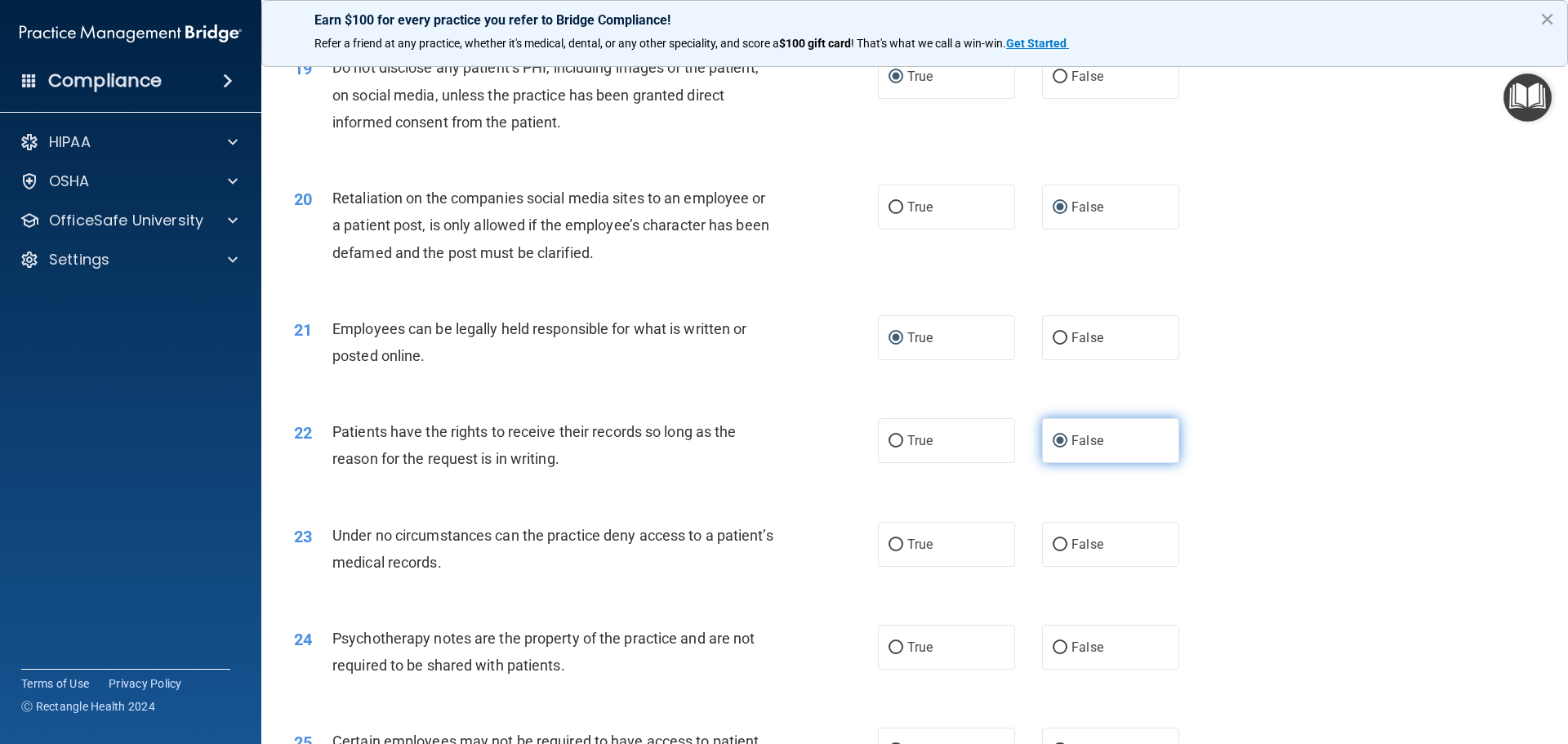
scroll to position [2450, 0]
click at [894, 550] on input "True" at bounding box center [896, 545] width 14 height 13
radio input "true"
click at [1058, 653] on input "False" at bounding box center [1060, 647] width 14 height 13
radio input "true"
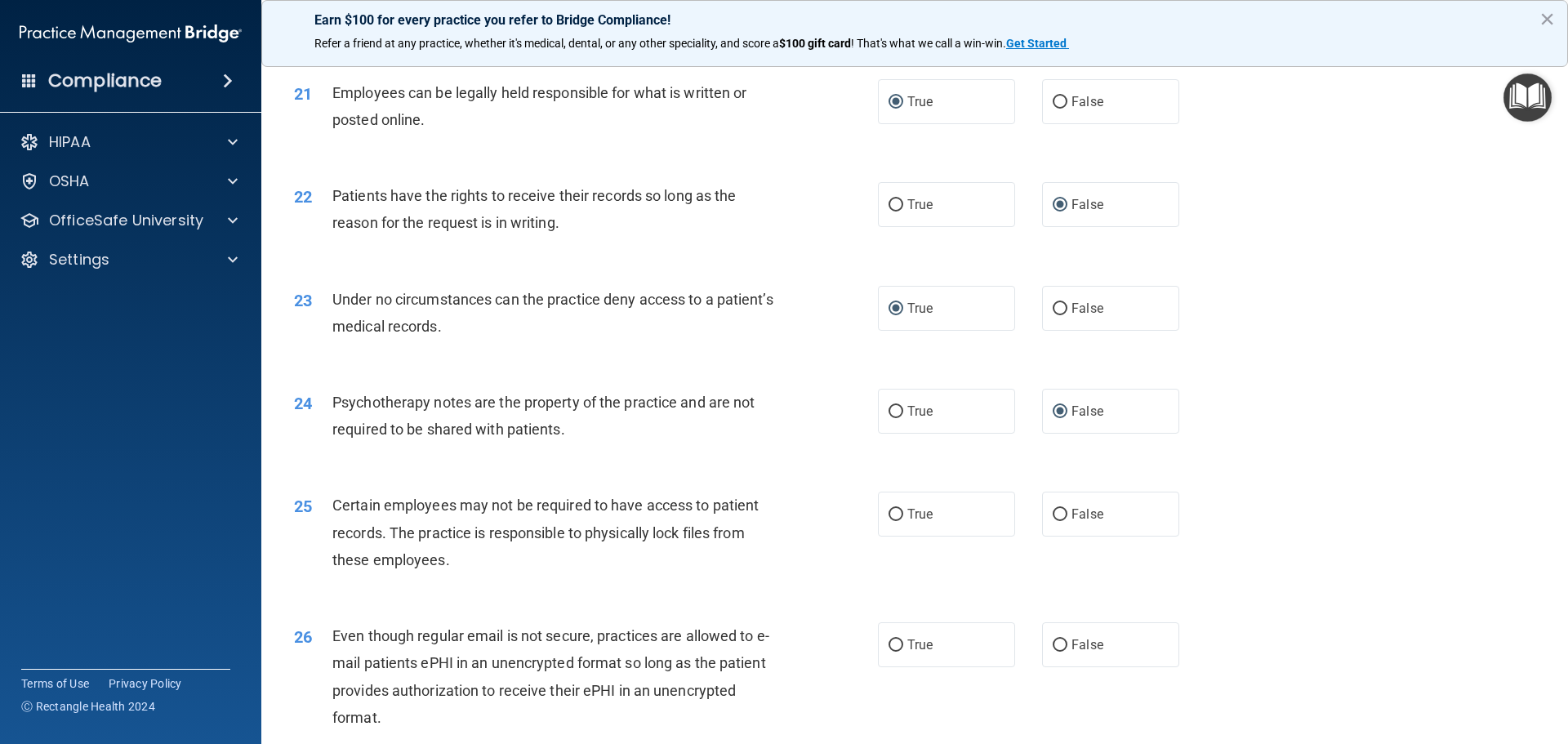
scroll to position [2695, 0]
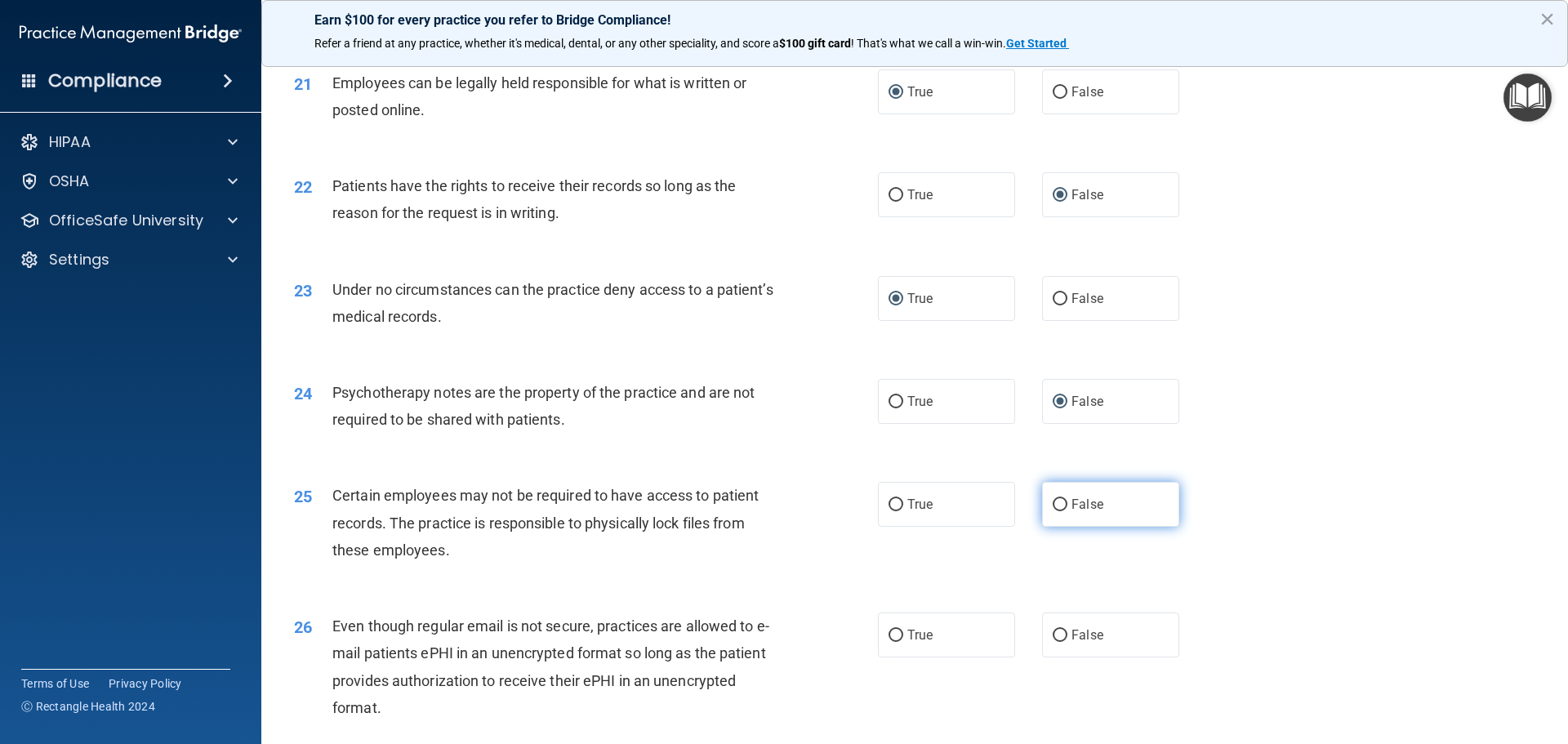
click at [1056, 511] on input "False" at bounding box center [1060, 505] width 14 height 13
radio input "true"
click at [894, 642] on input "True" at bounding box center [896, 636] width 14 height 13
radio input "true"
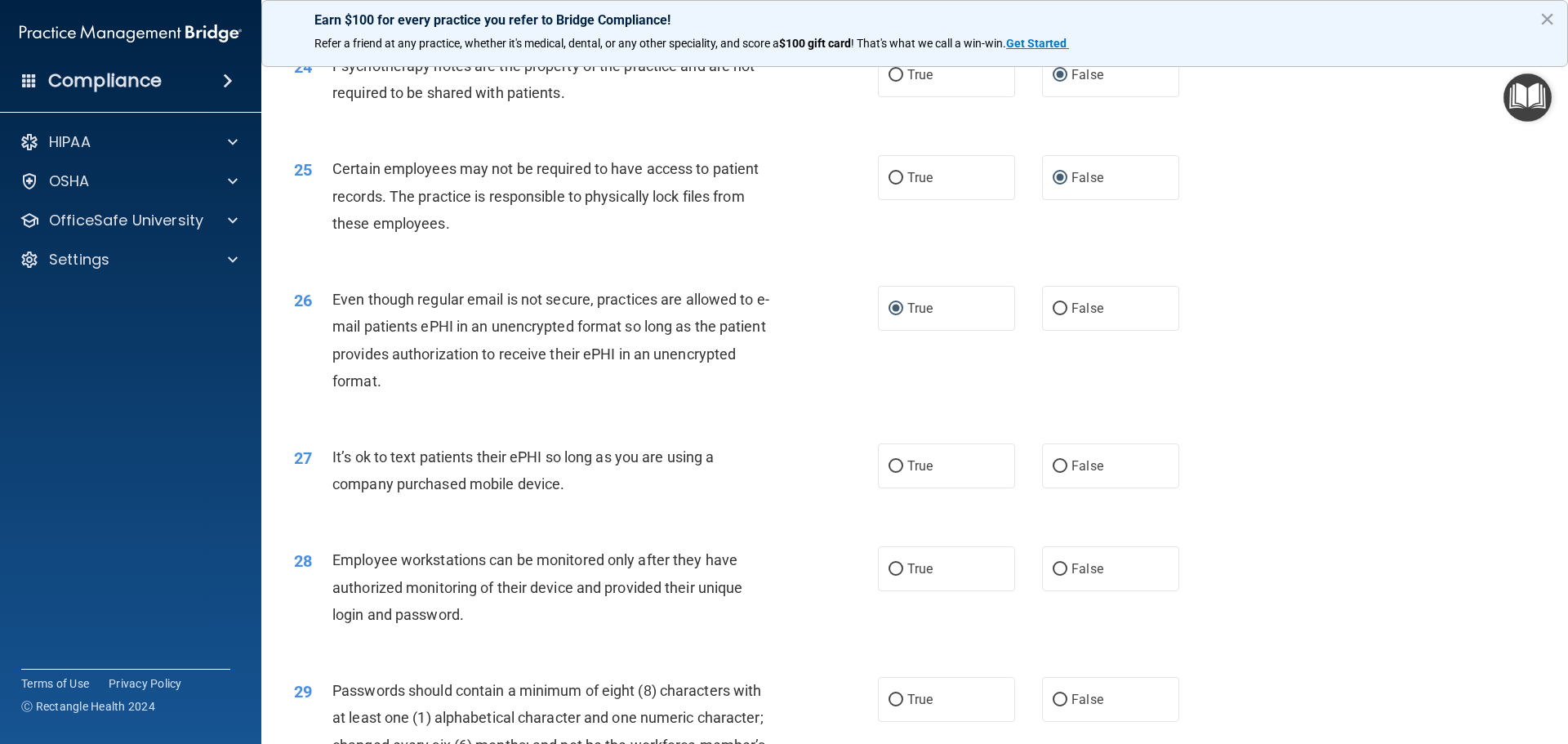
scroll to position [3104, 0]
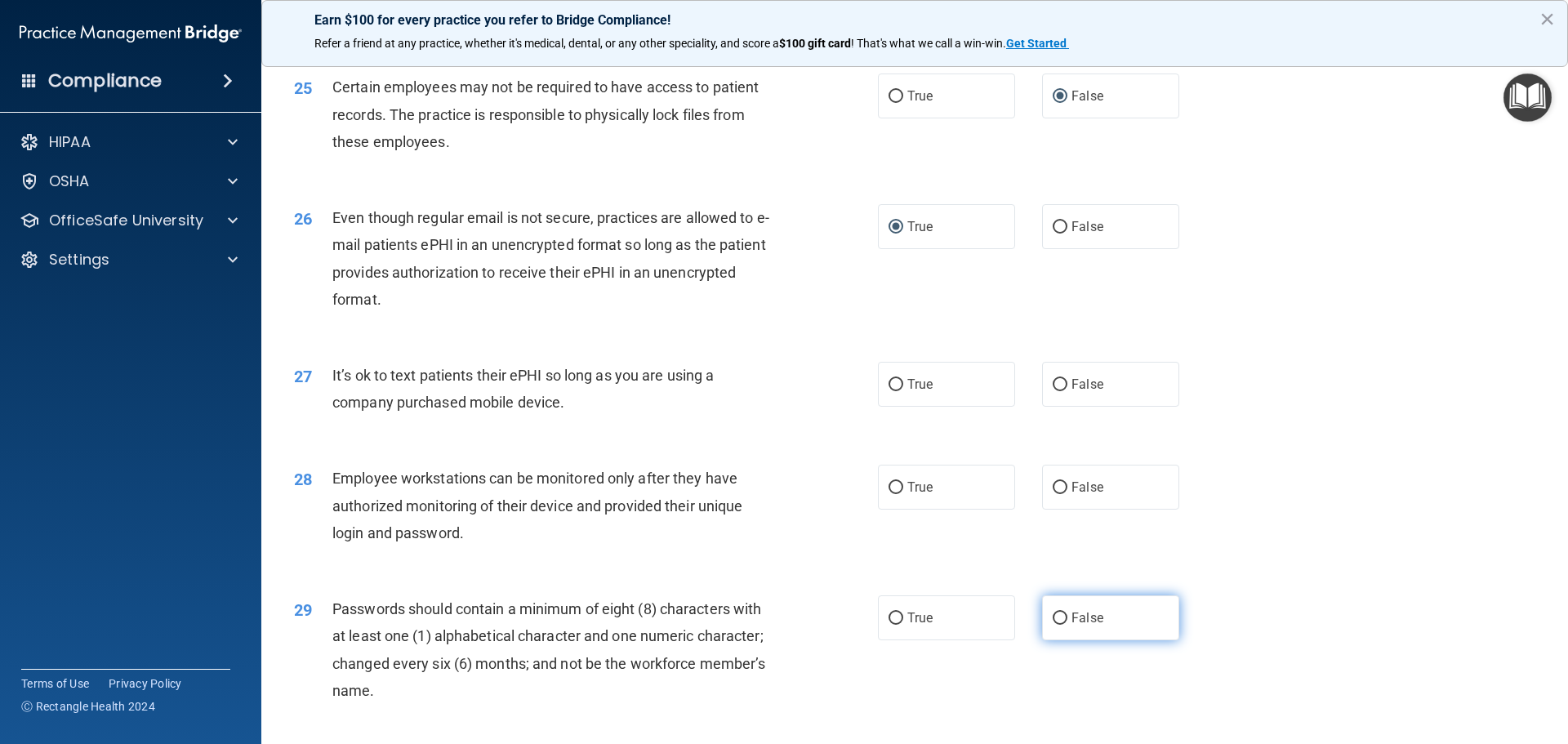
click at [1058, 625] on input "False" at bounding box center [1060, 619] width 14 height 13
radio input "true"
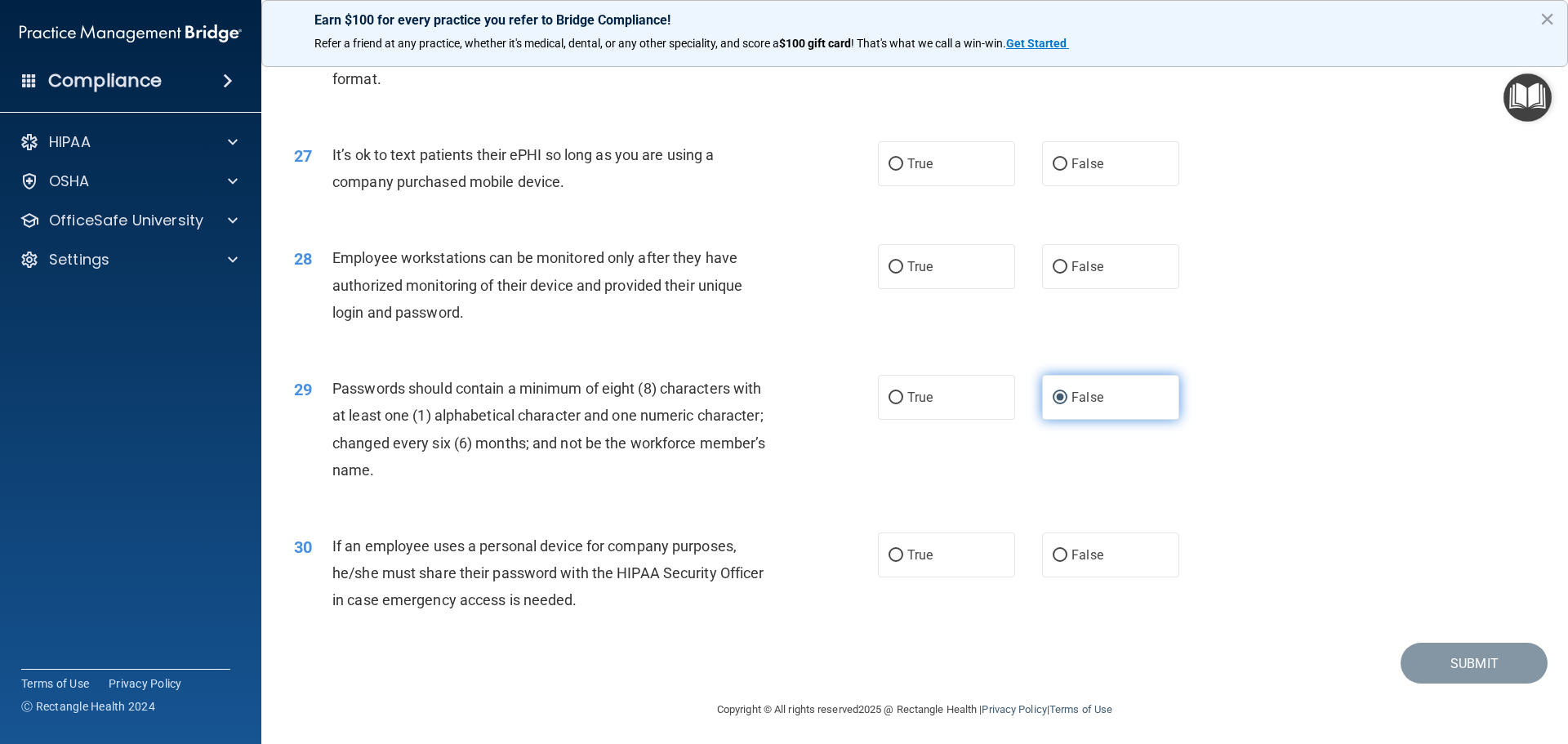
scroll to position [3349, 0]
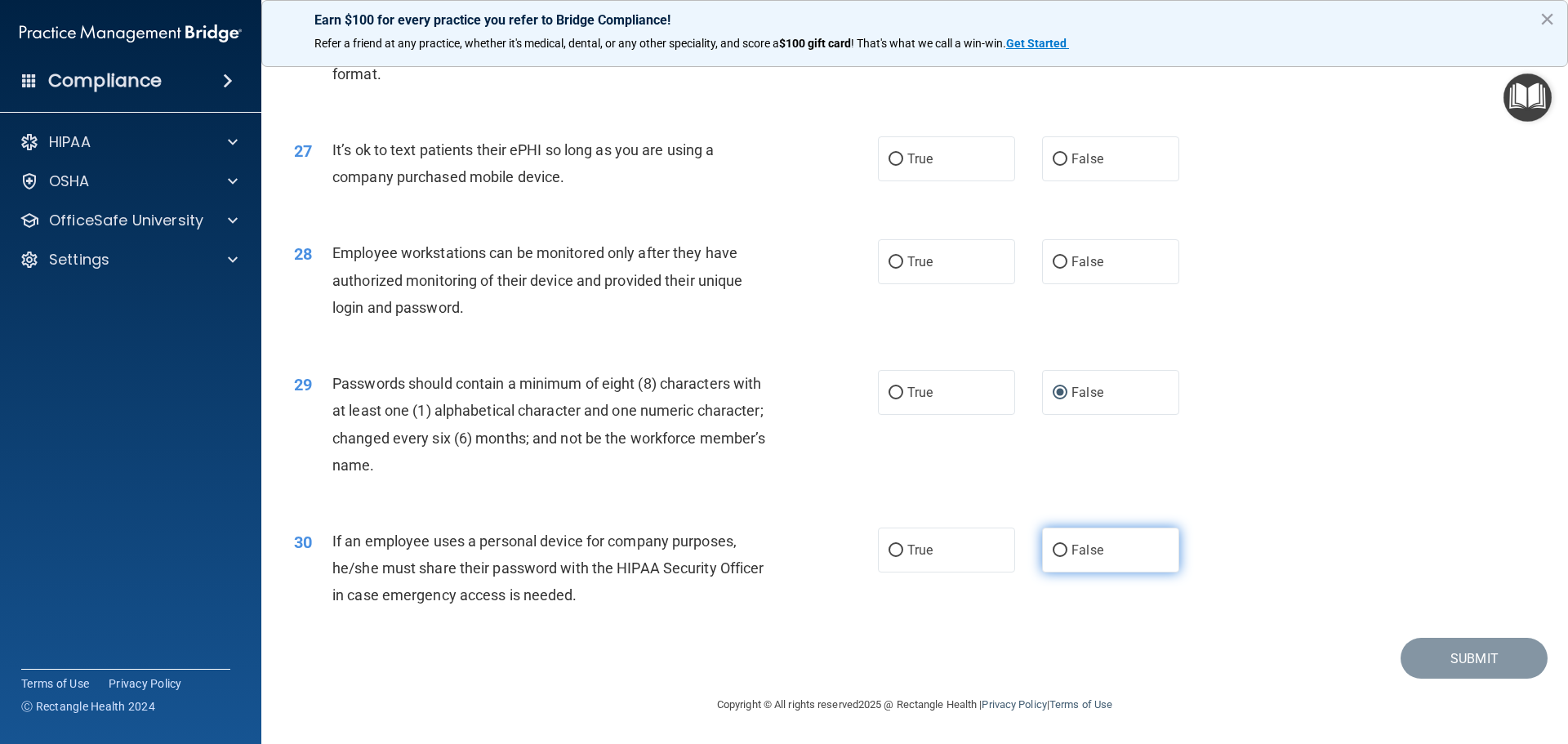
click at [1055, 555] on input "False" at bounding box center [1060, 551] width 14 height 13
radio input "true"
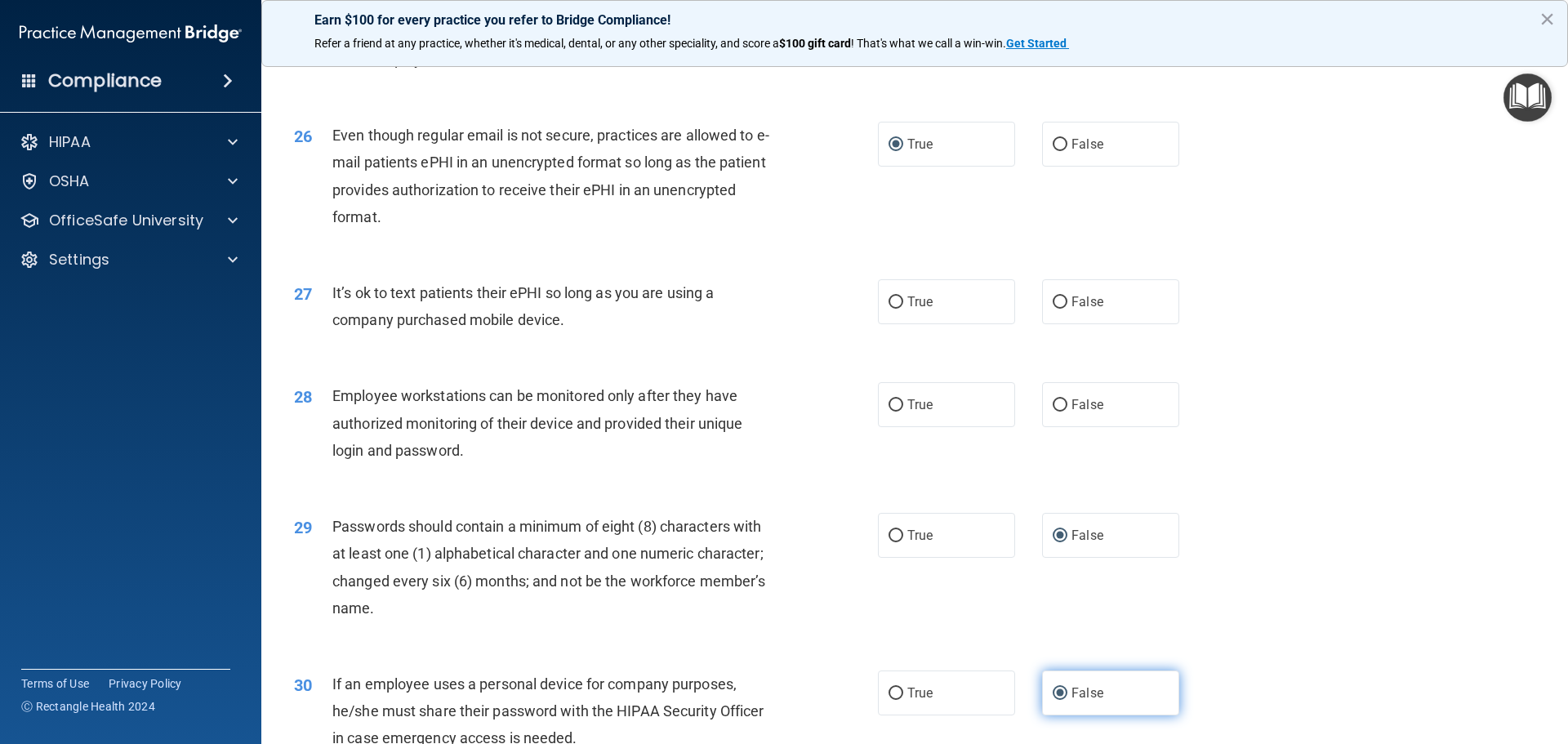
scroll to position [3185, 0]
click at [891, 413] on input "True" at bounding box center [896, 406] width 14 height 13
radio input "true"
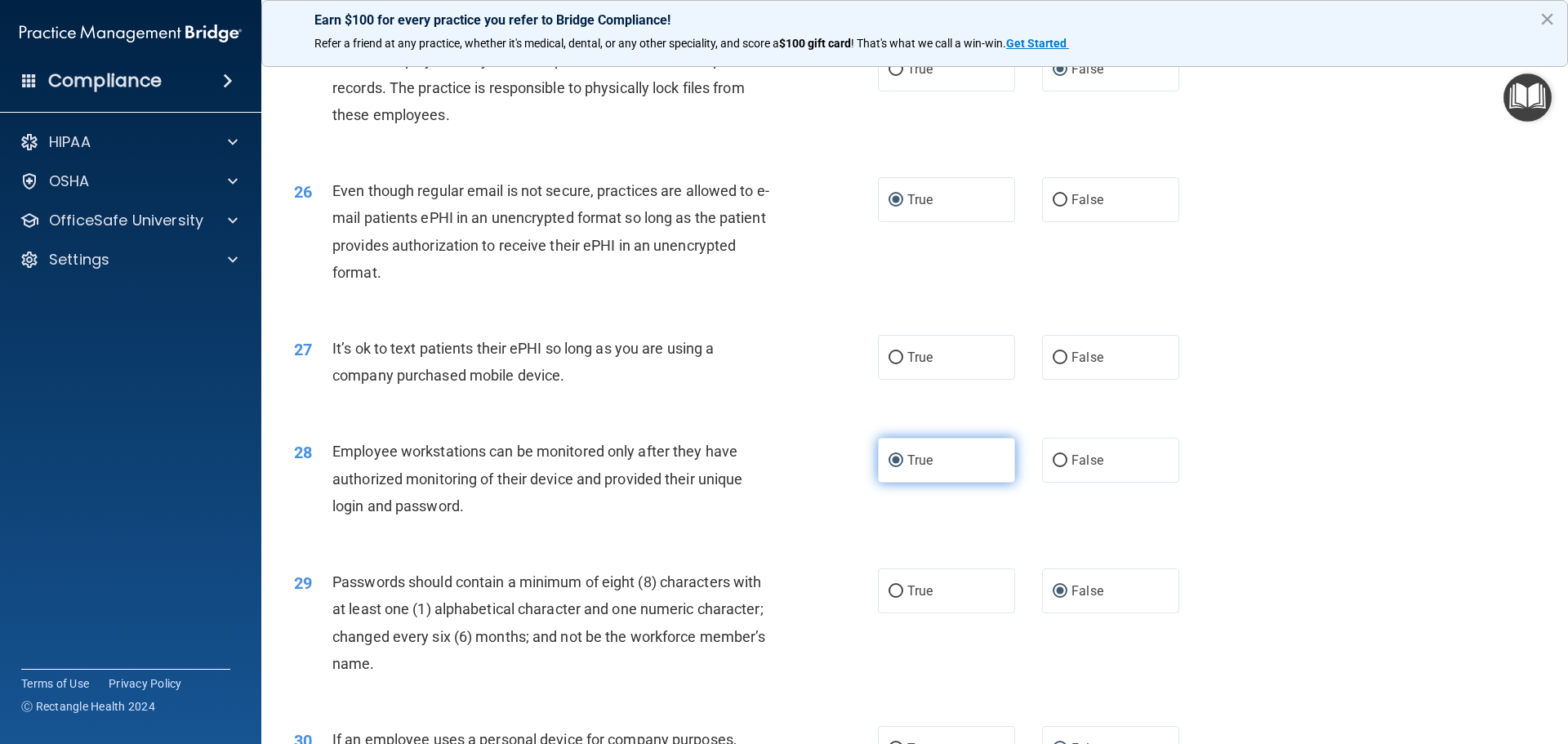
scroll to position [3104, 0]
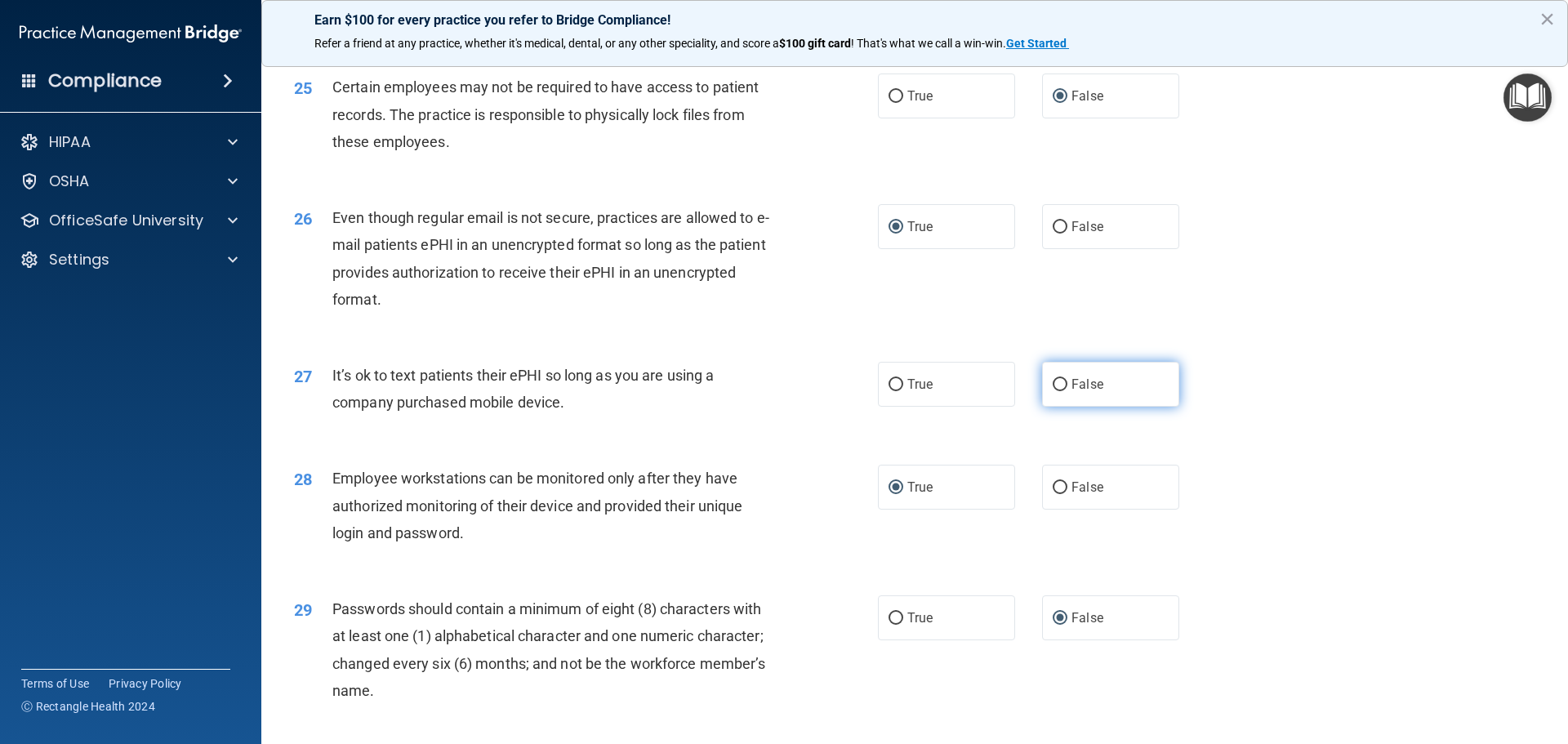
click at [1053, 391] on input "False" at bounding box center [1060, 386] width 14 height 13
radio input "true"
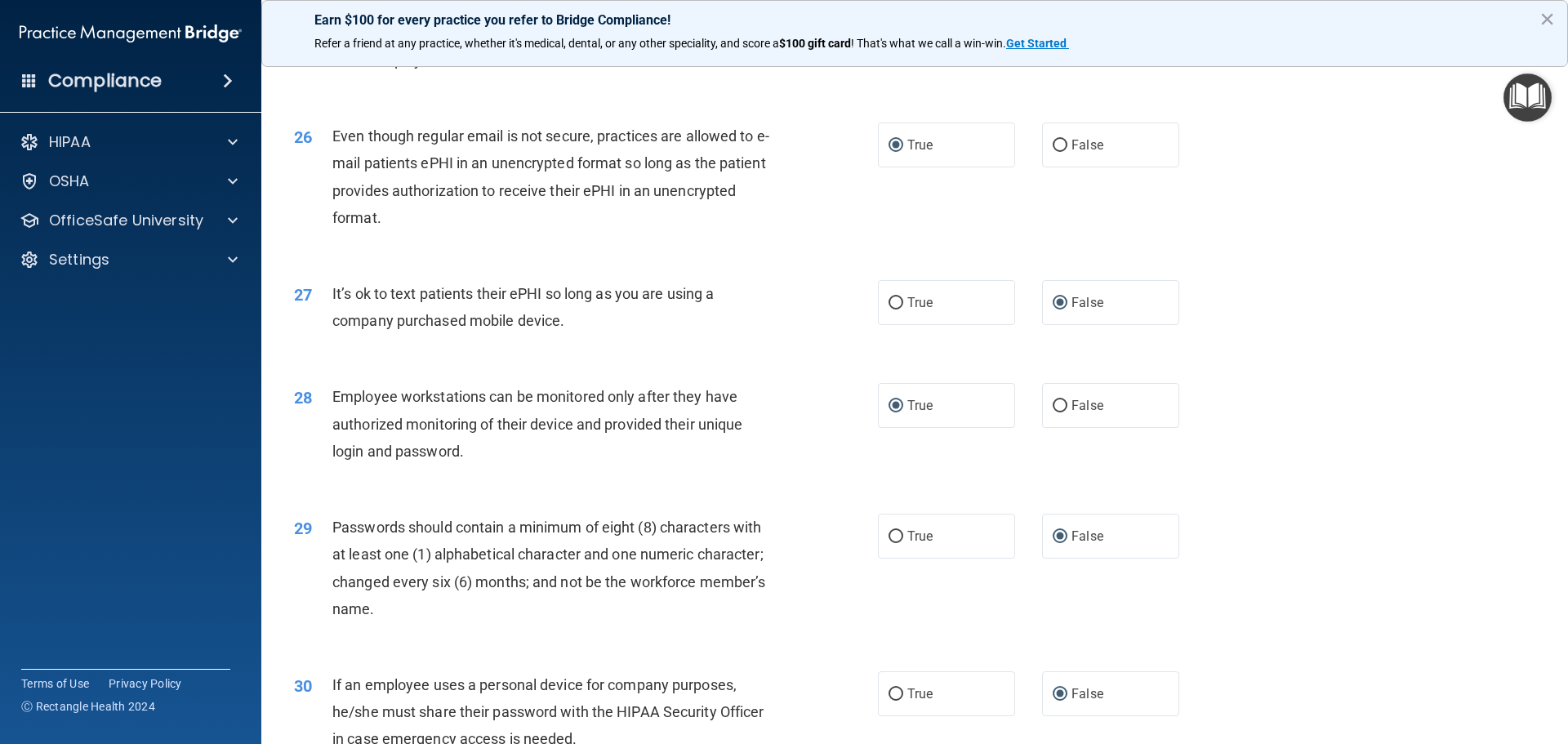
scroll to position [3356, 0]
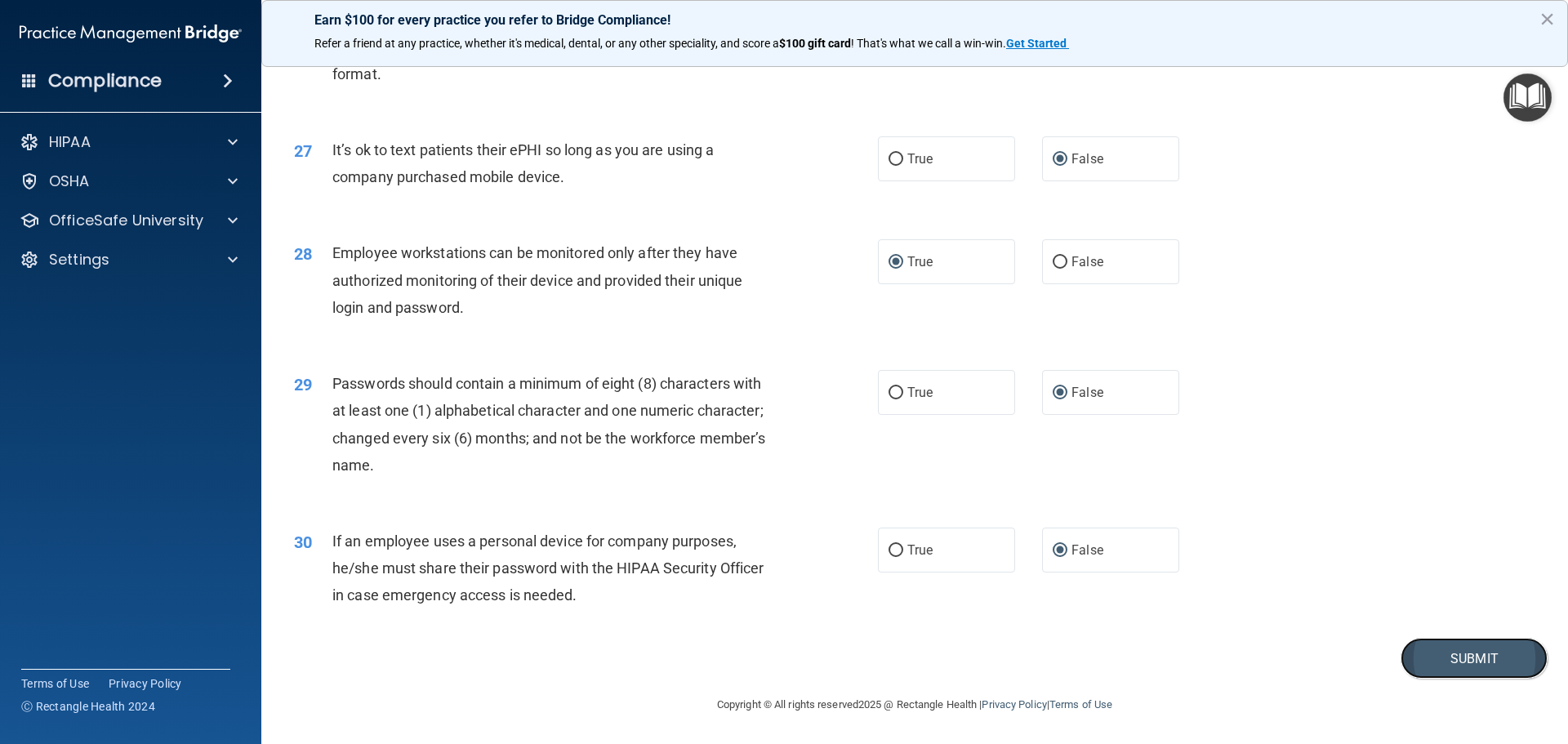
click at [1434, 653] on button "Submit" at bounding box center [1474, 659] width 147 height 42
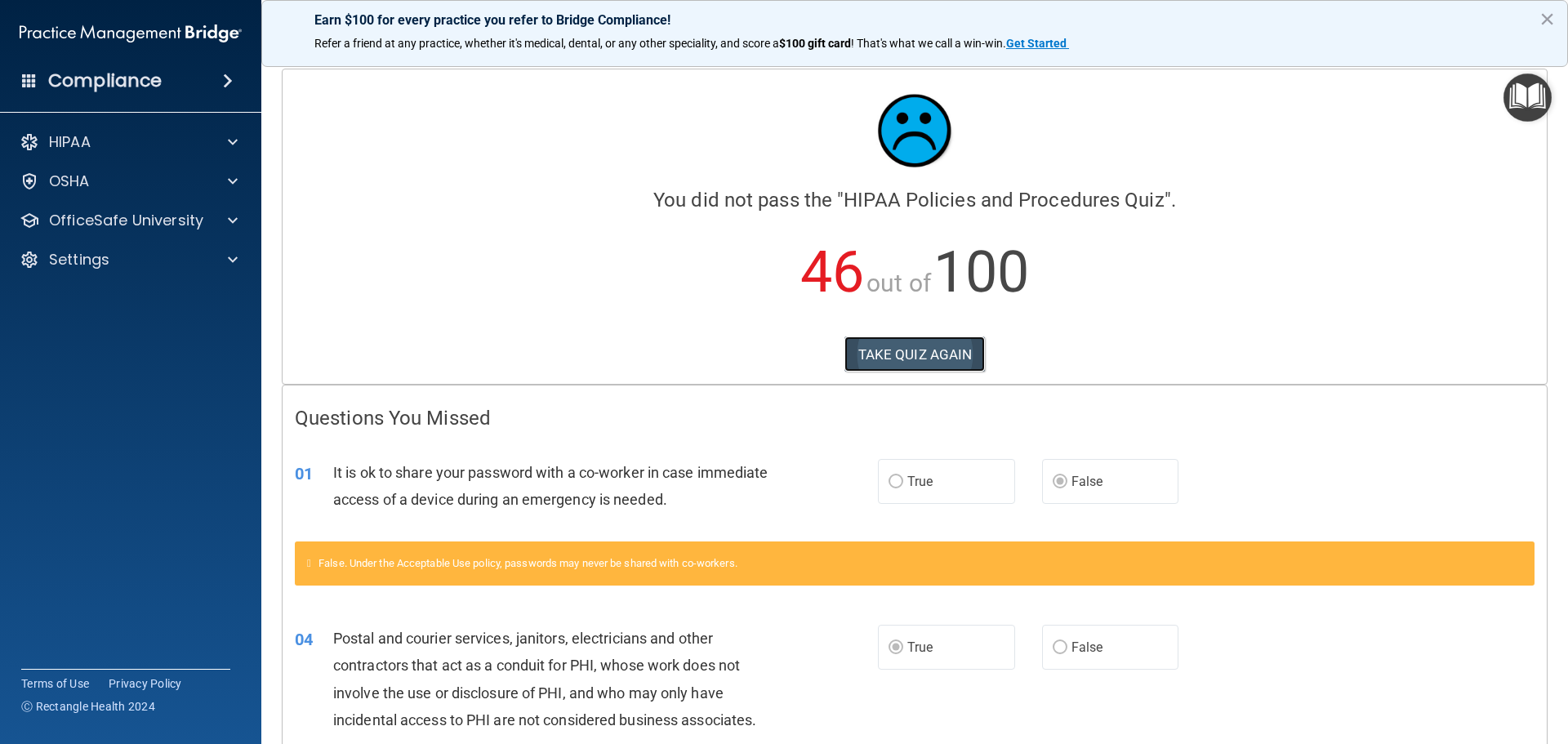
click at [926, 358] on button "TAKE QUIZ AGAIN" at bounding box center [915, 355] width 141 height 36
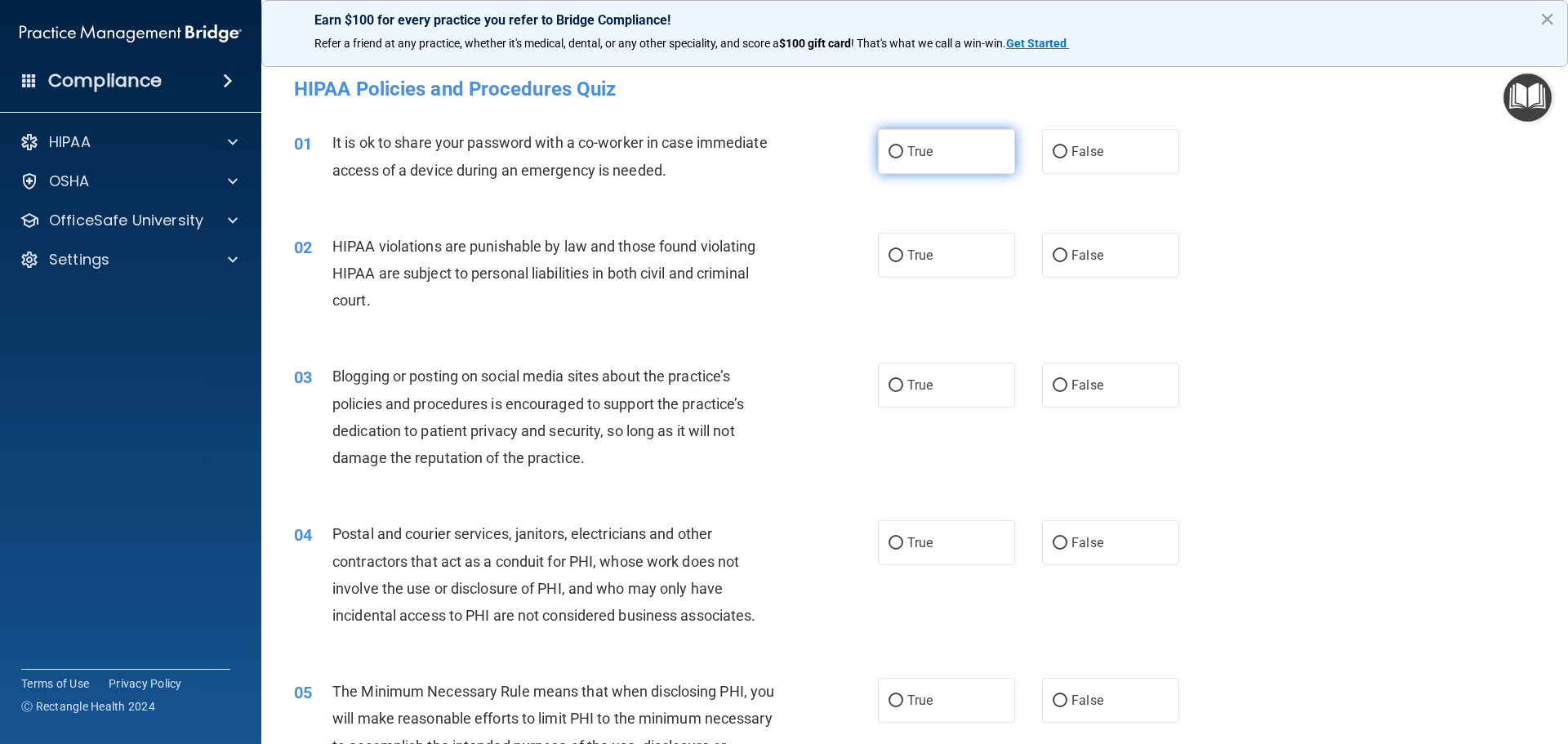
click at [892, 147] on input "True" at bounding box center [896, 153] width 14 height 13
radio input "true"
click at [1058, 255] on input "False" at bounding box center [1060, 256] width 14 height 13
radio input "true"
click at [1054, 383] on input "False" at bounding box center [1060, 386] width 14 height 13
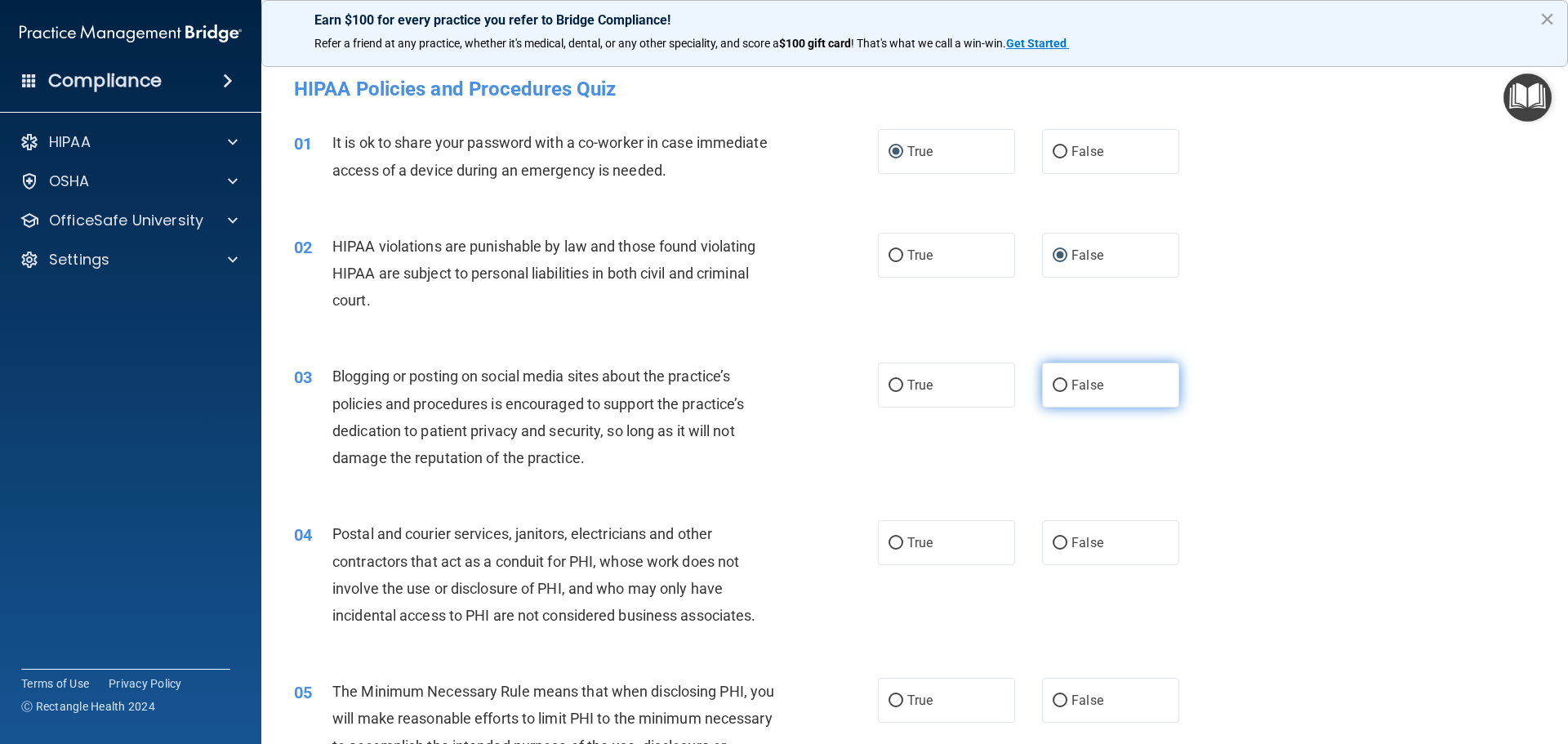
radio input "true"
click at [889, 538] on input "True" at bounding box center [896, 544] width 14 height 13
radio input "true"
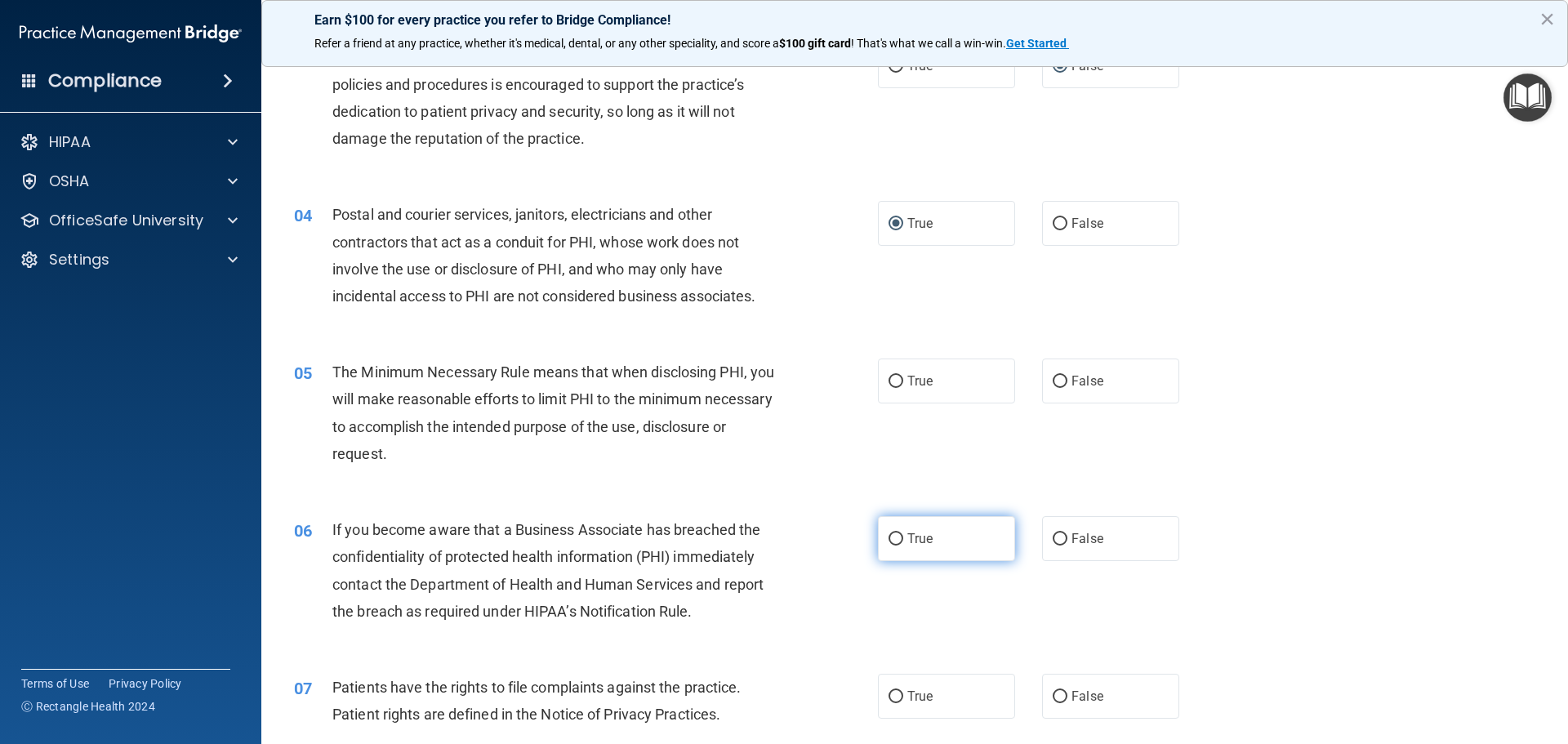
scroll to position [327, 0]
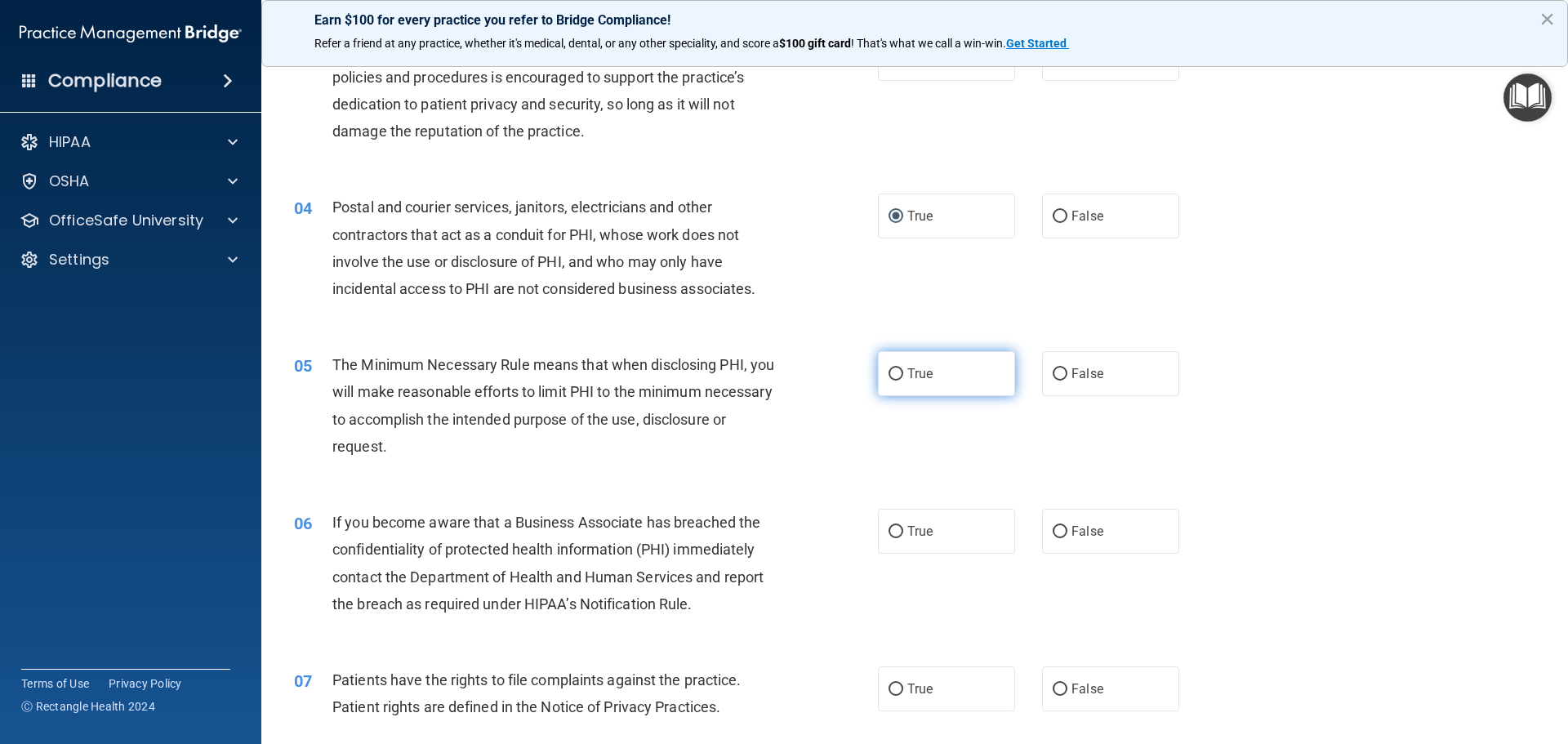
click at [892, 373] on input "True" at bounding box center [896, 375] width 14 height 13
radio input "true"
click at [1060, 531] on label "False" at bounding box center [1111, 531] width 138 height 45
click at [1060, 531] on input "False" at bounding box center [1060, 532] width 14 height 13
radio input "true"
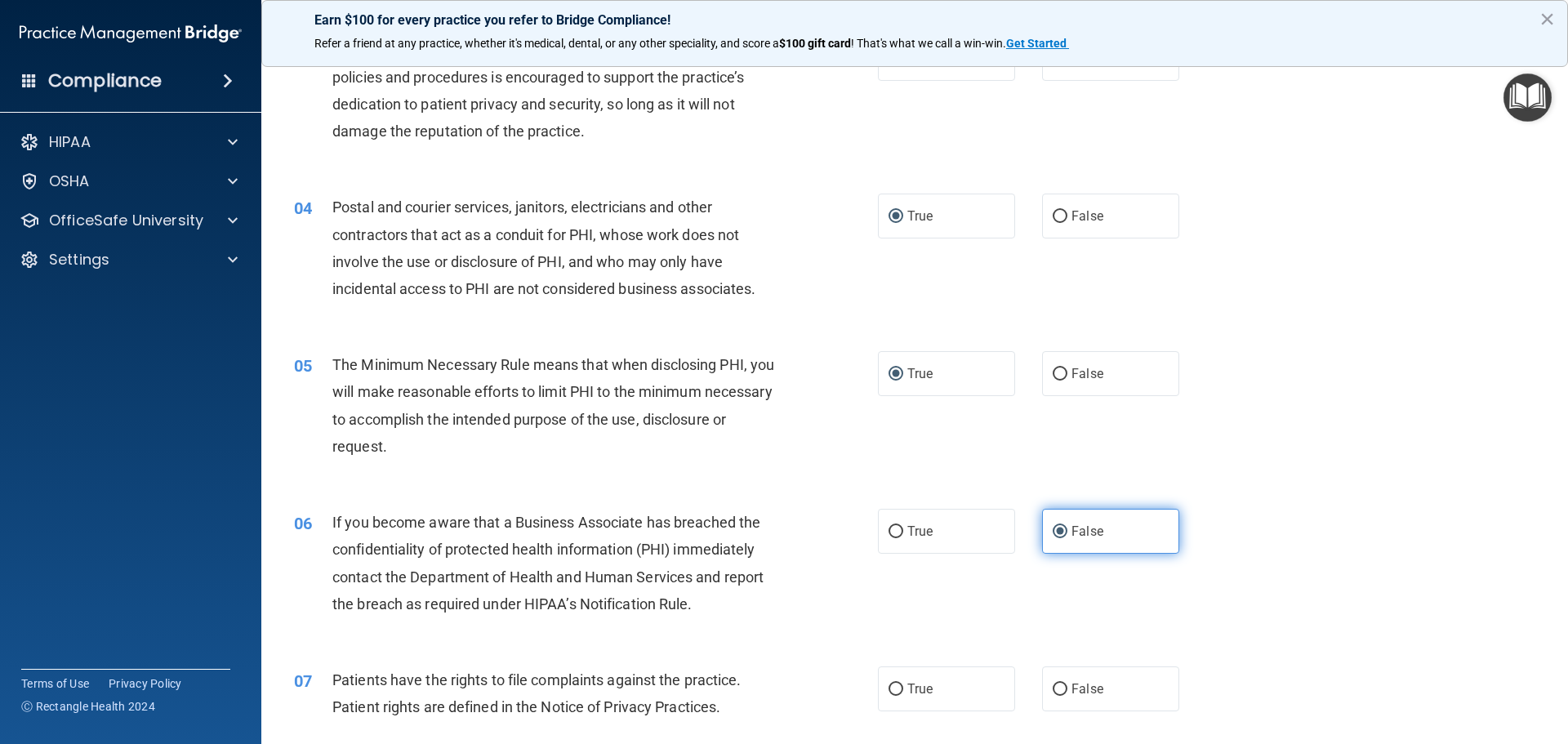
scroll to position [490, 0]
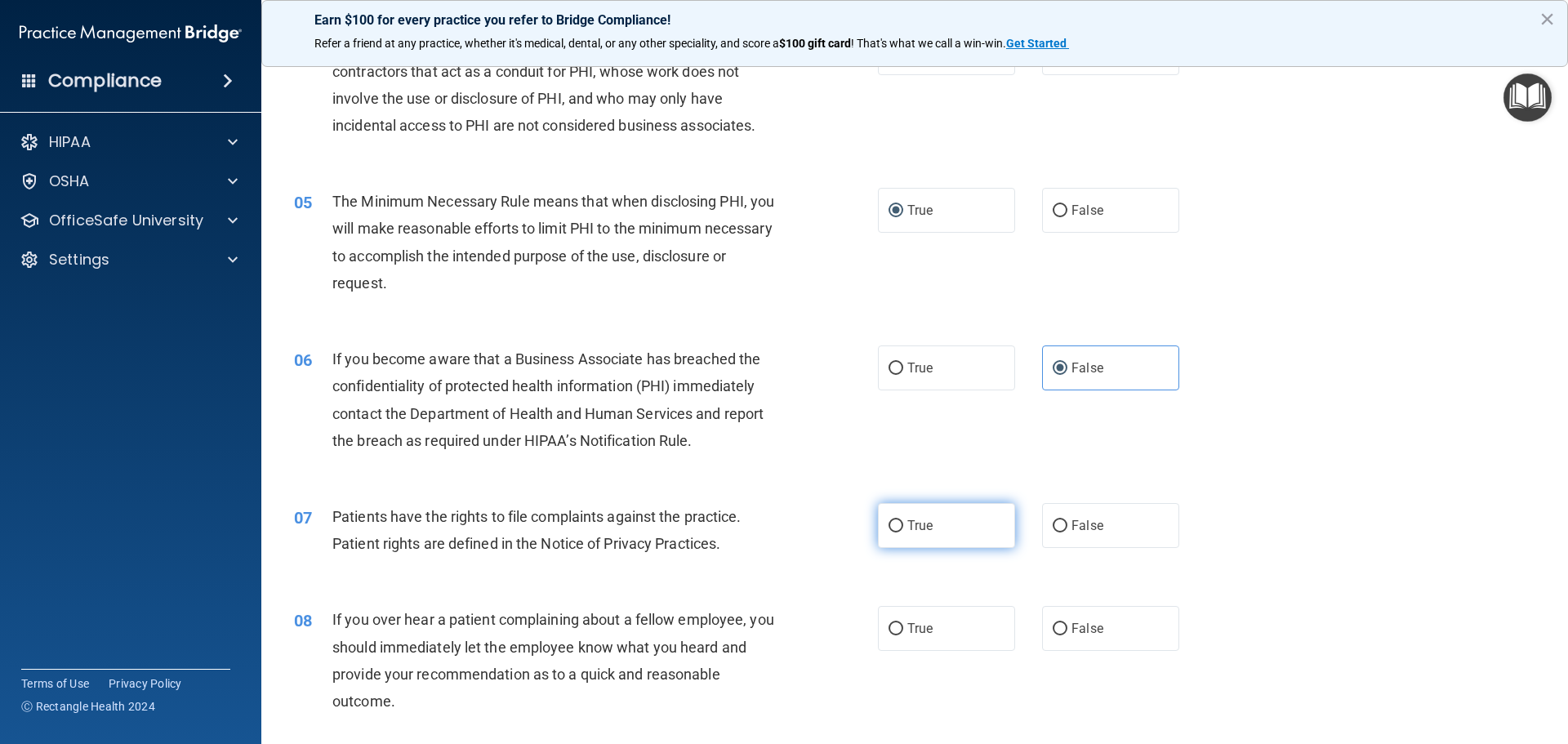
click at [894, 523] on input "True" at bounding box center [896, 527] width 14 height 13
radio input "true"
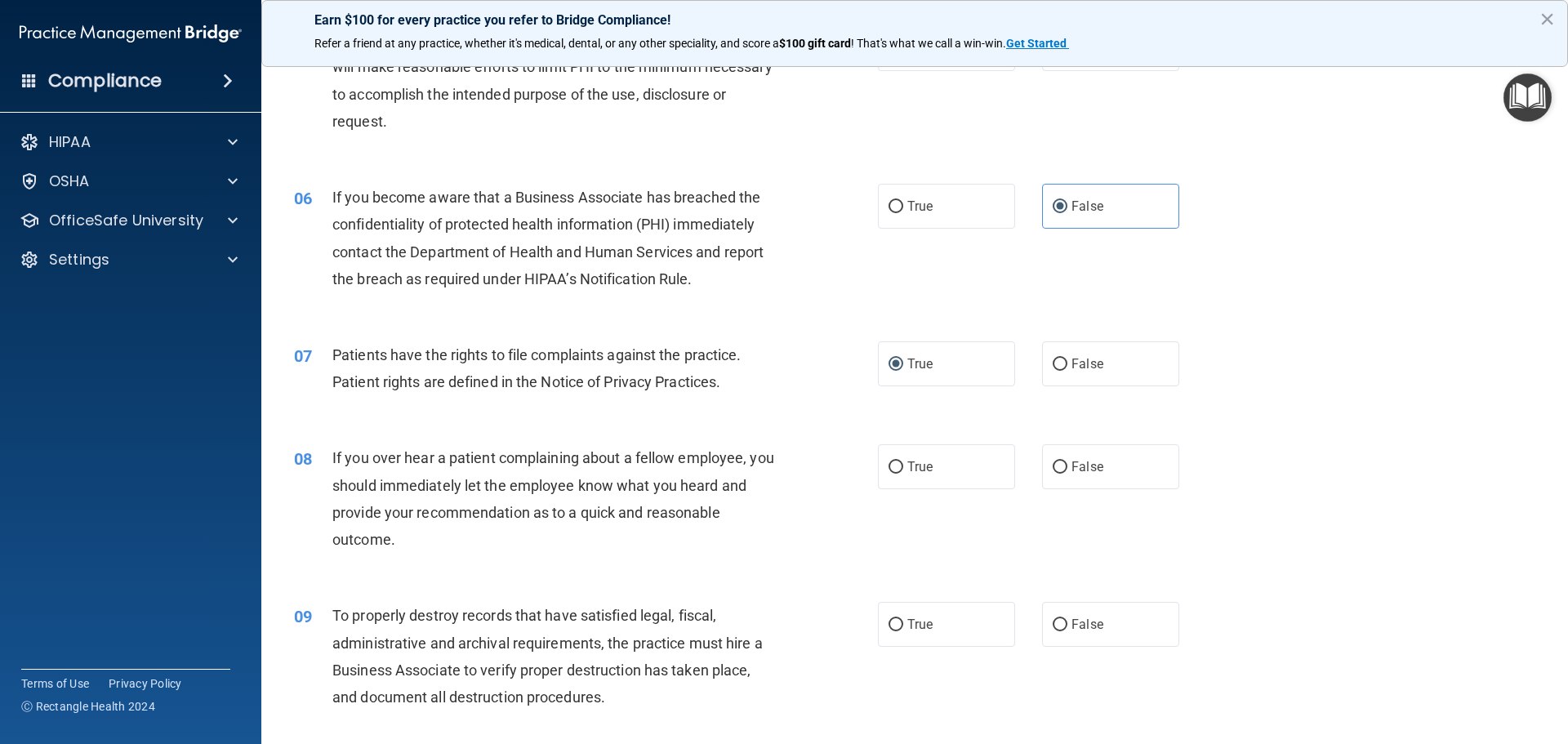
scroll to position [653, 0]
click at [1055, 465] on input "False" at bounding box center [1060, 466] width 14 height 13
radio input "true"
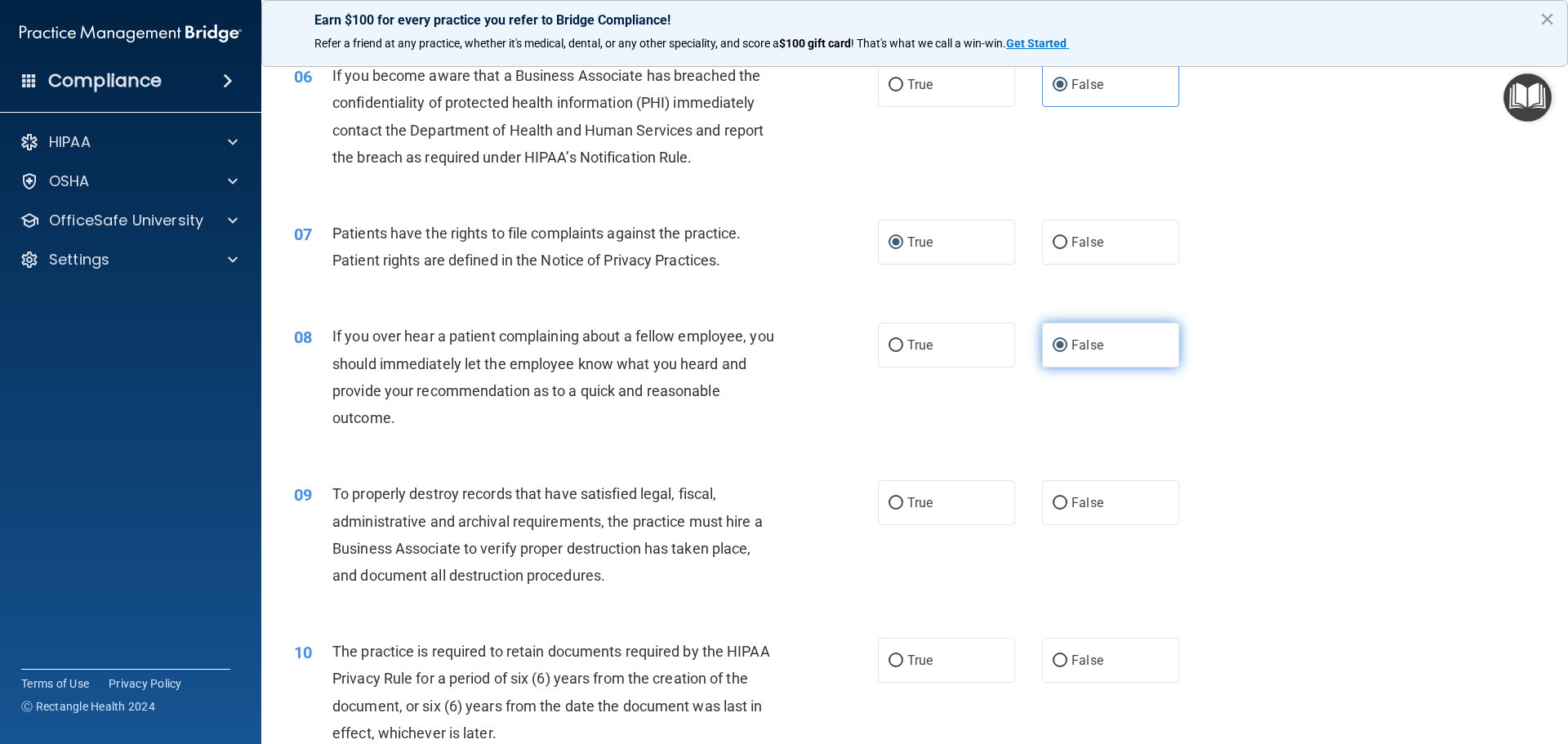
scroll to position [816, 0]
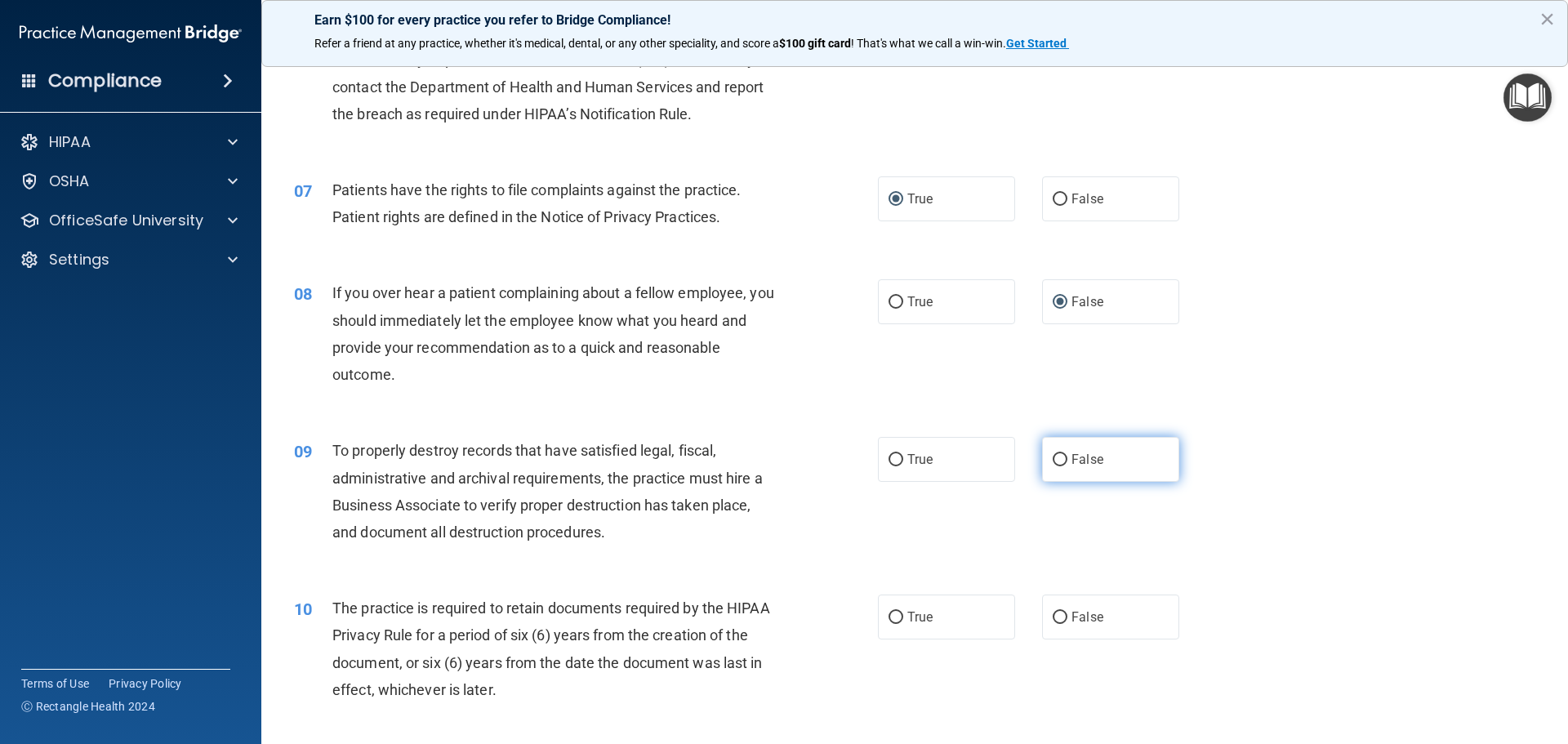
click at [1055, 456] on input "False" at bounding box center [1060, 461] width 14 height 13
radio input "true"
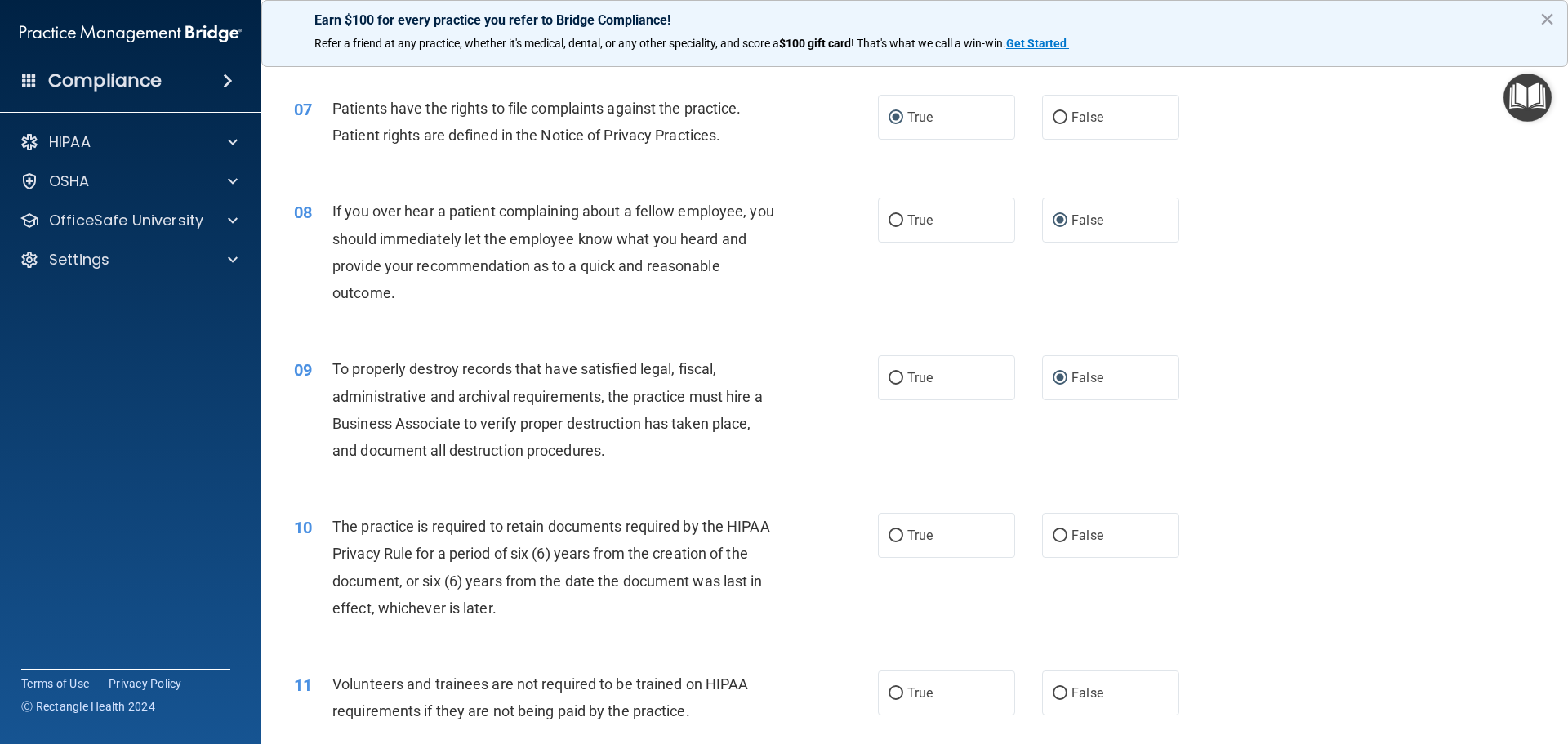
scroll to position [980, 0]
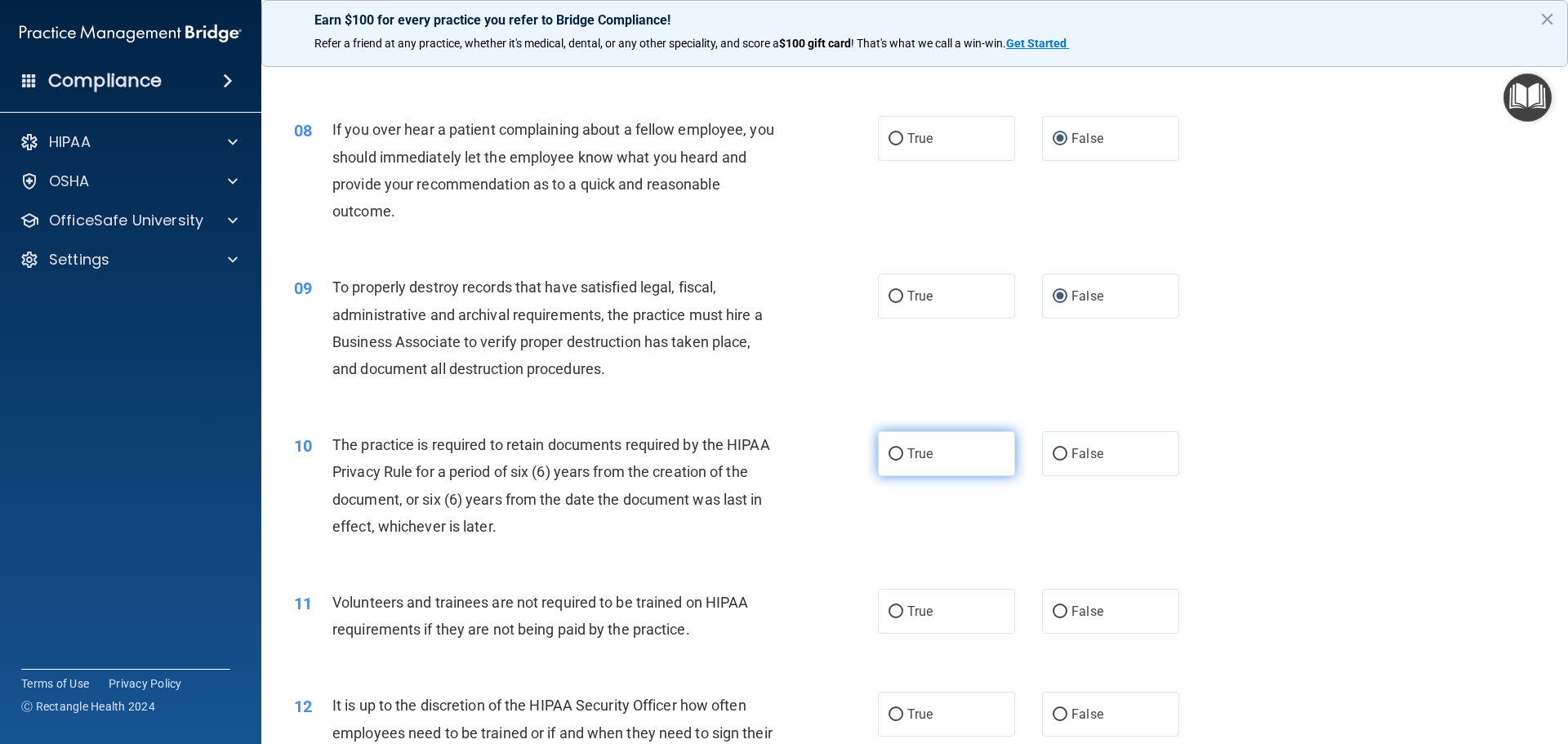
click at [891, 449] on input "True" at bounding box center [896, 454] width 14 height 13
radio input "true"
click at [1056, 612] on input "False" at bounding box center [1060, 613] width 14 height 13
radio input "true"
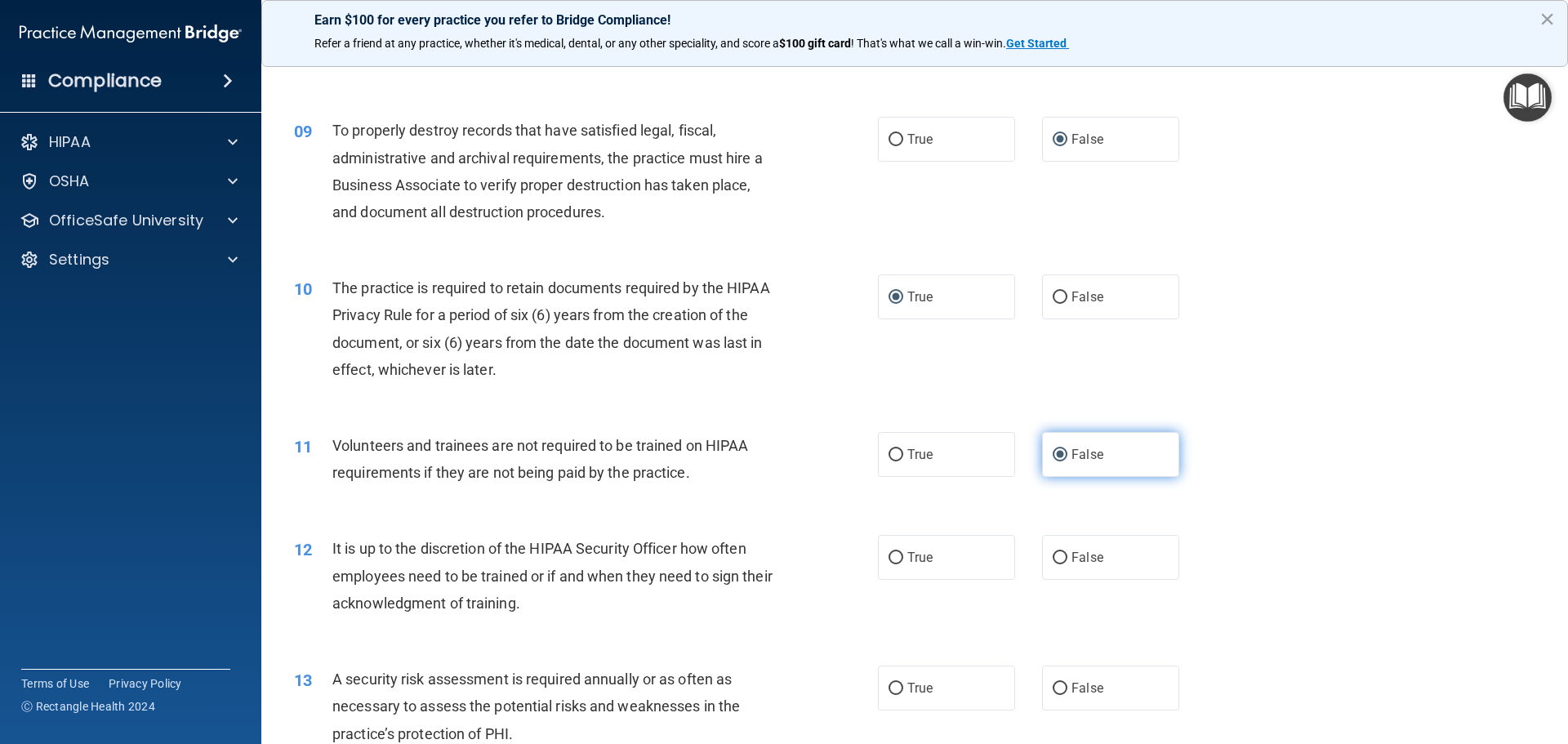
scroll to position [1143, 0]
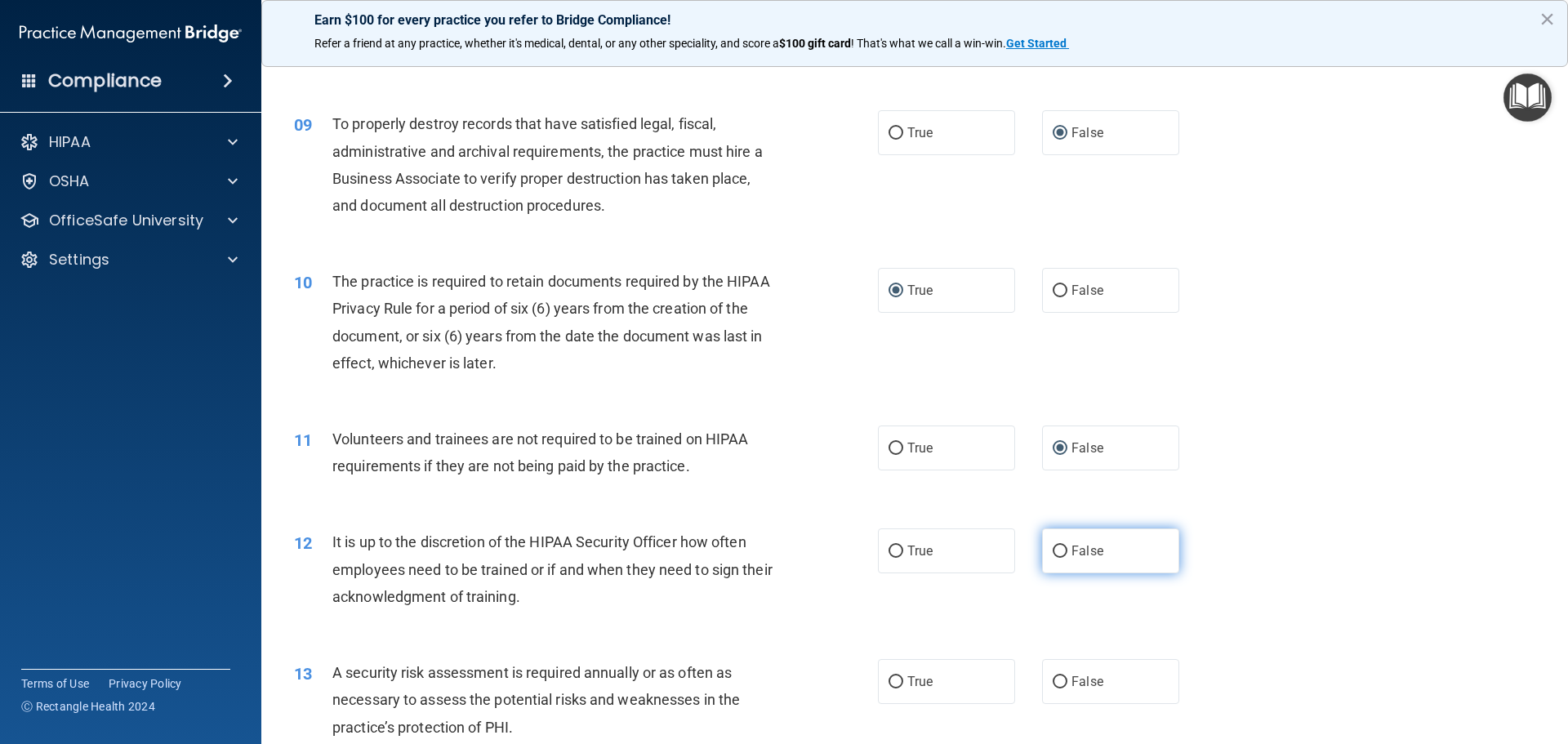
click at [1059, 548] on input "False" at bounding box center [1060, 552] width 14 height 13
radio input "true"
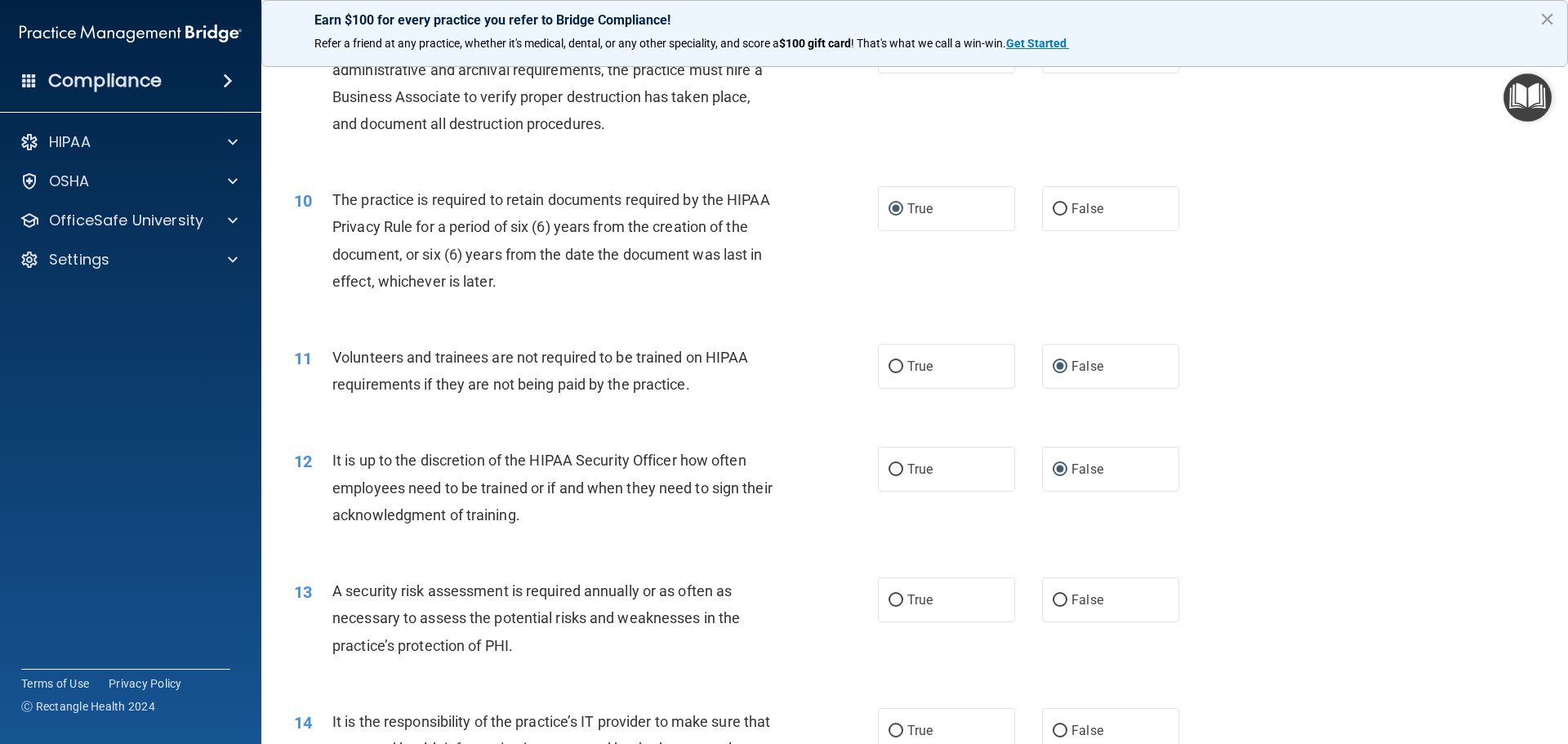
scroll to position [1307, 0]
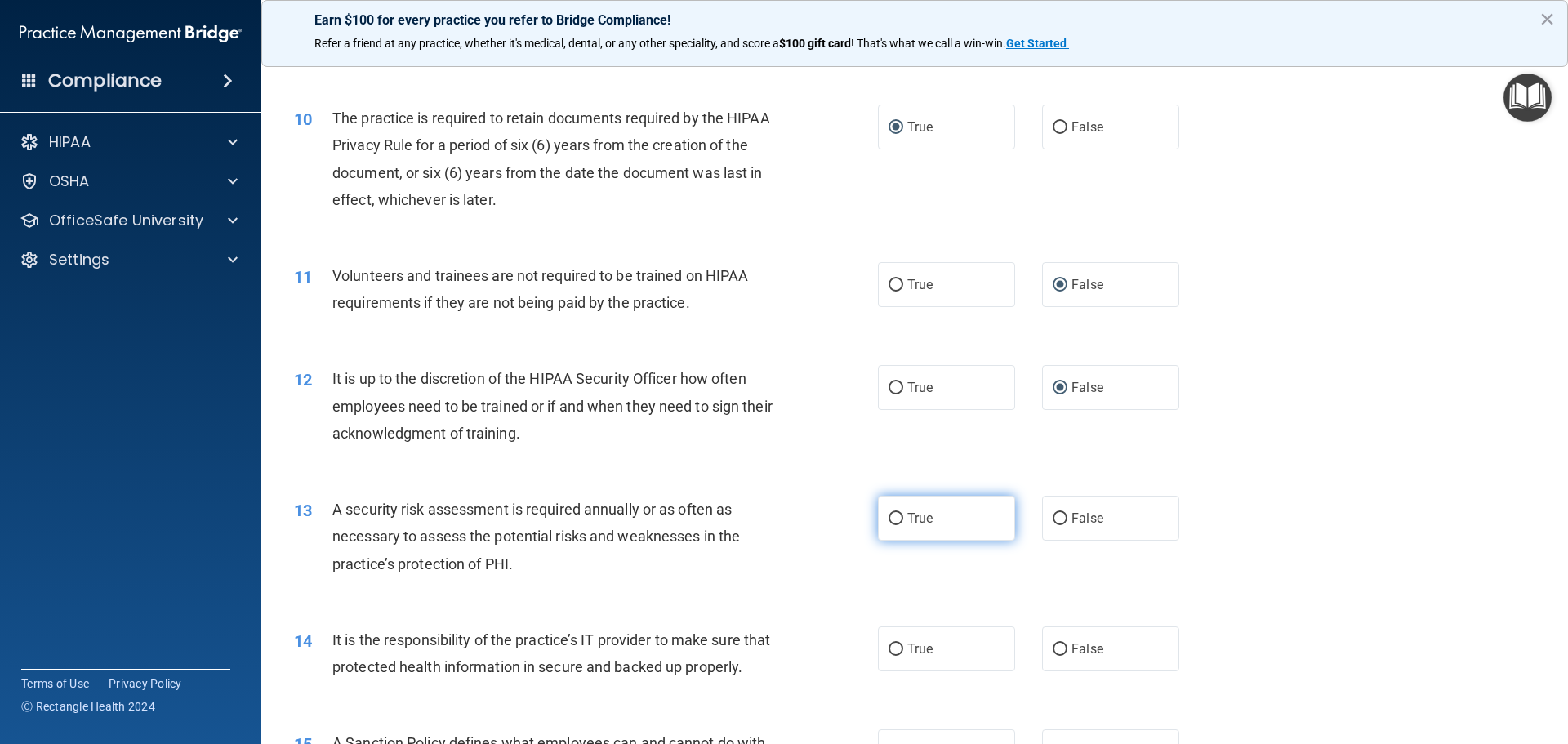
click at [889, 520] on input "True" at bounding box center [896, 520] width 14 height 13
radio input "true"
click at [1056, 650] on input "False" at bounding box center [1060, 650] width 14 height 13
radio input "true"
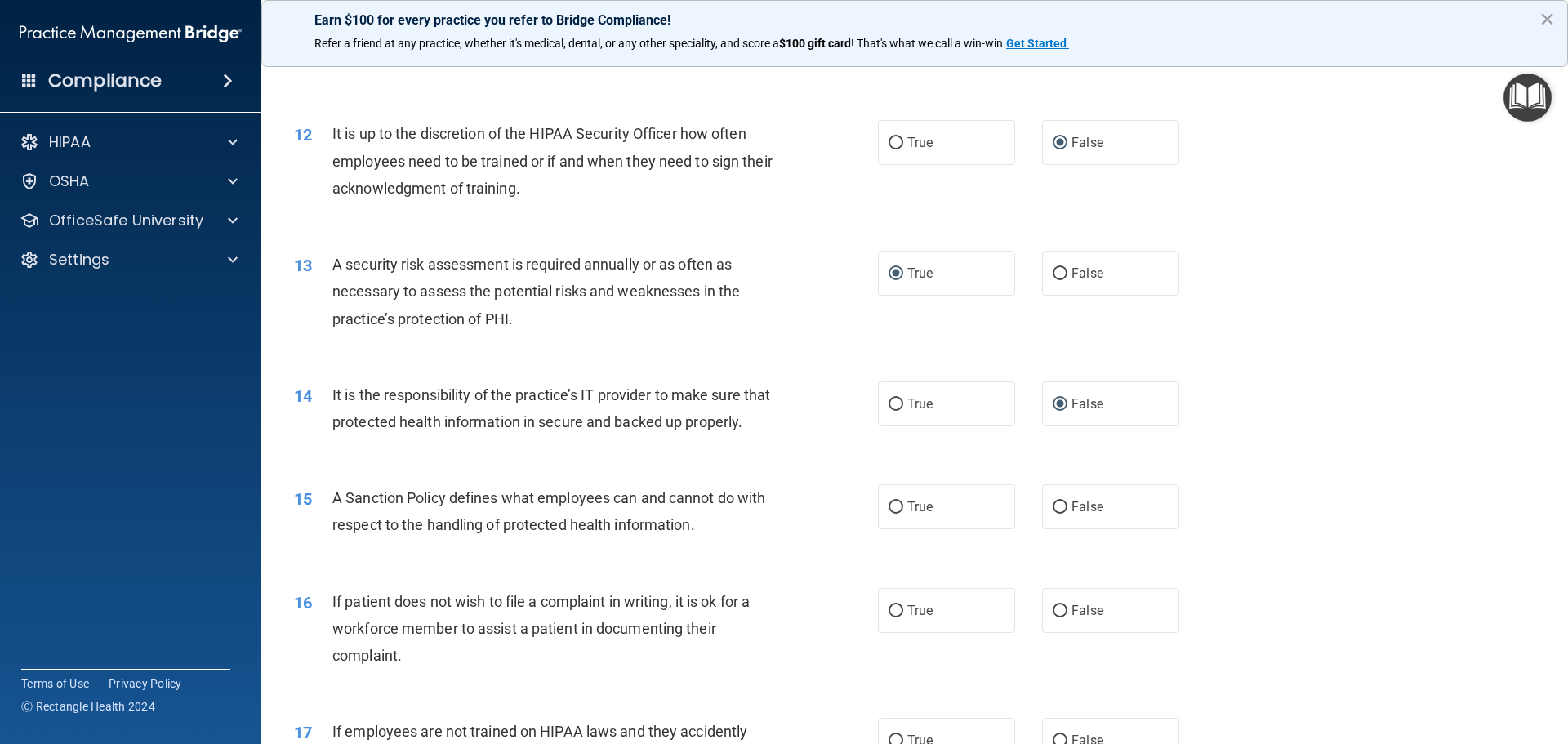
scroll to position [1634, 0]
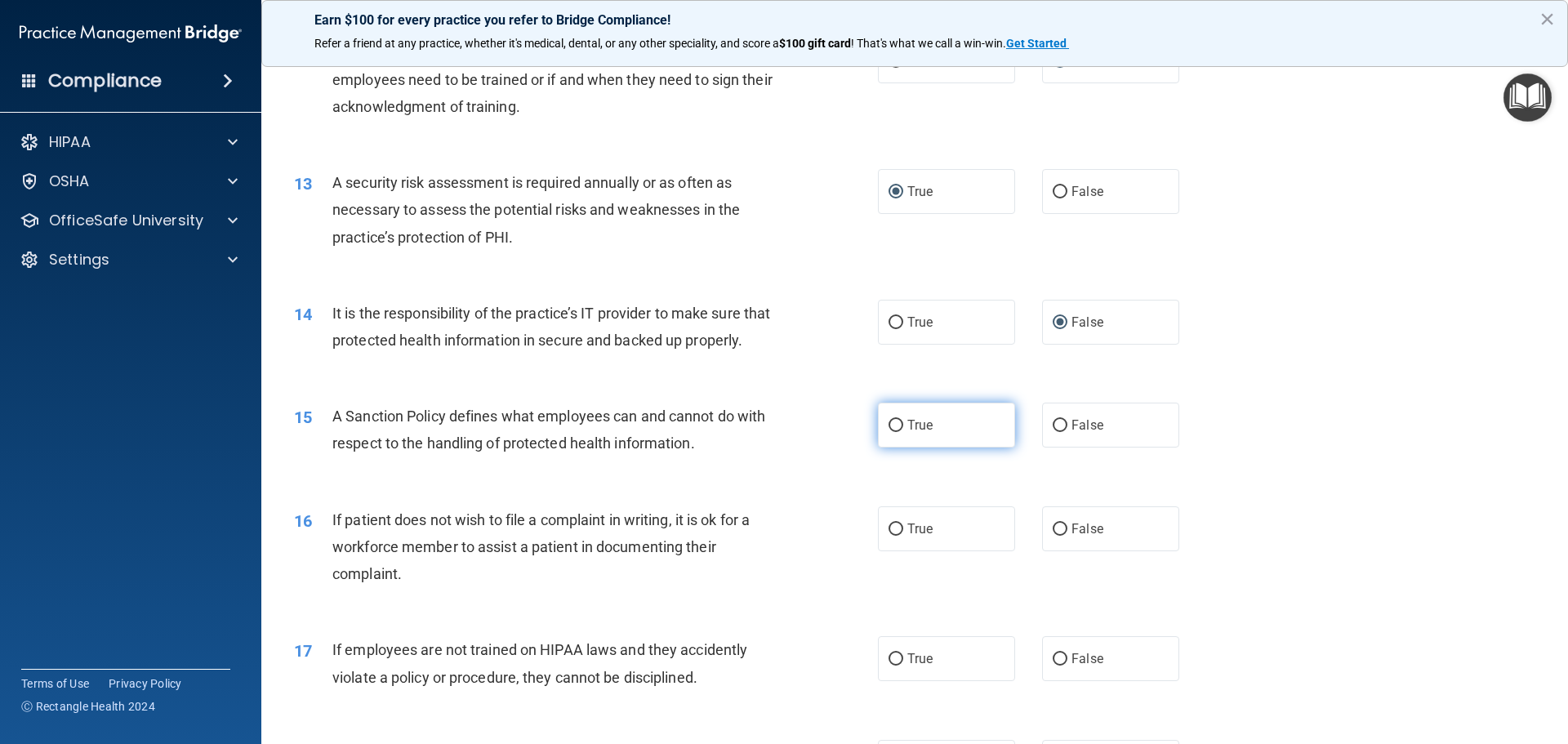
click at [891, 432] on input "True" at bounding box center [896, 426] width 14 height 13
radio input "true"
click at [898, 551] on label "True" at bounding box center [947, 529] width 138 height 45
click at [898, 536] on input "True" at bounding box center [896, 529] width 14 height 13
radio input "true"
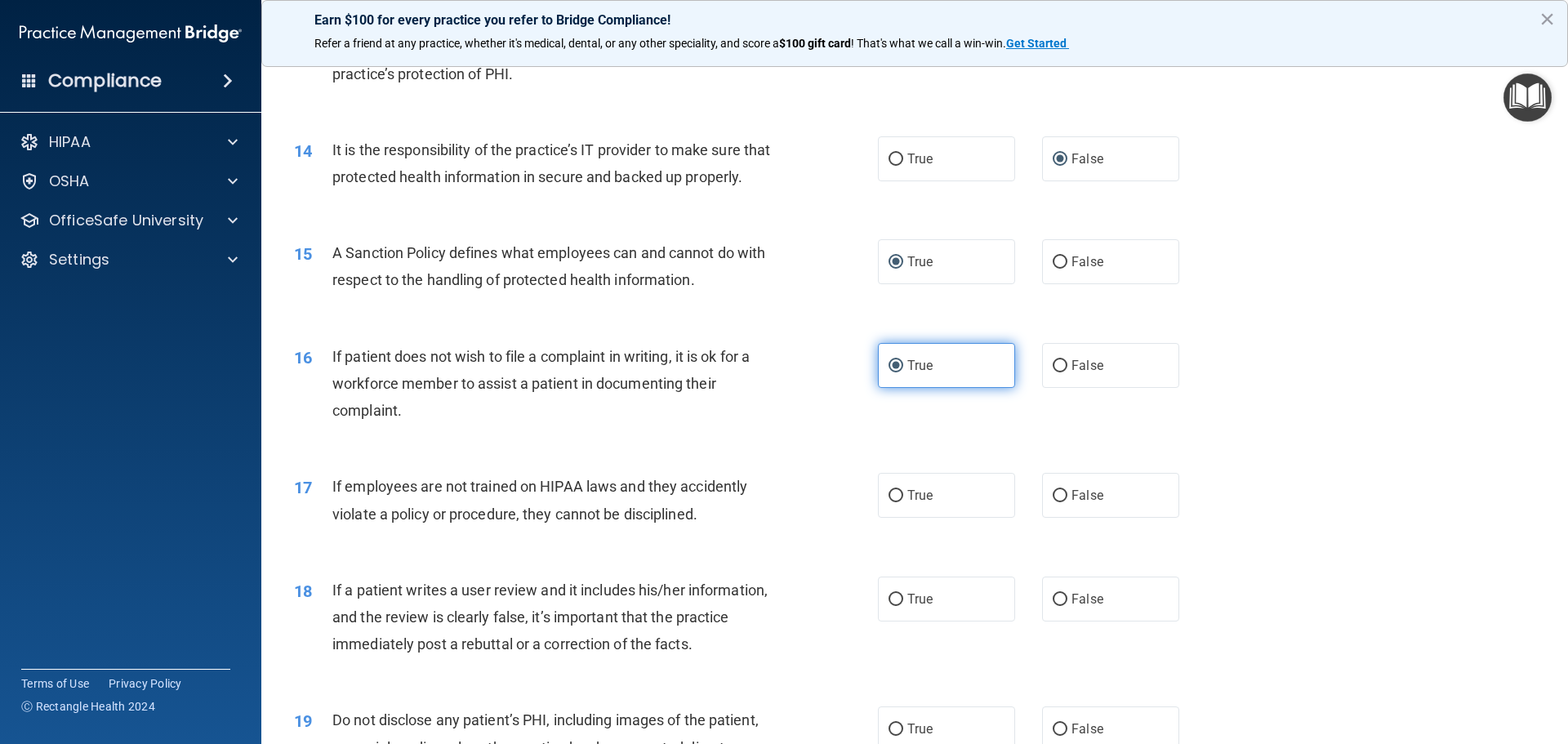
scroll to position [1878, 0]
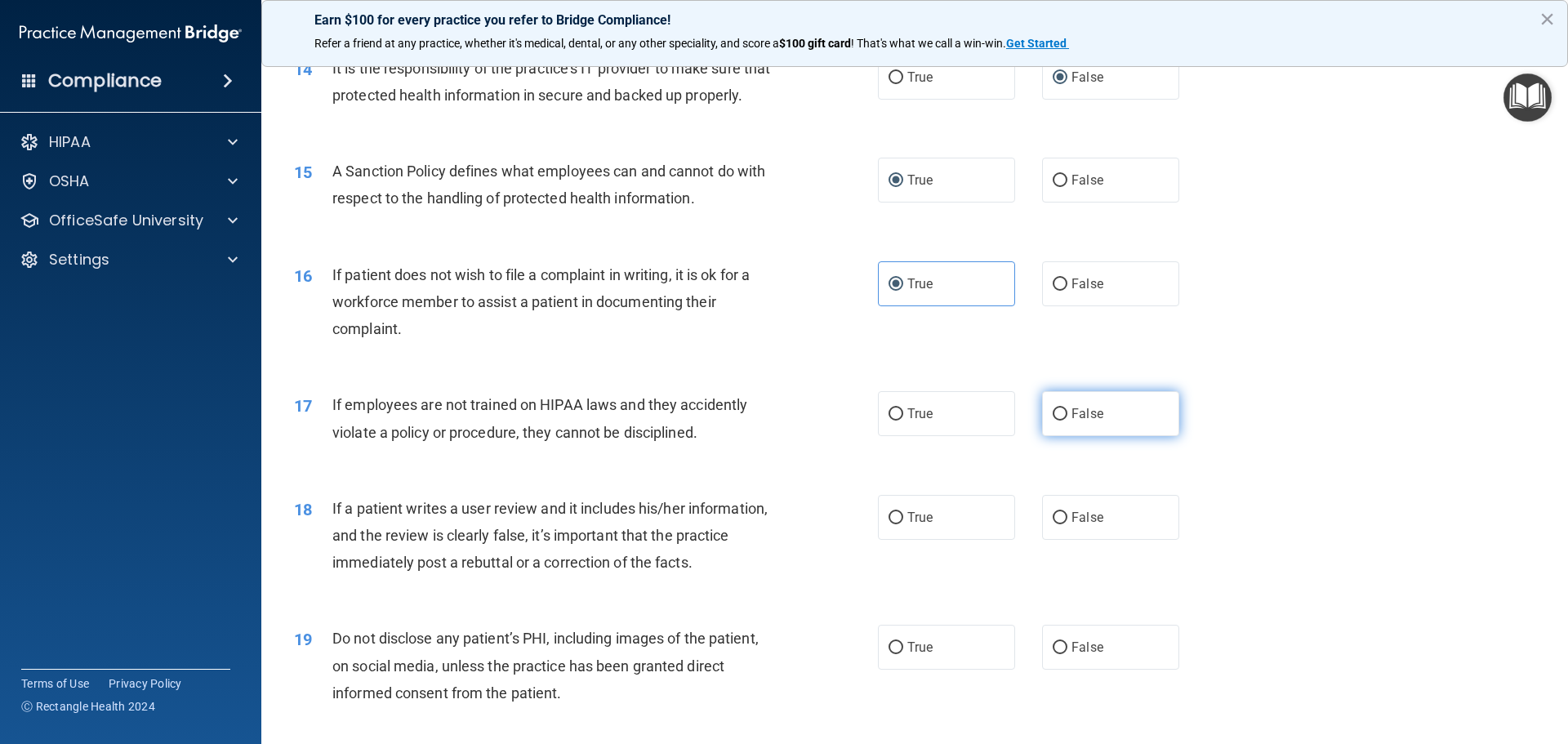
click at [1054, 421] on input "False" at bounding box center [1060, 415] width 14 height 13
radio input "true"
click at [899, 539] on label "True" at bounding box center [947, 518] width 138 height 45
click at [899, 524] on input "True" at bounding box center [896, 519] width 14 height 13
radio input "true"
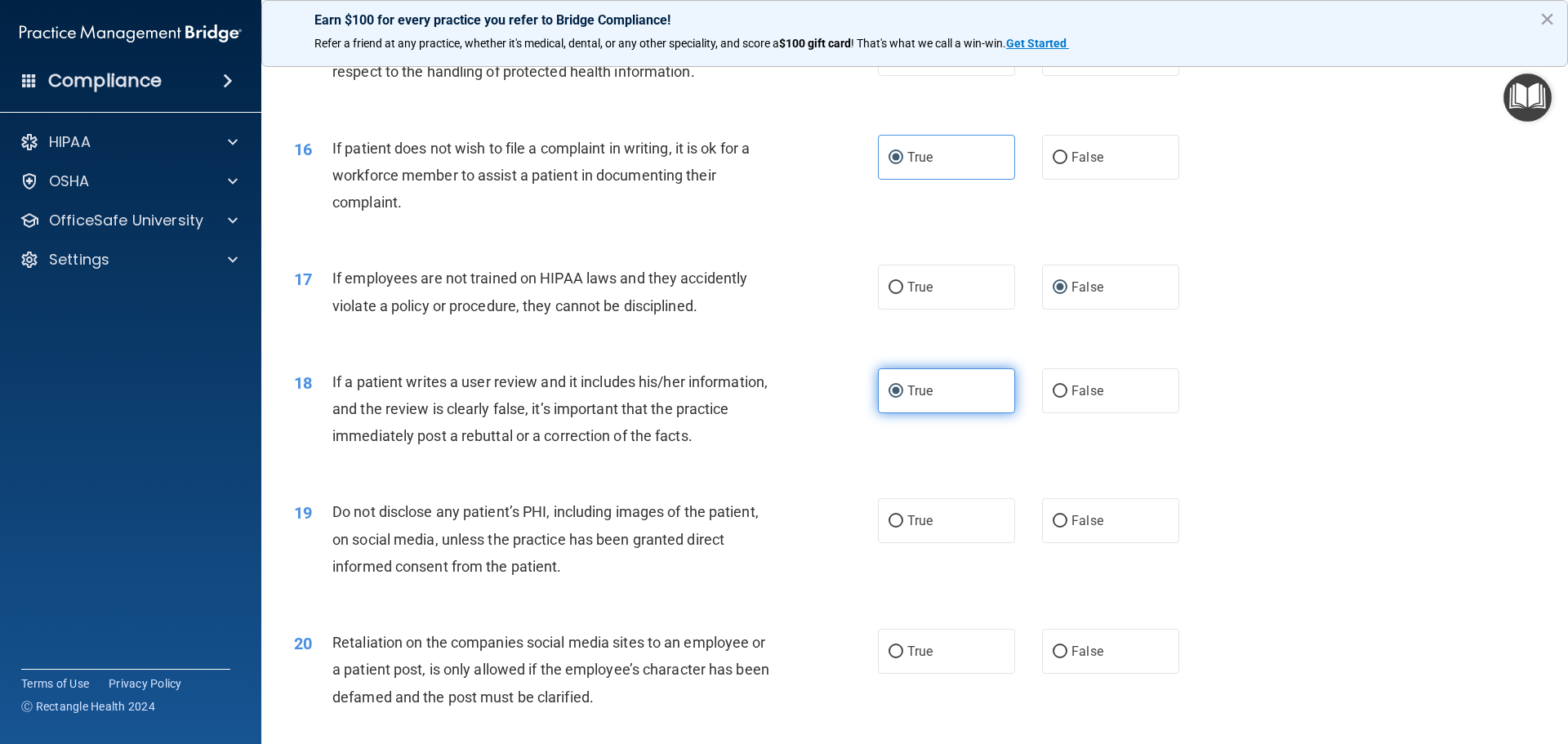
scroll to position [2042, 0]
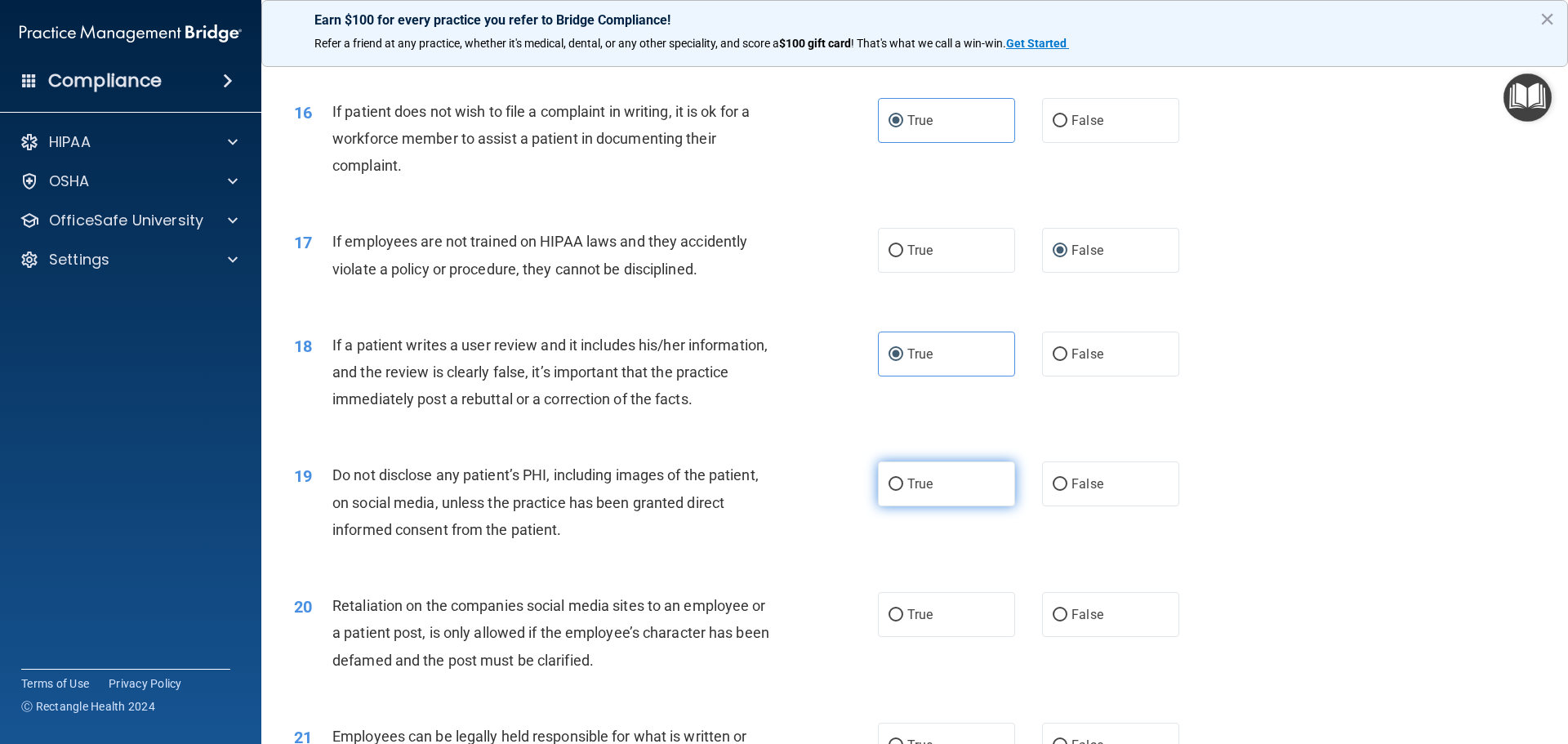
click at [894, 491] on input "True" at bounding box center [896, 485] width 14 height 13
radio input "true"
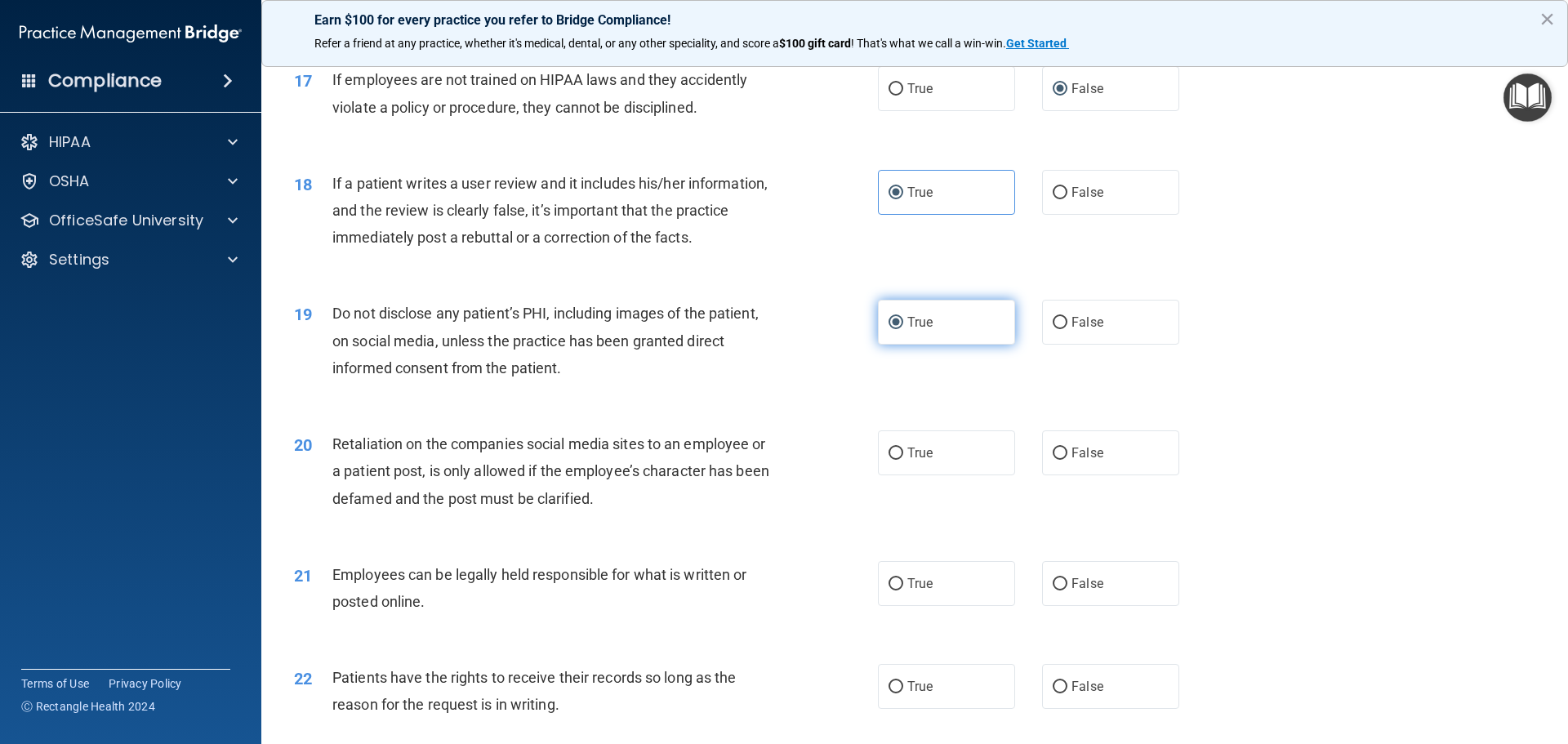
scroll to position [2205, 0]
click at [1058, 458] on input "False" at bounding box center [1060, 453] width 14 height 13
radio input "true"
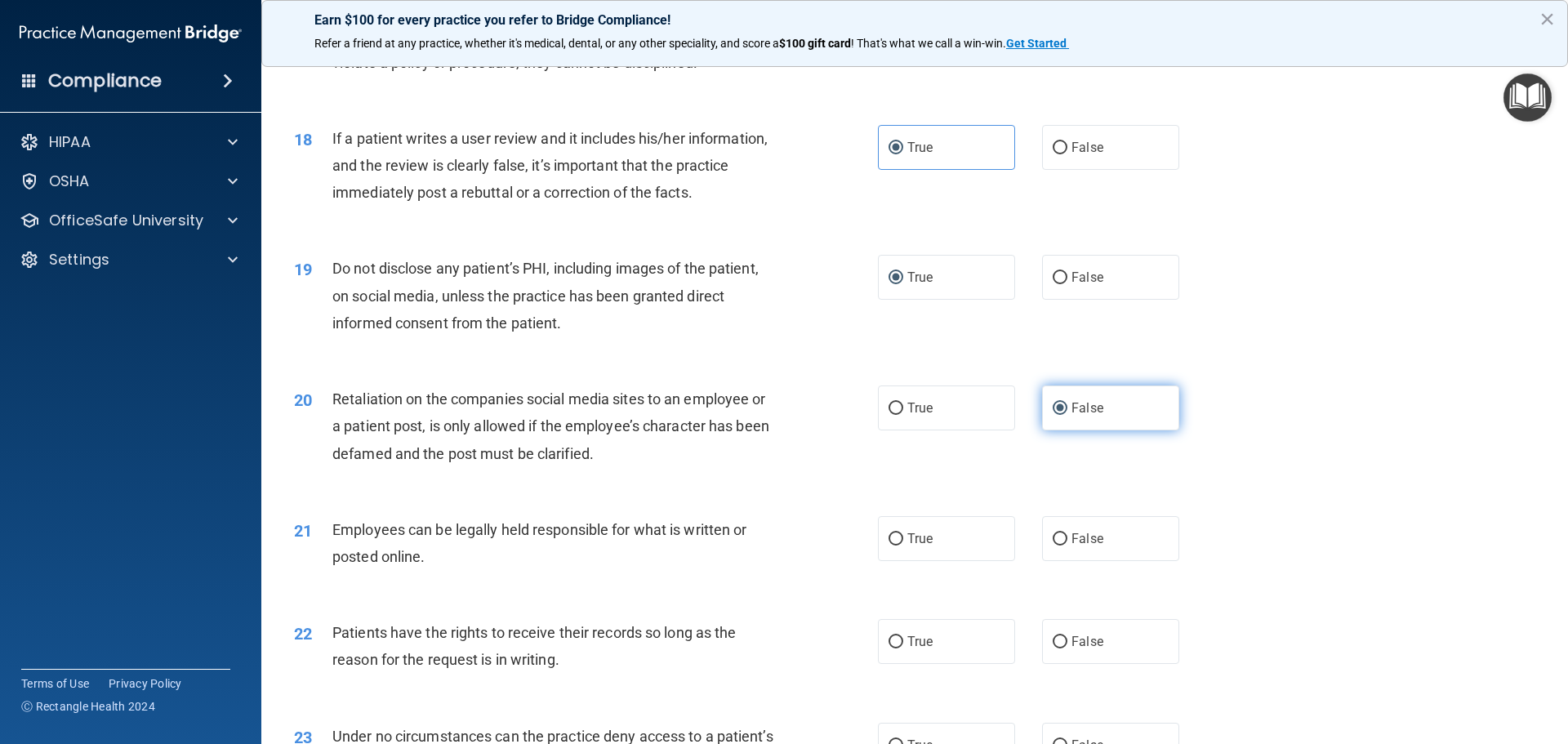
scroll to position [2287, 0]
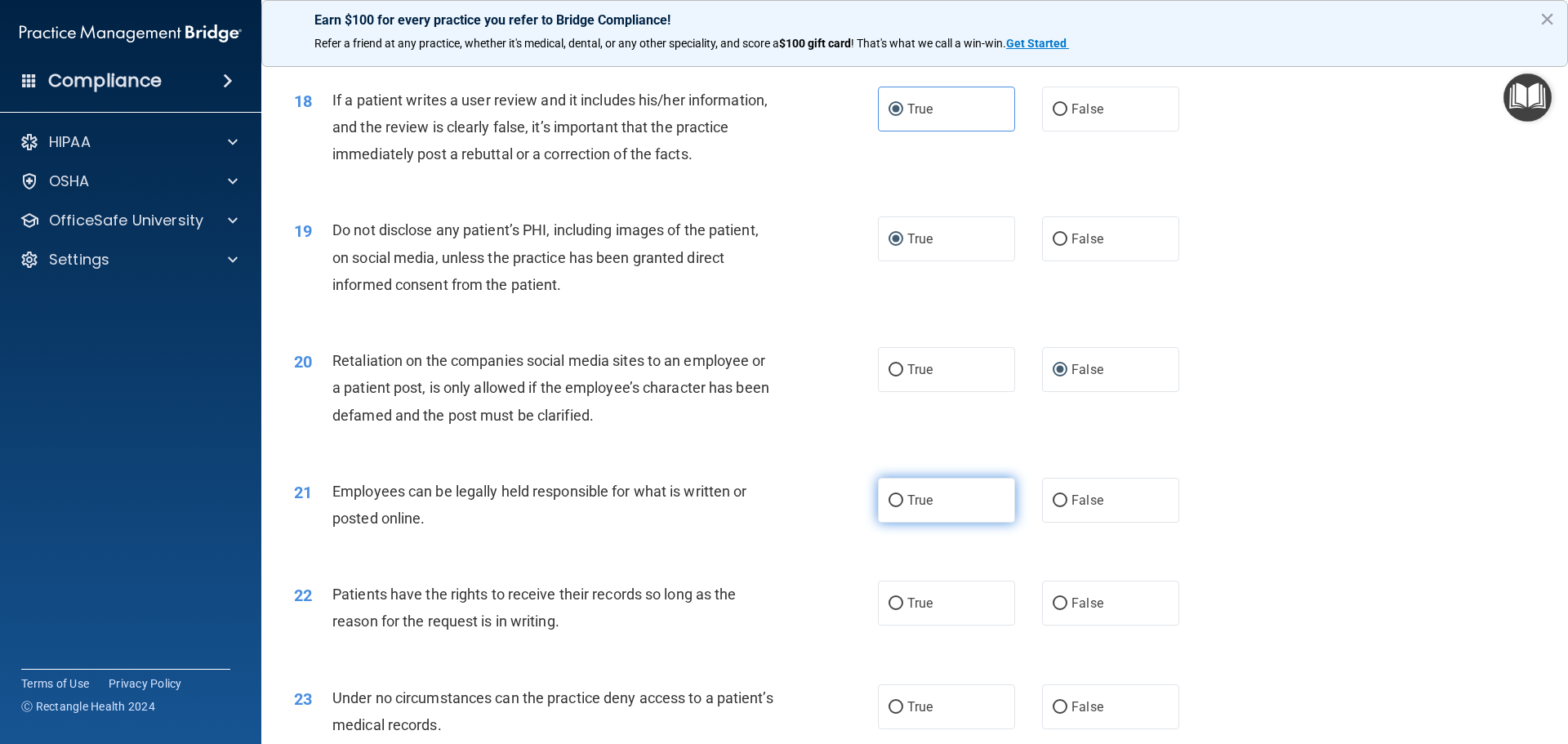
click at [885, 519] on label "True" at bounding box center [947, 501] width 138 height 45
click at [889, 507] on input "True" at bounding box center [896, 501] width 14 height 13
radio input "true"
click at [1055, 610] on input "False" at bounding box center [1060, 605] width 14 height 13
radio input "true"
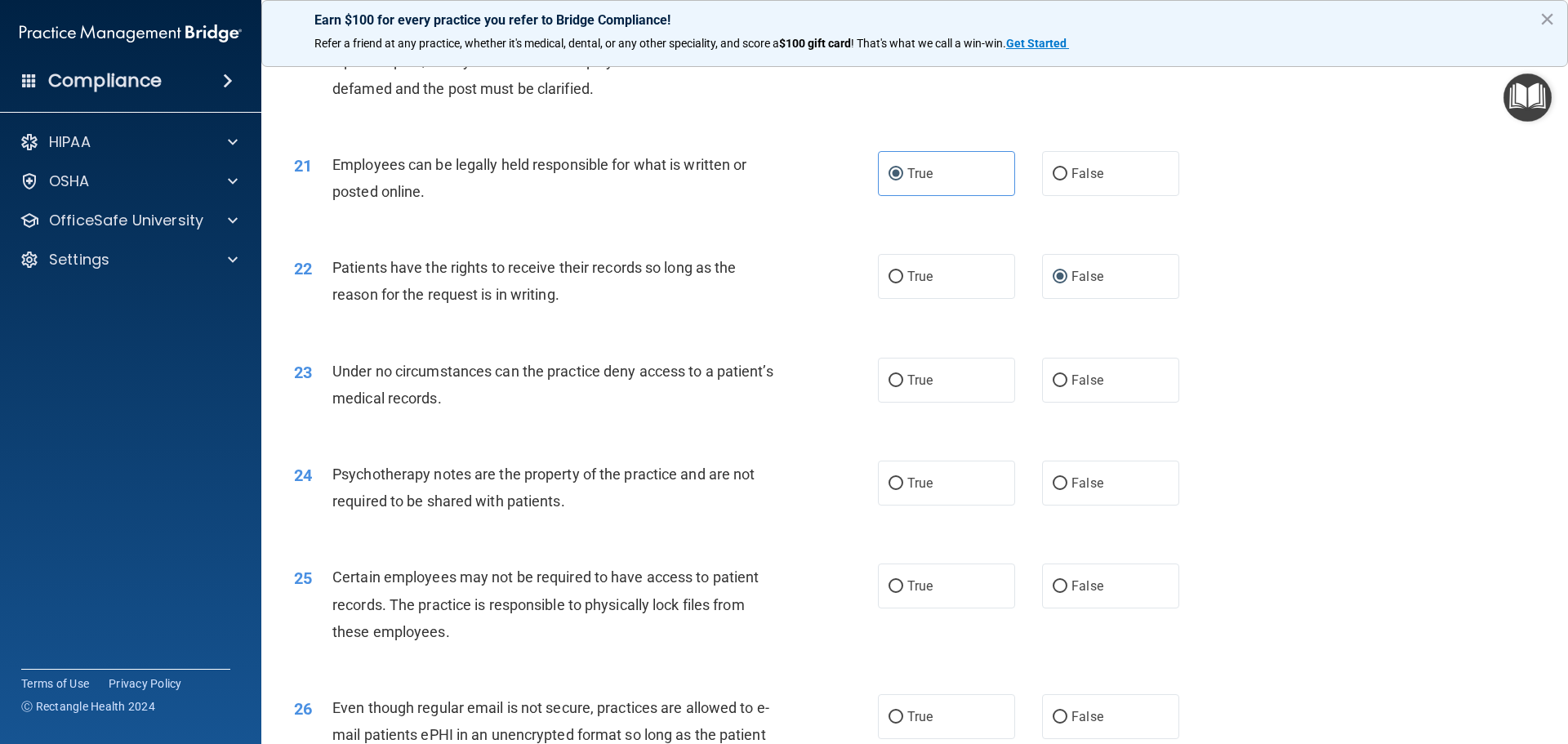
scroll to position [2695, 0]
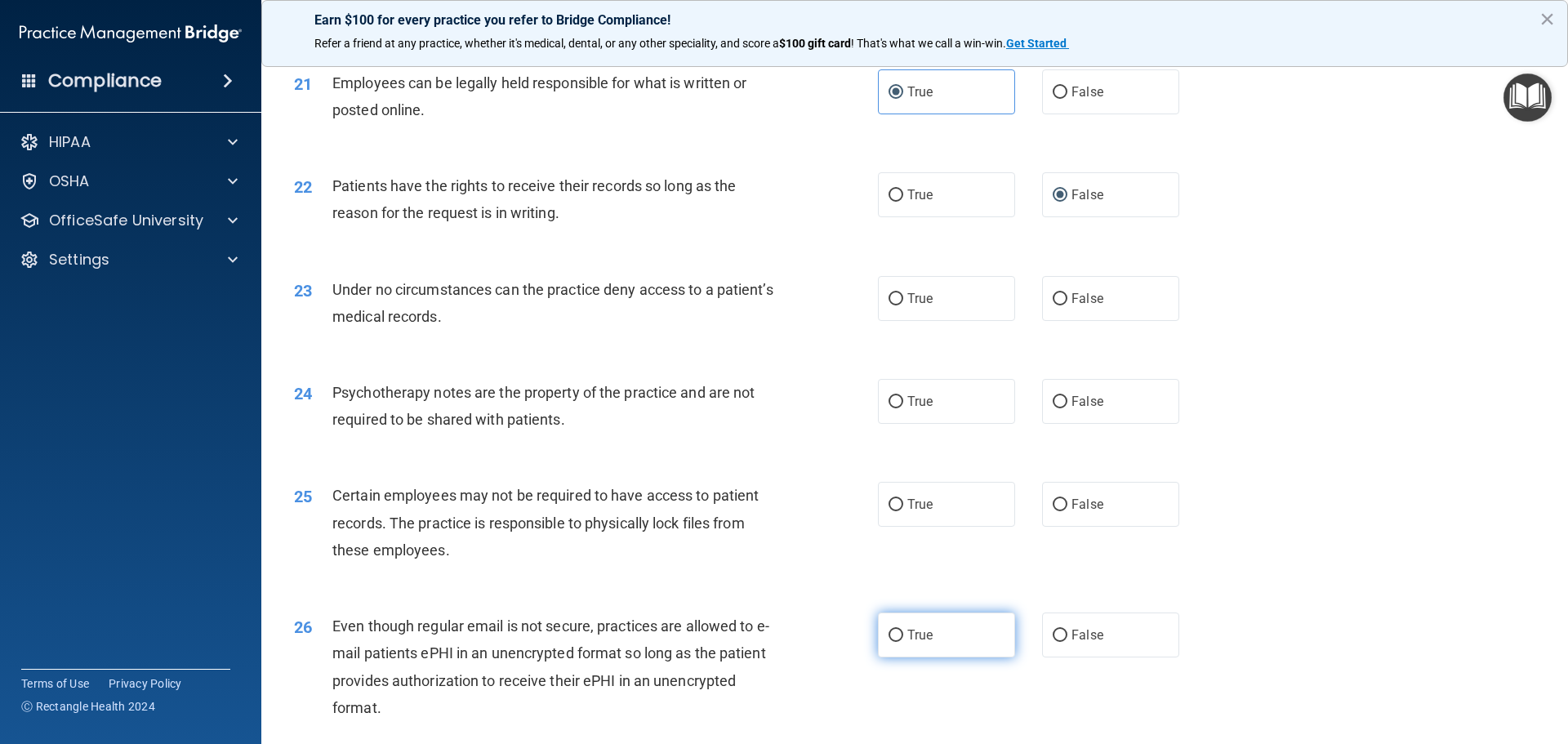
click at [891, 642] on input "True" at bounding box center [896, 636] width 14 height 13
radio input "true"
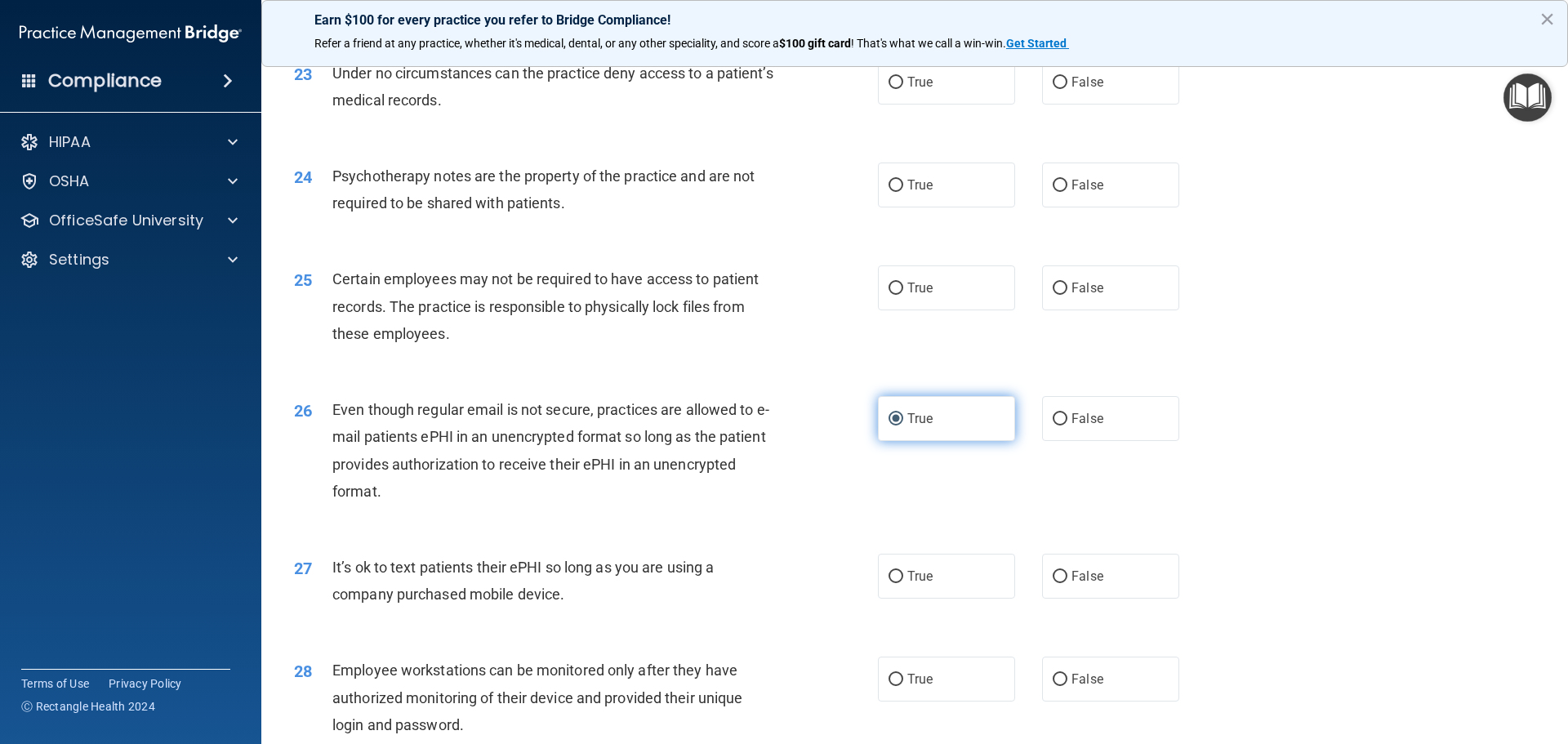
scroll to position [2940, 0]
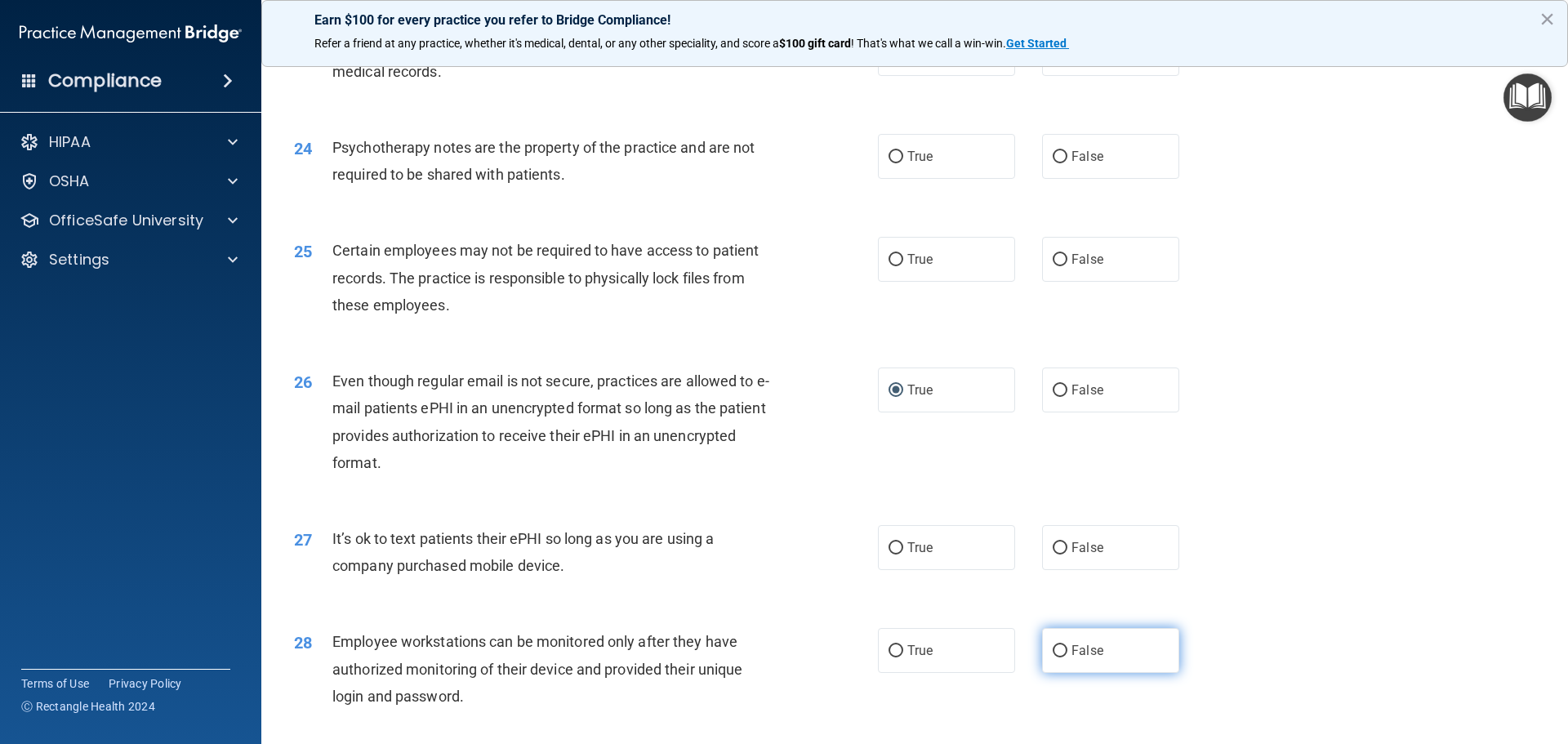
click at [1053, 657] on input "False" at bounding box center [1060, 652] width 14 height 13
radio input "true"
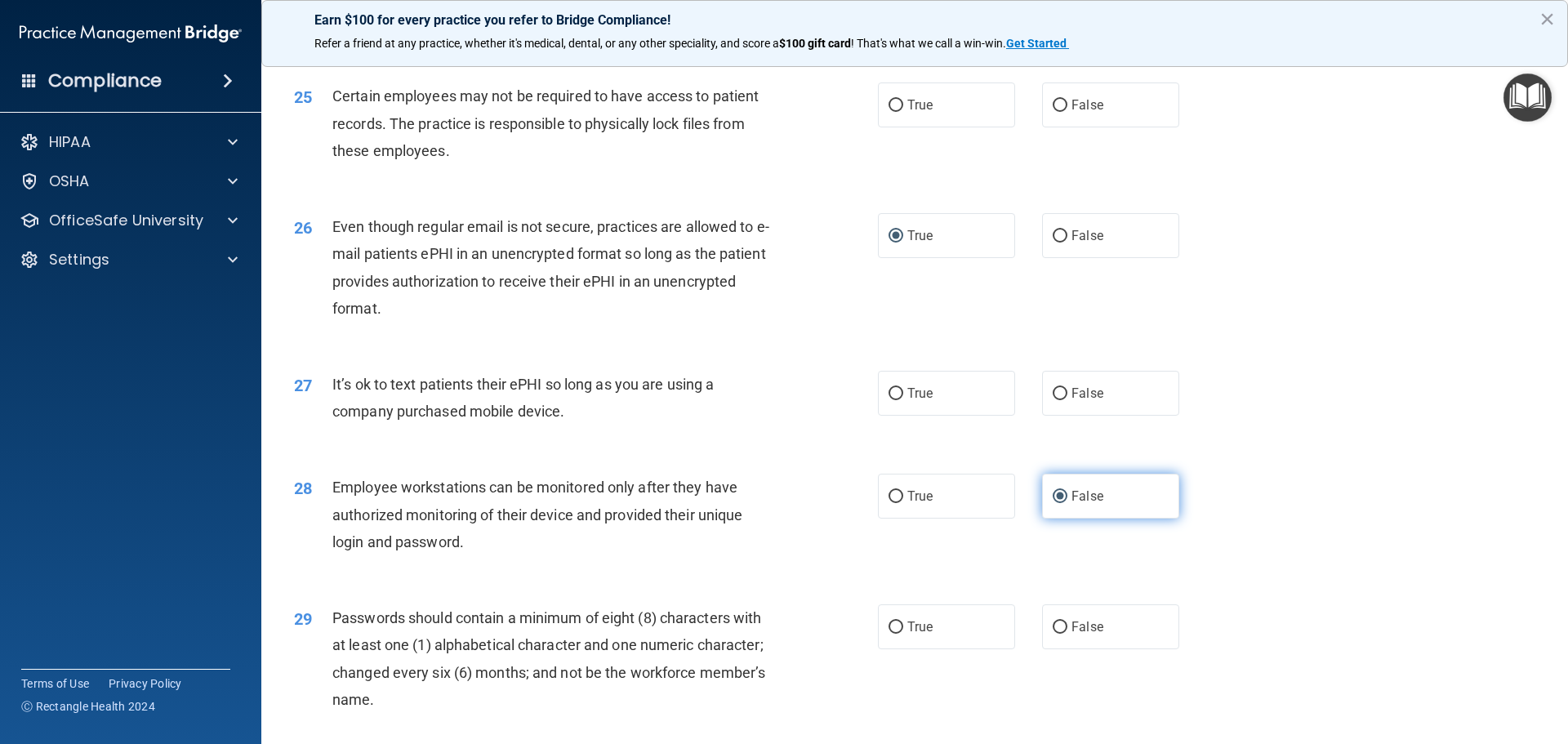
scroll to position [3104, 0]
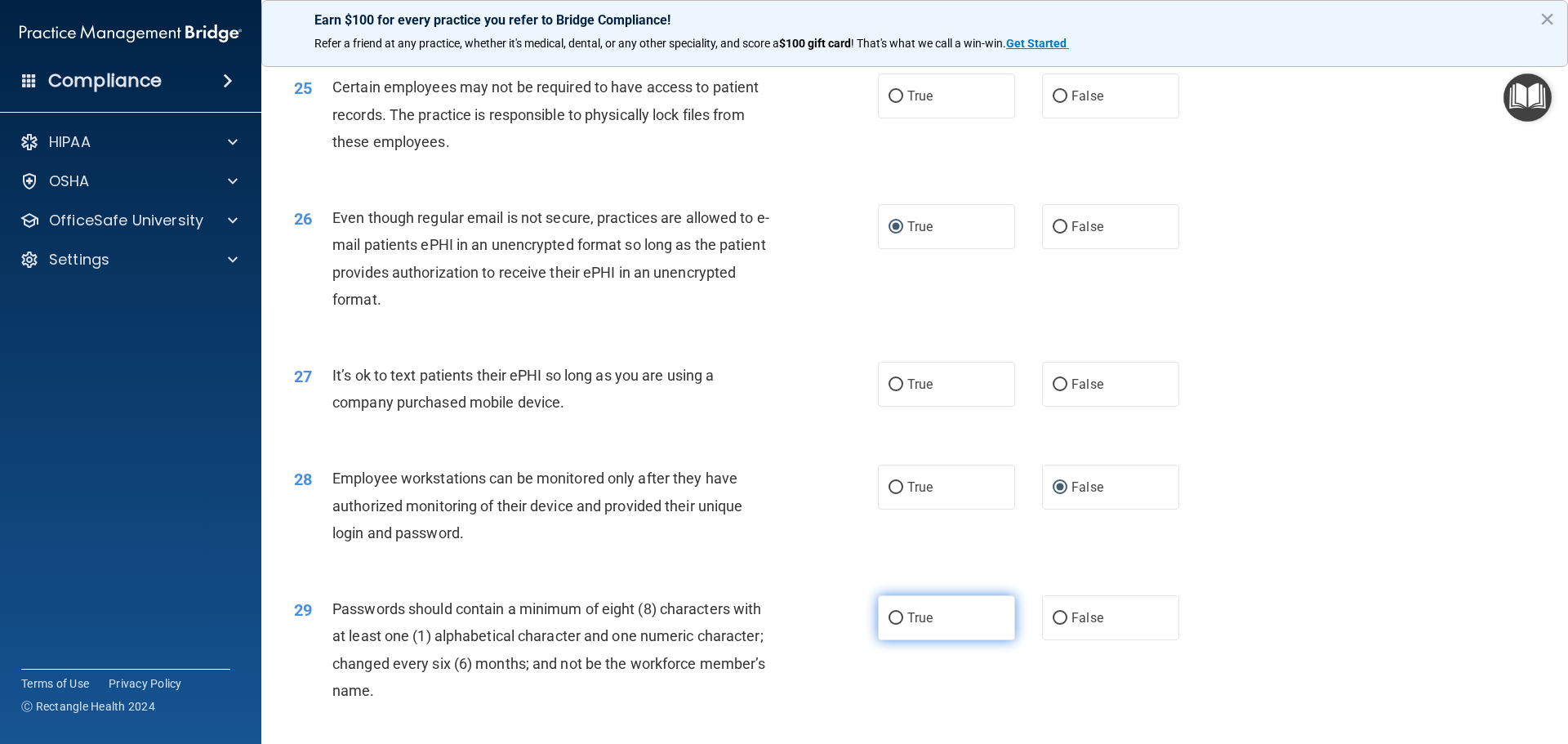
click at [894, 625] on input "True" at bounding box center [896, 619] width 14 height 13
radio input "true"
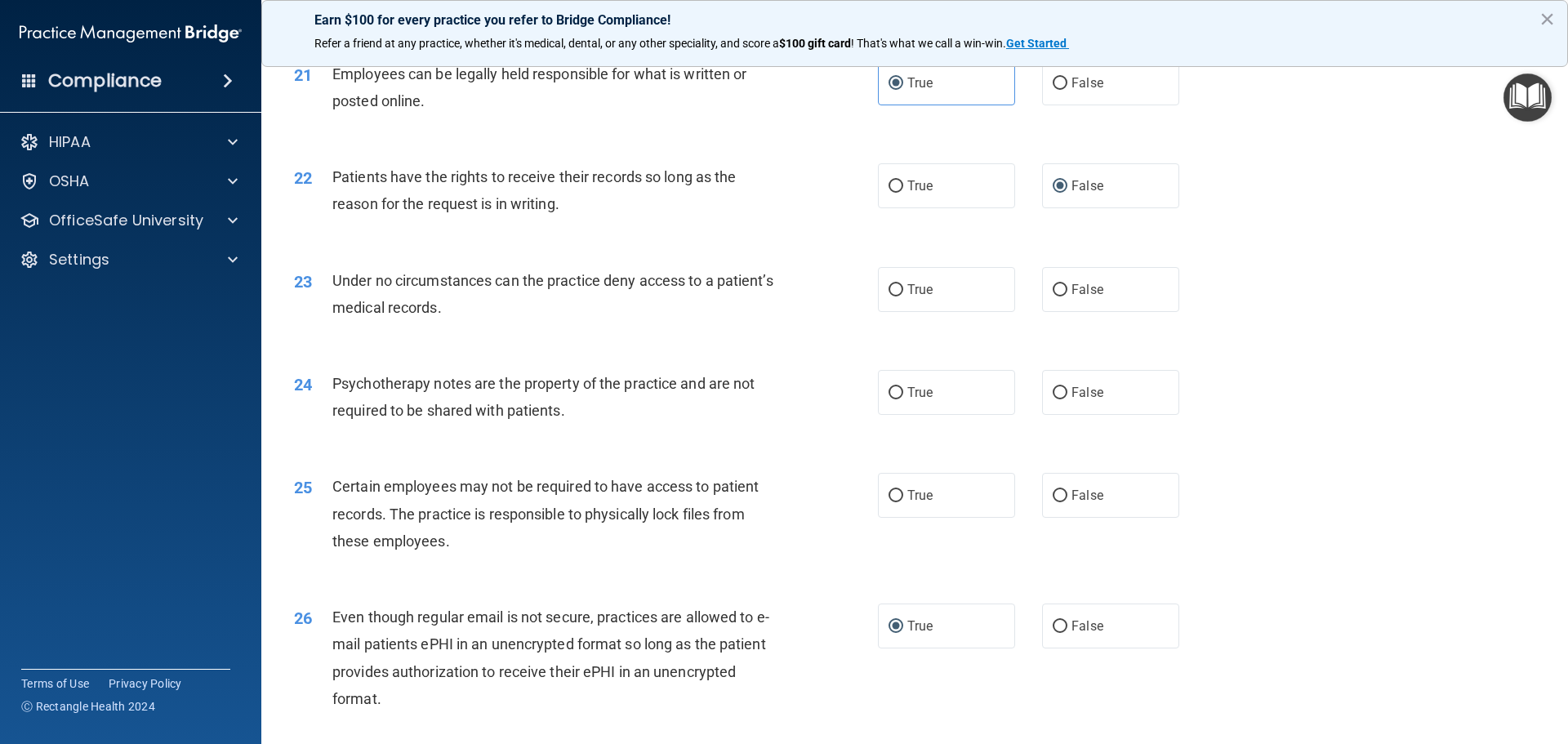
scroll to position [2695, 0]
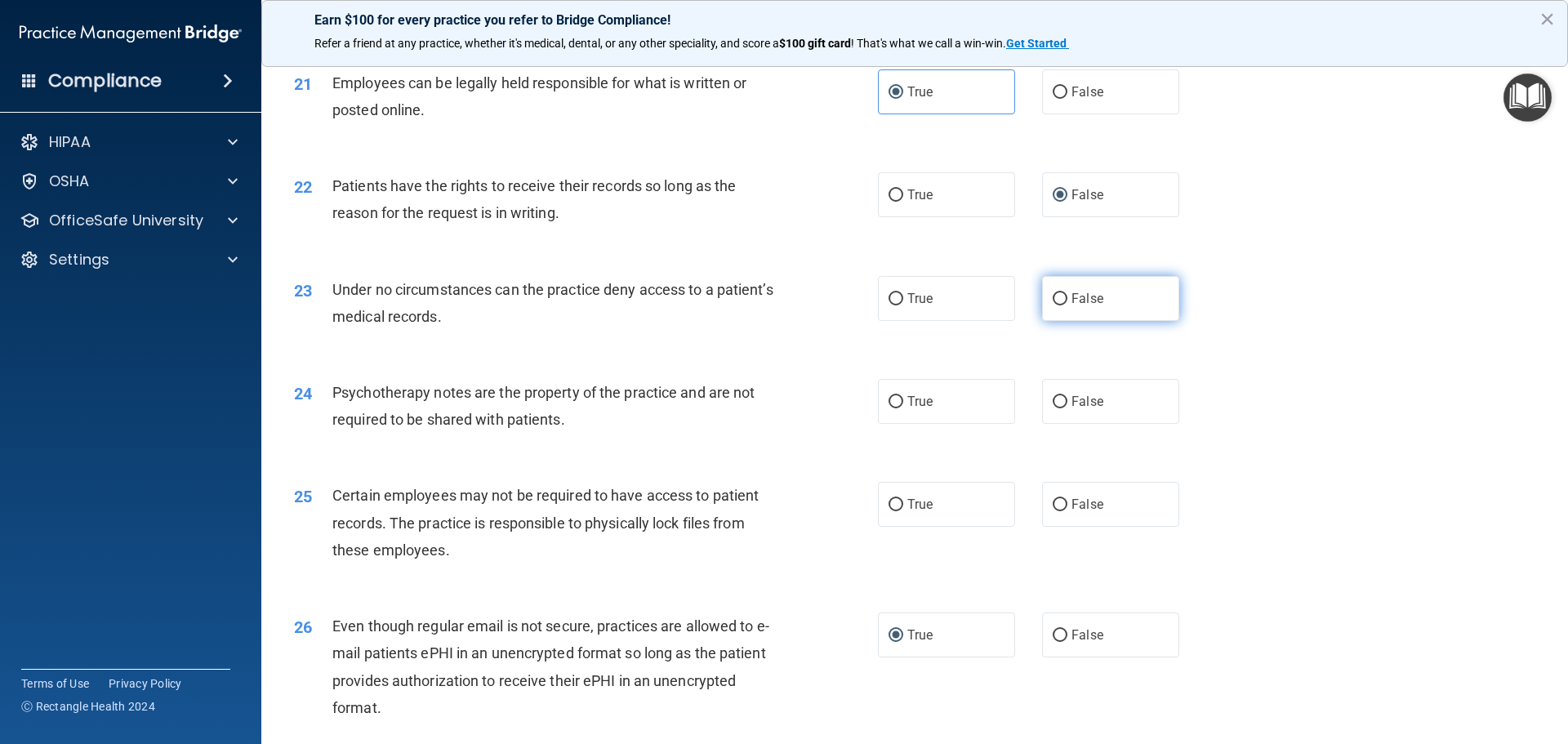
click at [1053, 305] on input "False" at bounding box center [1060, 300] width 14 height 13
radio input "true"
click at [891, 408] on input "True" at bounding box center [896, 403] width 14 height 13
radio input "true"
click at [895, 511] on input "True" at bounding box center [896, 505] width 14 height 13
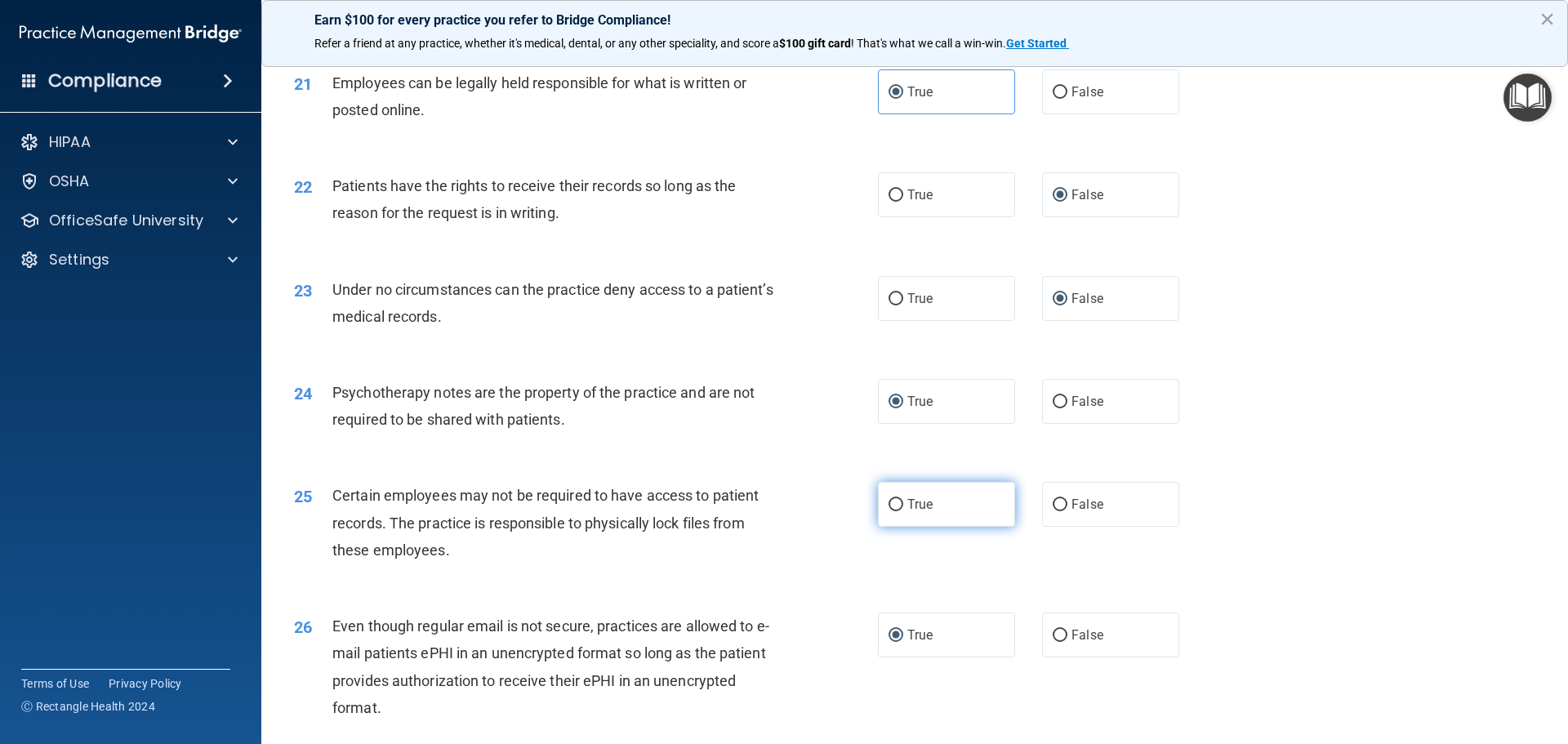
radio input "true"
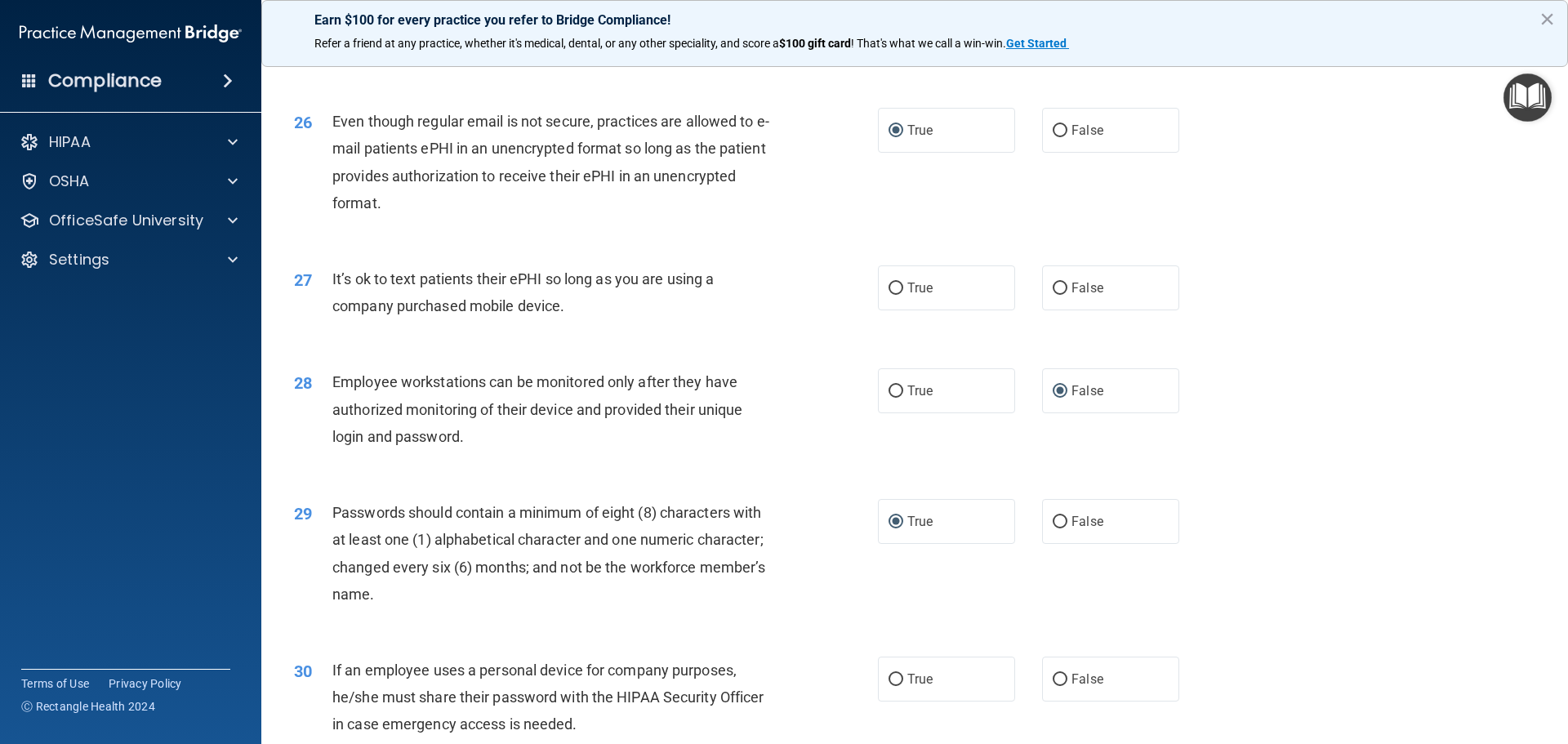
scroll to position [3267, 0]
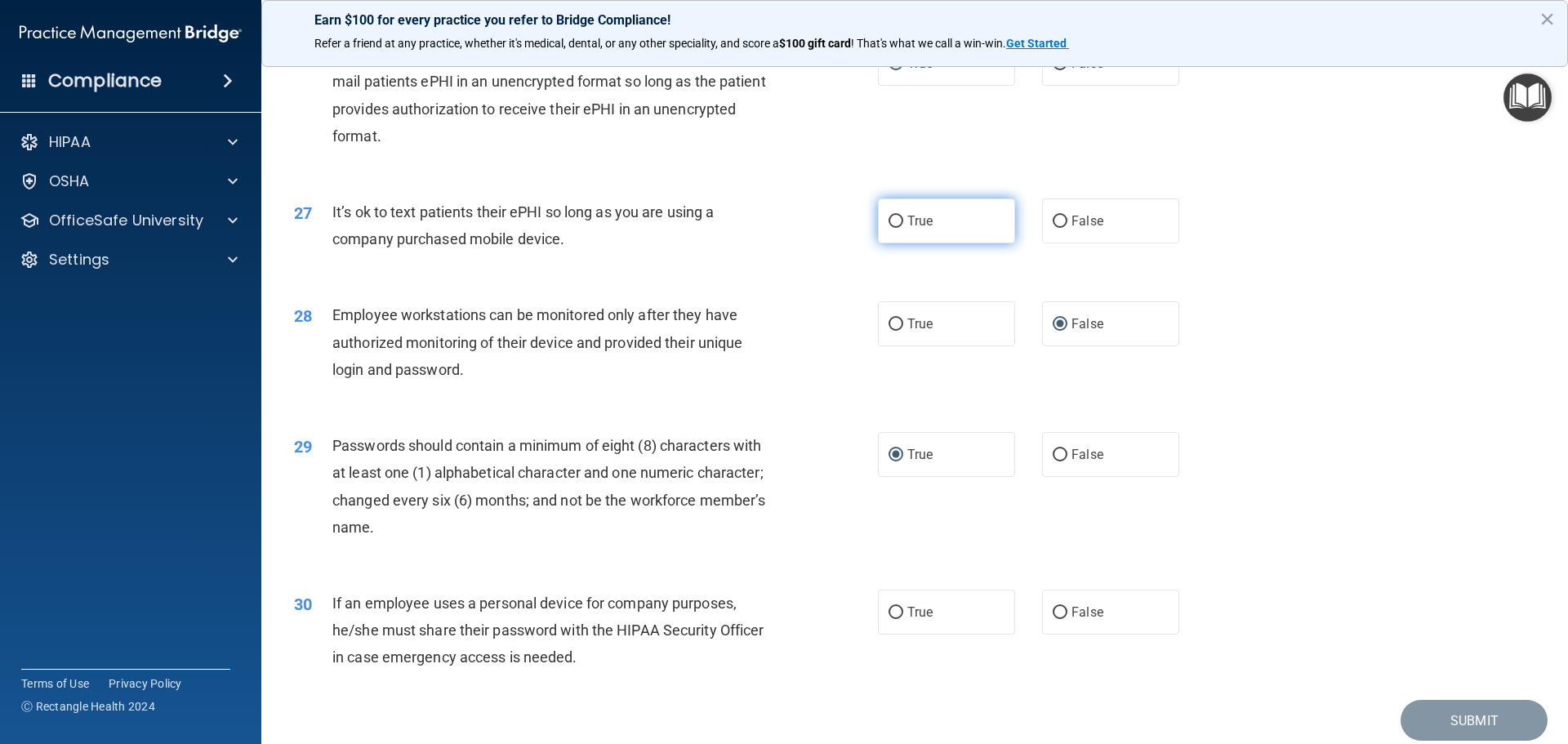
click at [892, 228] on input "True" at bounding box center [896, 222] width 14 height 13
radio input "true"
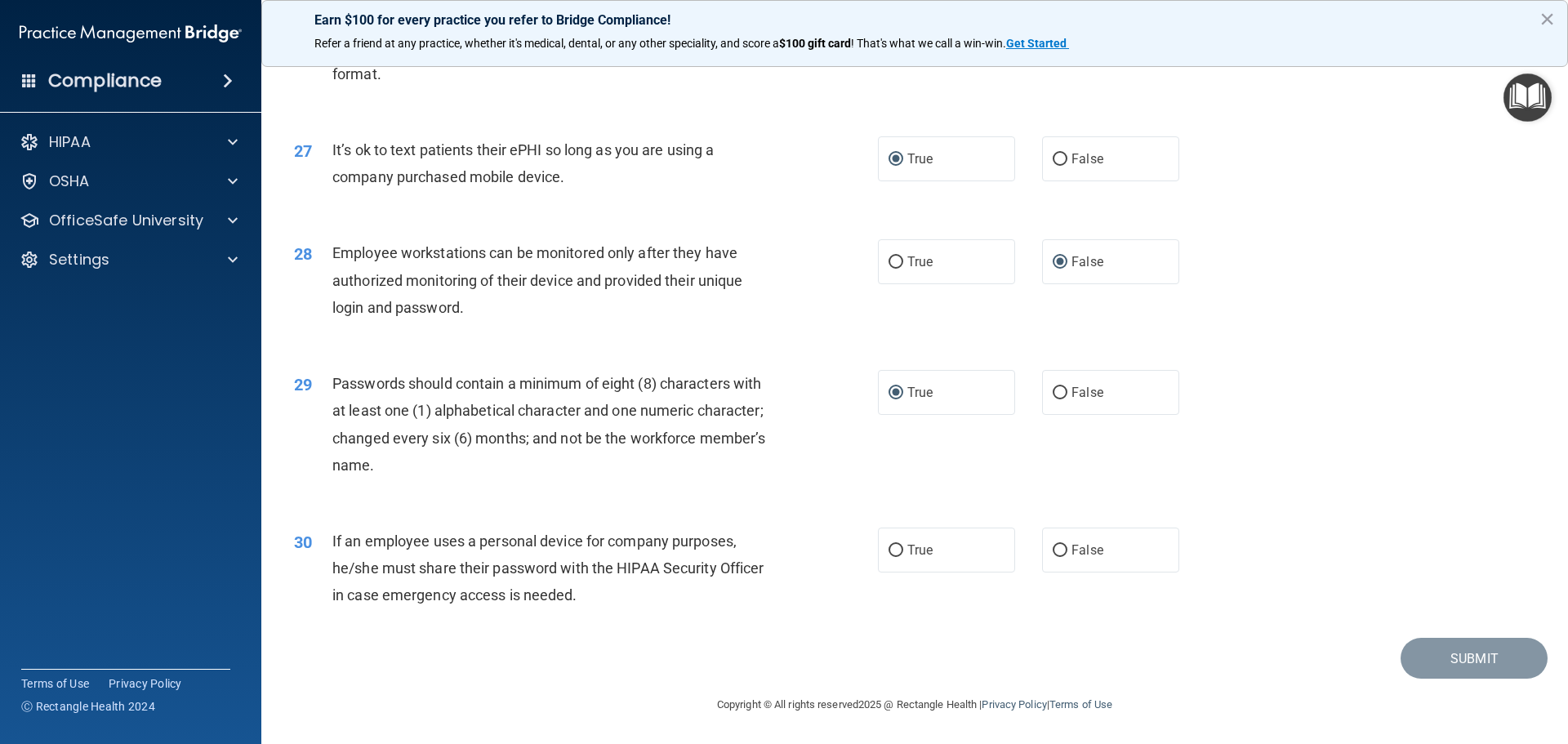
scroll to position [3356, 0]
click at [889, 554] on input "True" at bounding box center [896, 551] width 14 height 13
radio input "true"
click at [1454, 663] on button "Submit" at bounding box center [1474, 659] width 147 height 42
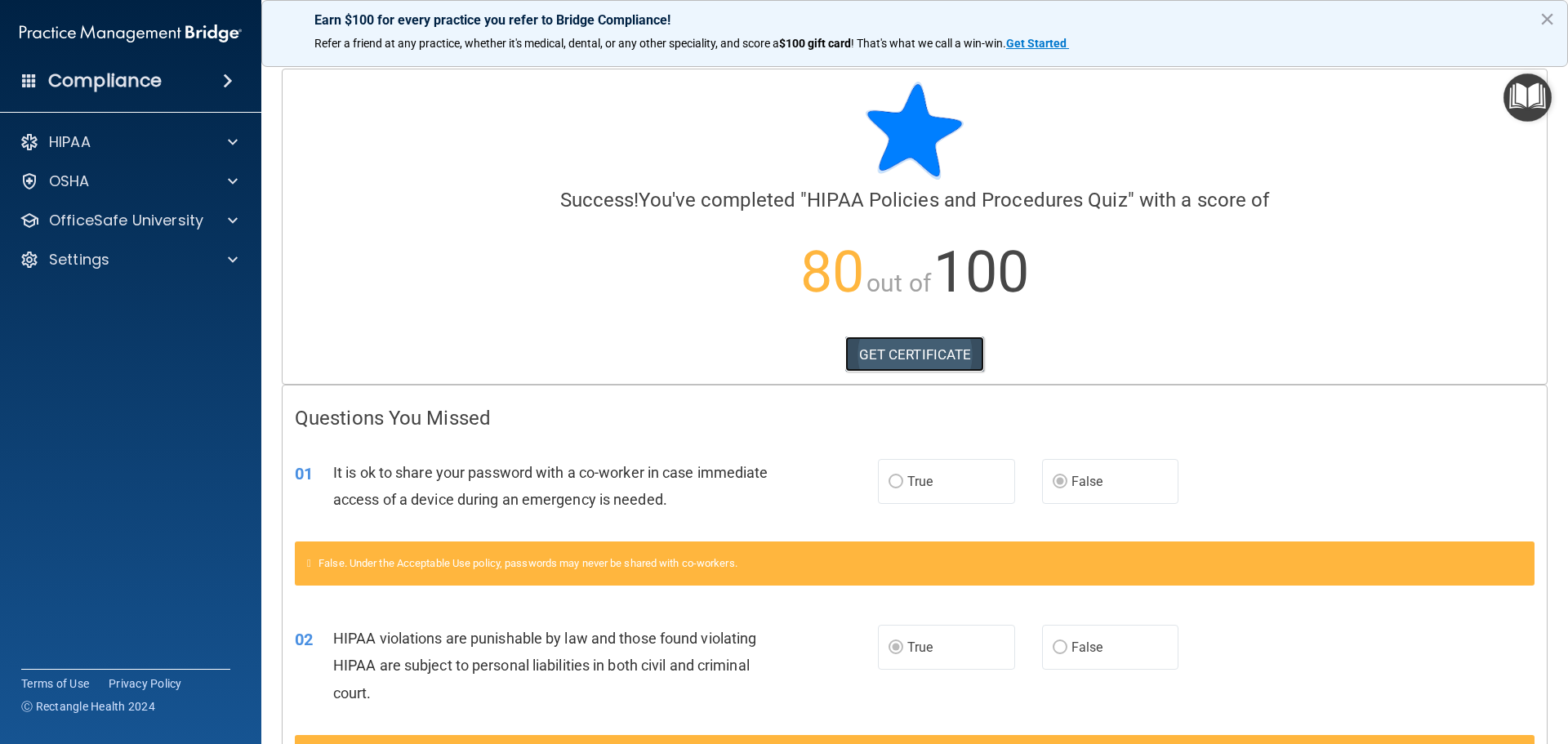
click at [926, 351] on link "GET CERTIFICATE" at bounding box center [915, 355] width 139 height 36
click at [1551, 21] on button "×" at bounding box center [1547, 18] width 15 height 26
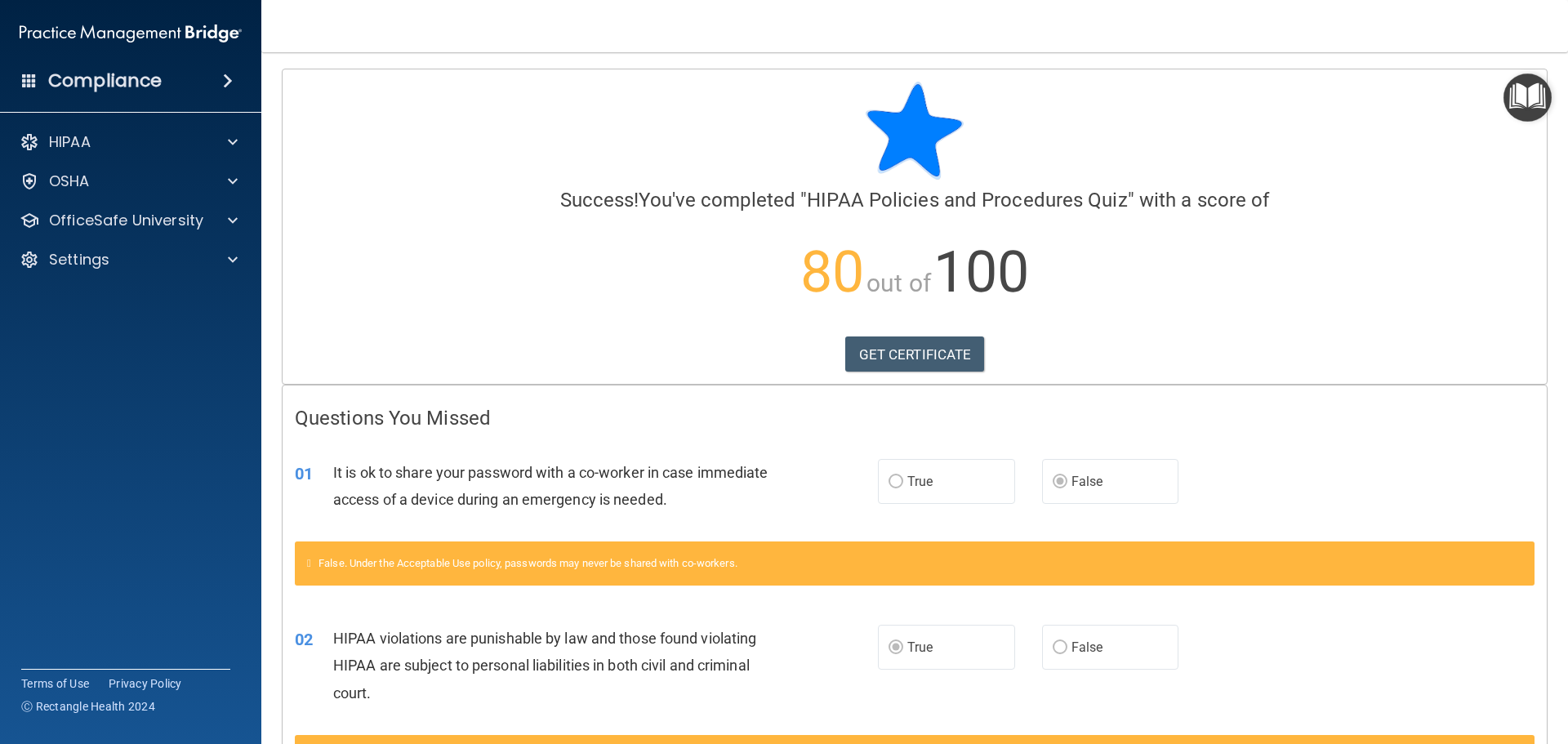
click at [225, 76] on span at bounding box center [227, 81] width 10 height 20
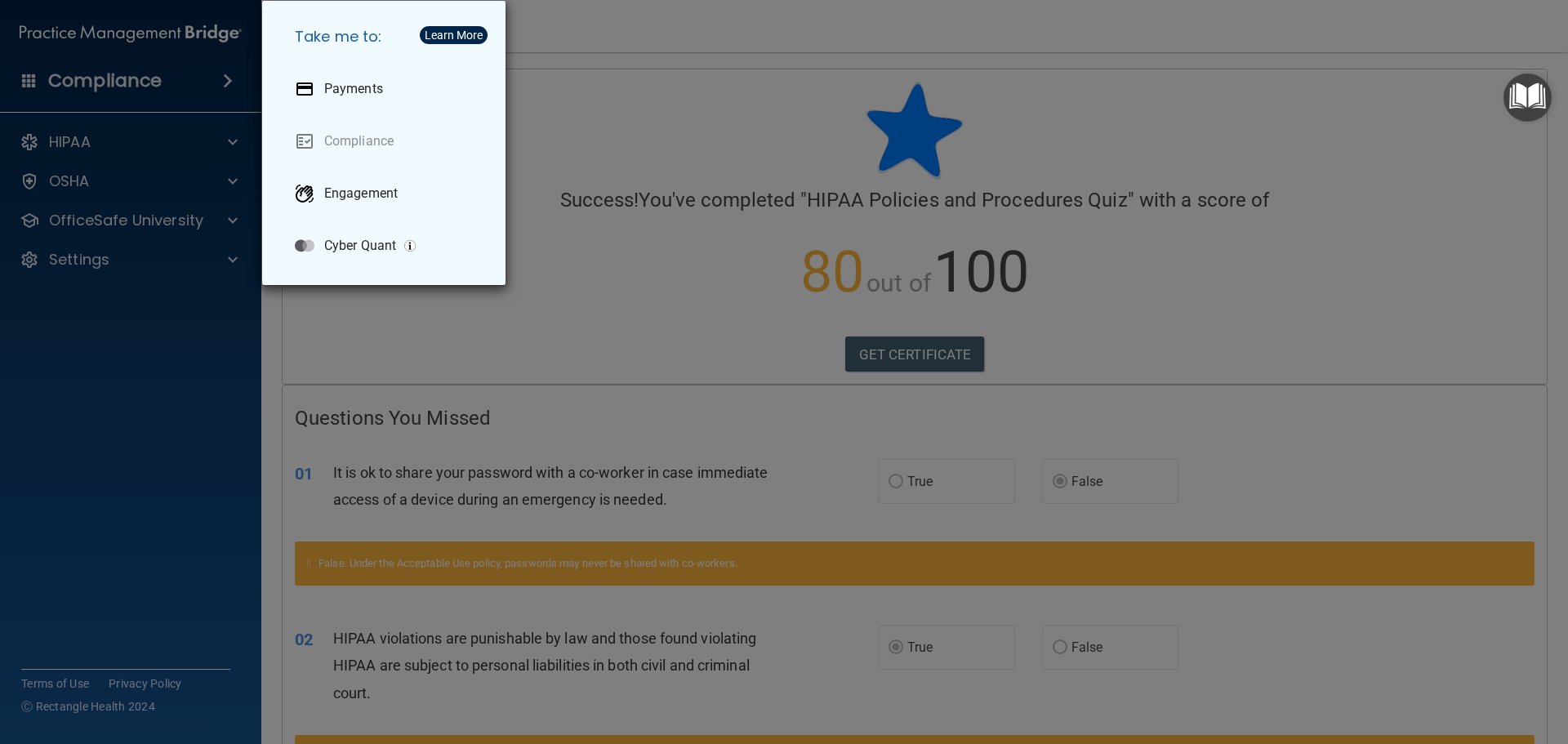
click at [225, 76] on div "Take me to: Payments Compliance Engagement Cyber Quant" at bounding box center [784, 372] width 1568 height 744
